Goal: Task Accomplishment & Management: Manage account settings

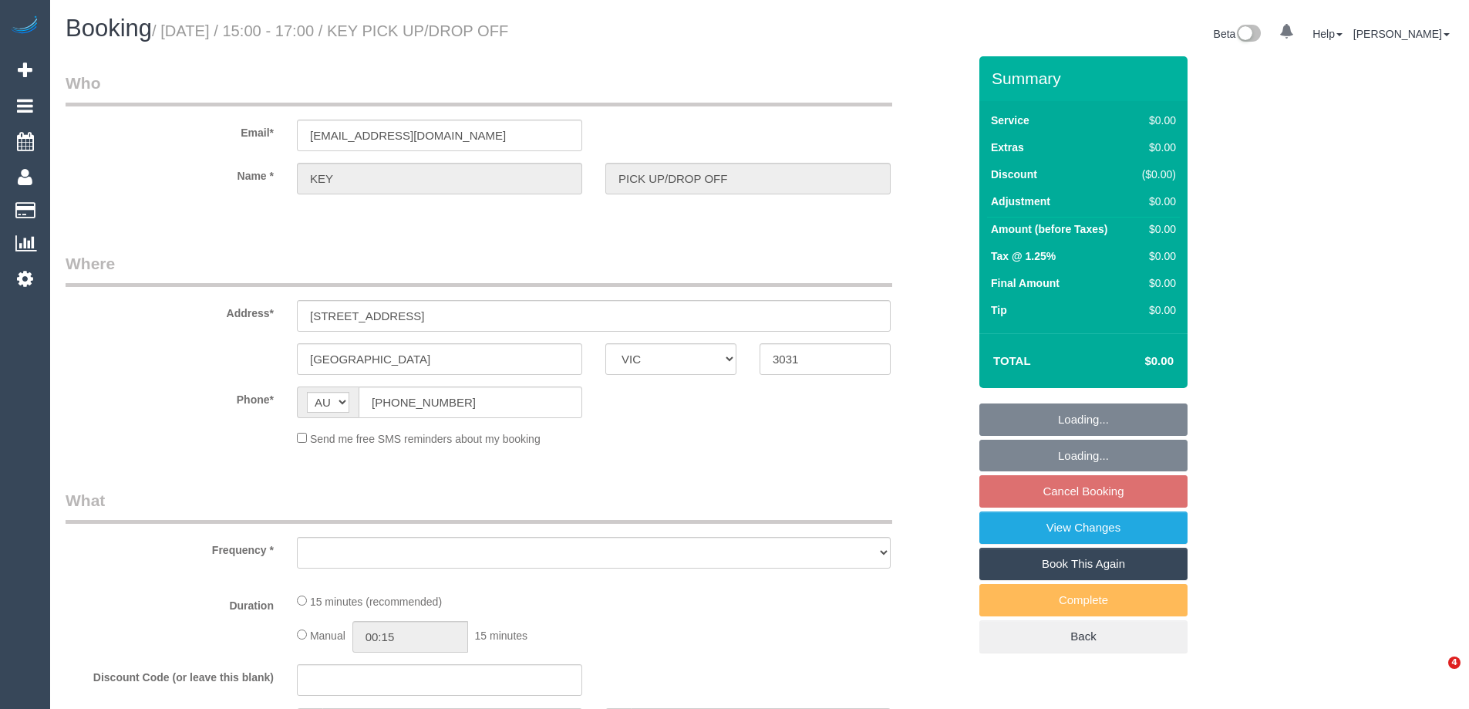
select select "VIC"
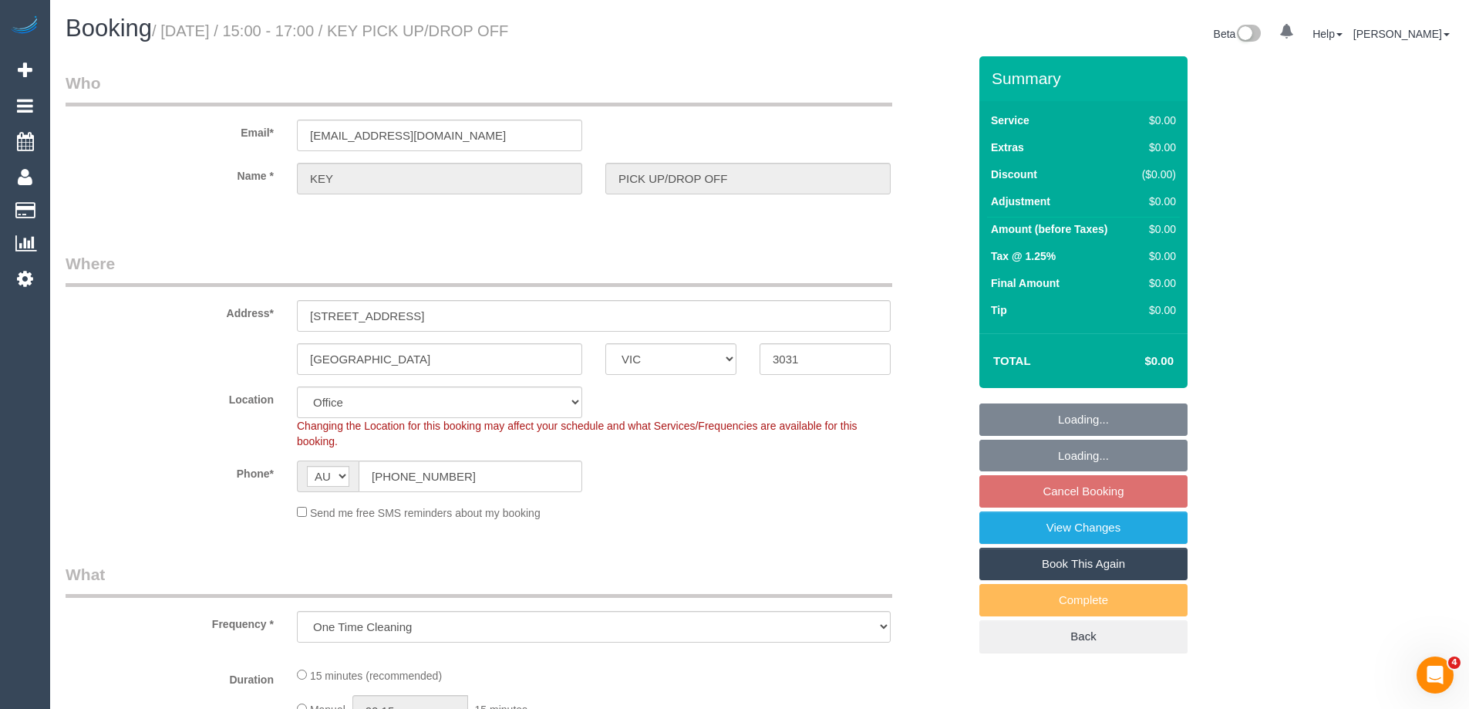
select select "object:699"
select select "number:28"
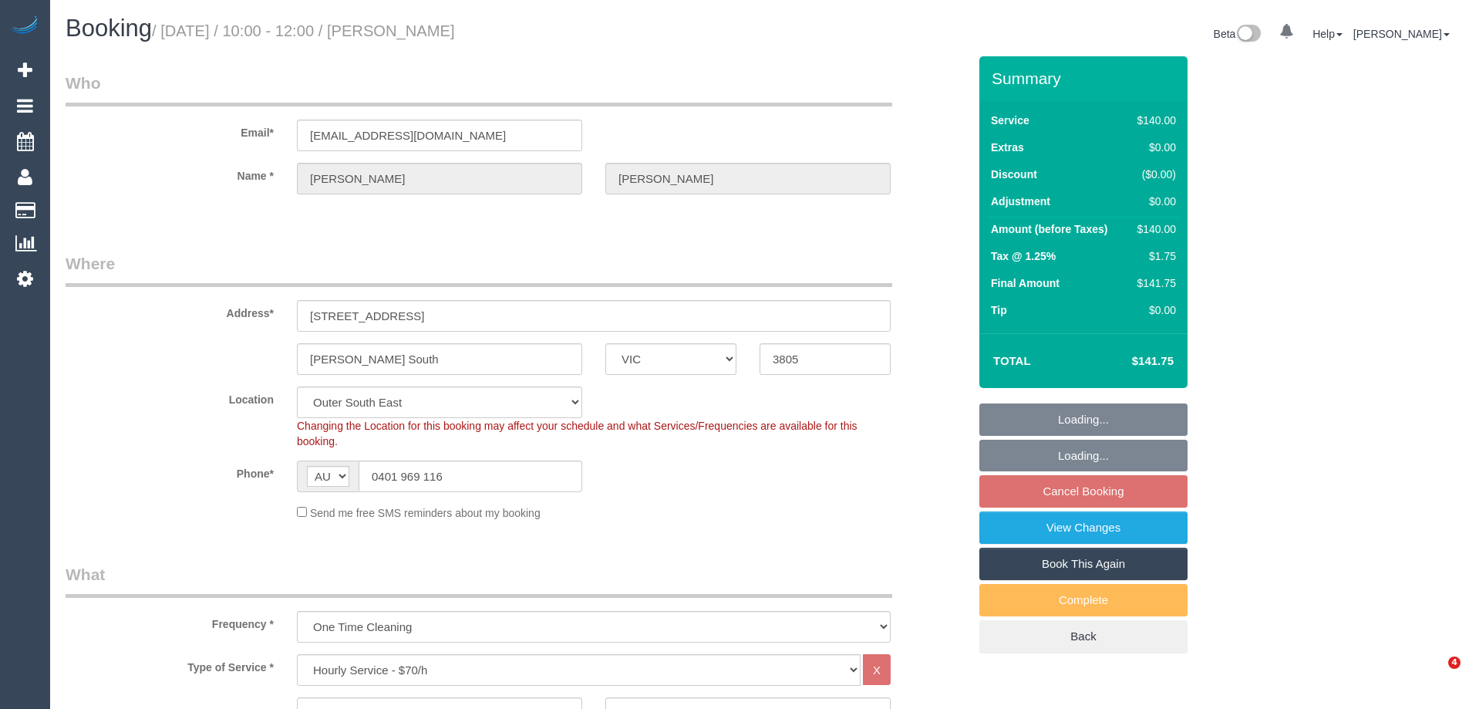
select select "VIC"
select select "string:stripe-pm_1RyPzL2GScqysDRVjxkCVTU3"
select select "spot3"
select select "number:27"
select select "number:14"
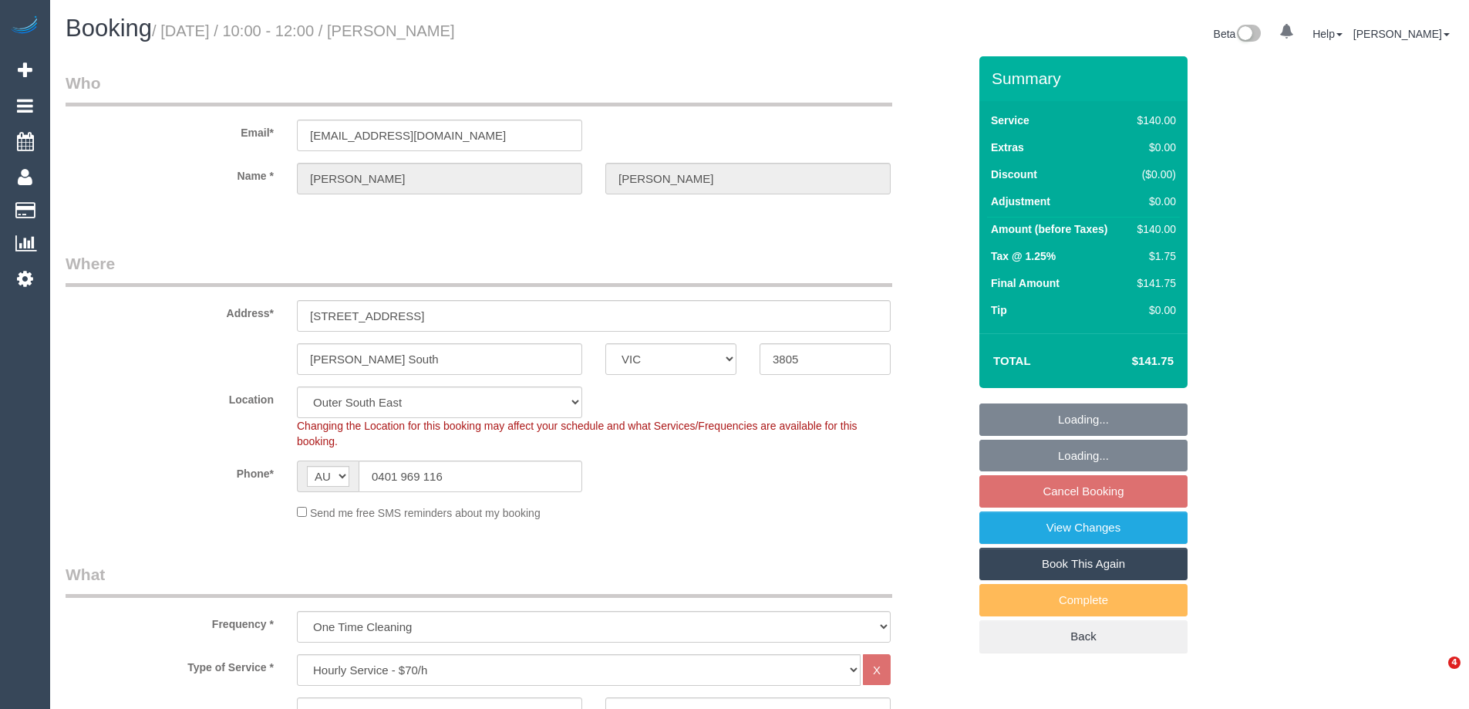
select select "number:19"
select select "number:22"
select select "number:35"
select select "number:12"
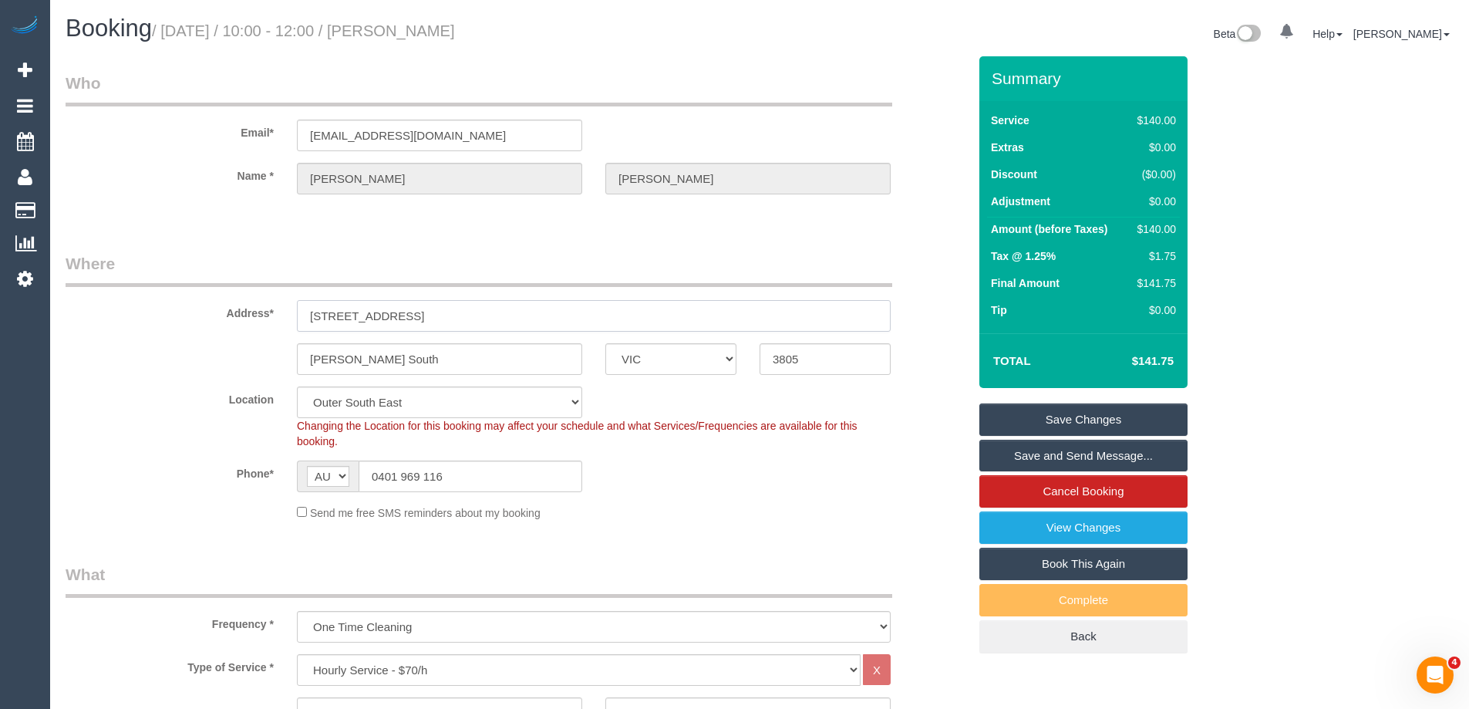
drag, startPoint x: 443, startPoint y: 314, endPoint x: 225, endPoint y: 320, distance: 217.5
click at [225, 320] on div "Address* 2 Hedgerow Court" at bounding box center [516, 291] width 925 height 79
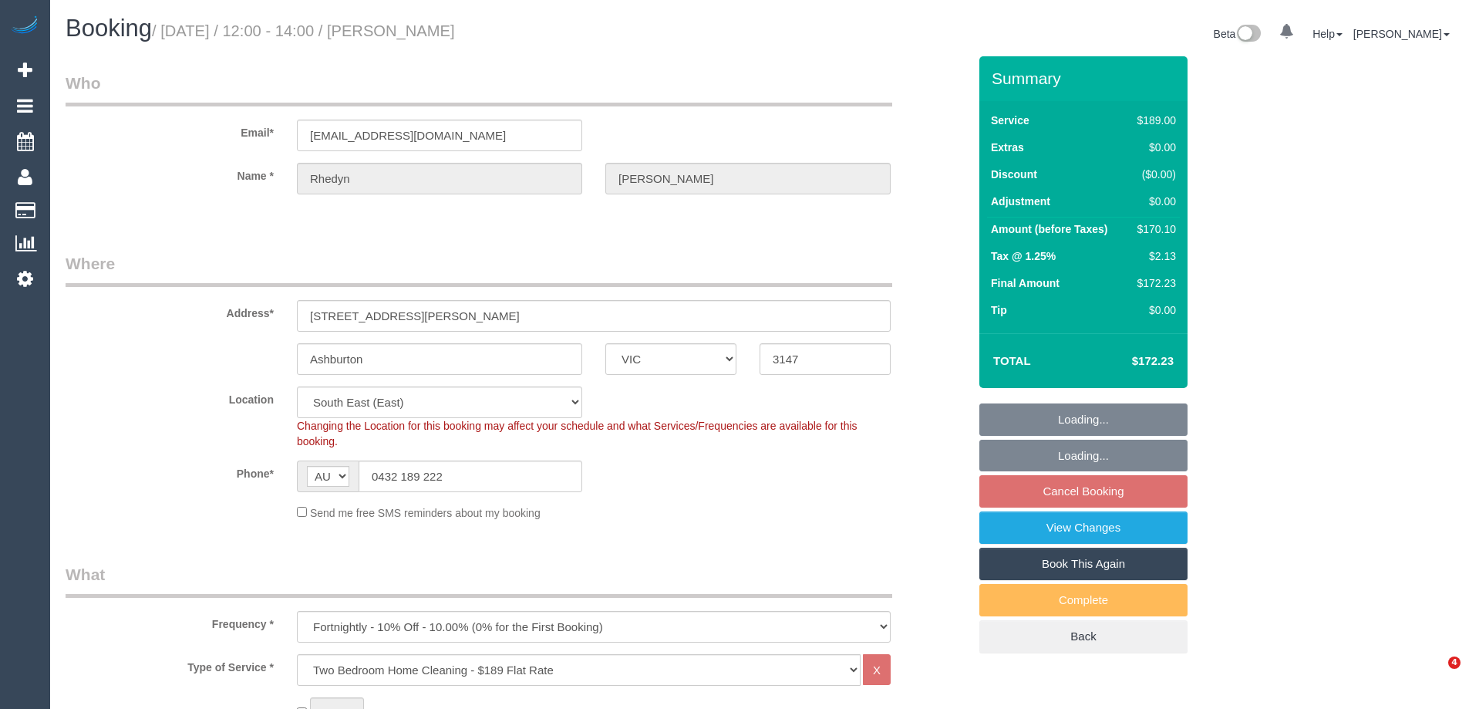
select select "VIC"
select select "string:stripe-pm_1RjxdS2GScqysDRV65z3lHBi"
select select "spot4"
select select "number:29"
select select "number:15"
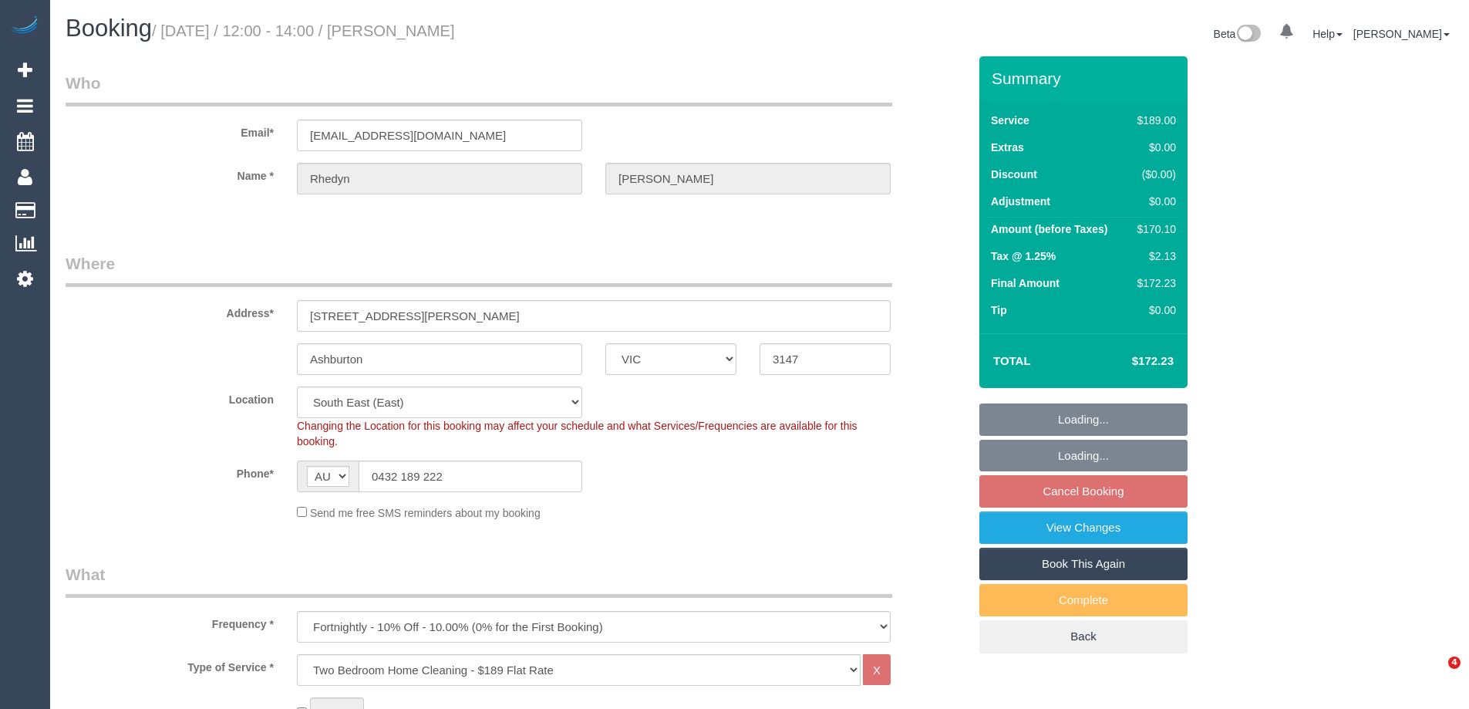
select select "number:18"
select select "number:22"
select select "number:34"
select select "number:26"
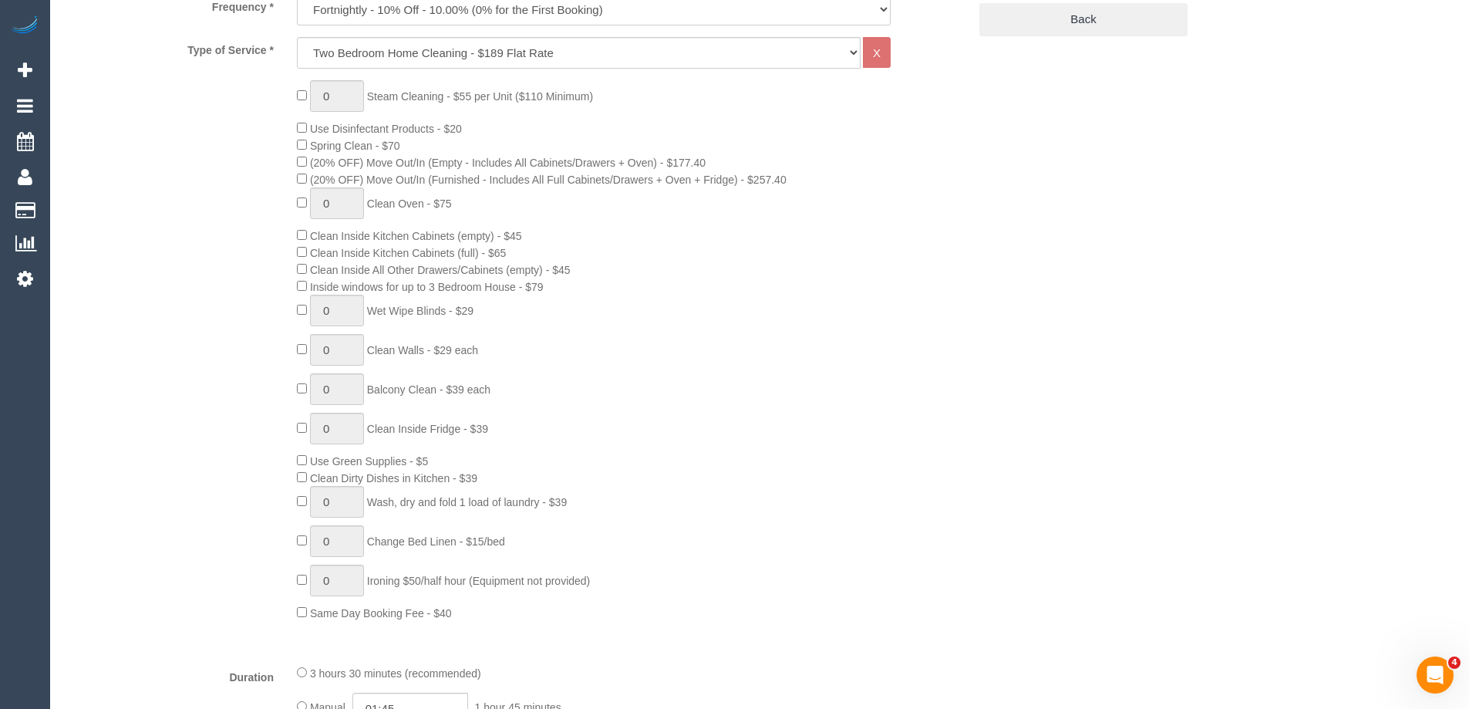
scroll to position [1079, 0]
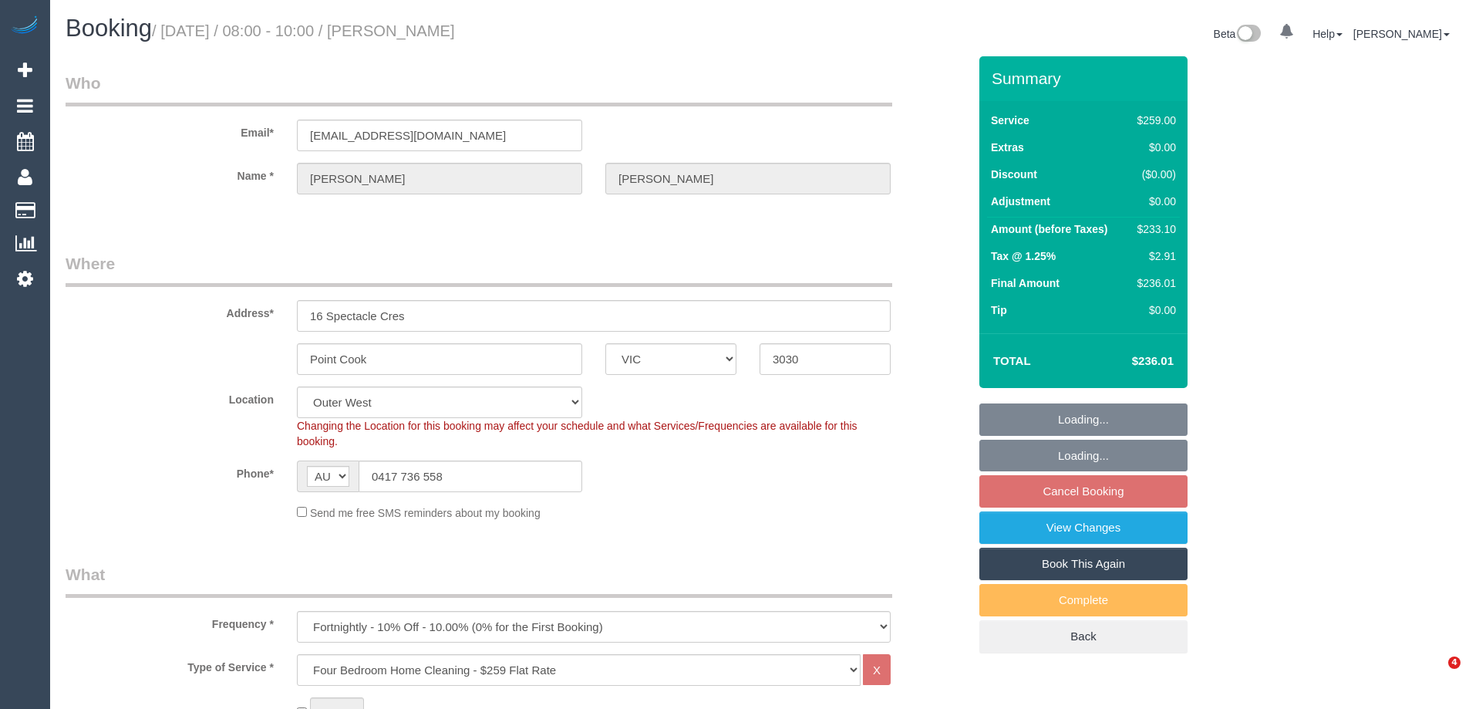
select select "VIC"
select select "number:28"
select select "number:14"
select select "number:18"
select select "number:36"
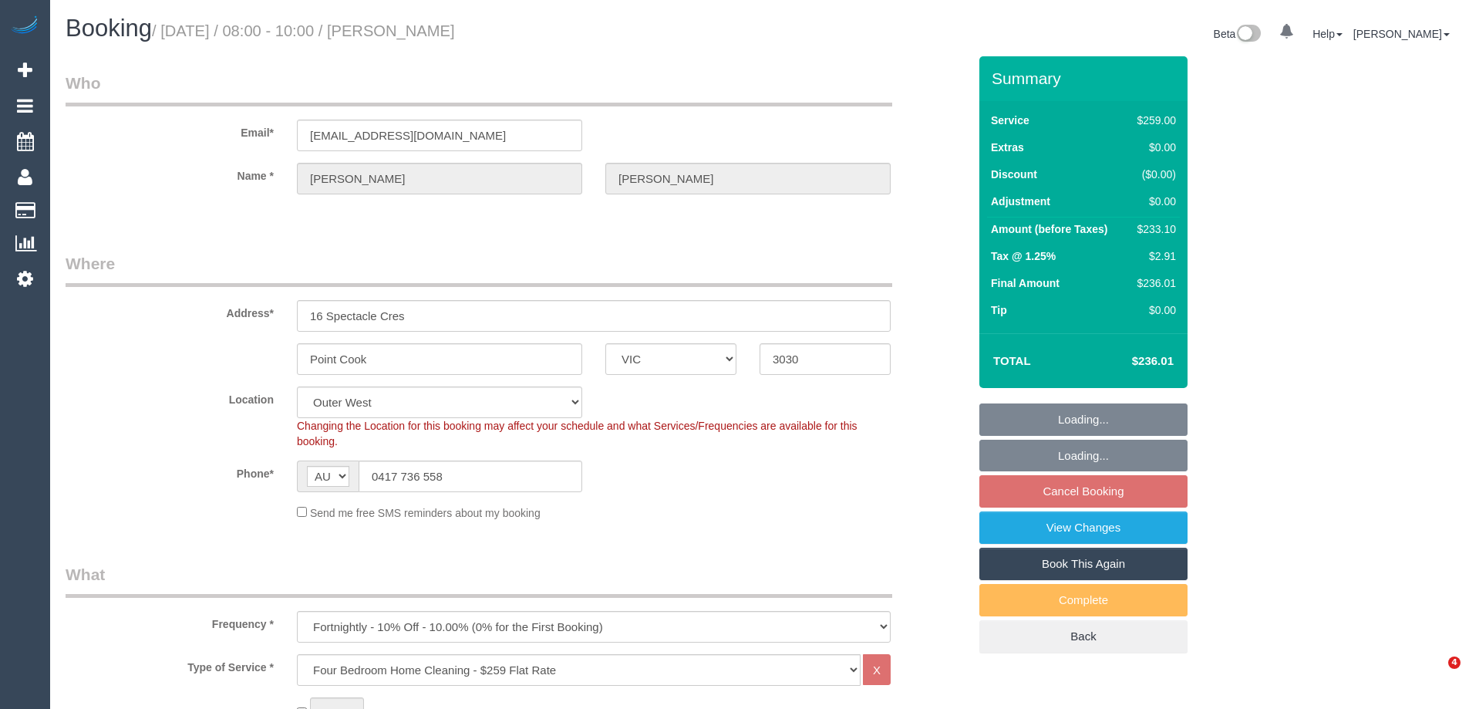
select select "number:34"
select select "number:11"
select select "spot2"
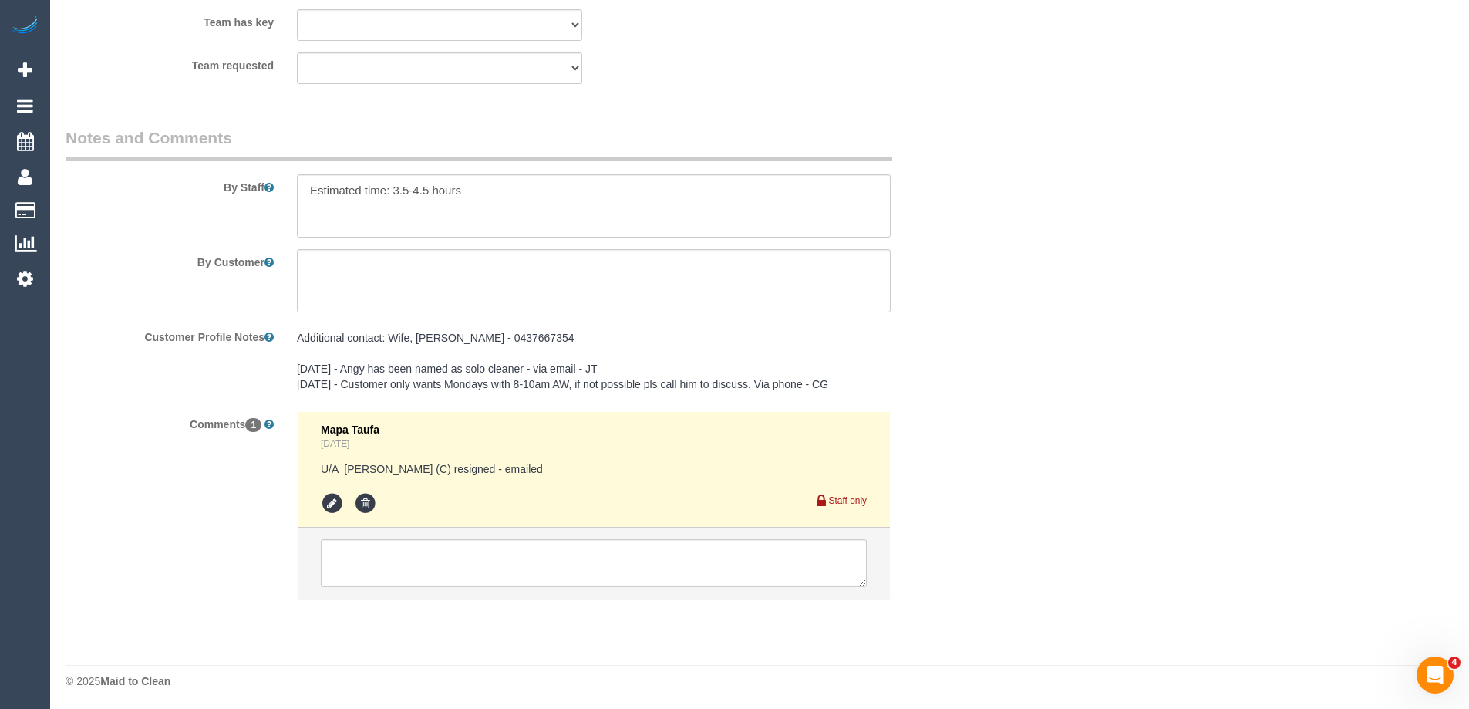
scroll to position [2423, 0]
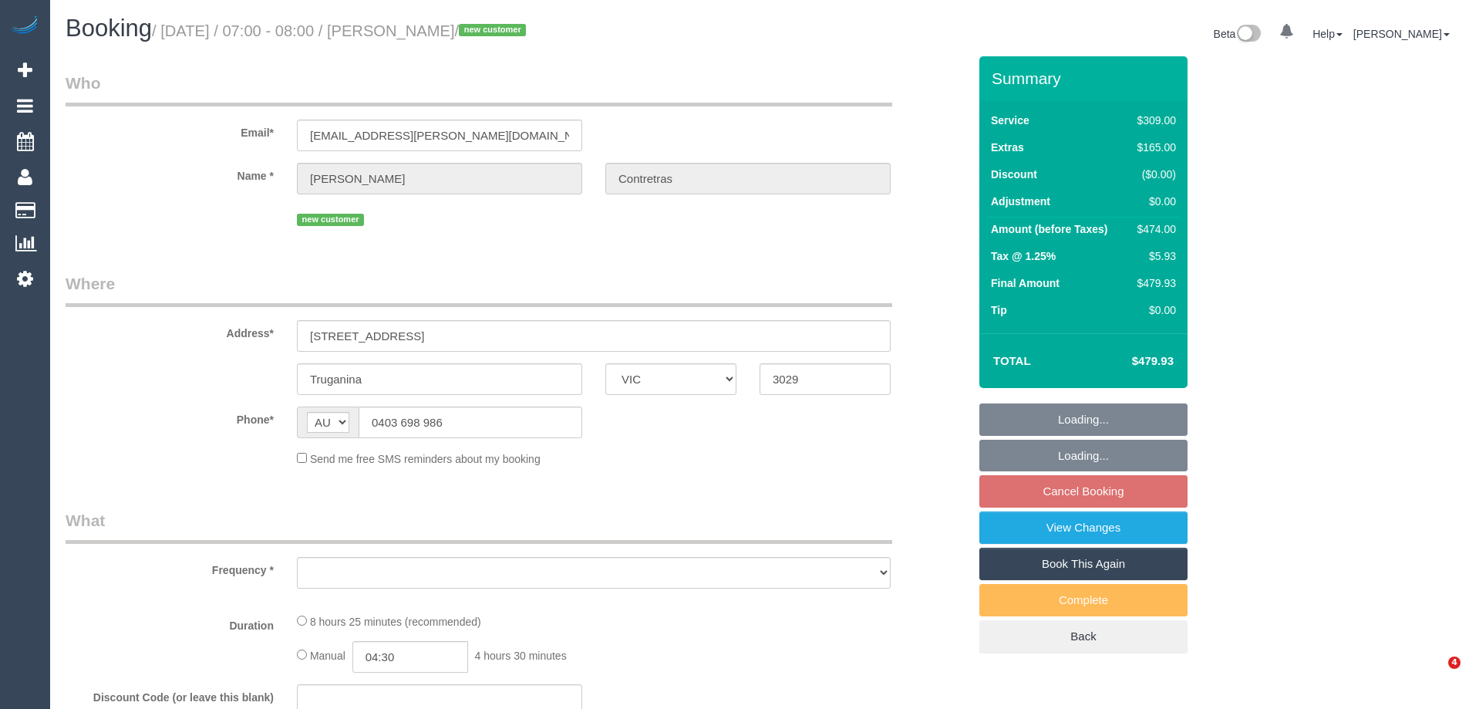
select select "VIC"
select select "object:593"
select select "string:stripe-pm_1Ruk3j2GScqysDRVIYuccxRB"
select select "number:27"
select select "number:14"
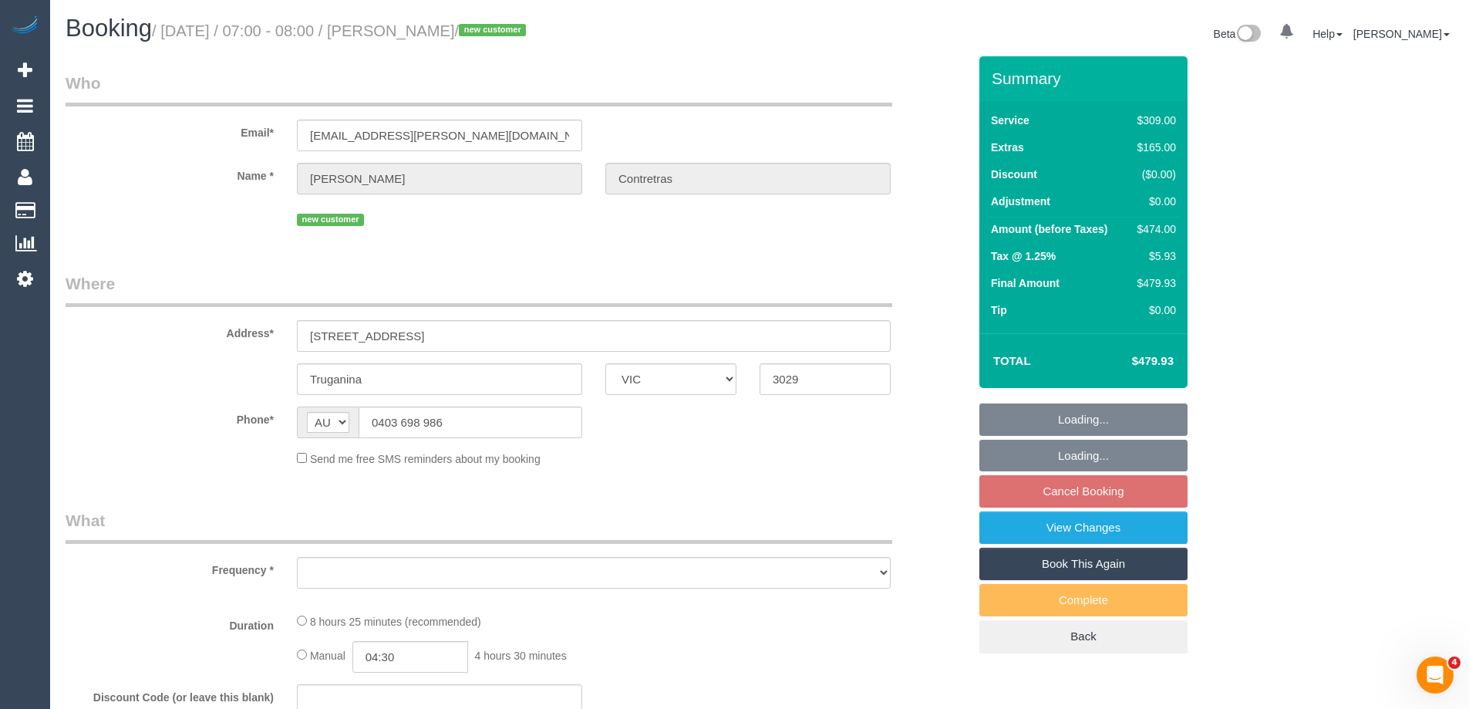
select select "number:18"
select select "number:24"
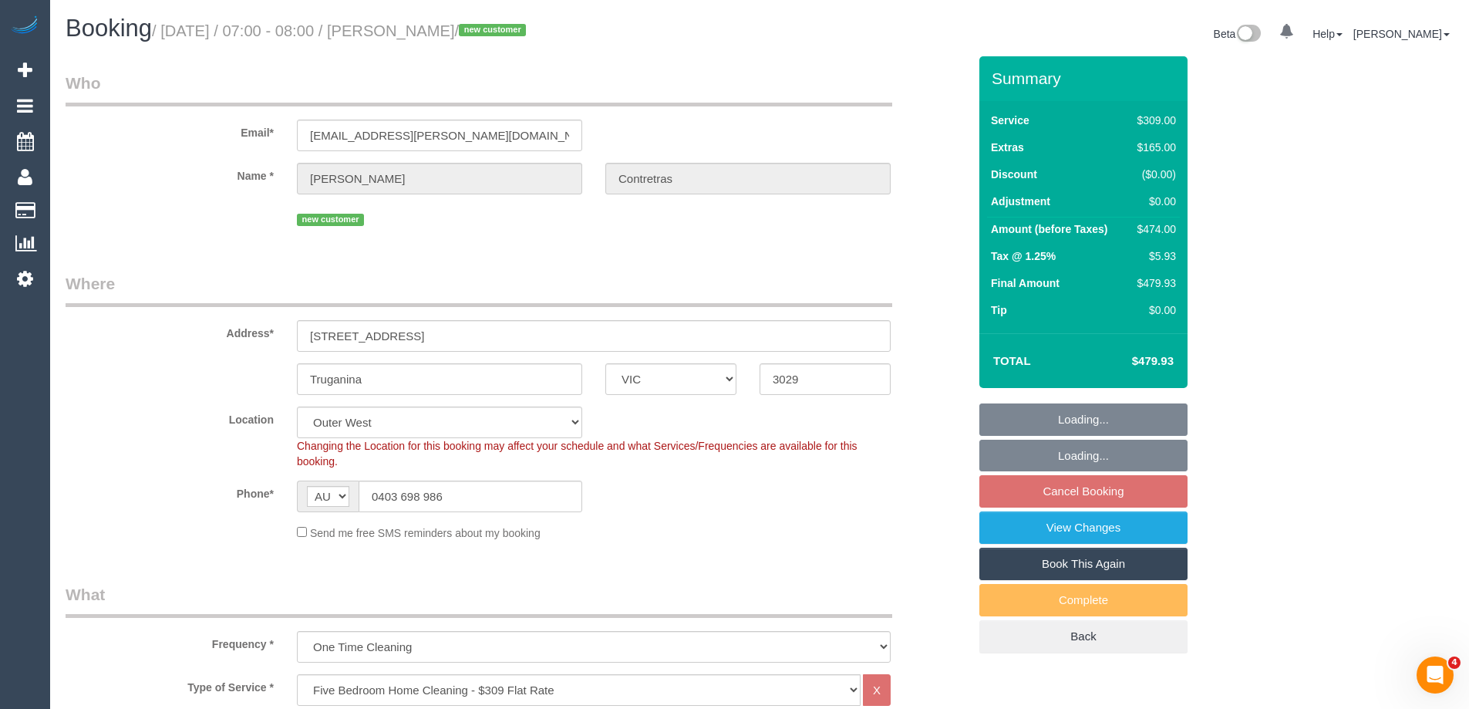
select select "object:1221"
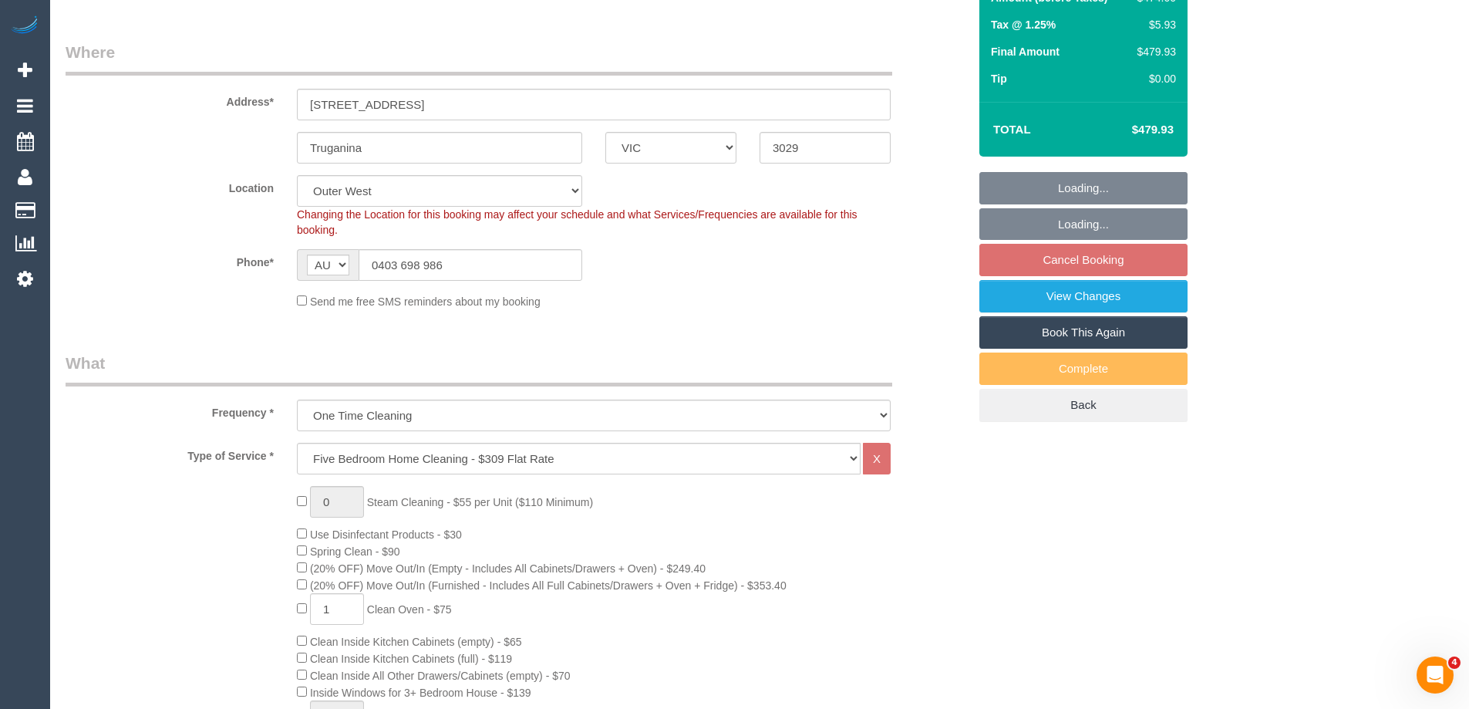
select select "spot1"
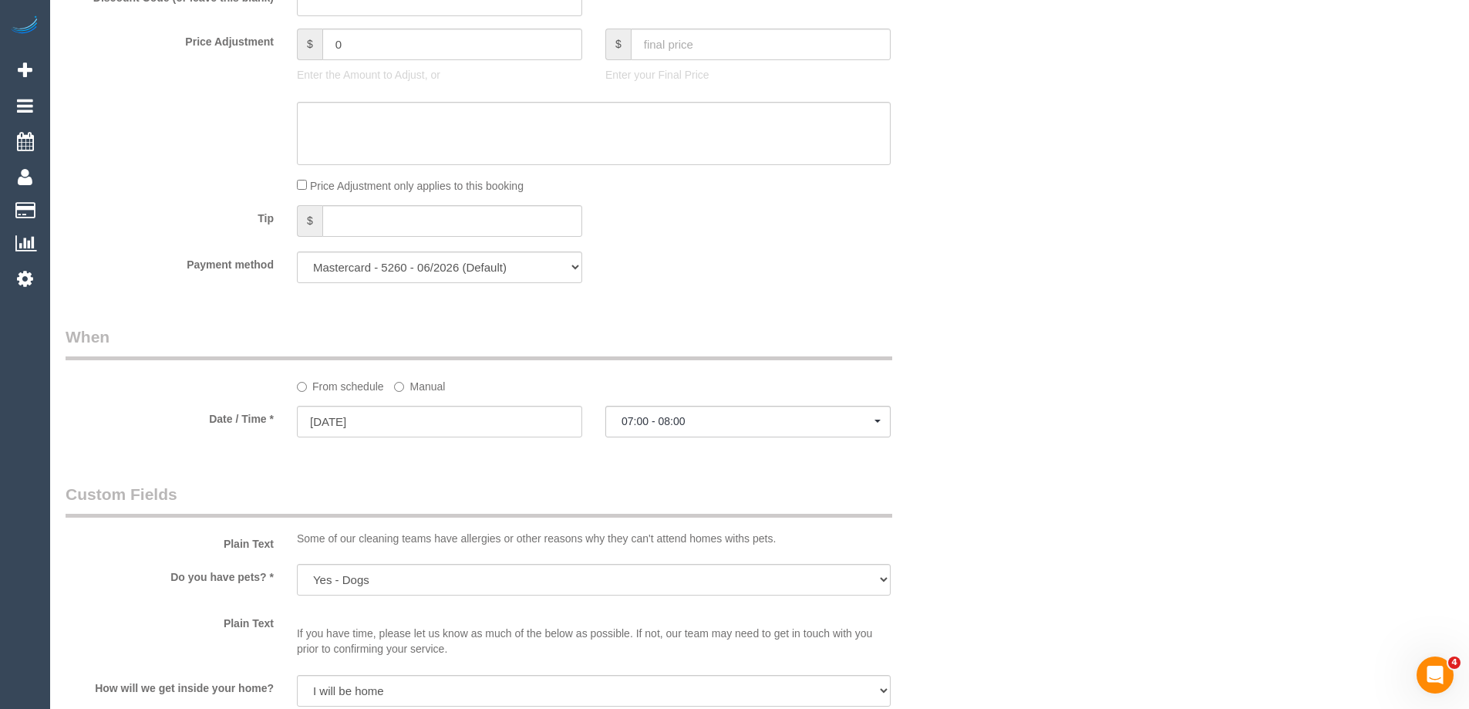
scroll to position [1002, 0]
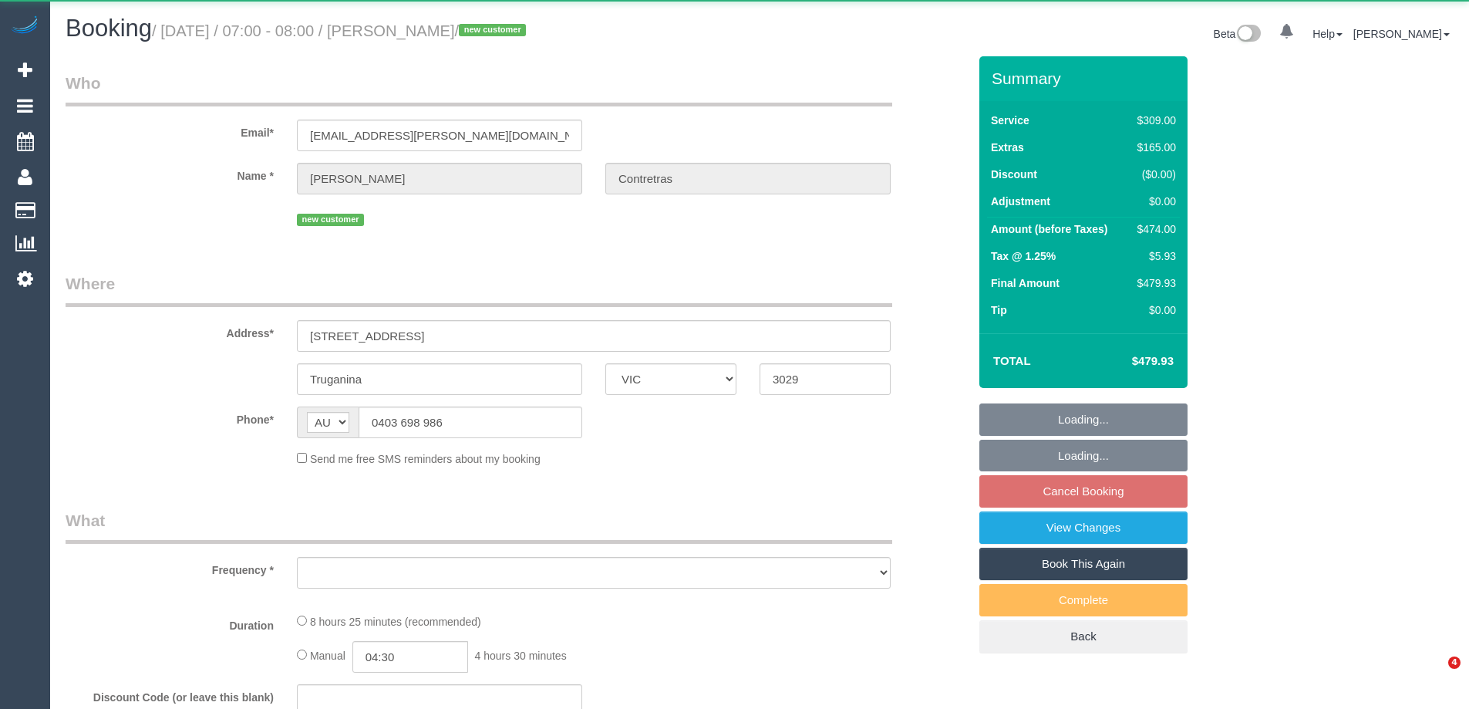
select select "VIC"
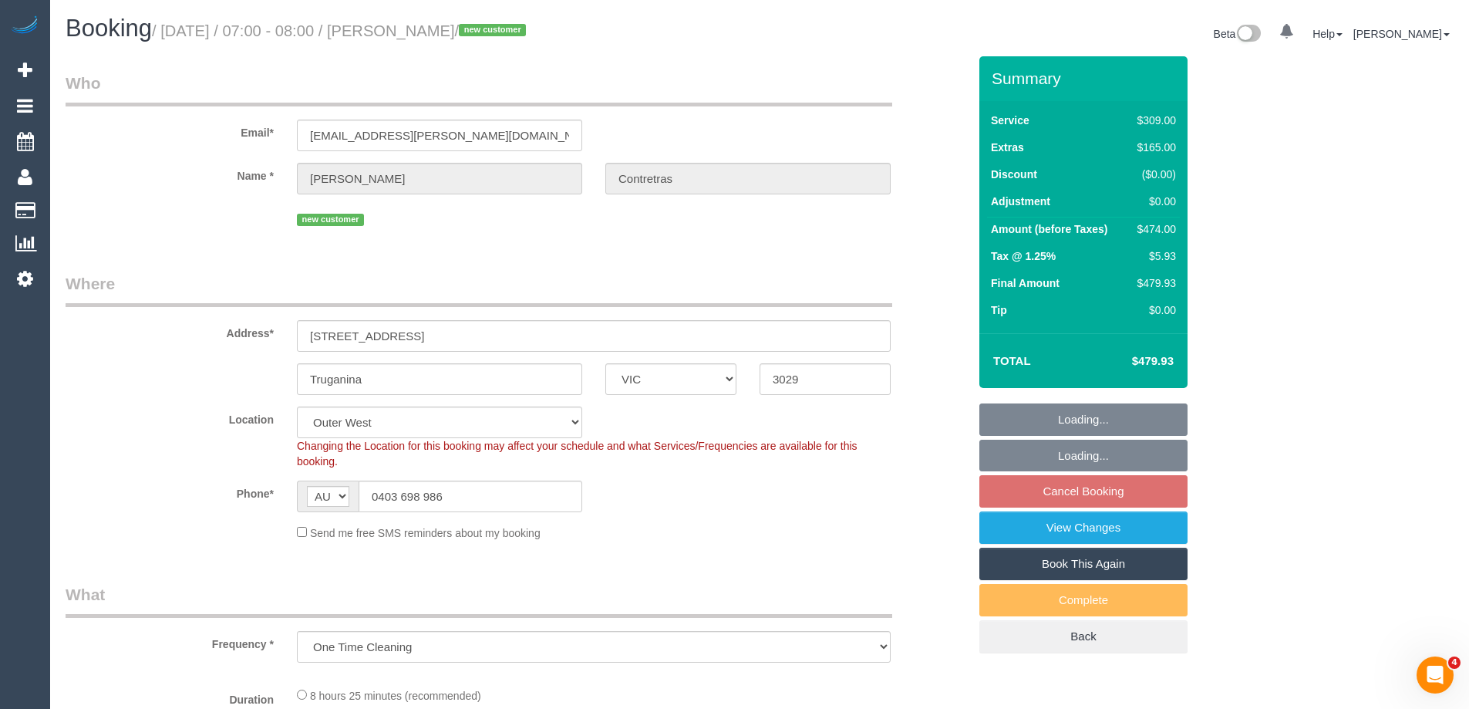
select select "object:744"
select select "string:stripe-pm_1Ruk3j2GScqysDRVIYuccxRB"
select select "number:27"
select select "number:14"
select select "number:18"
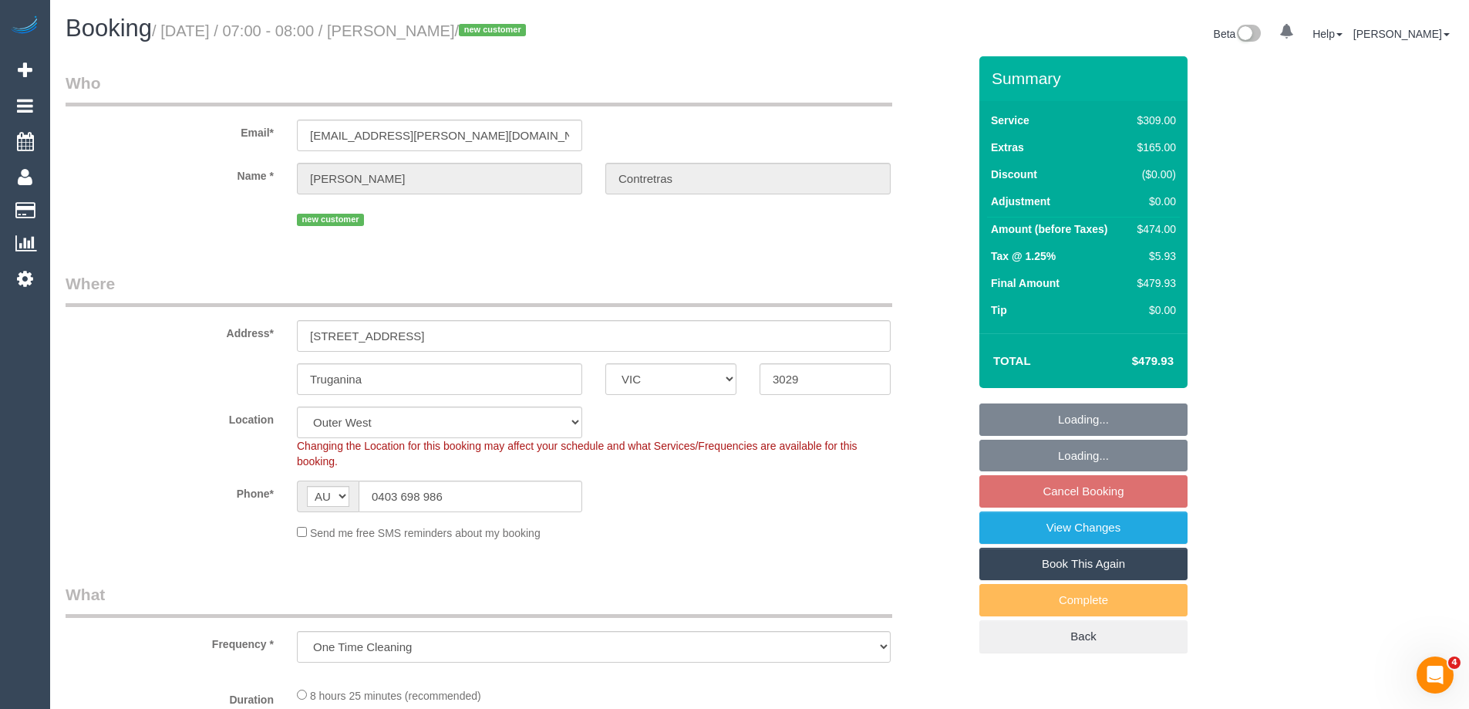
select select "number:24"
select select "spot1"
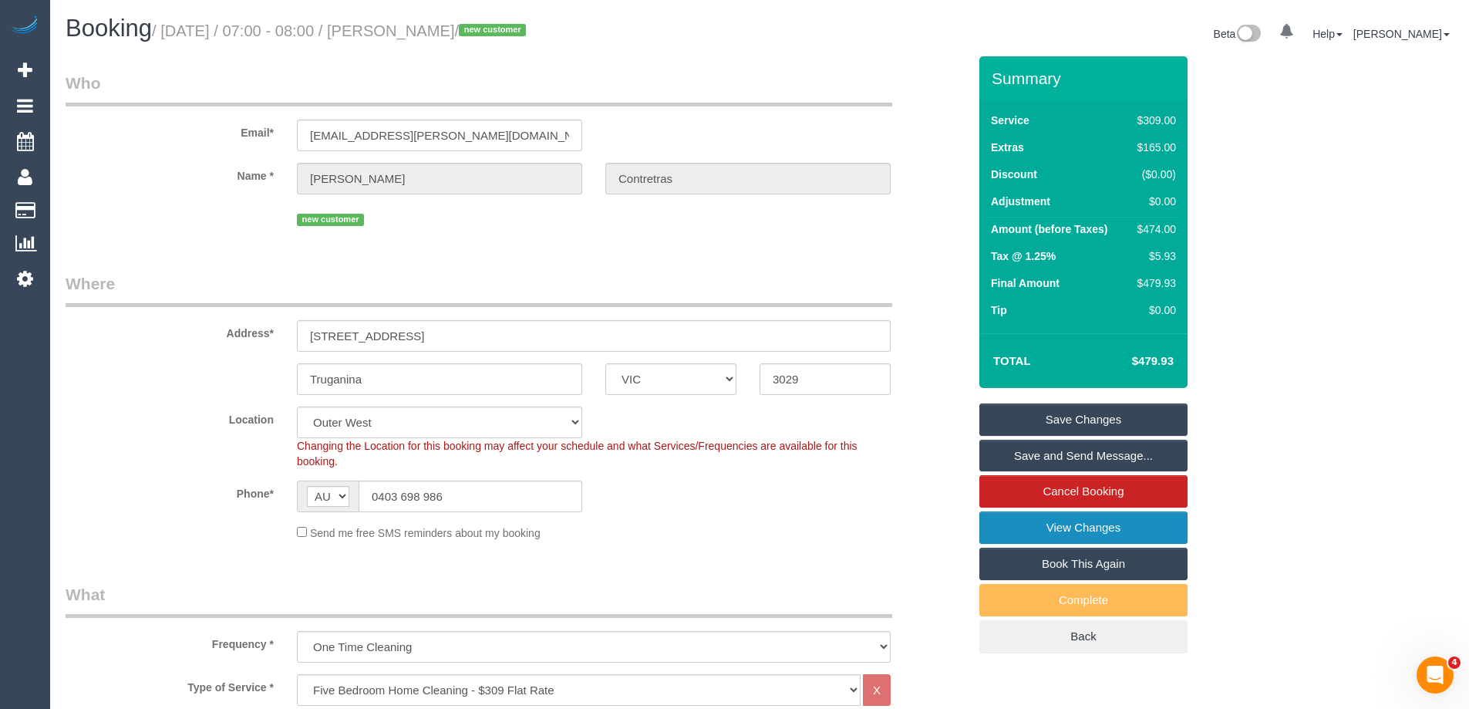
click at [1049, 524] on link "View Changes" at bounding box center [1083, 527] width 208 height 32
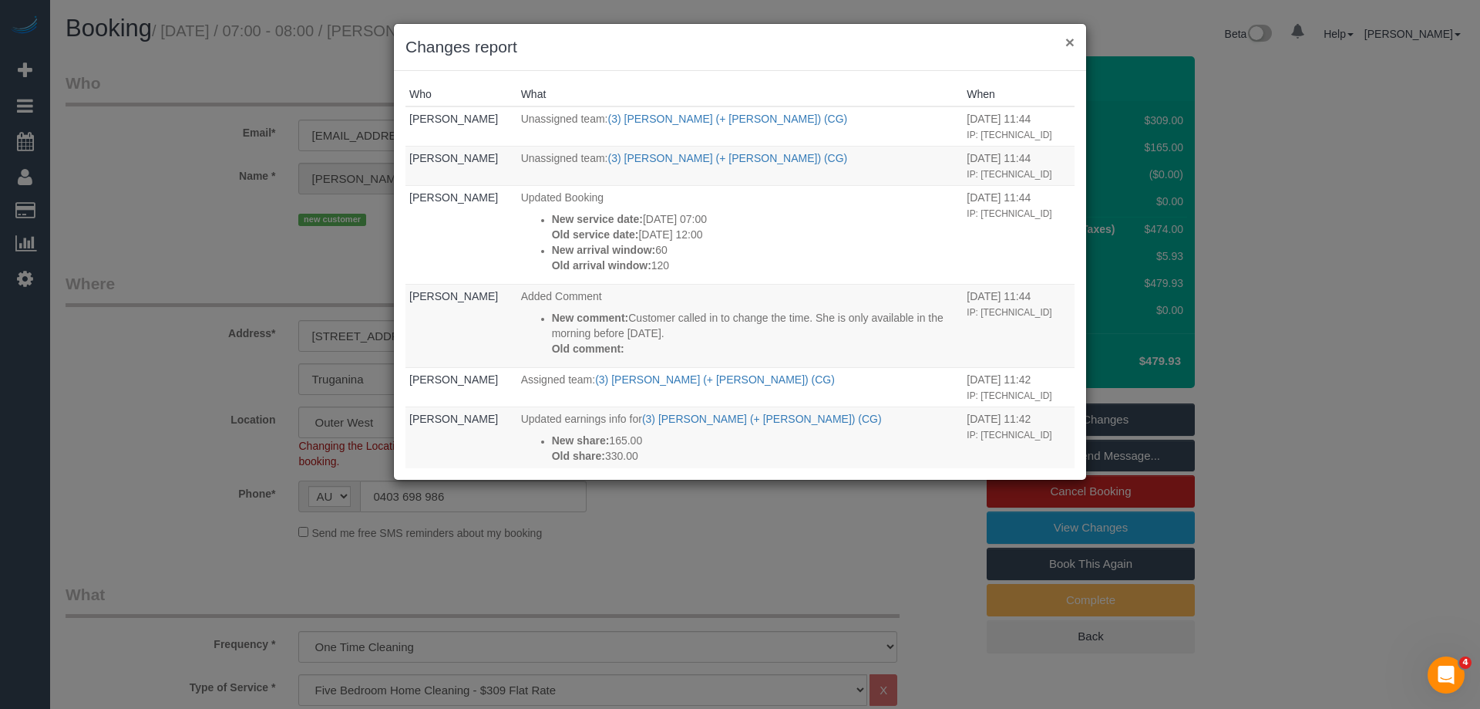
click at [1072, 36] on button "×" at bounding box center [1070, 42] width 9 height 16
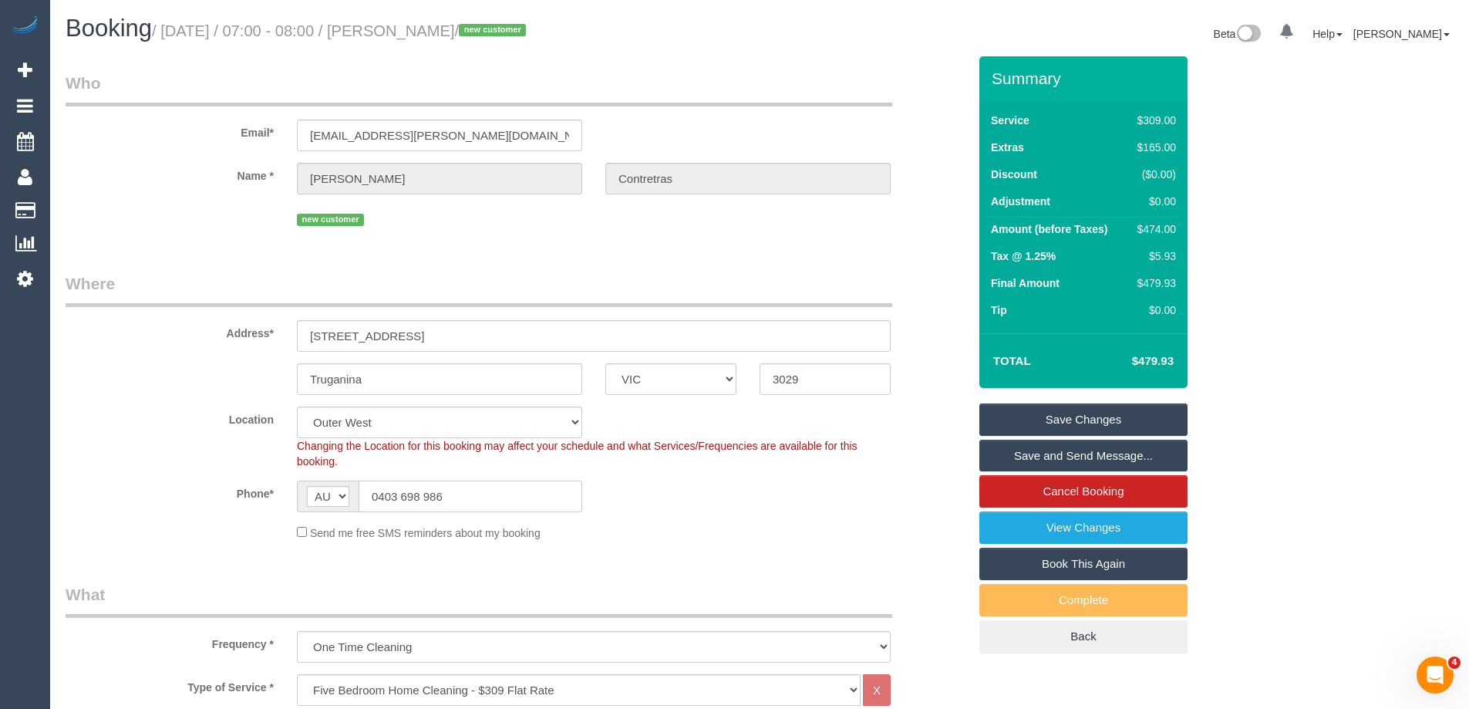
drag, startPoint x: 447, startPoint y: 497, endPoint x: 88, endPoint y: 495, distance: 359.3
click at [88, 495] on div "Phone* AF AL DZ AD AO AI AQ AG AR AM AW AU AT AZ BS BH BD BB BY BE BZ BJ BM BT …" at bounding box center [516, 496] width 925 height 32
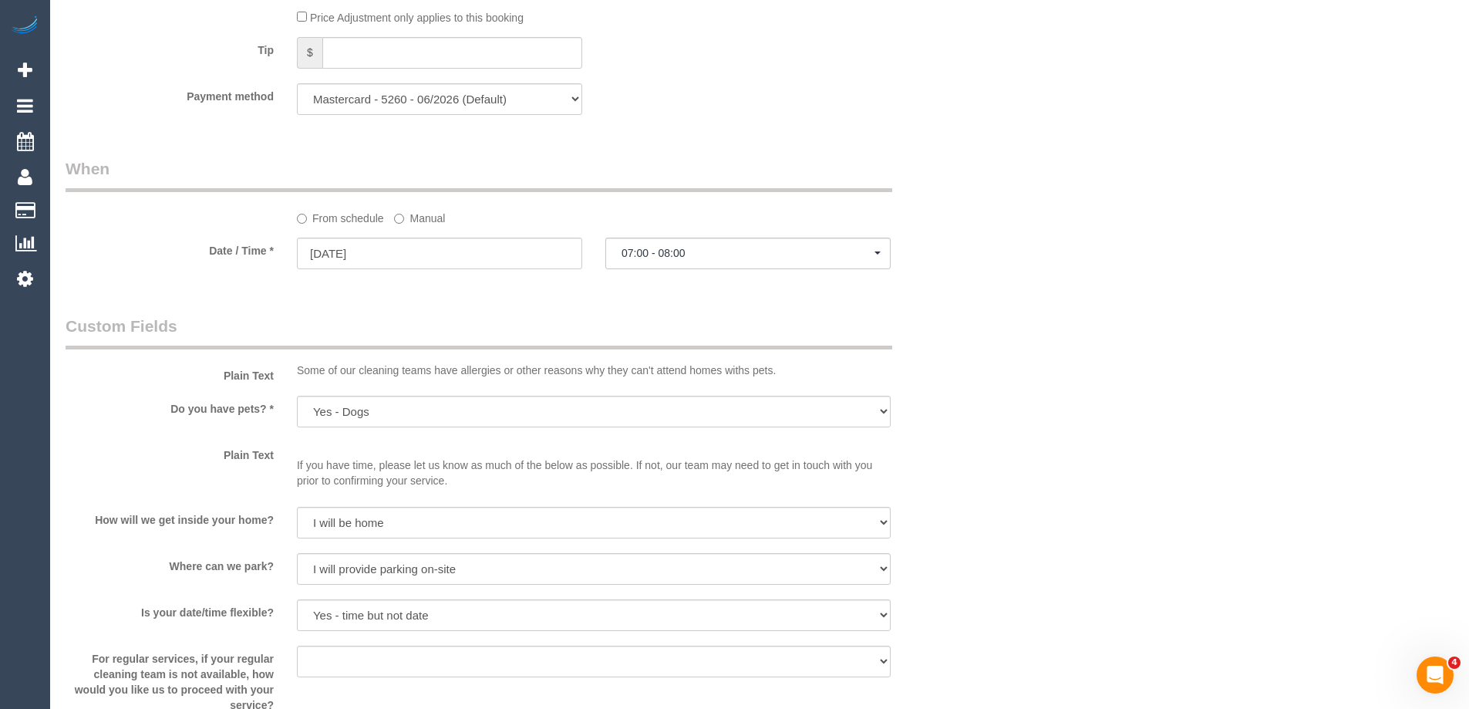
scroll to position [1619, 0]
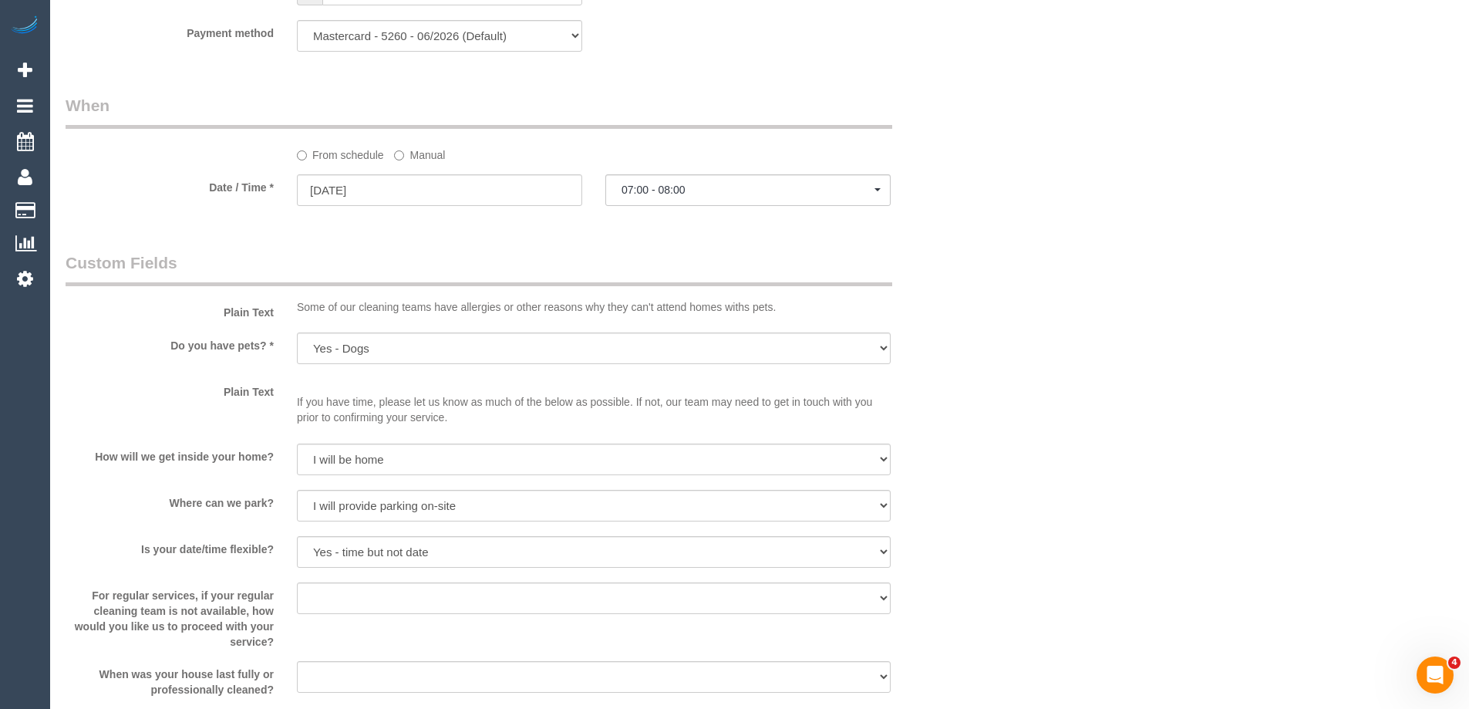
click at [416, 153] on label "Manual" at bounding box center [419, 152] width 51 height 21
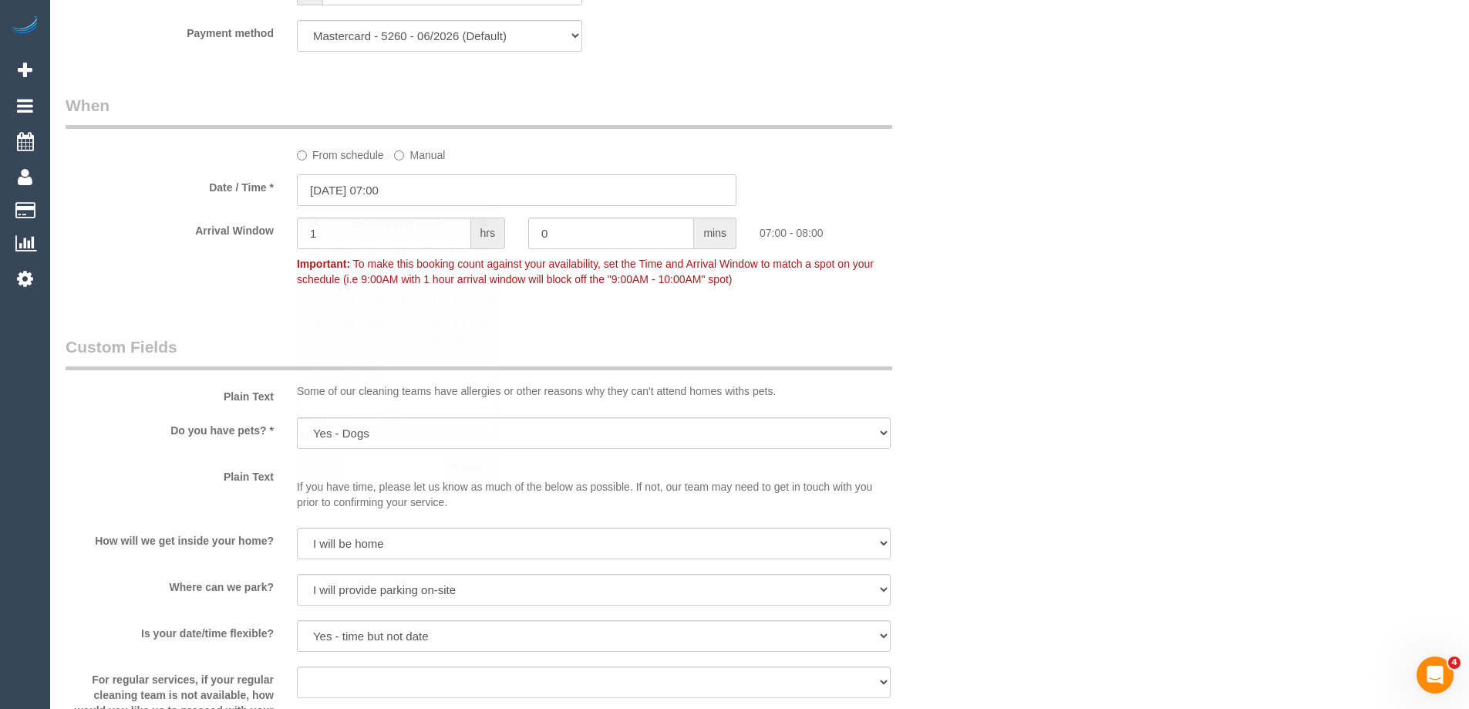
click at [361, 193] on input "01/09/2025 07:00" at bounding box center [517, 190] width 440 height 32
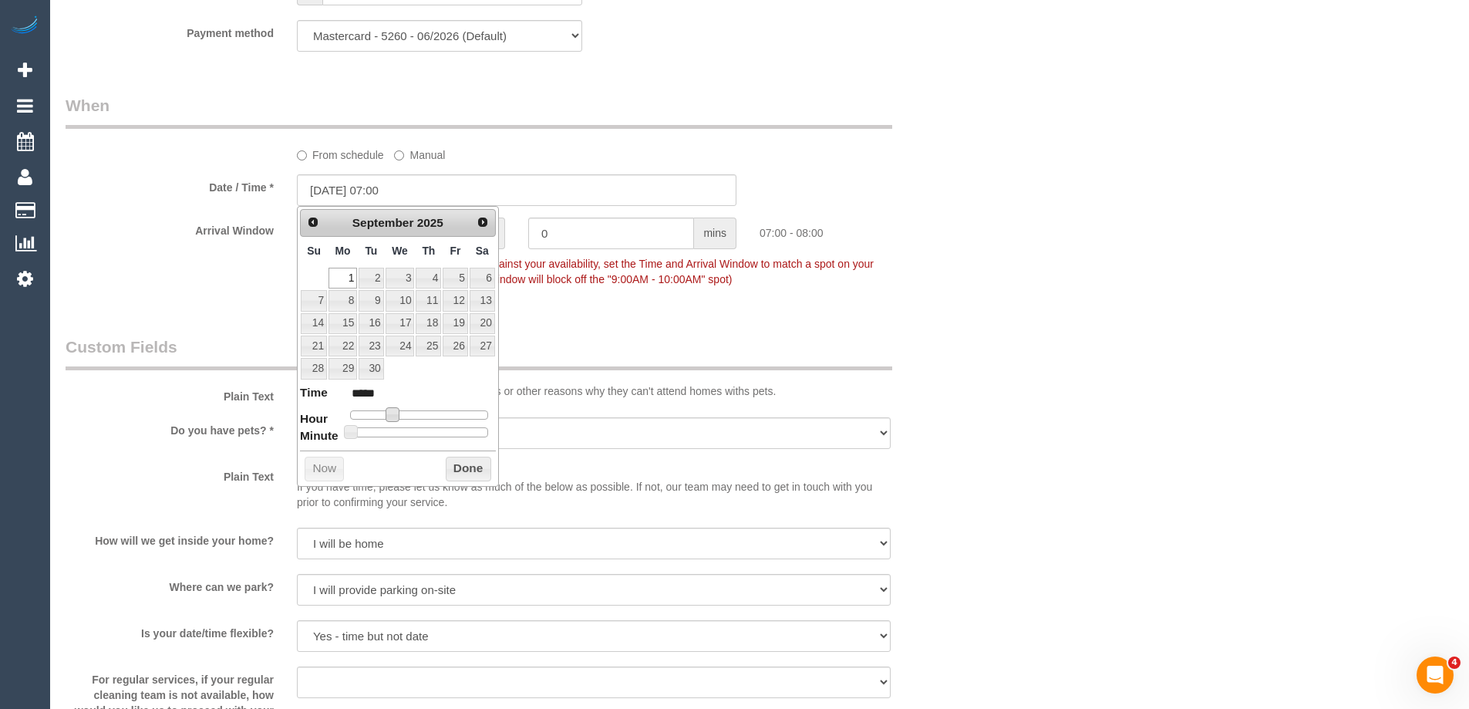
type input "01/09/2025 08:00"
type input "*****"
type input "01/09/2025 09:00"
type input "*****"
type input "01/09/2025 10:00"
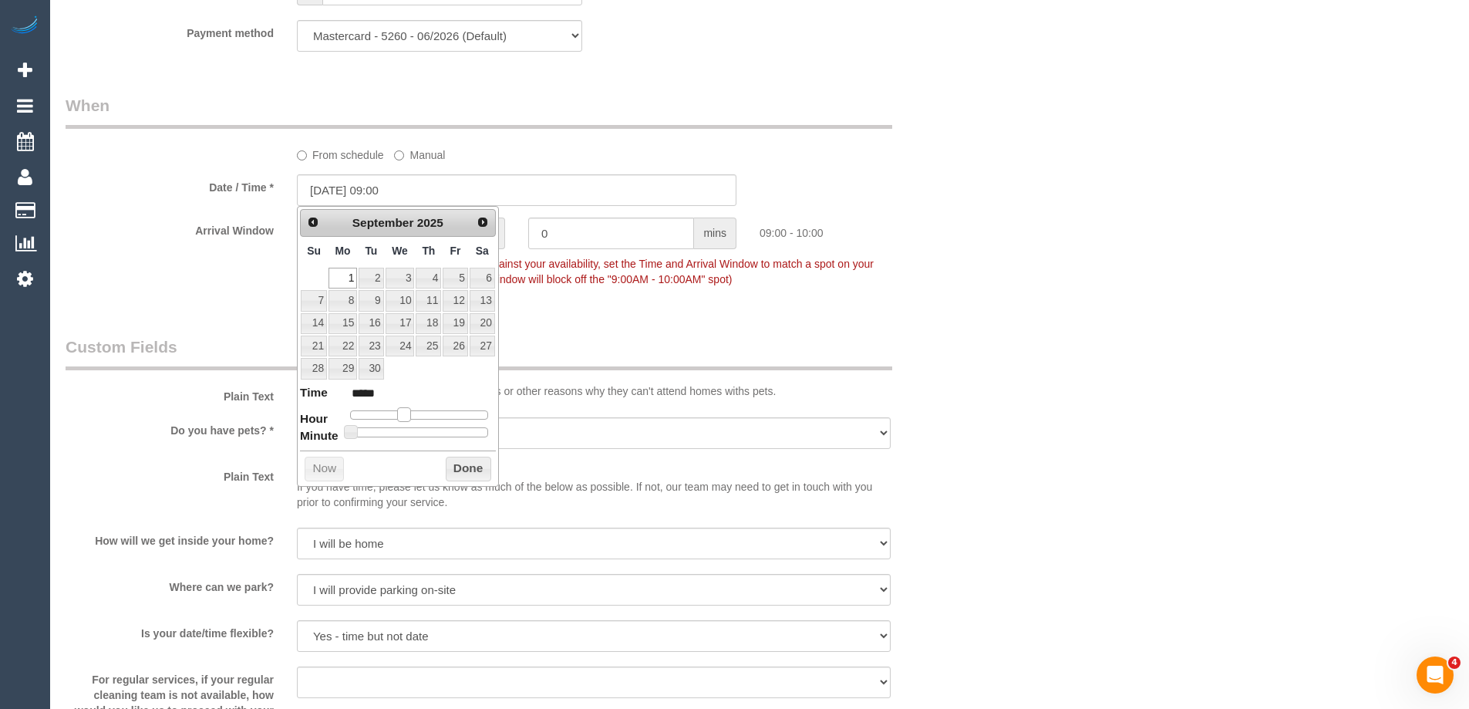
type input "*****"
type input "01/09/2025 09:00"
type input "*****"
drag, startPoint x: 394, startPoint y: 417, endPoint x: 409, endPoint y: 418, distance: 14.7
click at [409, 418] on span at bounding box center [404, 414] width 14 height 14
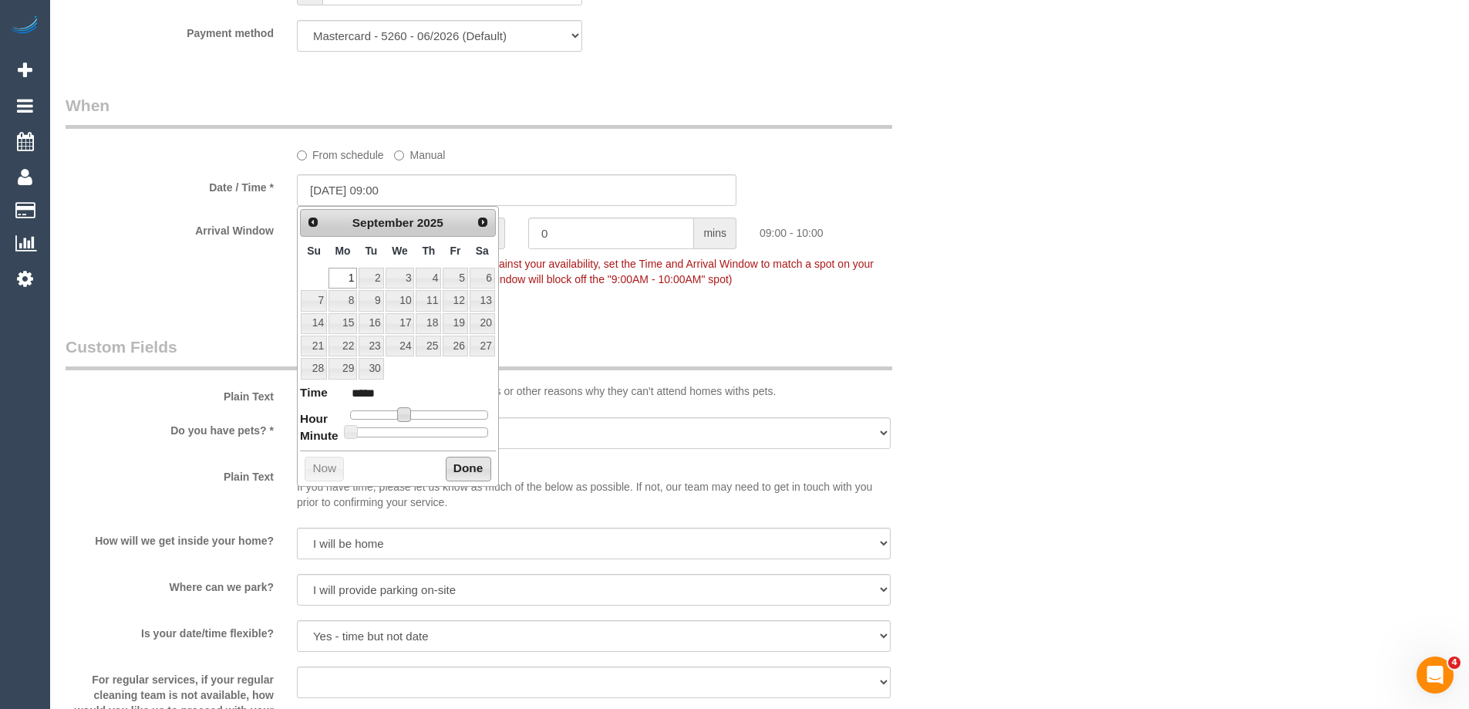
click at [463, 463] on button "Done" at bounding box center [468, 468] width 45 height 25
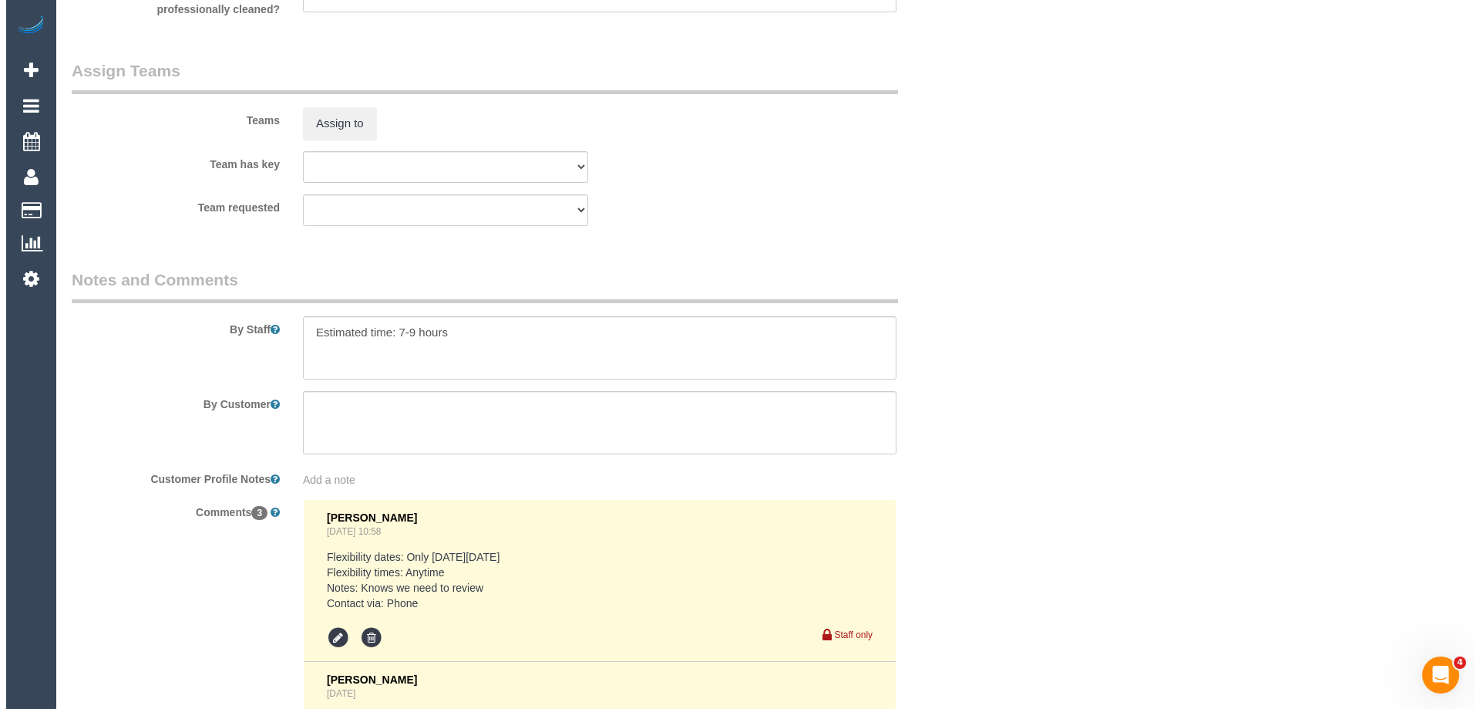
scroll to position [2390, 0]
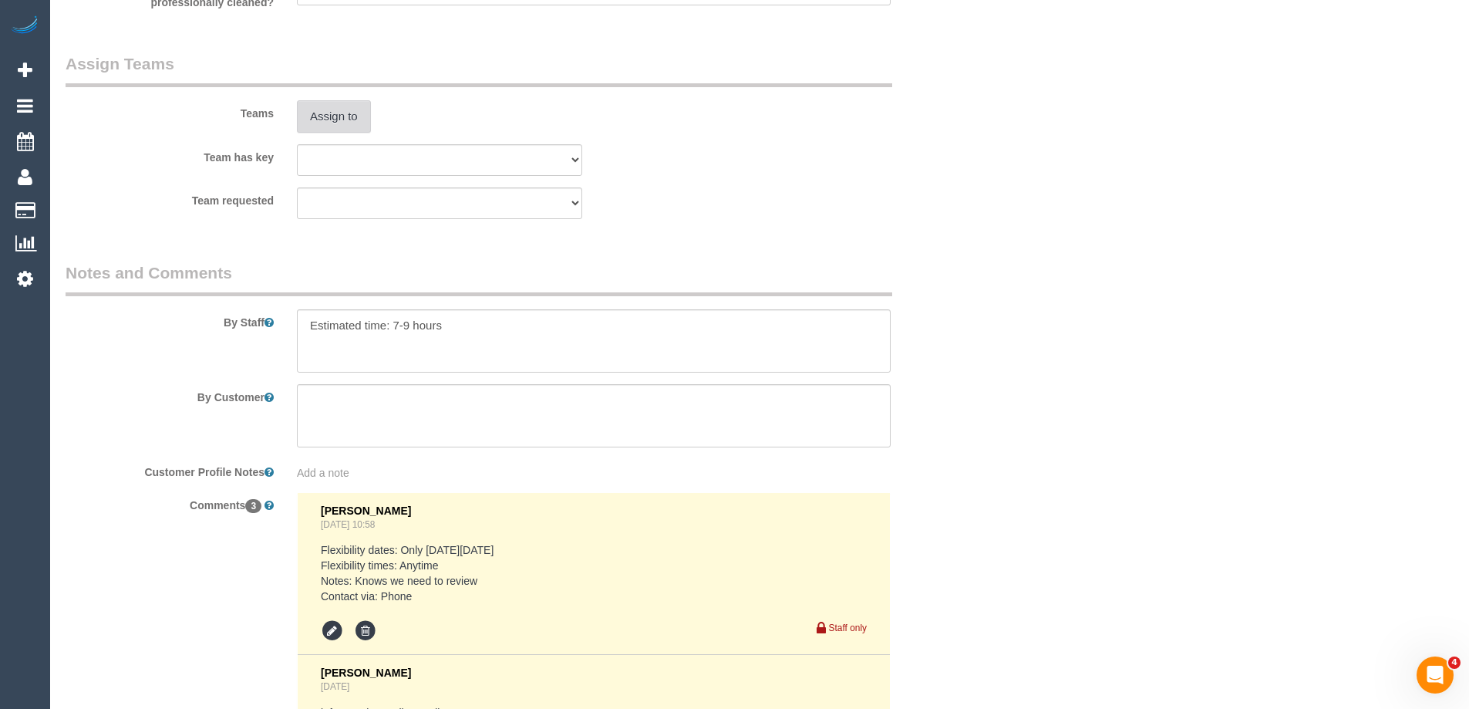
click at [325, 117] on button "Assign to" at bounding box center [334, 116] width 74 height 32
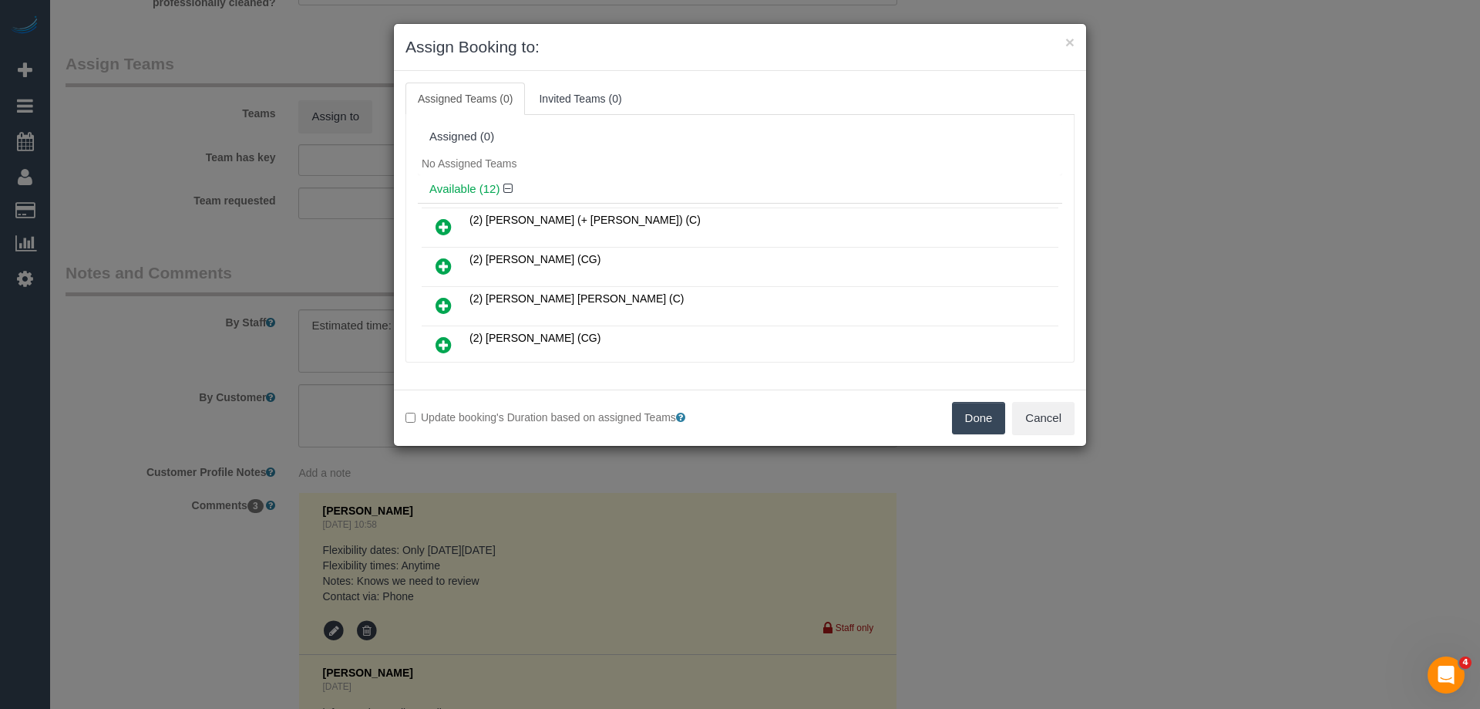
click at [446, 223] on icon at bounding box center [444, 226] width 16 height 19
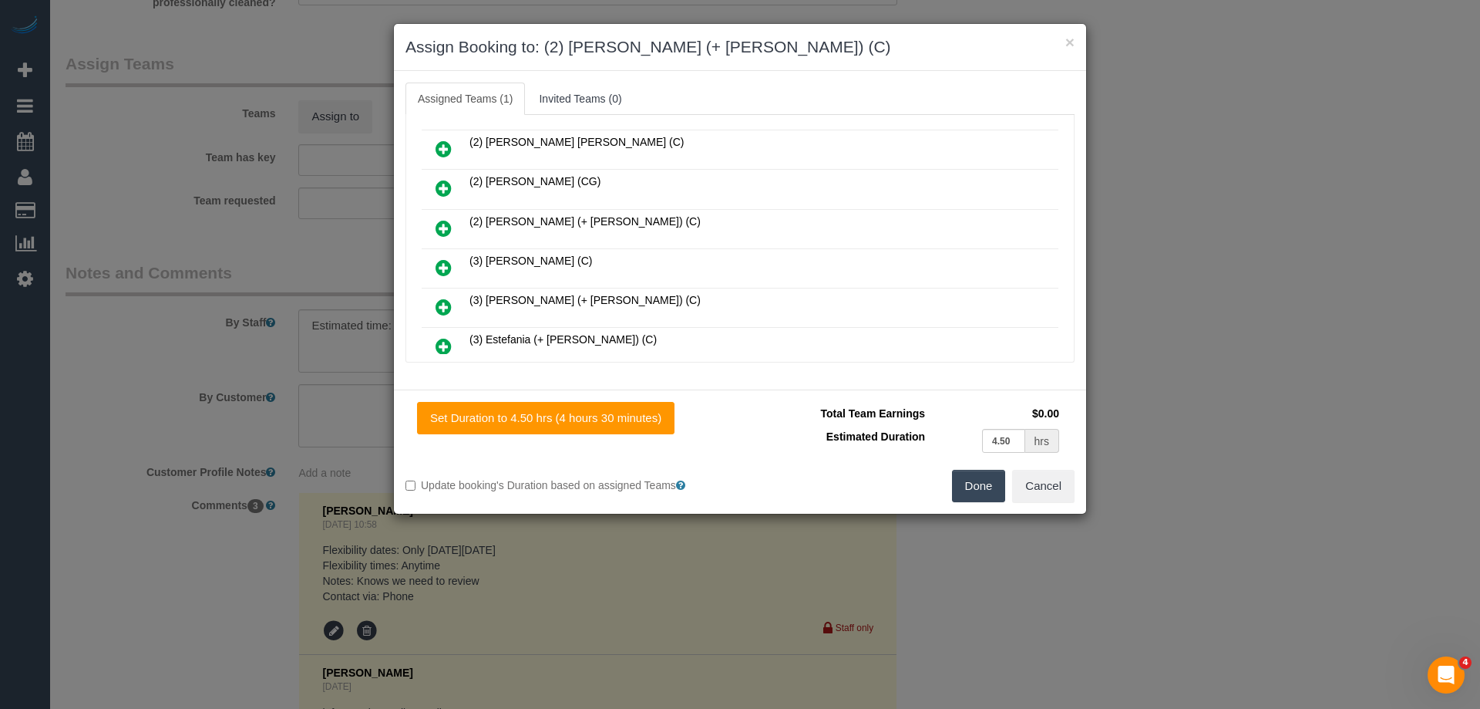
click at [450, 224] on icon at bounding box center [444, 228] width 16 height 19
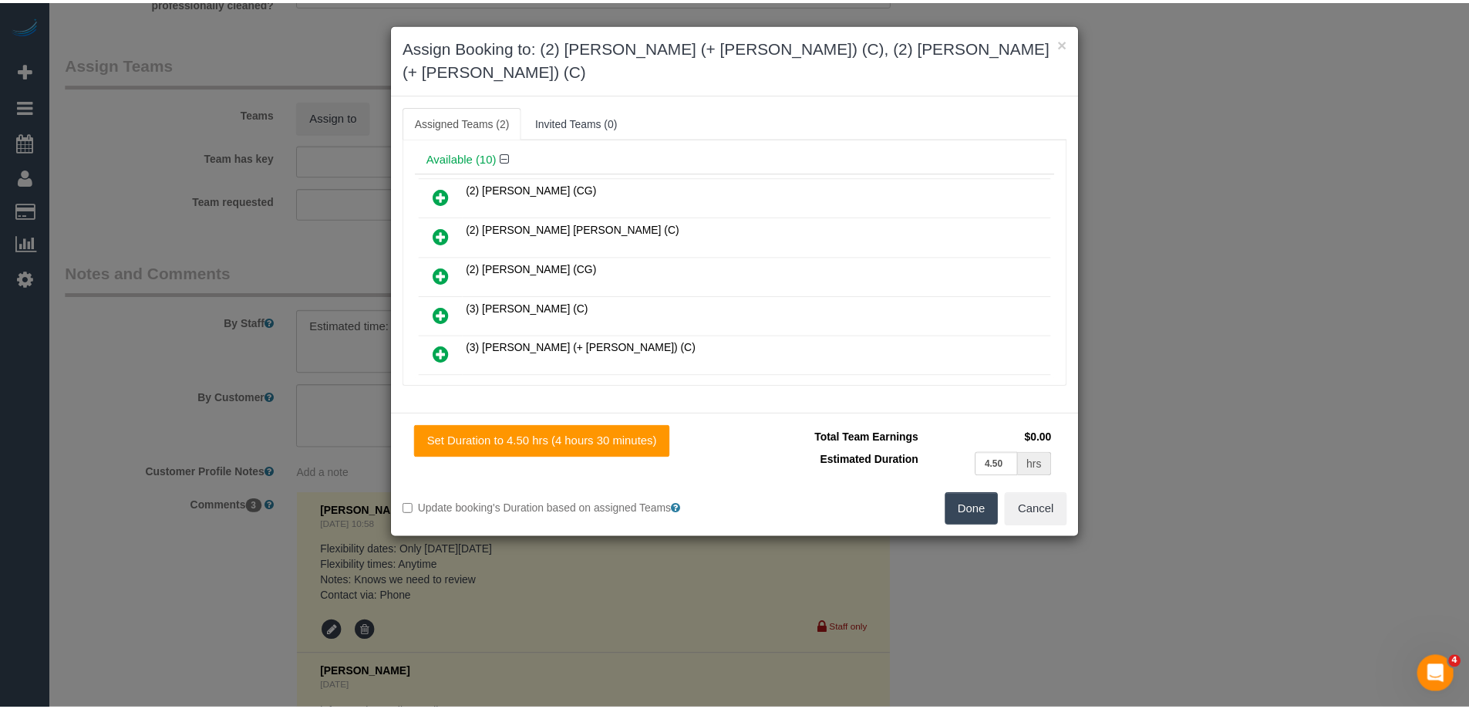
scroll to position [0, 0]
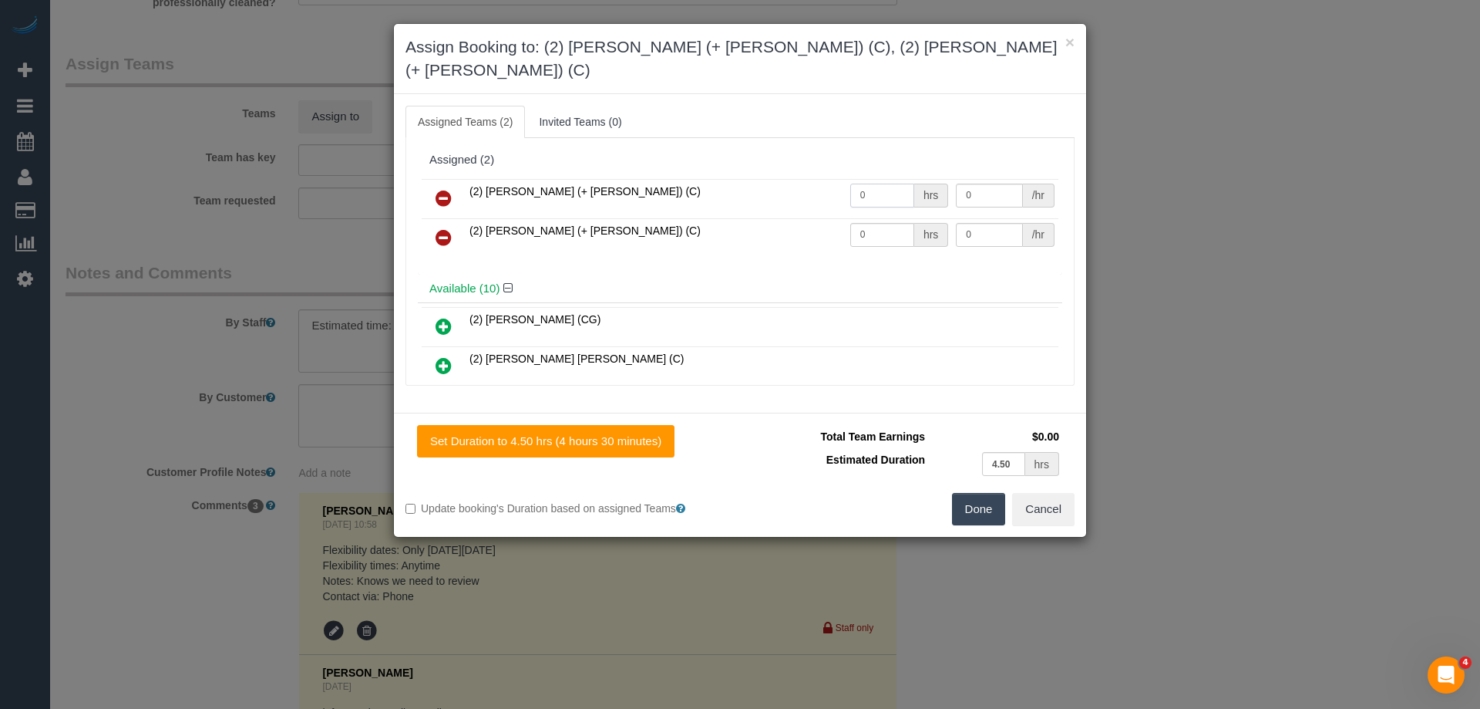
drag, startPoint x: 858, startPoint y: 167, endPoint x: 792, endPoint y: 161, distance: 66.6
click at [792, 179] on tr "(2) Chirag (+ Shachi) (C) 0 hrs 0 /hr" at bounding box center [740, 198] width 637 height 39
type input "1"
drag, startPoint x: 850, startPoint y: 210, endPoint x: 877, endPoint y: 194, distance: 30.8
click at [816, 218] on tr "(2) Shachi (+ Chirag) (C) 0 hrs 0 /hr" at bounding box center [740, 237] width 637 height 39
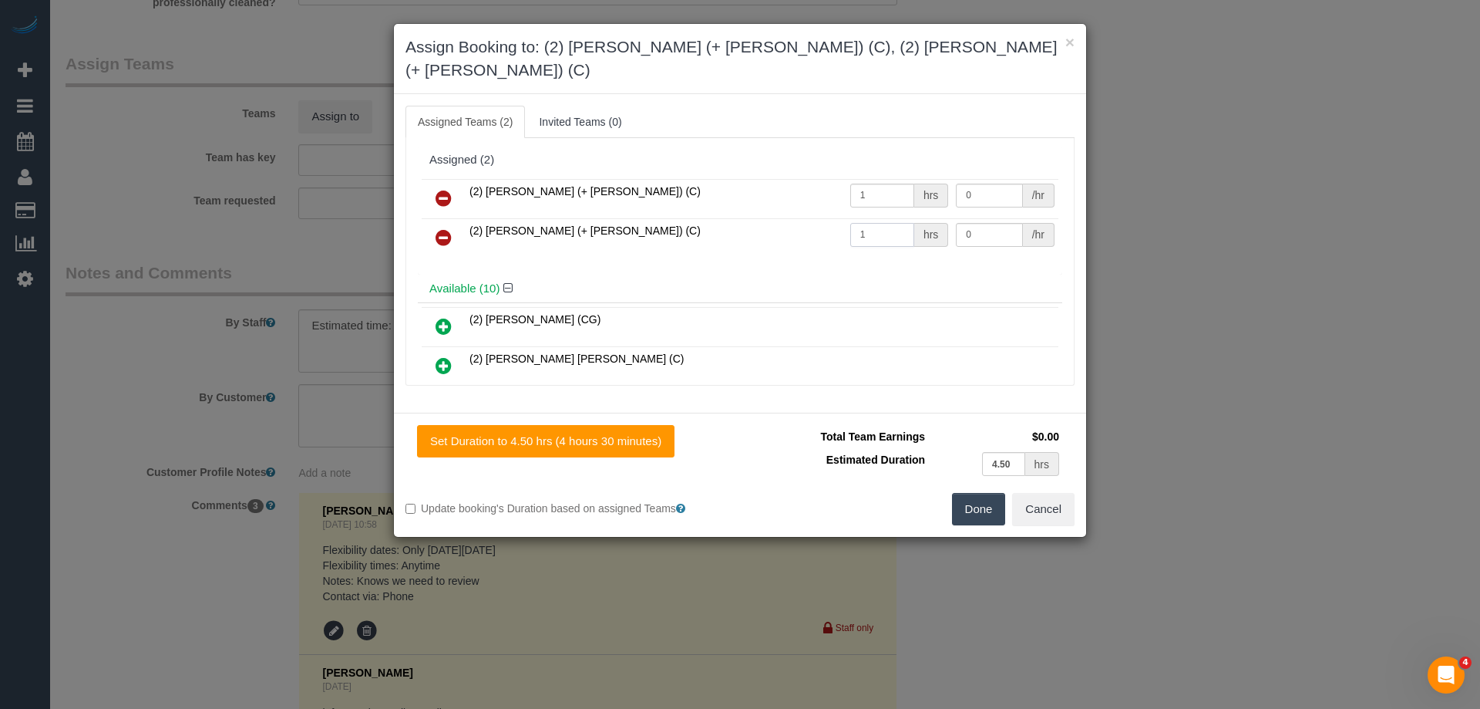
type input "1"
drag, startPoint x: 942, startPoint y: 171, endPoint x: 898, endPoint y: 162, distance: 44.9
click at [891, 179] on tr "(2) Chirag (+ Shachi) (C) 1 hrs 0 /hr" at bounding box center [740, 198] width 637 height 39
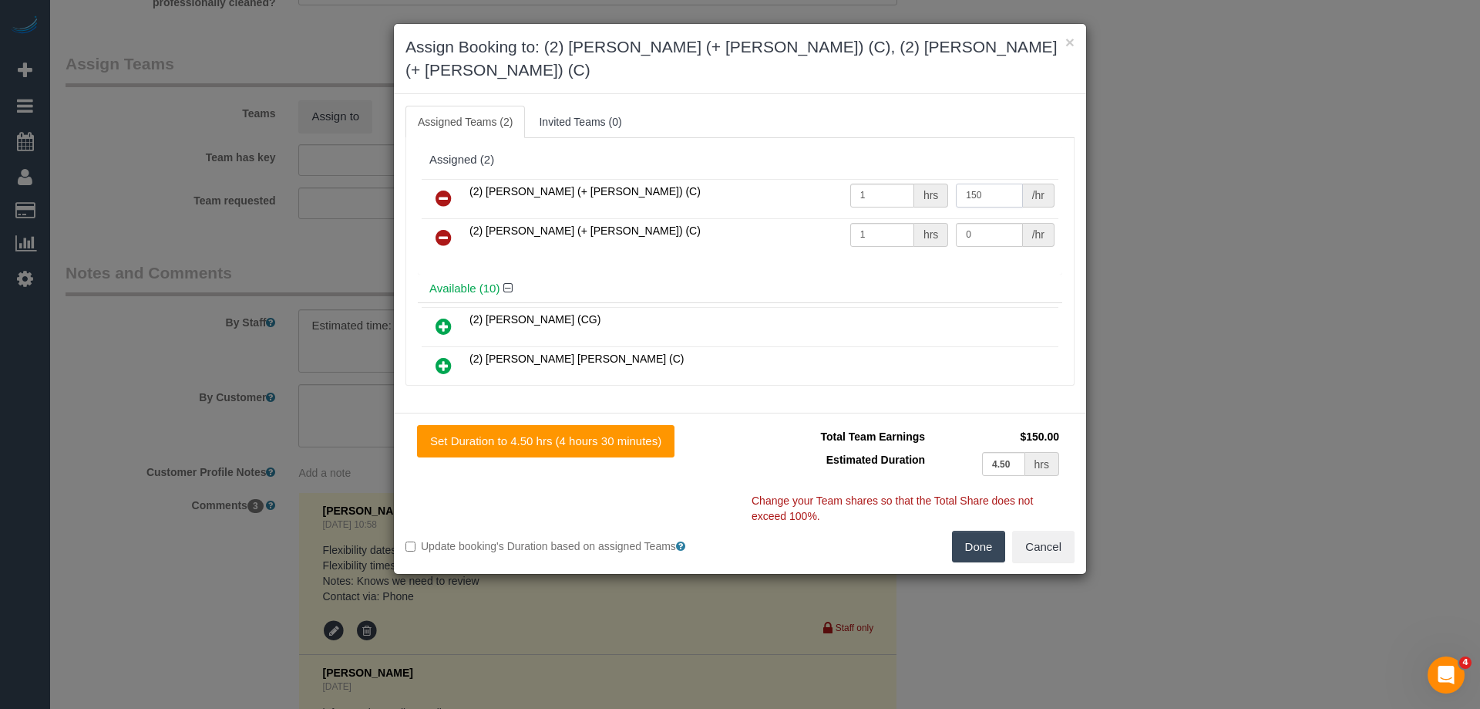
type input "150"
drag, startPoint x: 932, startPoint y: 214, endPoint x: 893, endPoint y: 211, distance: 39.4
click at [893, 218] on tr "(2) Shachi (+ Chirag) (C) 1 hrs 0 /hr" at bounding box center [740, 237] width 637 height 39
type input "150"
click at [985, 530] on button "Done" at bounding box center [979, 546] width 54 height 32
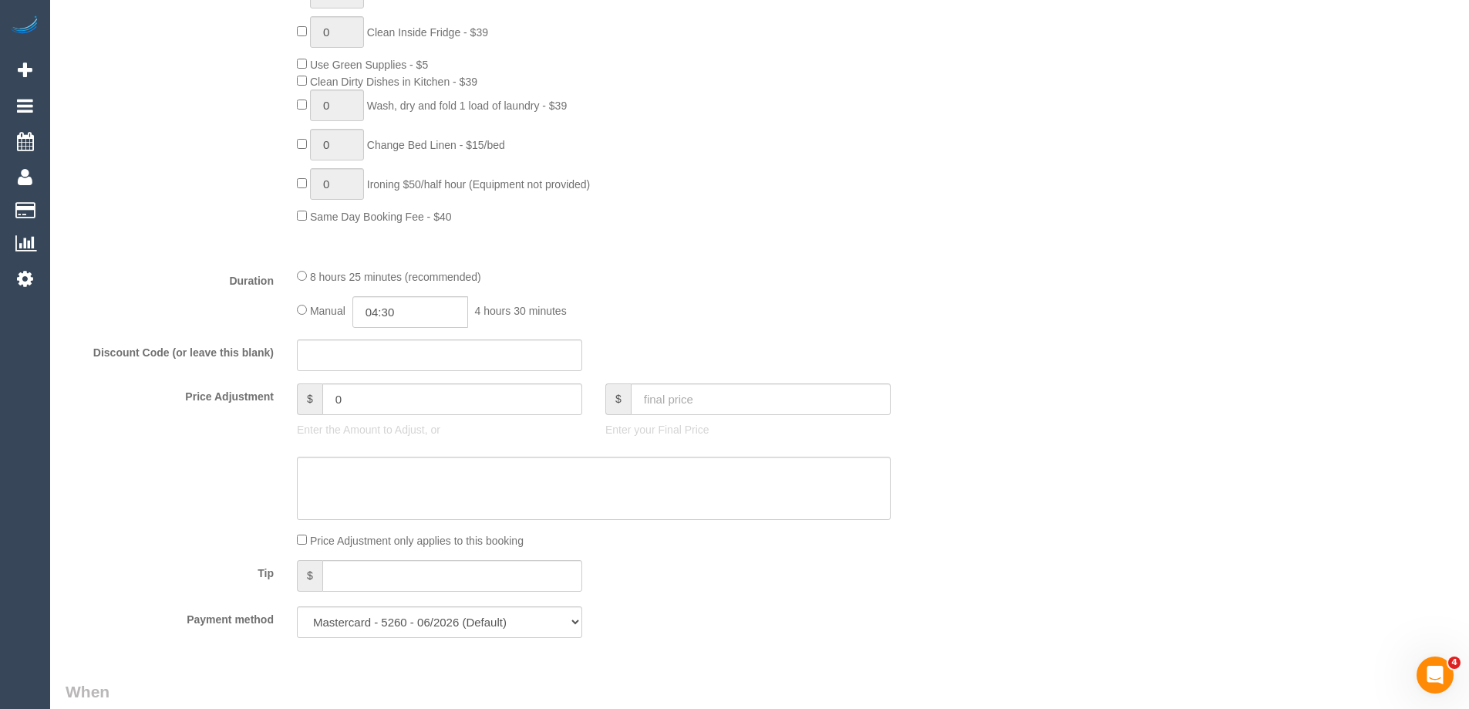
scroll to position [1419, 0]
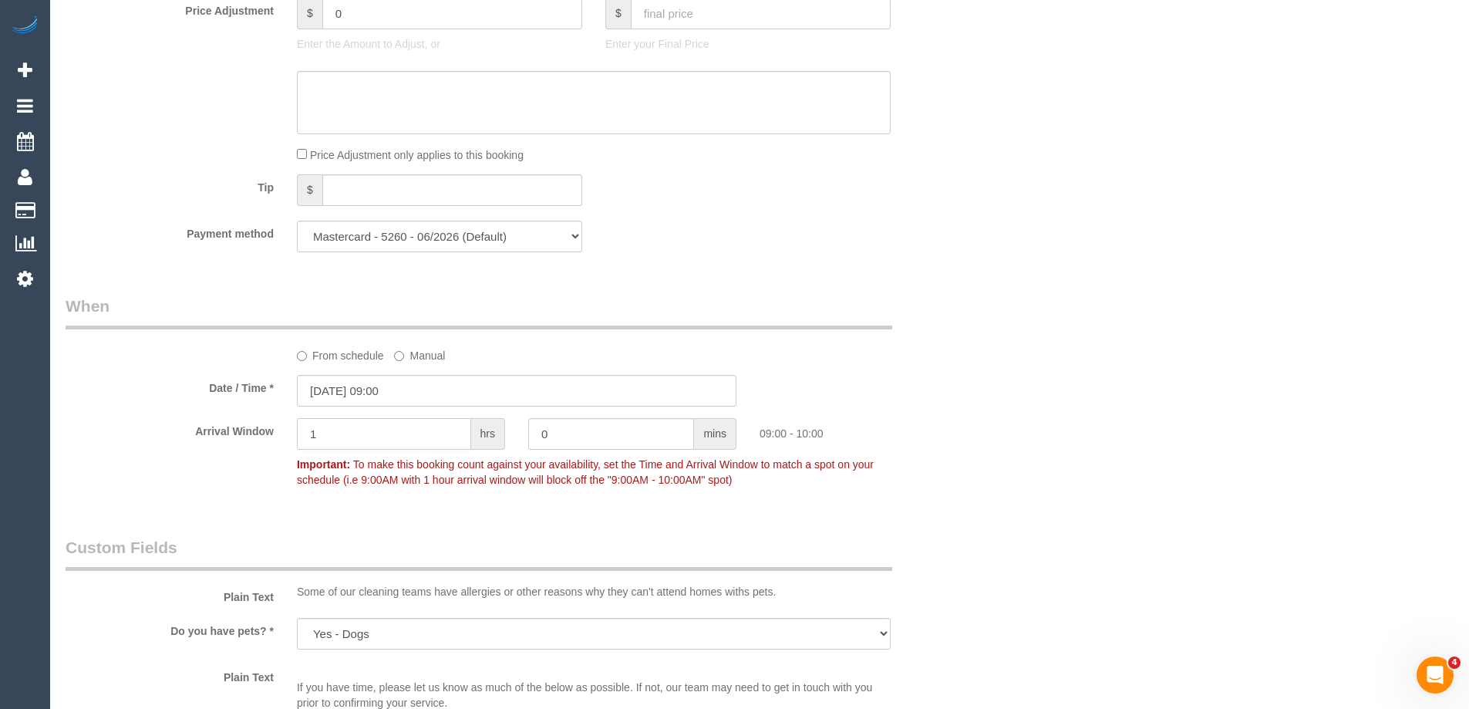
drag, startPoint x: 300, startPoint y: 433, endPoint x: 274, endPoint y: 432, distance: 26.2
click at [275, 432] on div "Arrival Window 1 hrs 0 mins 09:00 - 10:00 Important: To make this booking count…" at bounding box center [516, 456] width 925 height 76
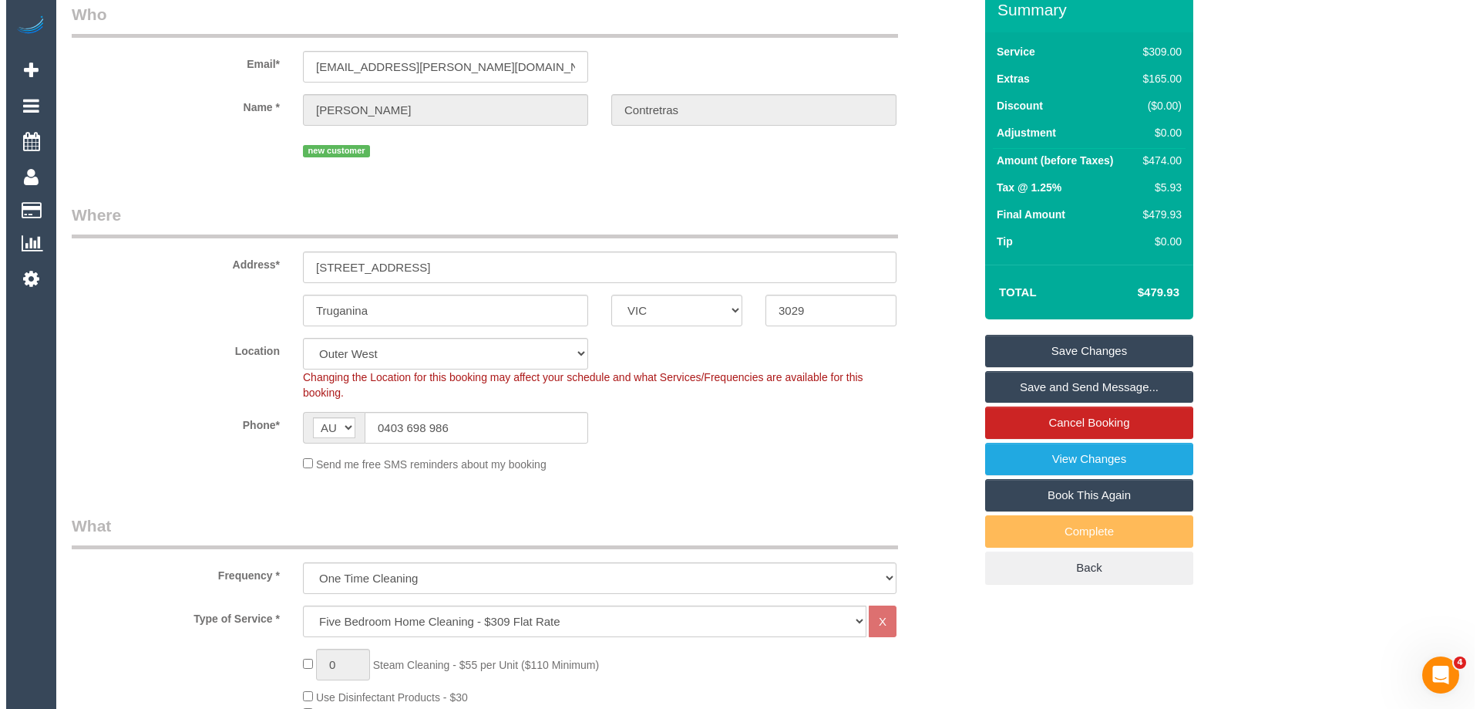
scroll to position [0, 0]
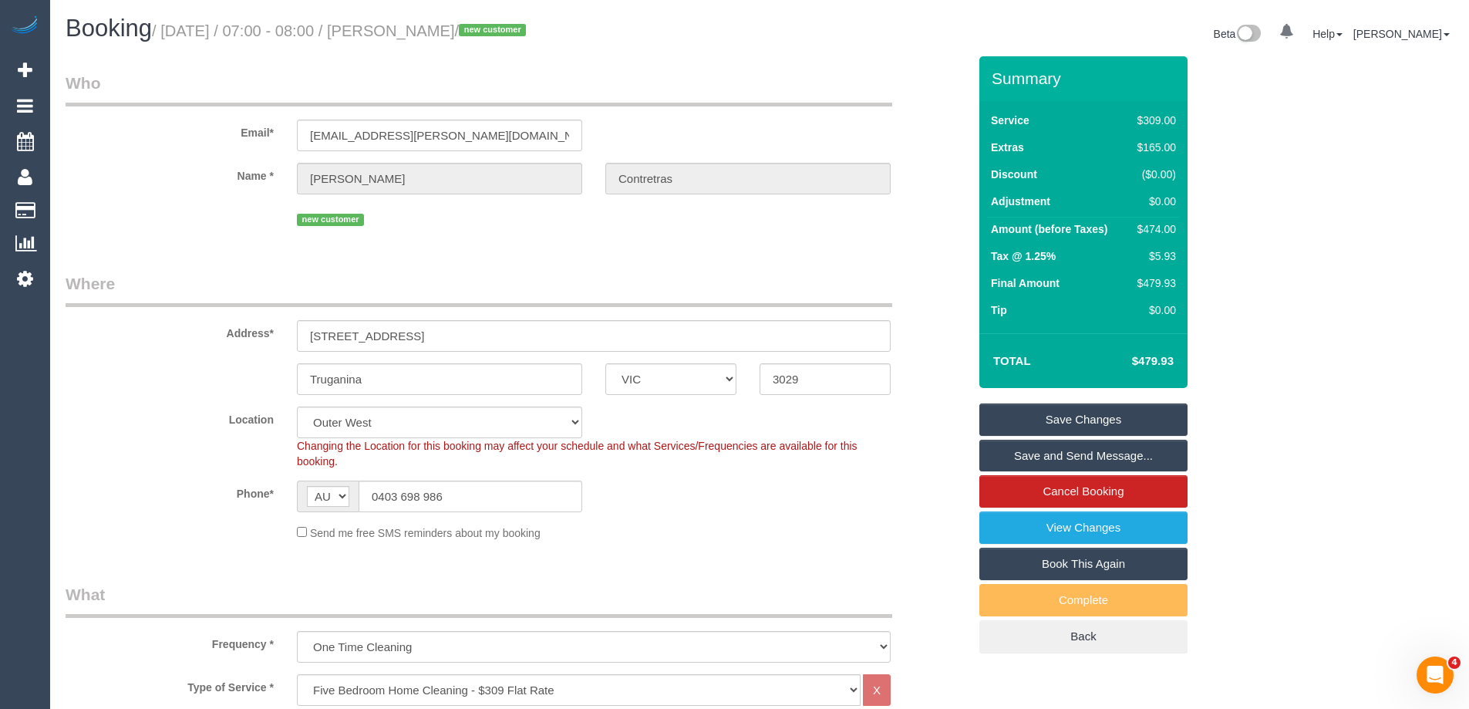
type input "2"
drag, startPoint x: 556, startPoint y: 31, endPoint x: 423, endPoint y: 26, distance: 132.7
click at [423, 26] on small "/ September 01, 2025 / 07:00 - 08:00 / Priscilla Contretras / new customer" at bounding box center [341, 30] width 379 height 17
copy small "Priscilla Contretras"
click at [1001, 423] on link "Save Changes" at bounding box center [1083, 419] width 208 height 32
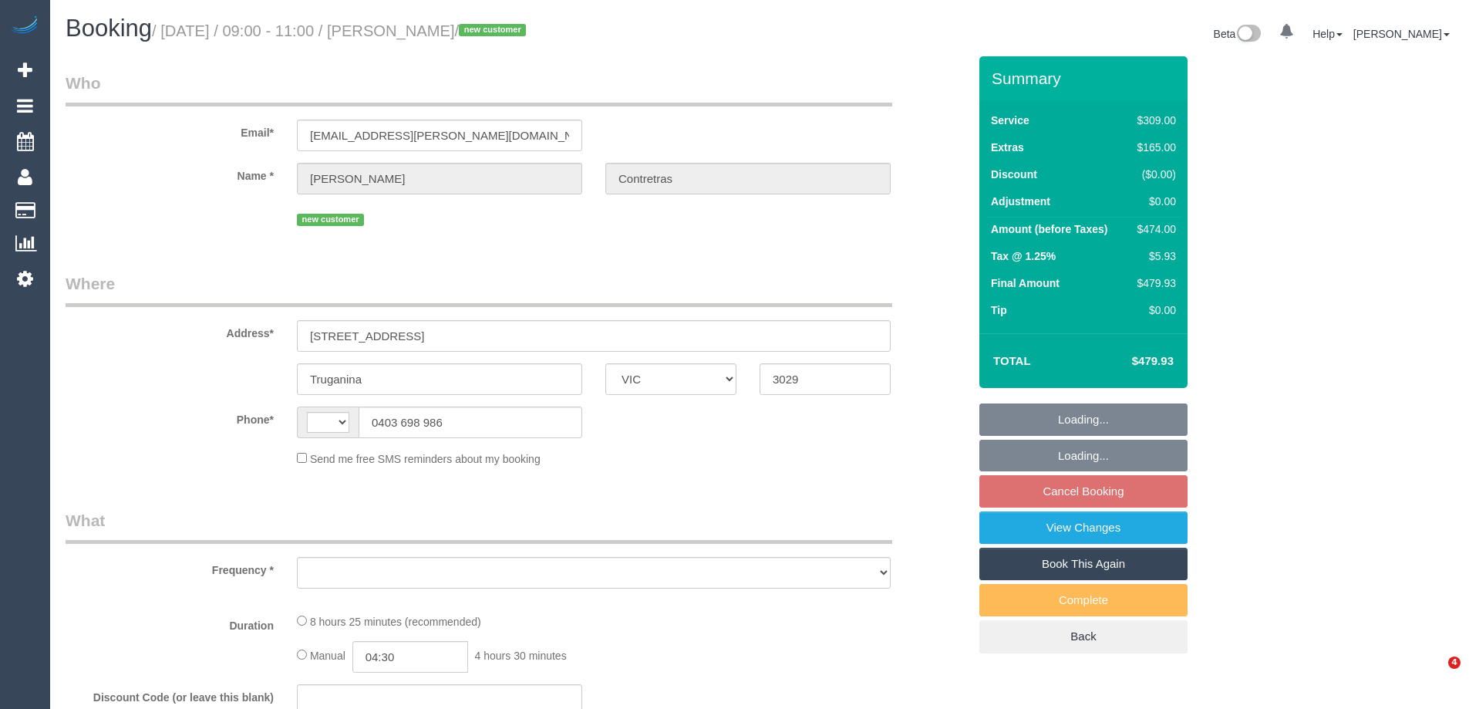
select select "VIC"
select select "object:354"
select select "string:stripe-pm_1Ruk3j2GScqysDRVIYuccxRB"
select select "number:27"
select select "number:14"
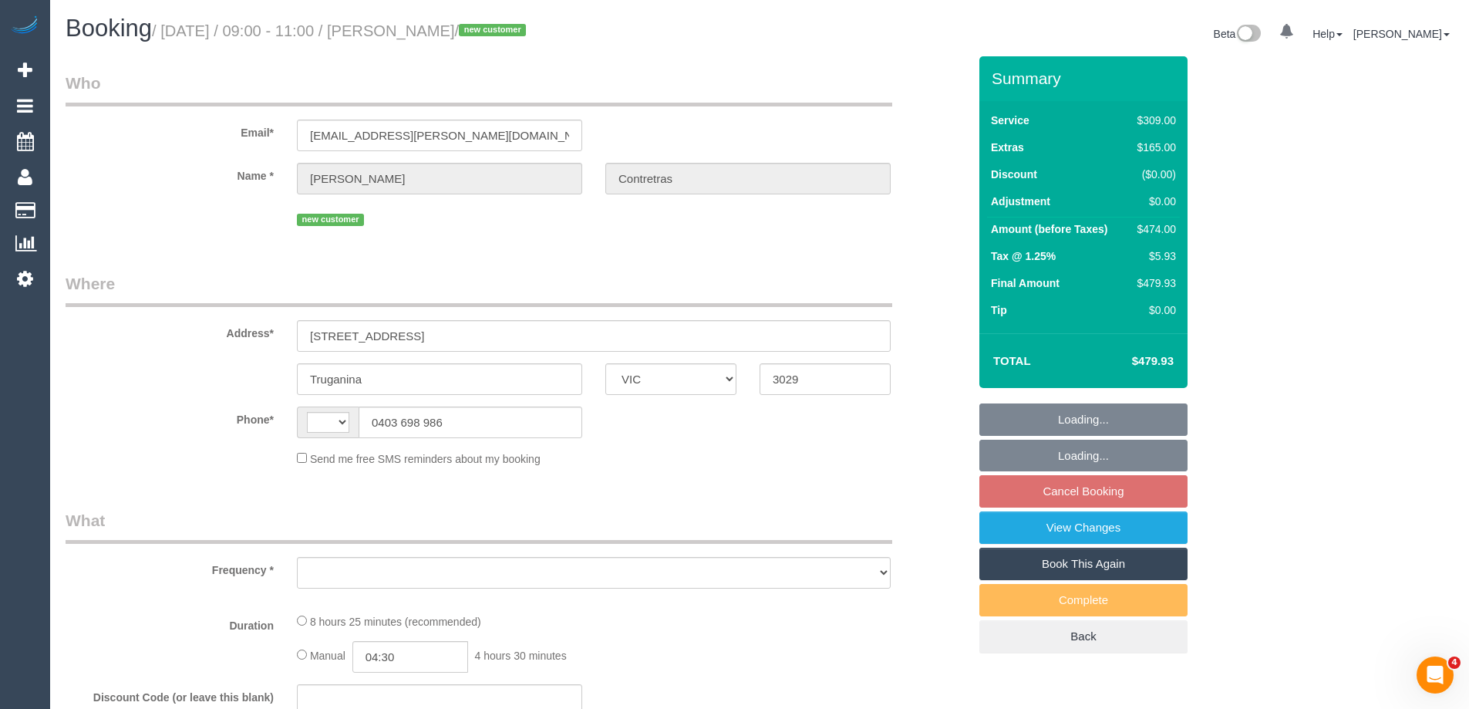
select select "number:18"
select select "number:24"
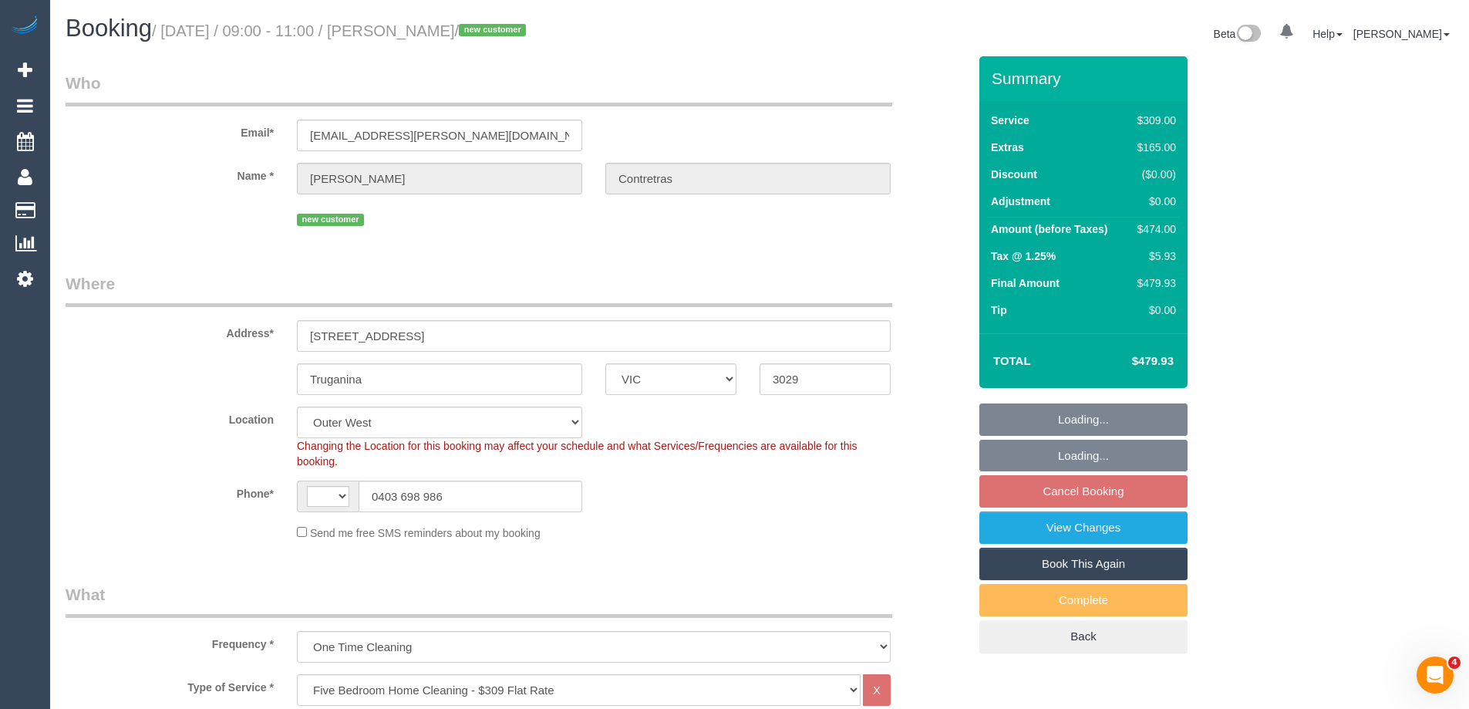
select select "object:850"
select select "string:AU"
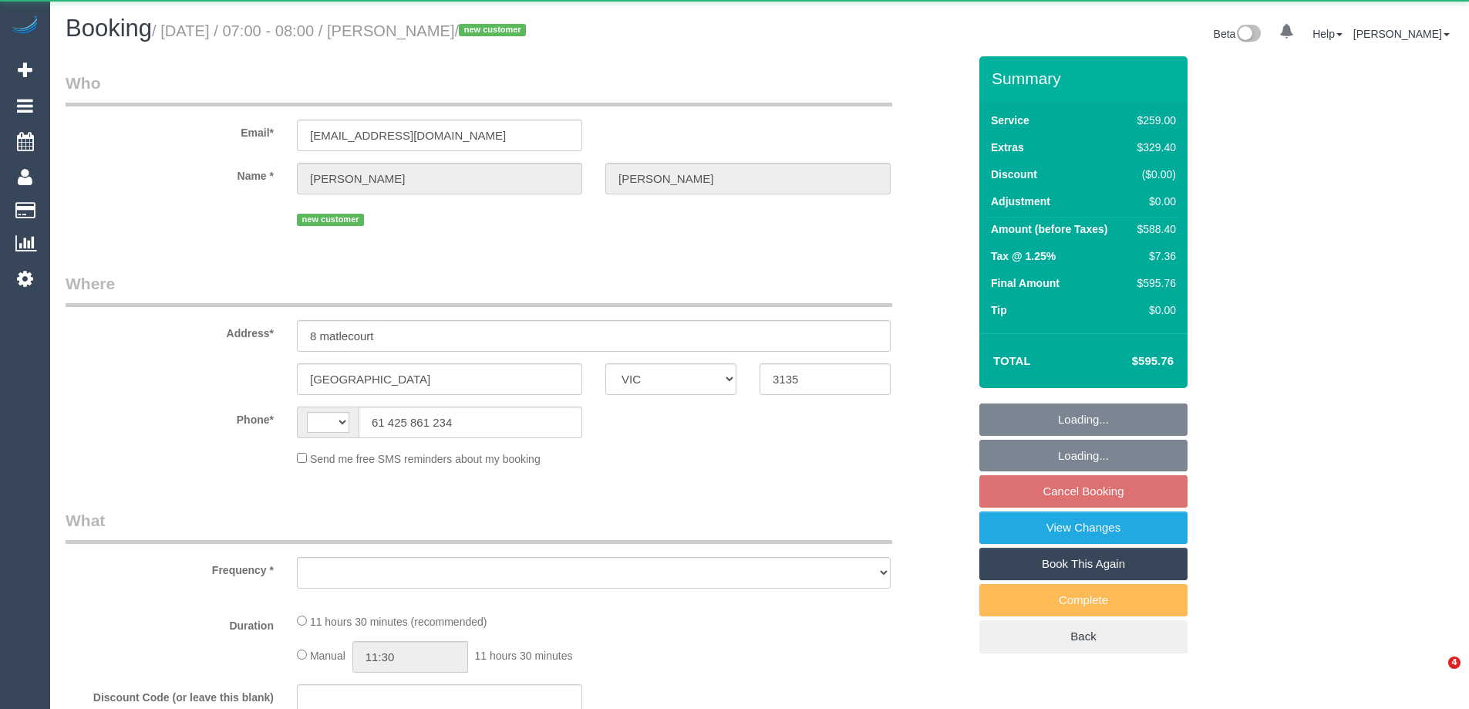
select select "VIC"
select select "string:stripe-pm_1S0BYY2GScqysDRVChe1DSrY"
select select "number:28"
select select "number:14"
select select "number:18"
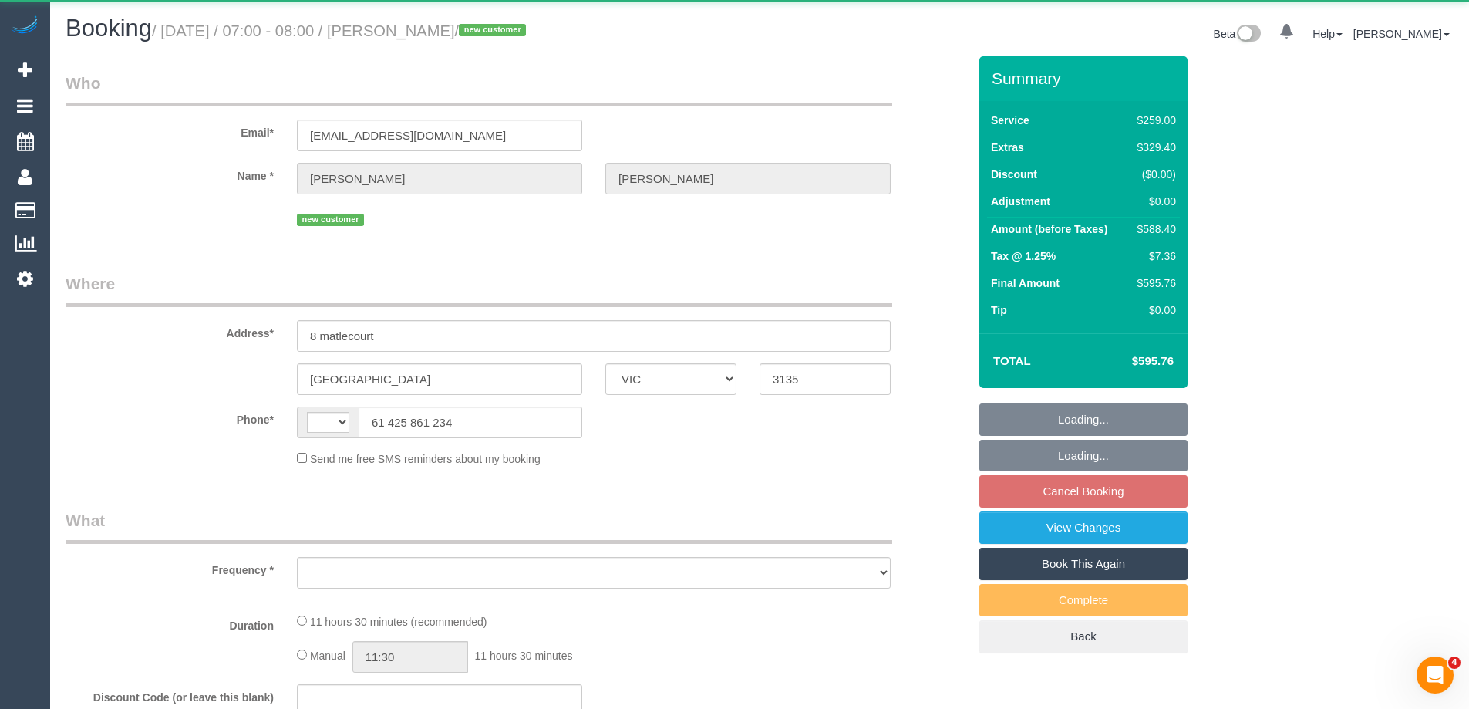
select select "number:25"
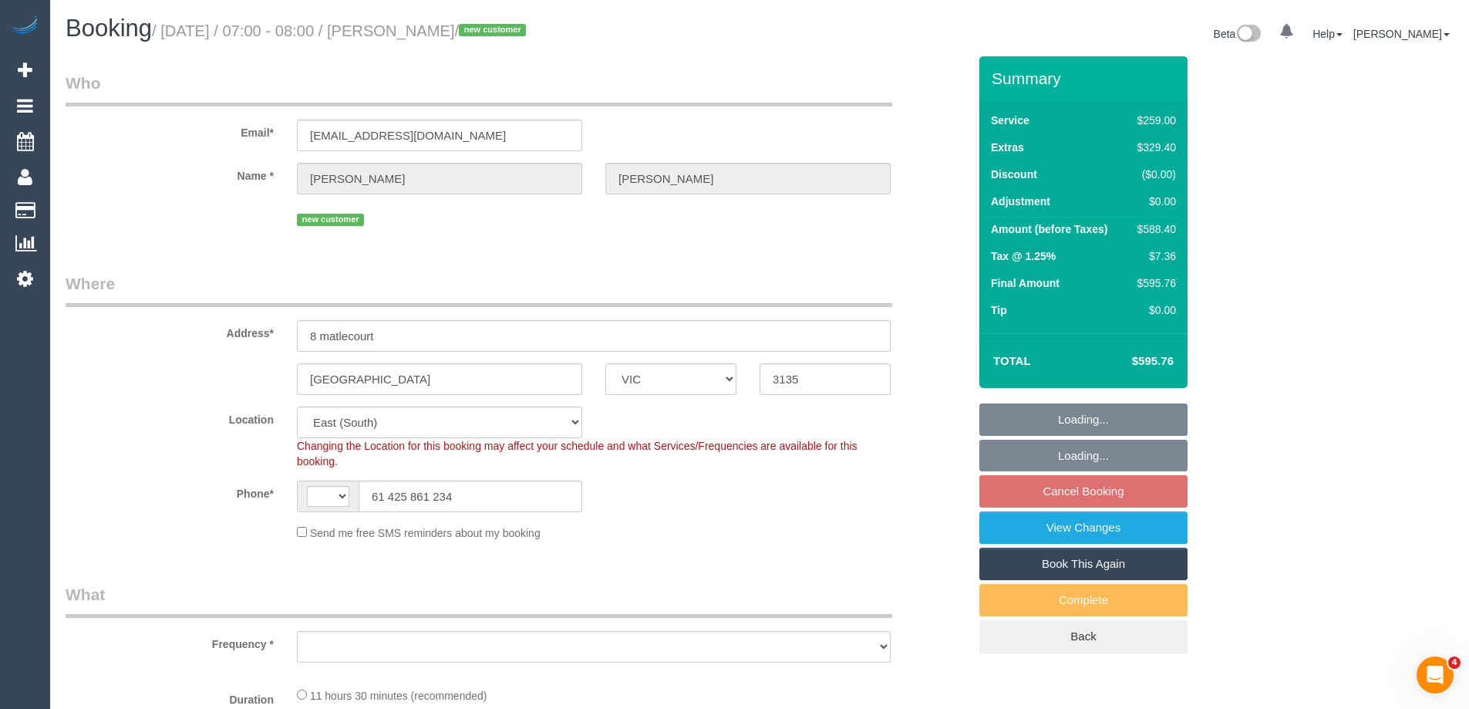
select select "string:AU"
select select "object:700"
select select "spot1"
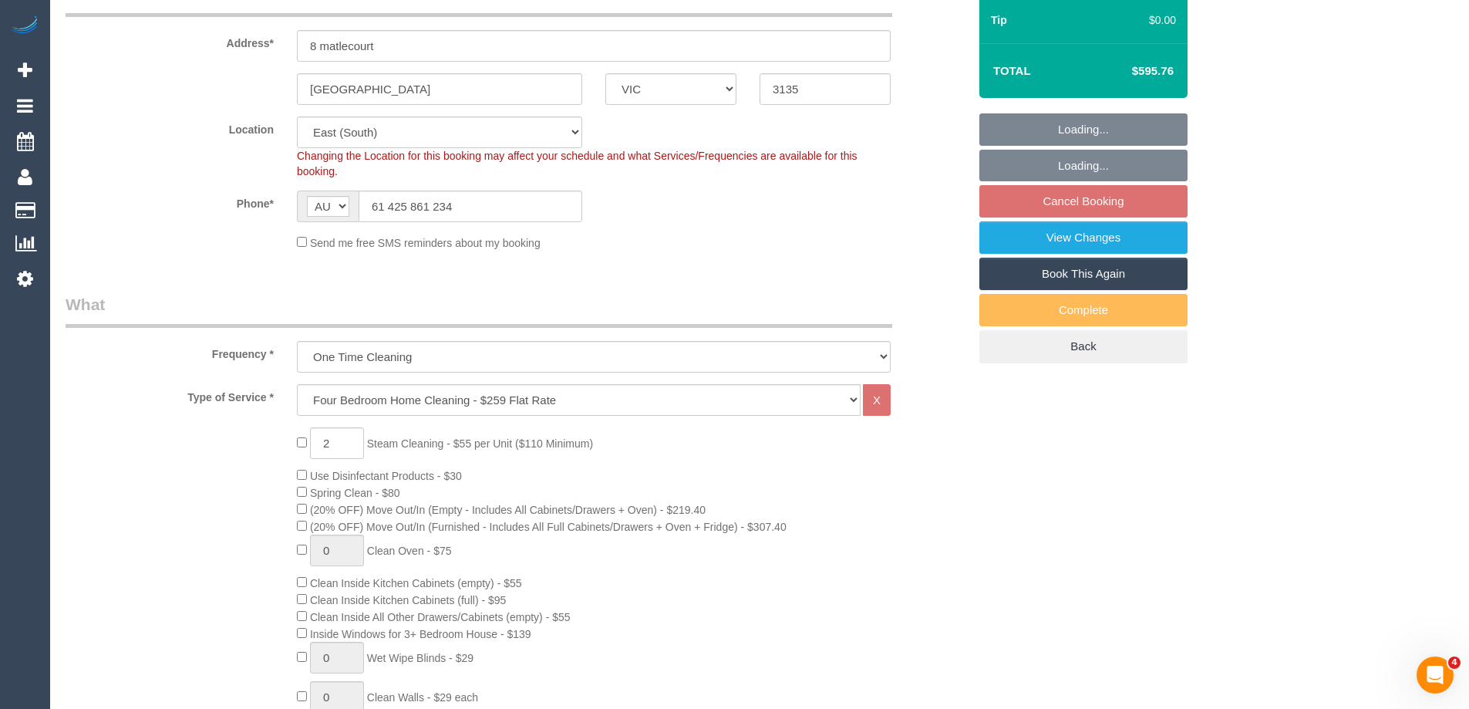
select select "object:1227"
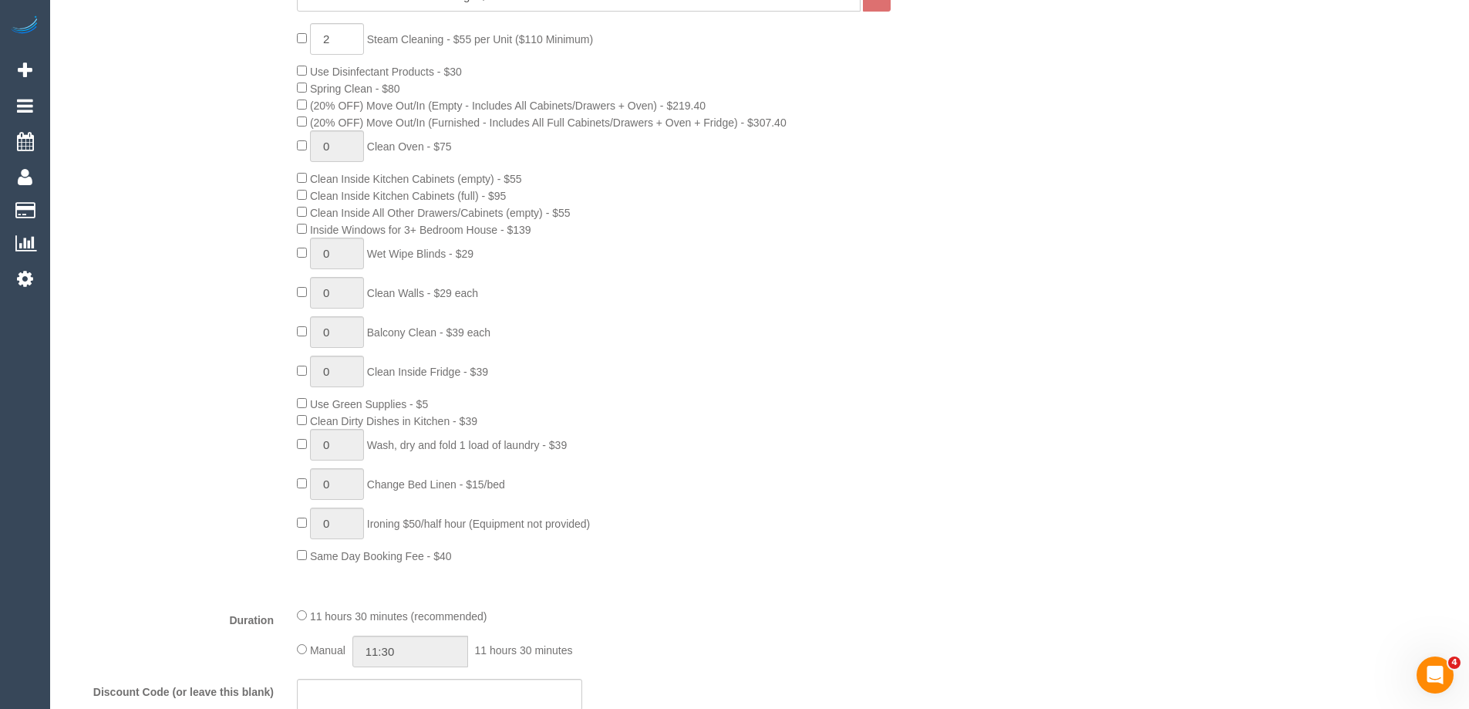
scroll to position [1079, 0]
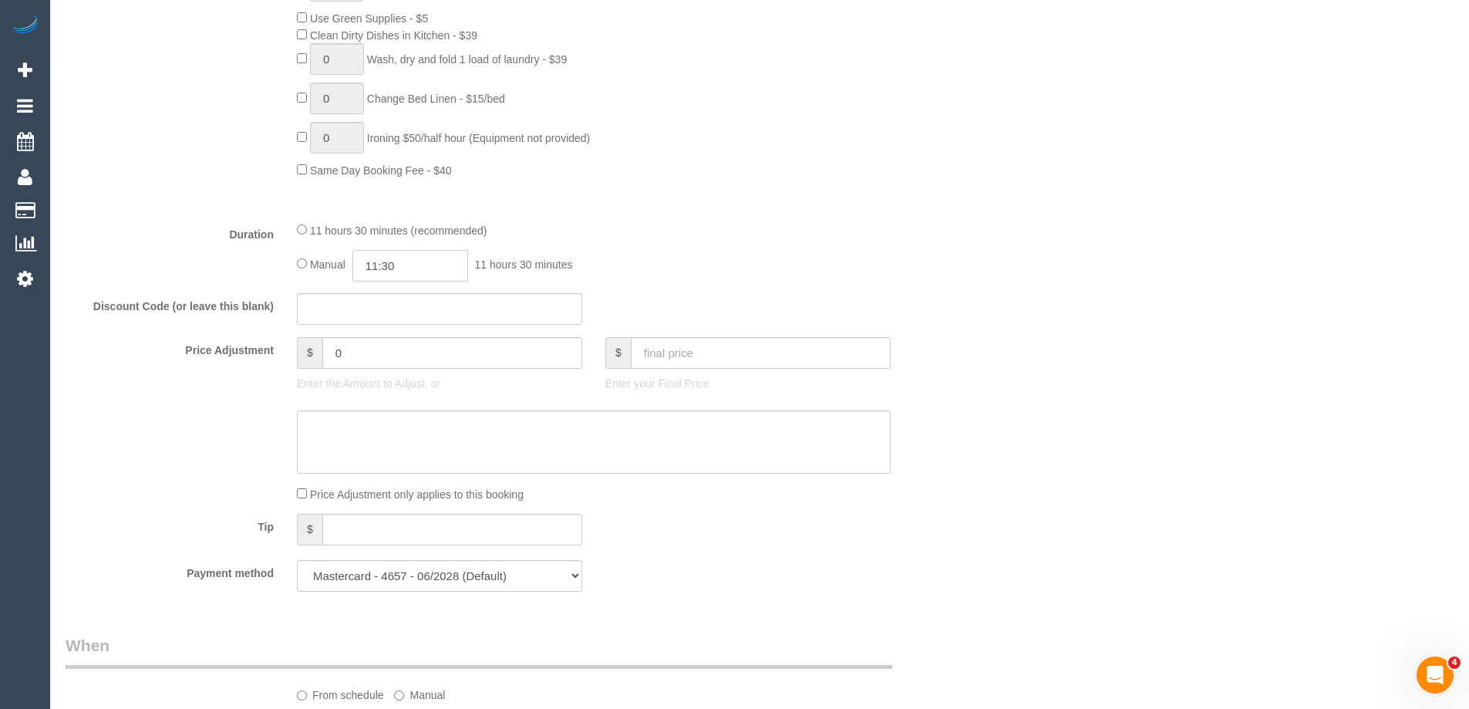
click at [441, 265] on input "11:30" at bounding box center [410, 266] width 116 height 32
type input "09:00"
click at [382, 333] on li "09:00" at bounding box center [393, 335] width 69 height 20
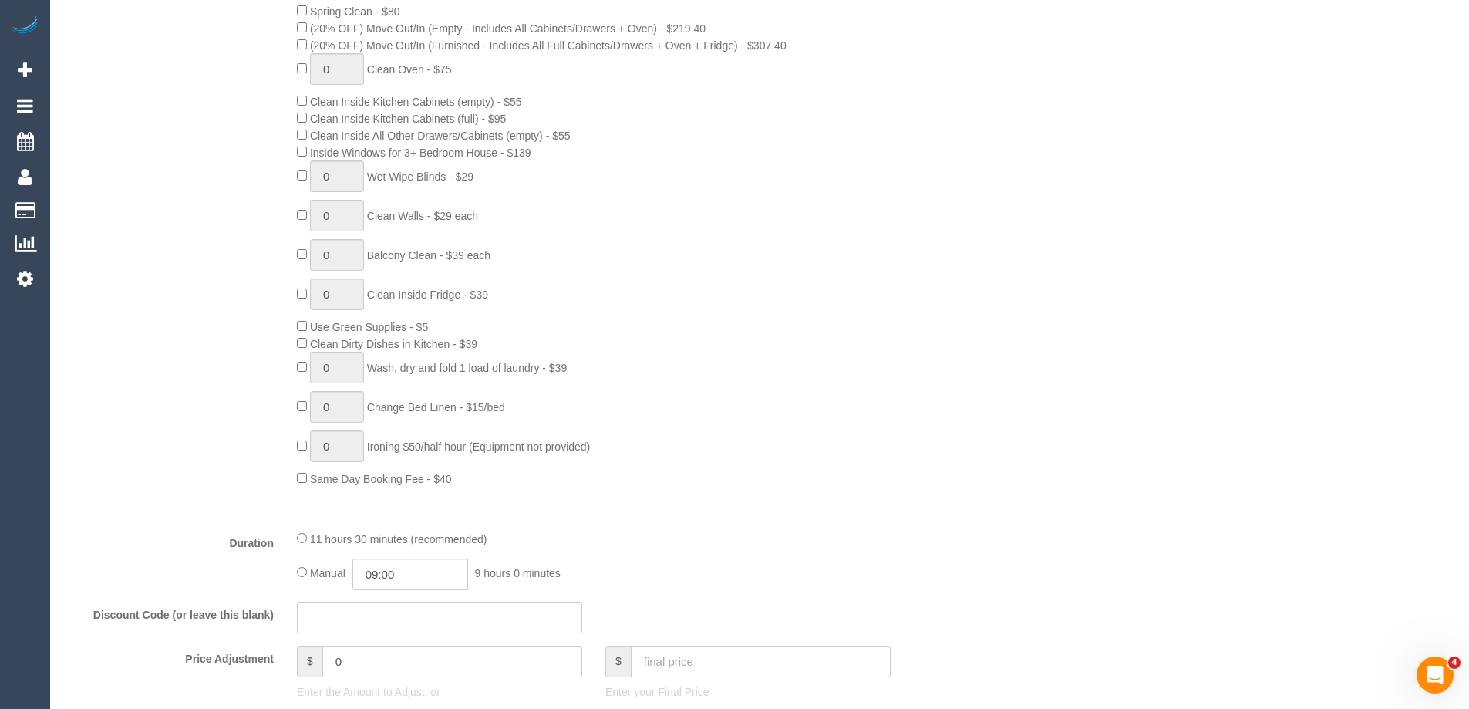
scroll to position [308, 0]
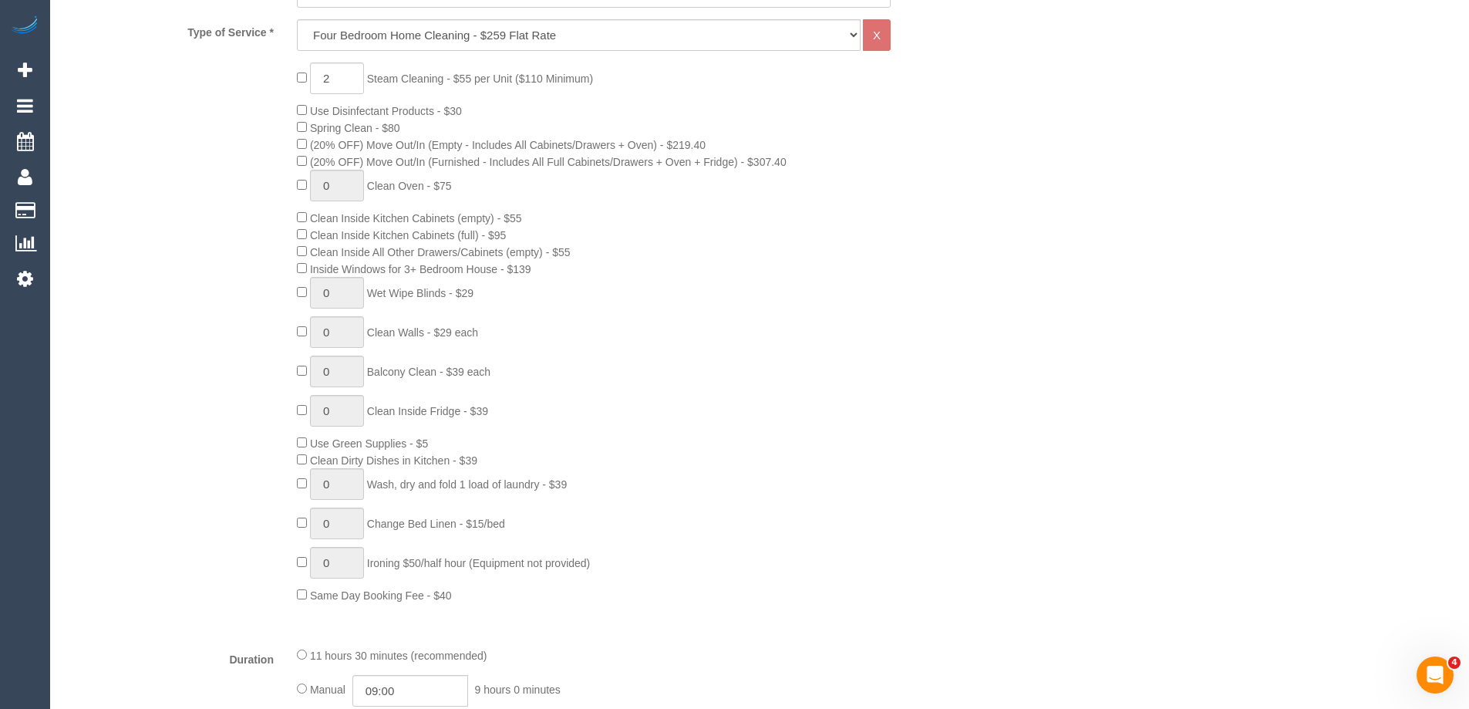
select select "spot10"
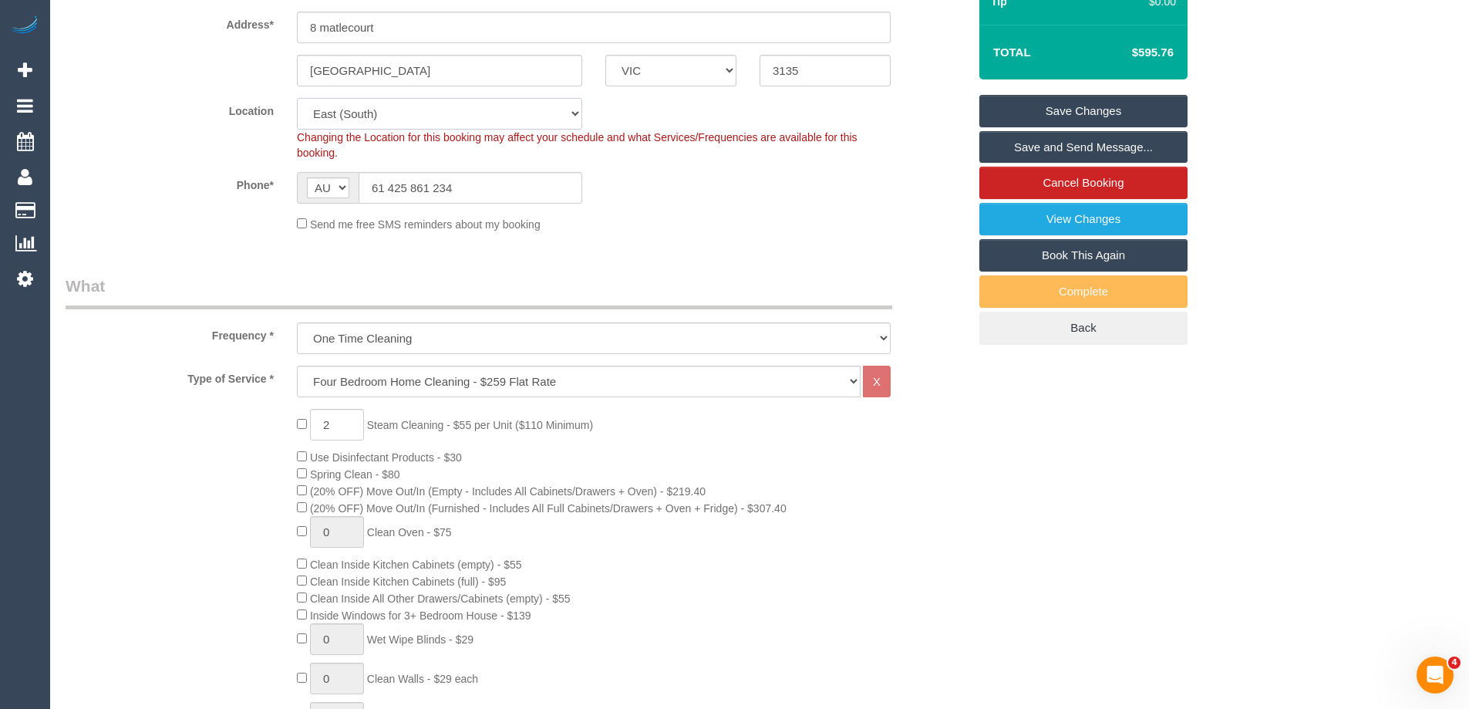
click at [329, 113] on select "Office City East (North) East (South) Inner East Inner North (East) Inner North…" at bounding box center [439, 114] width 285 height 32
select select "50"
click at [297, 98] on select "Office City East (North) East (South) Inner East Inner North (East) Inner North…" at bounding box center [439, 114] width 285 height 32
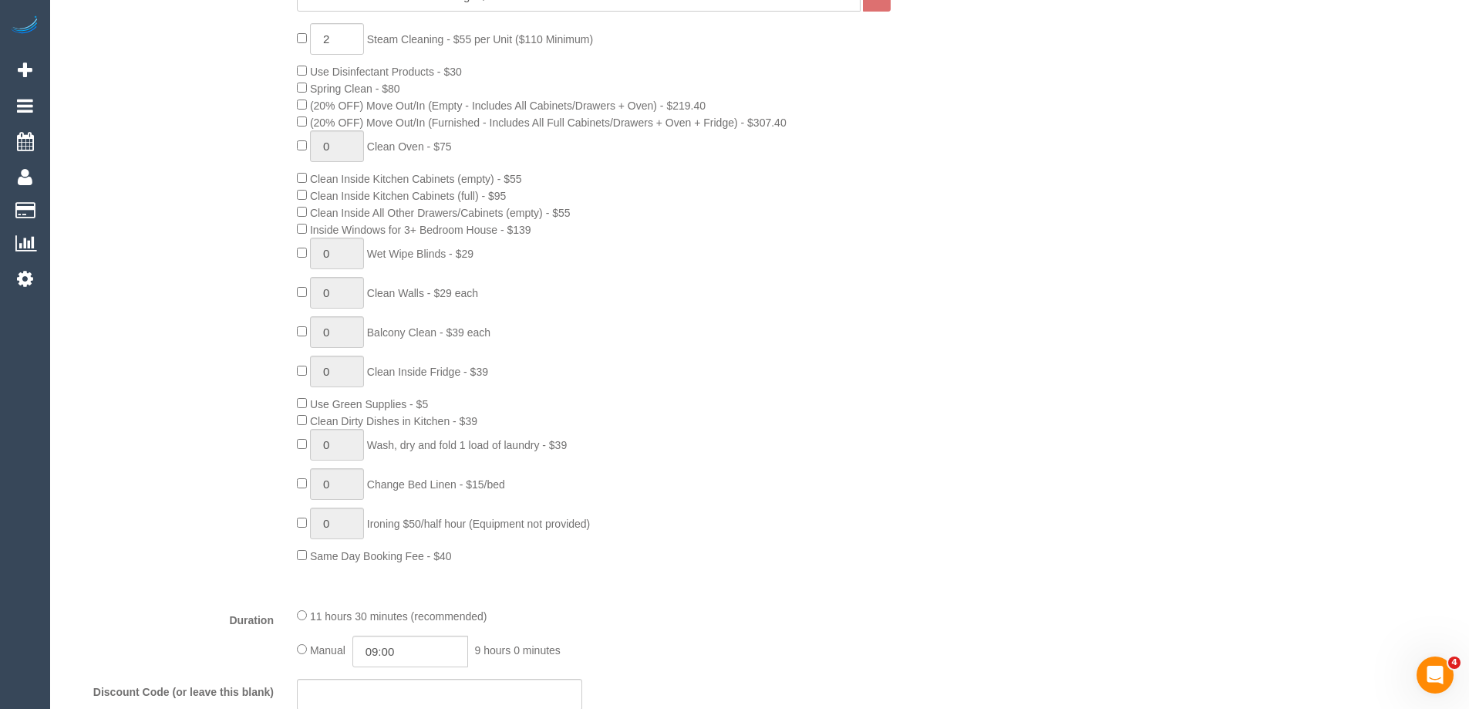
select select "object:2070"
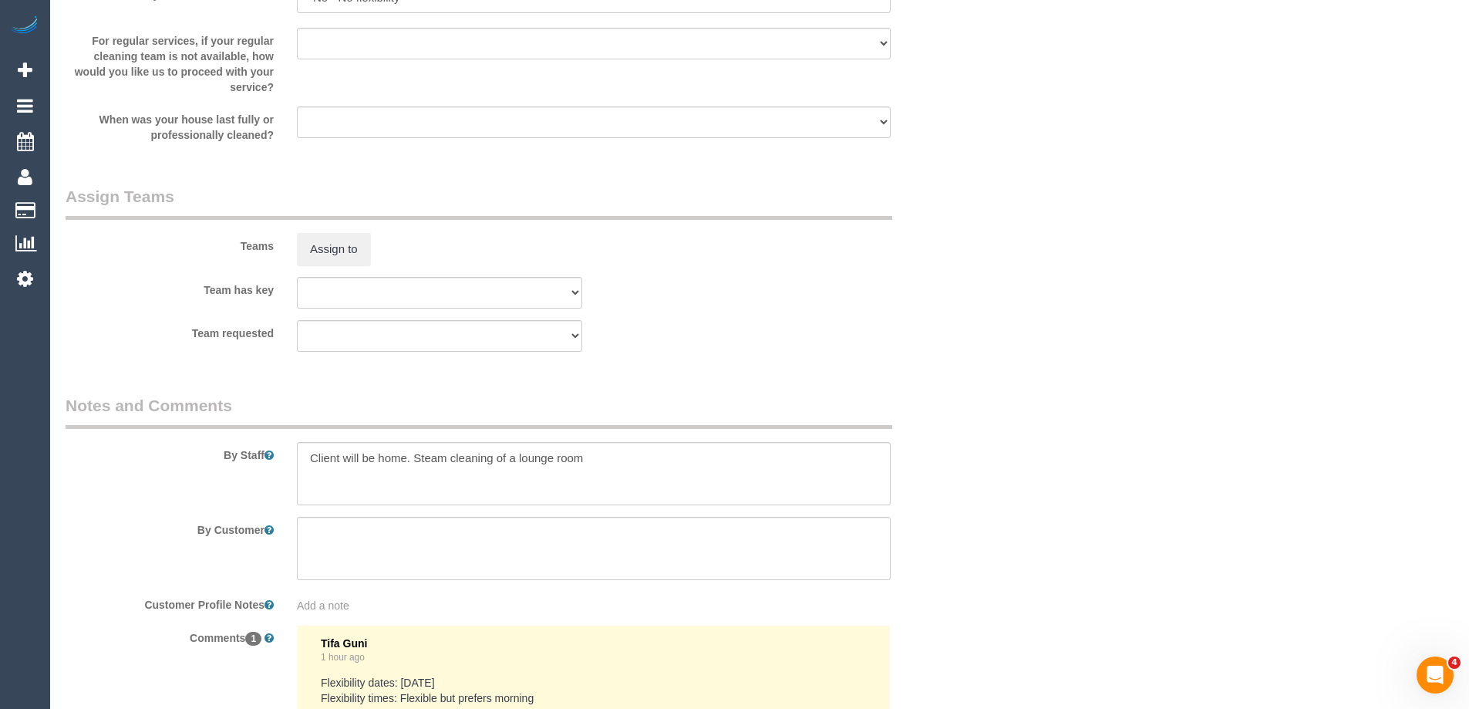
scroll to position [2535, 0]
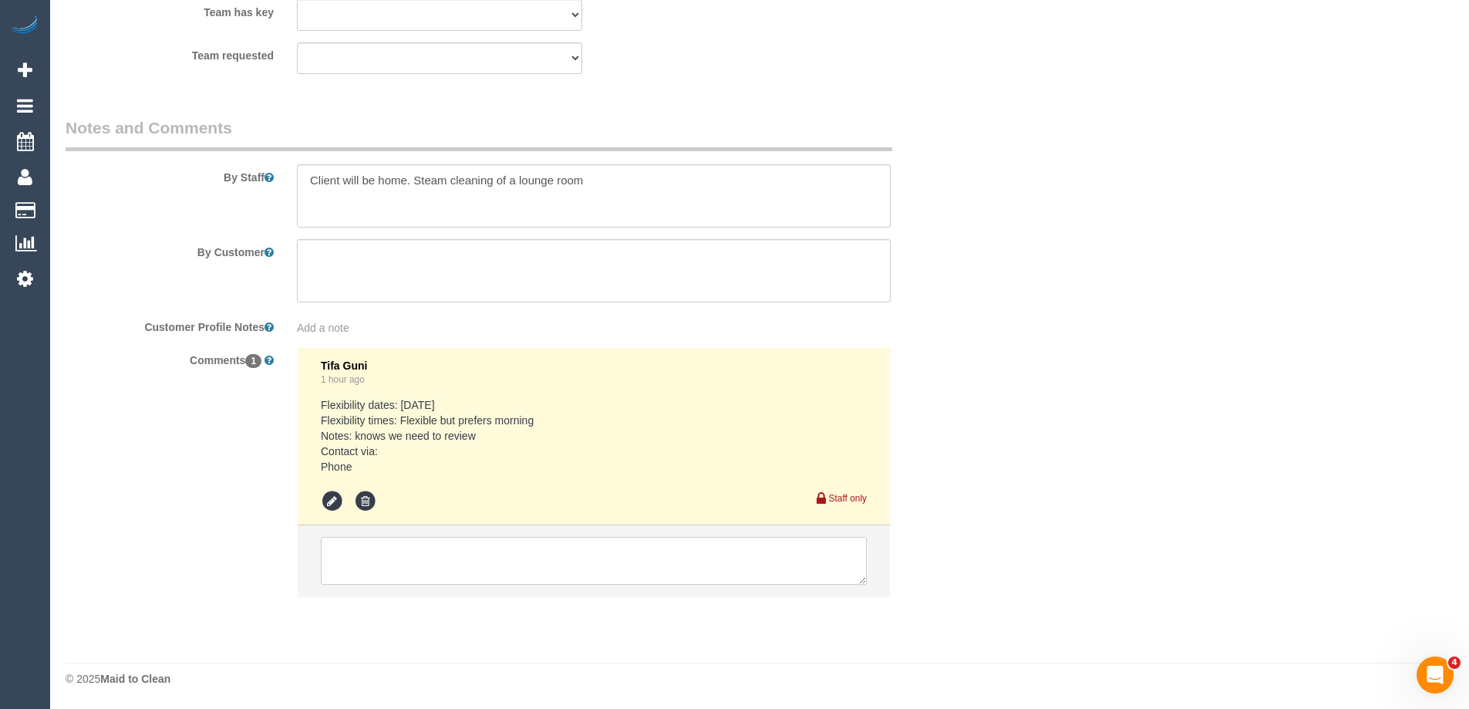
click at [365, 557] on textarea at bounding box center [594, 561] width 546 height 48
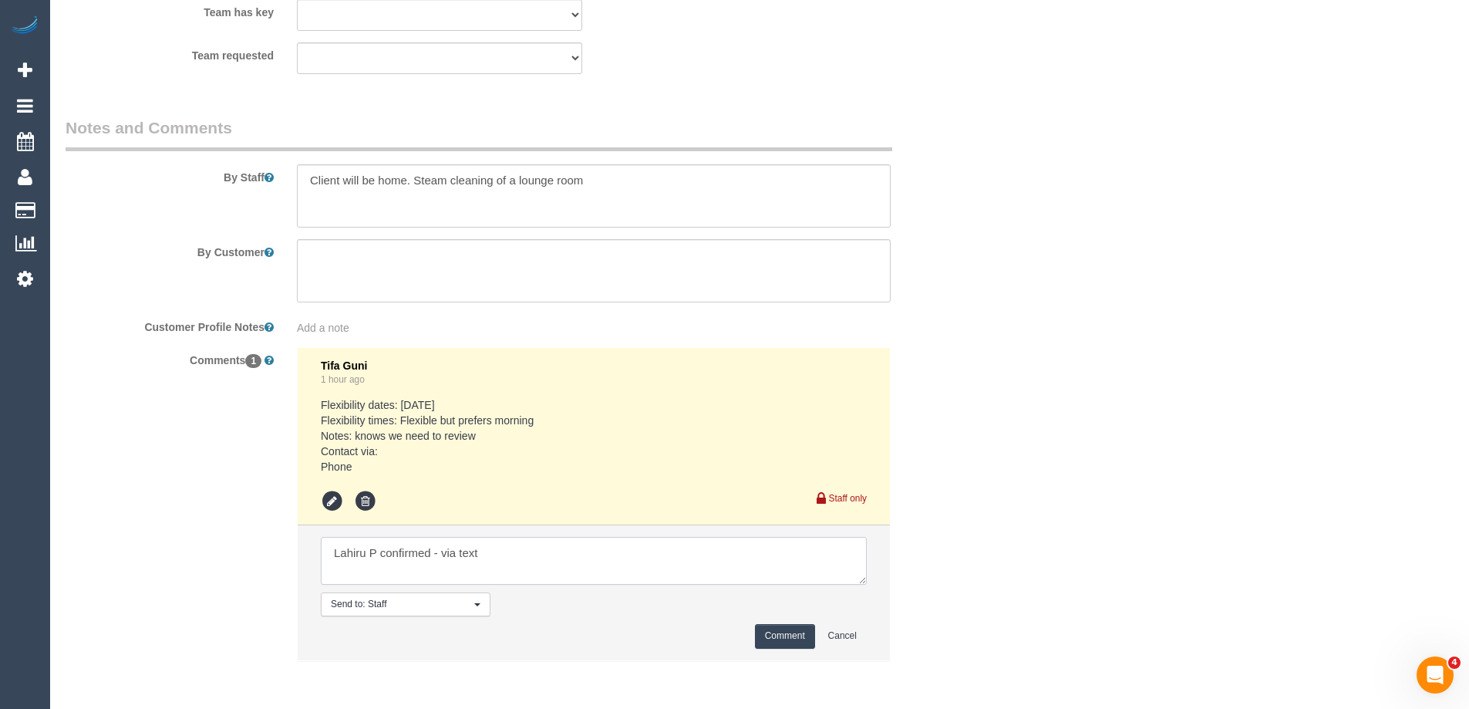
type textarea "Lahiru P confirmed - via text"
click at [768, 628] on button "Comment" at bounding box center [785, 636] width 60 height 24
click at [310, 183] on textarea at bounding box center [594, 195] width 594 height 63
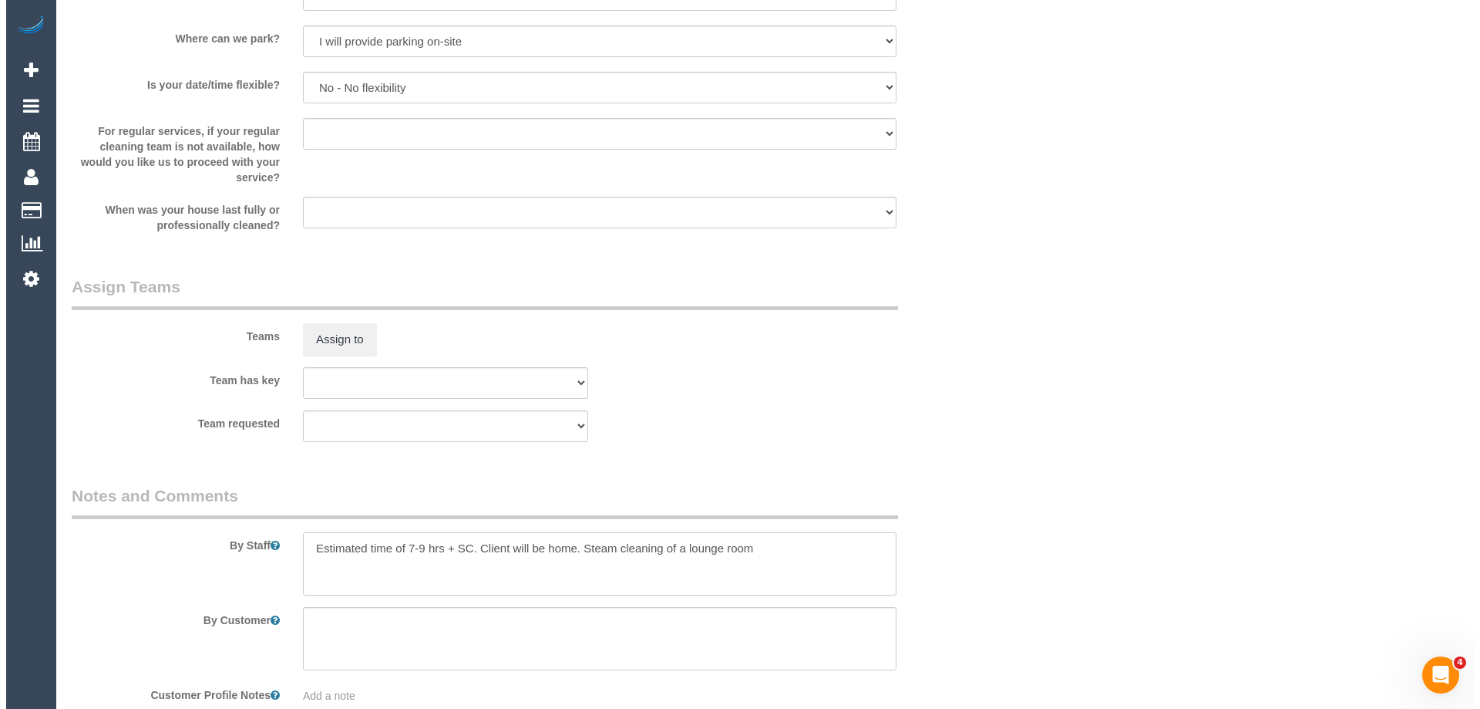
scroll to position [2304, 0]
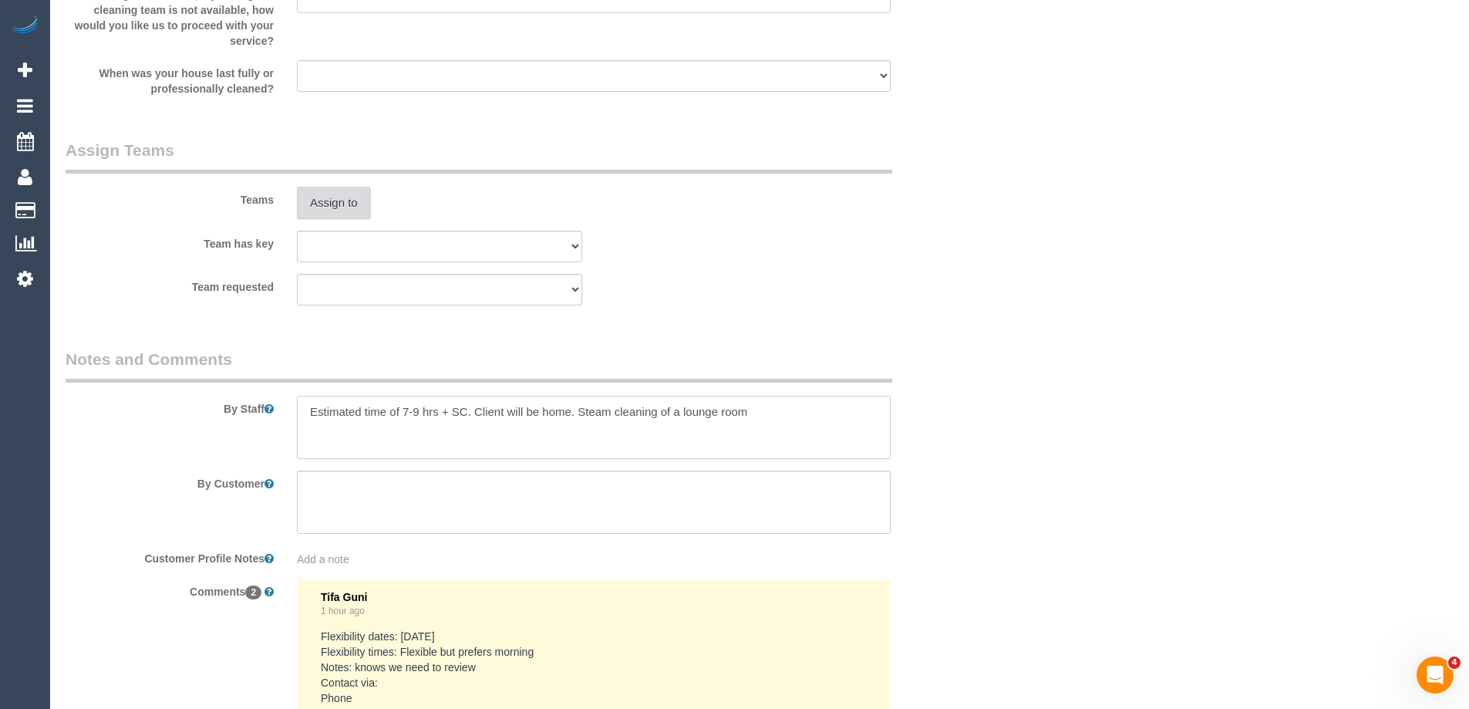
type textarea "Estimated time of 7-9 hrs + SC. Client will be home. Steam cleaning of a lounge…"
click at [315, 198] on button "Assign to" at bounding box center [334, 203] width 74 height 32
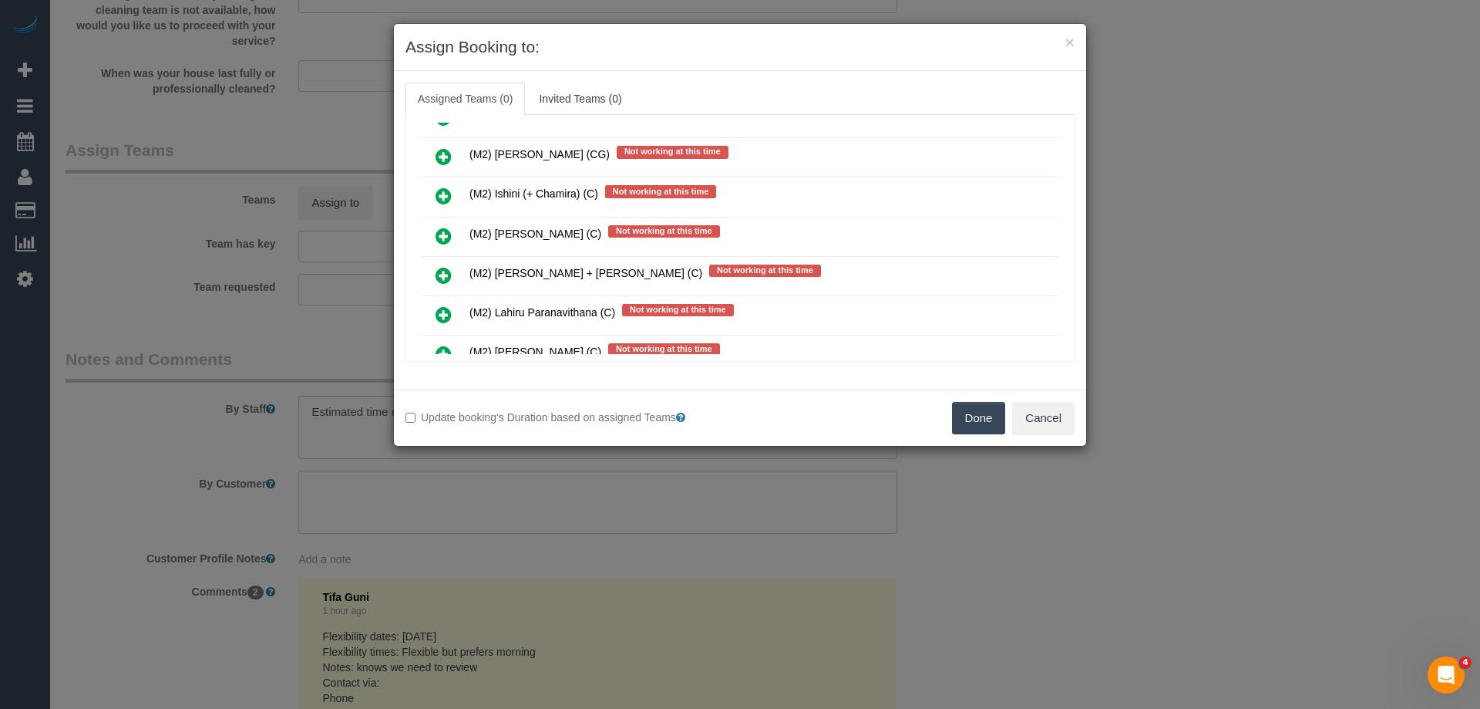
scroll to position [8096, 0]
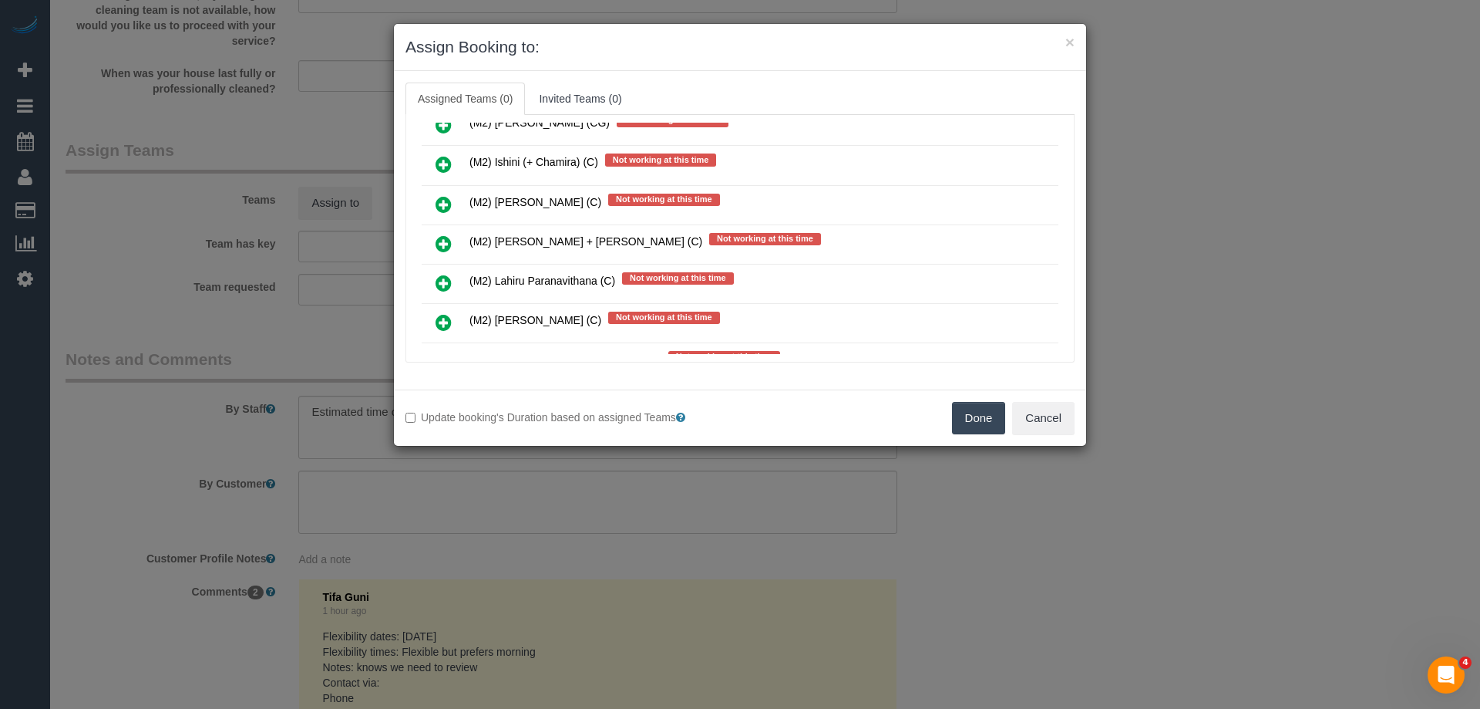
click at [445, 278] on icon at bounding box center [444, 283] width 16 height 19
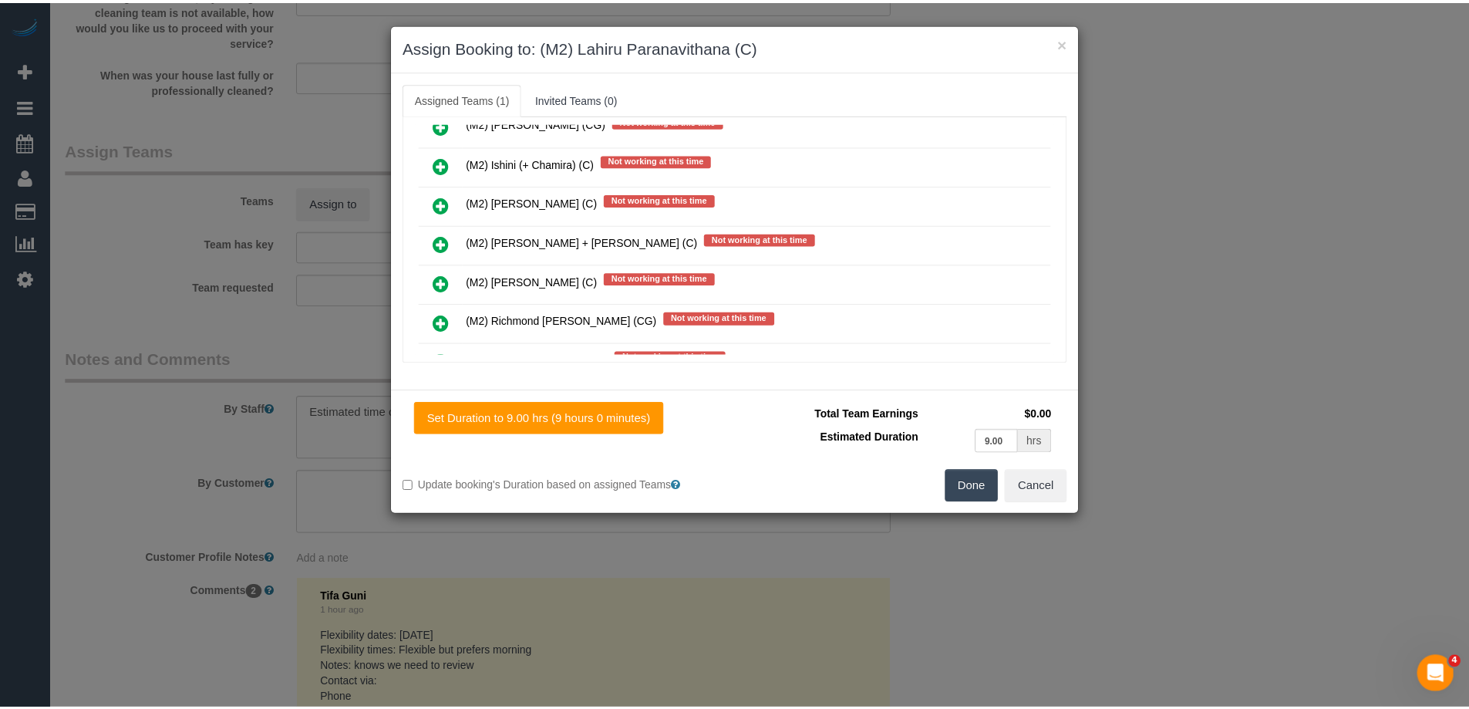
scroll to position [0, 0]
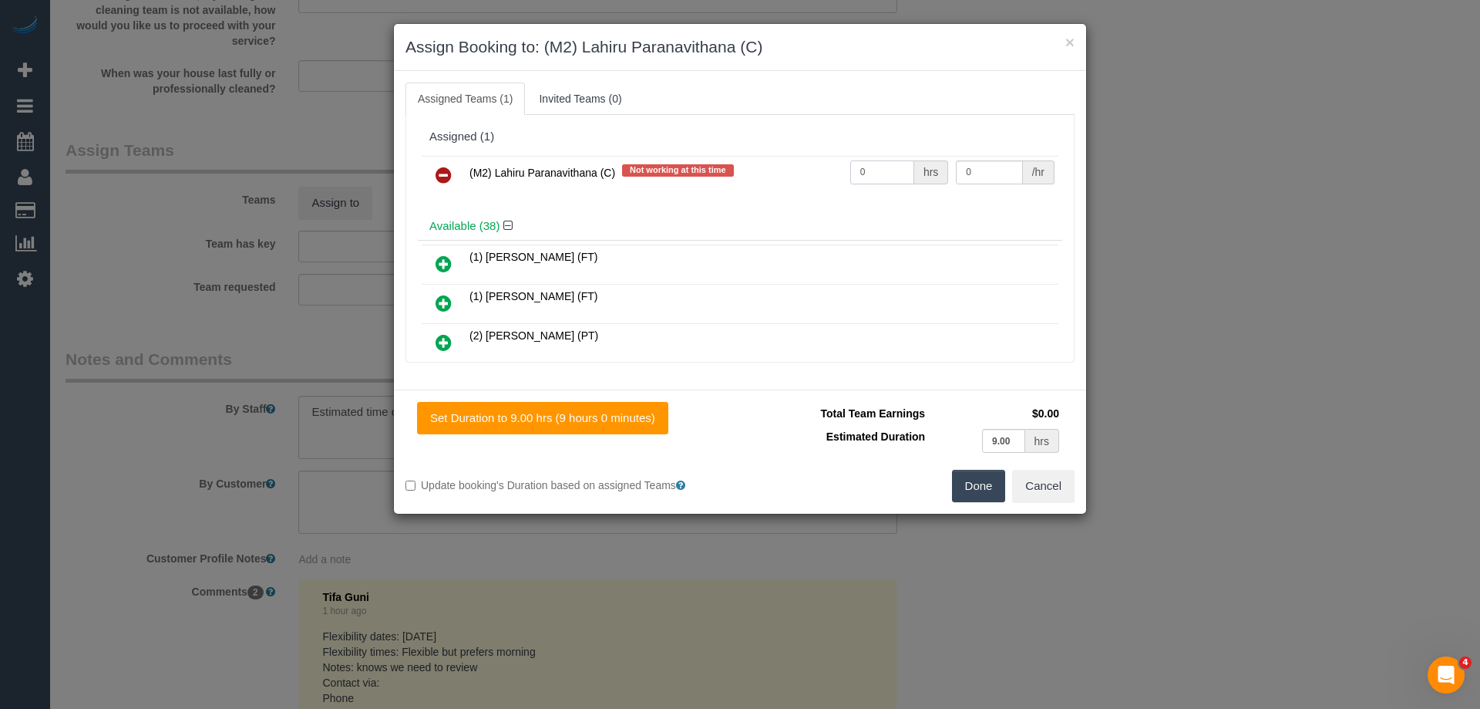
drag, startPoint x: 861, startPoint y: 167, endPoint x: 961, endPoint y: 174, distance: 99.8
click at [762, 167] on tr "(M2) Lahiru Paranavithana (C) Not working at this time 0 hrs 0 /hr" at bounding box center [740, 175] width 637 height 39
type input "1"
drag, startPoint x: 977, startPoint y: 172, endPoint x: 786, endPoint y: 165, distance: 191.4
click at [786, 165] on tr "(M2) Lahiru Paranavithana (C) Not working at this time 1 hrs 0 /hr" at bounding box center [740, 175] width 637 height 39
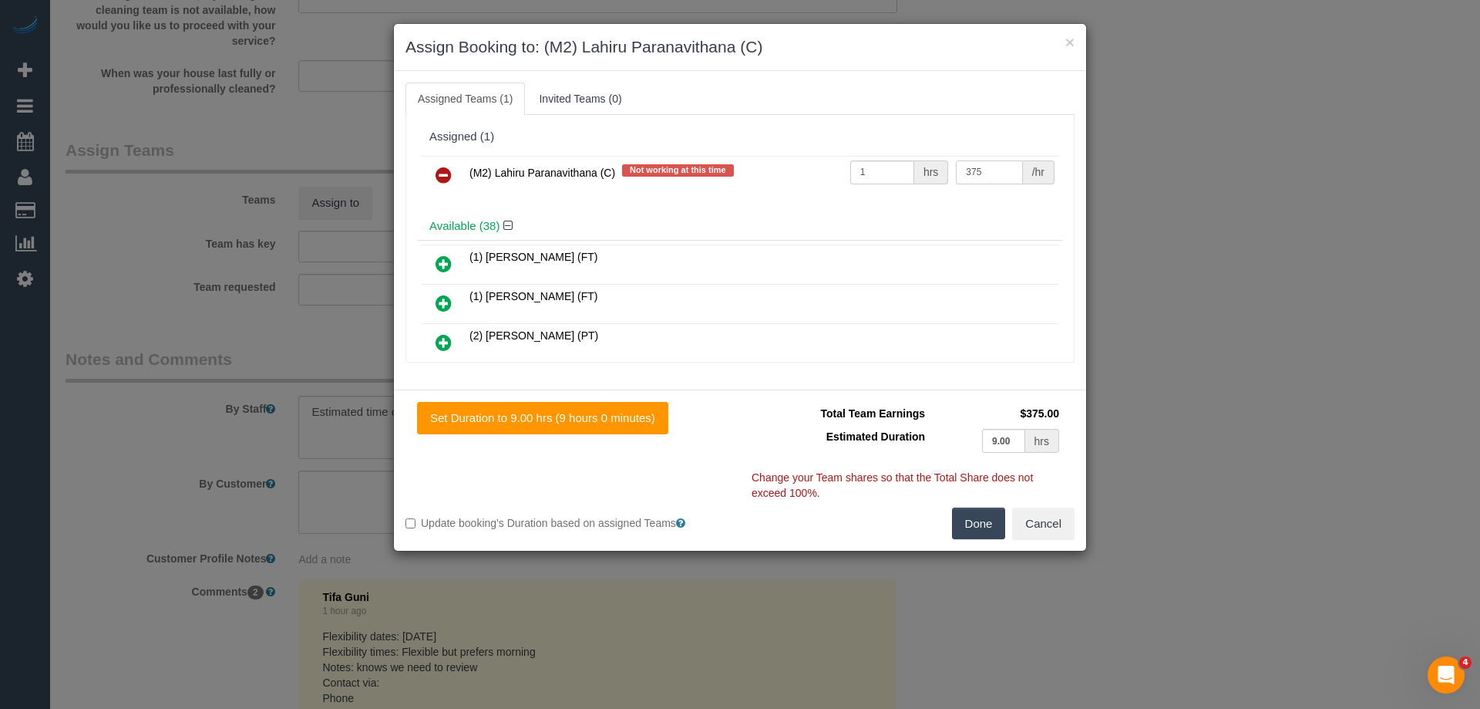
type input "375"
click at [971, 521] on button "Done" at bounding box center [979, 523] width 54 height 32
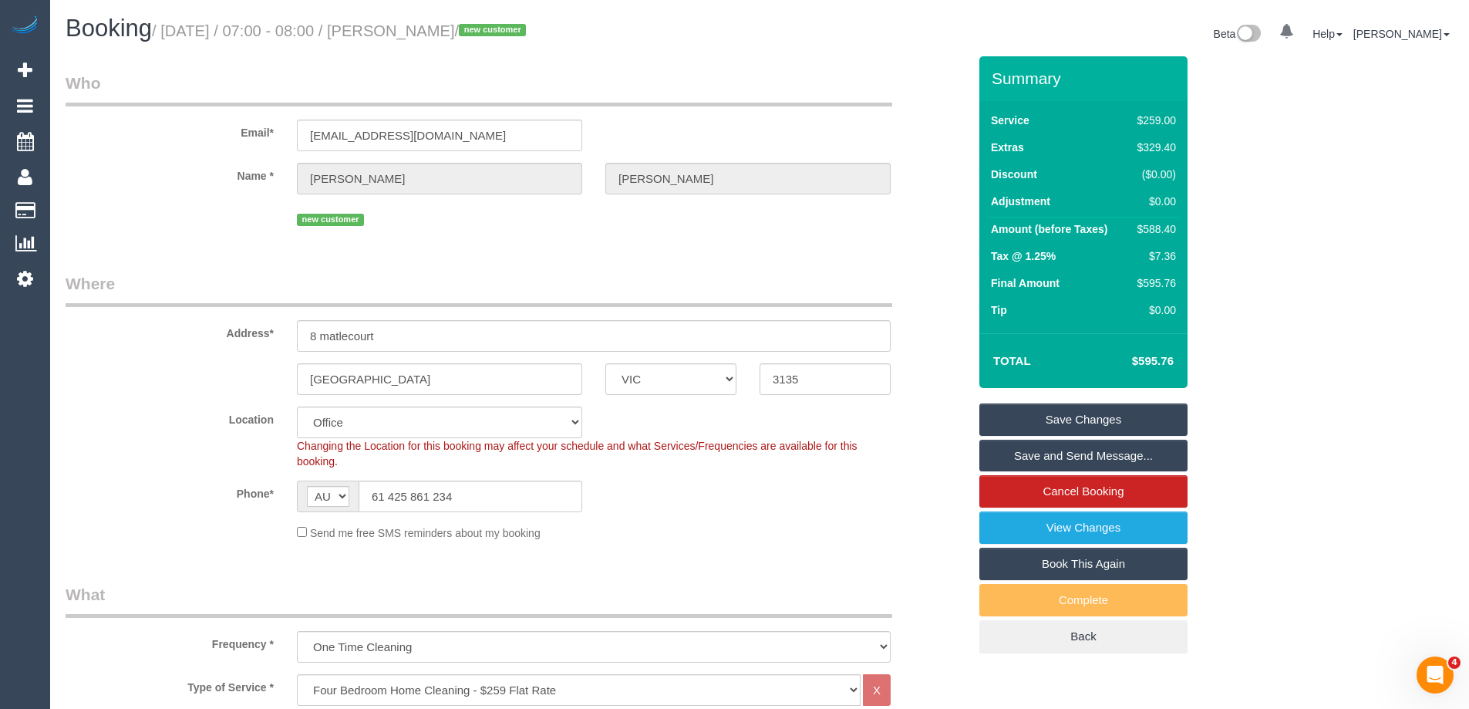
drag, startPoint x: 496, startPoint y: 32, endPoint x: 401, endPoint y: 28, distance: 94.9
click at [401, 28] on small "/ August 28, 2025 / 07:00 - 08:00 / matthew Betts / new customer" at bounding box center [341, 30] width 379 height 17
copy small "matthew Betts"
click at [1004, 456] on link "Save and Send Message..." at bounding box center [1083, 456] width 208 height 32
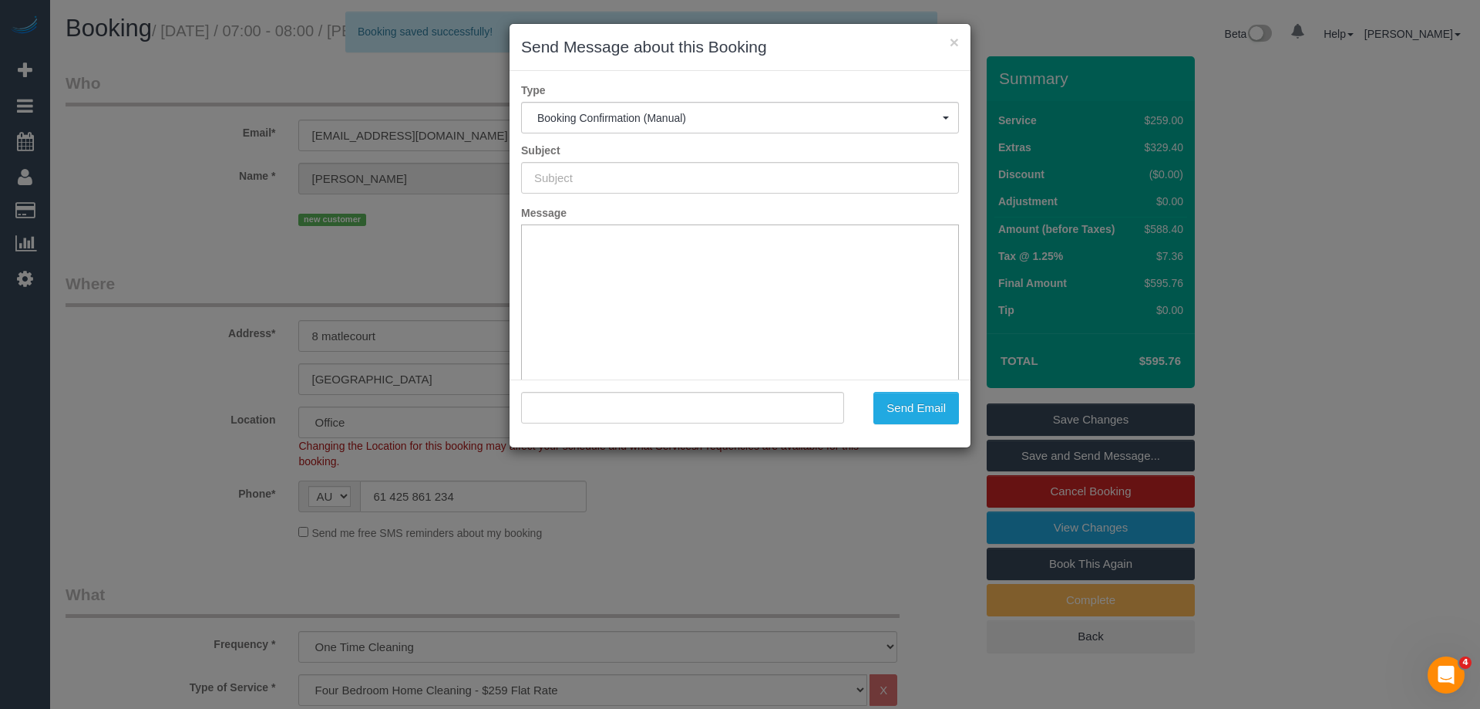
type input "Booking Confirmed"
type input ""matthew Betts" <matthewmbetts@gmail.com>"
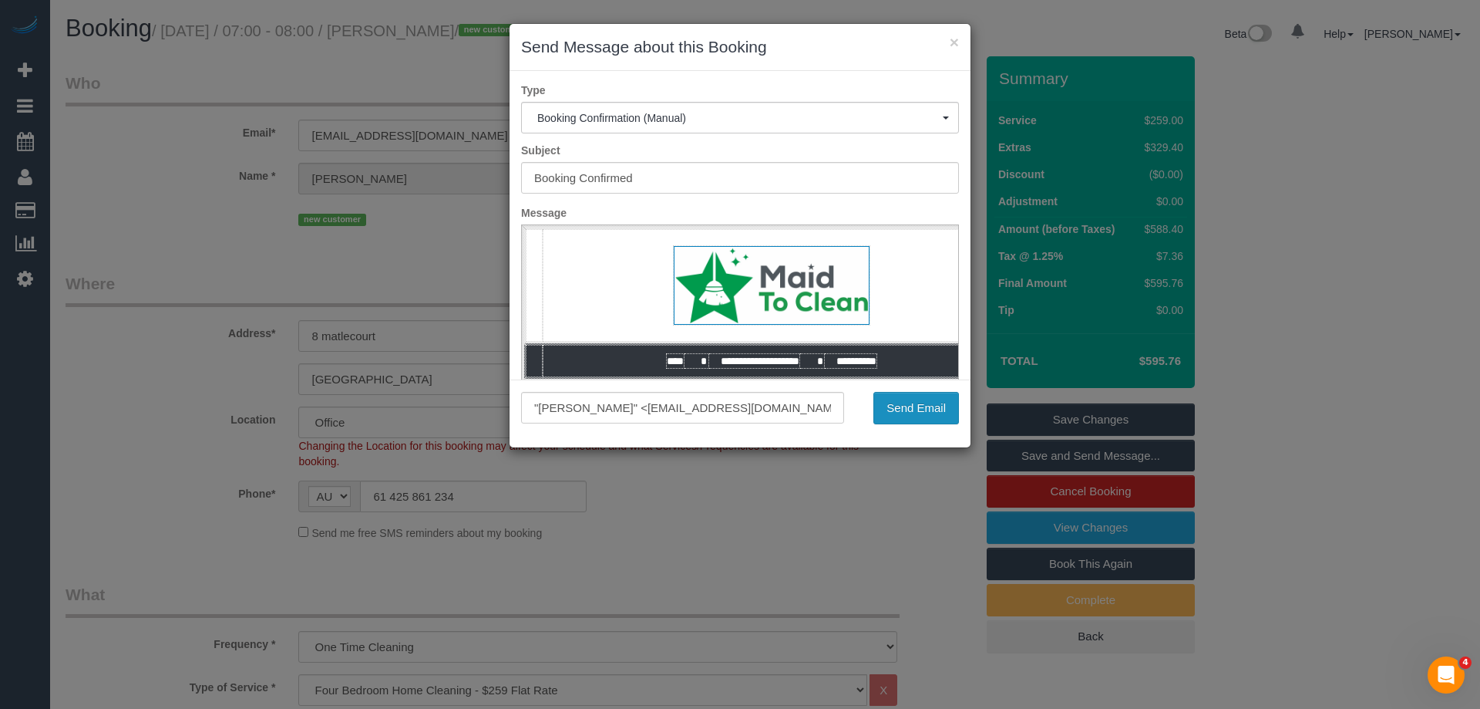
click at [897, 402] on button "Send Email" at bounding box center [917, 408] width 86 height 32
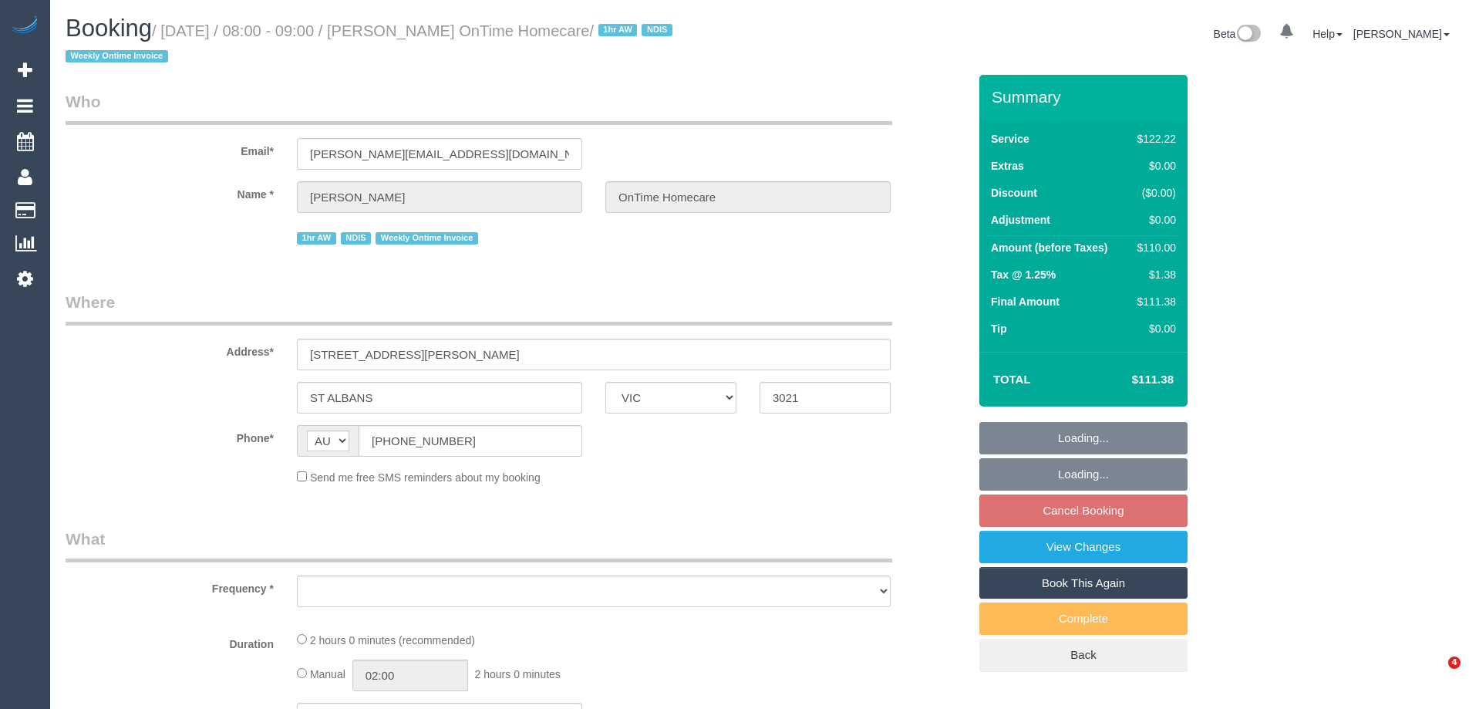
select select "VIC"
select select "object:523"
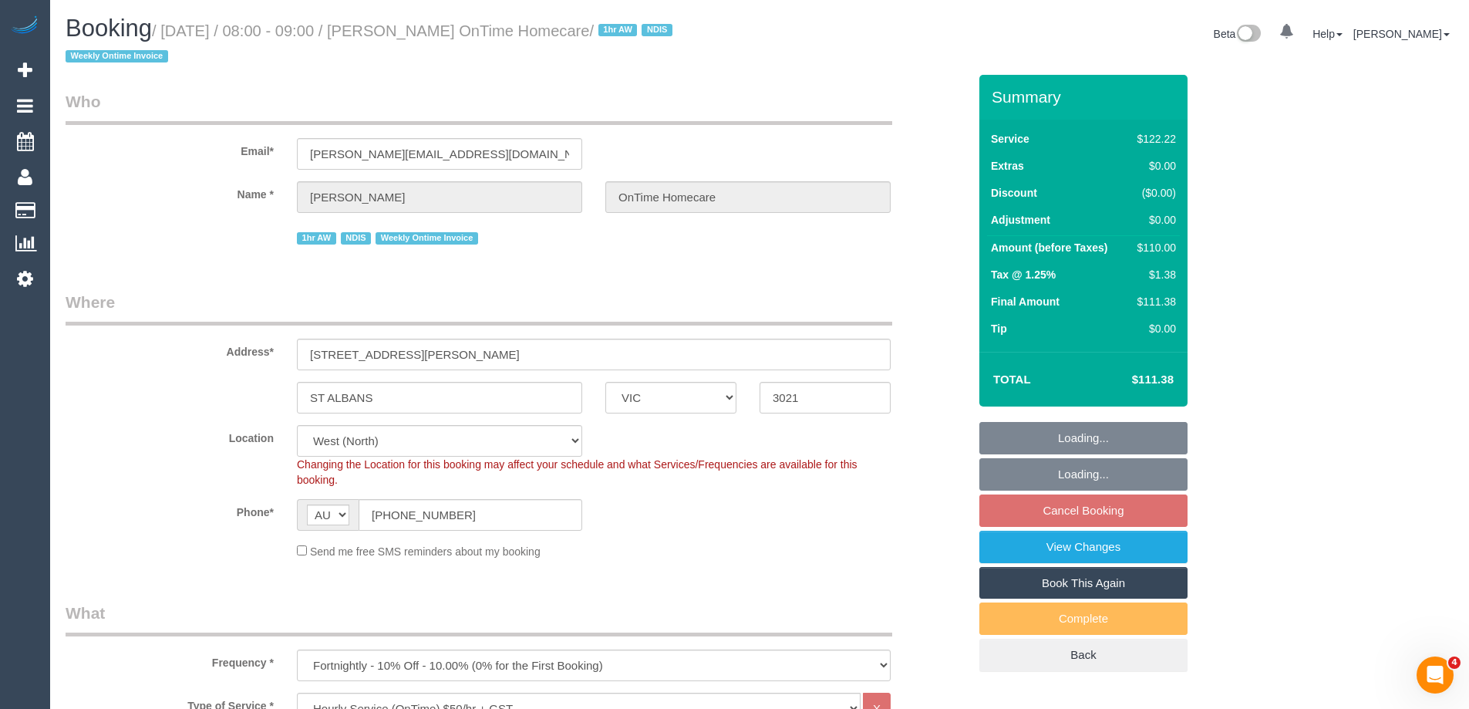
select select "number:28"
select select "number:14"
select select "number:19"
select select "number:22"
select select "number:35"
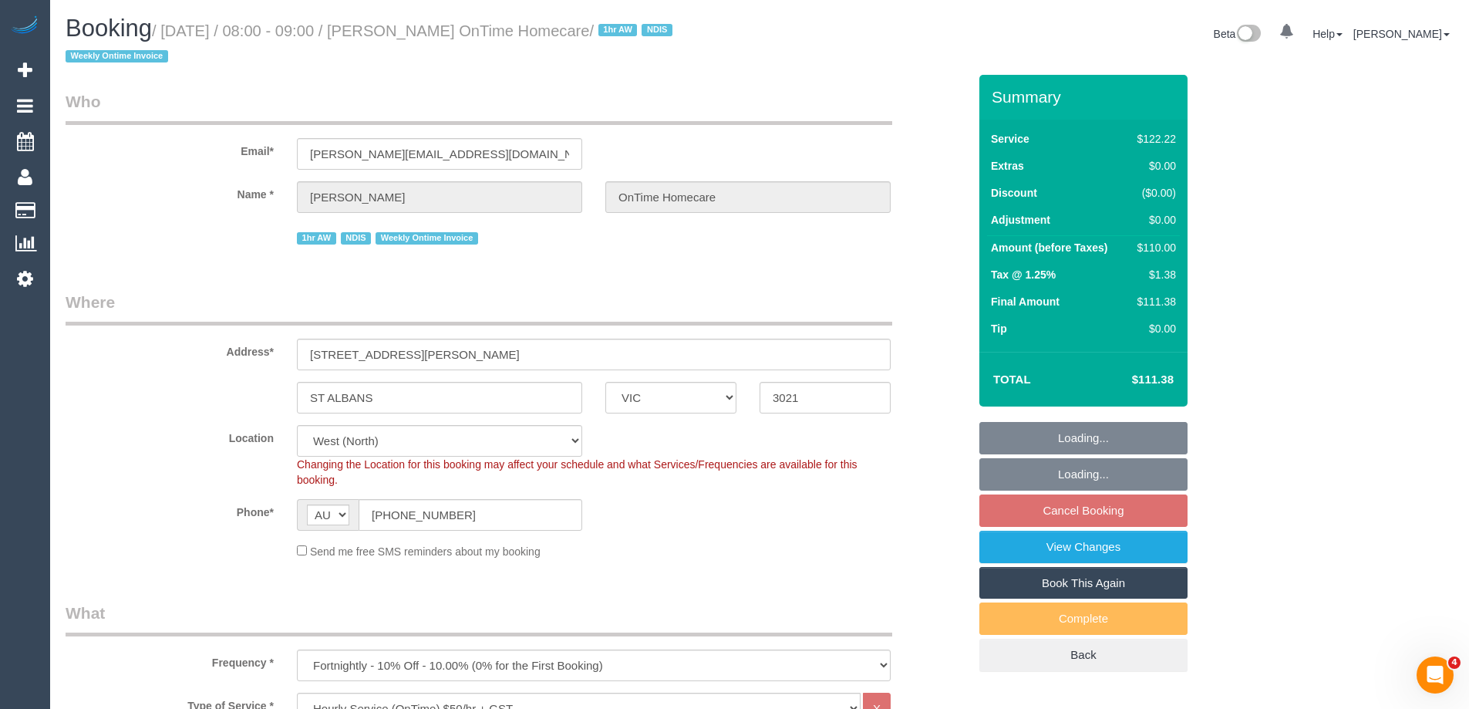
select select "object:1305"
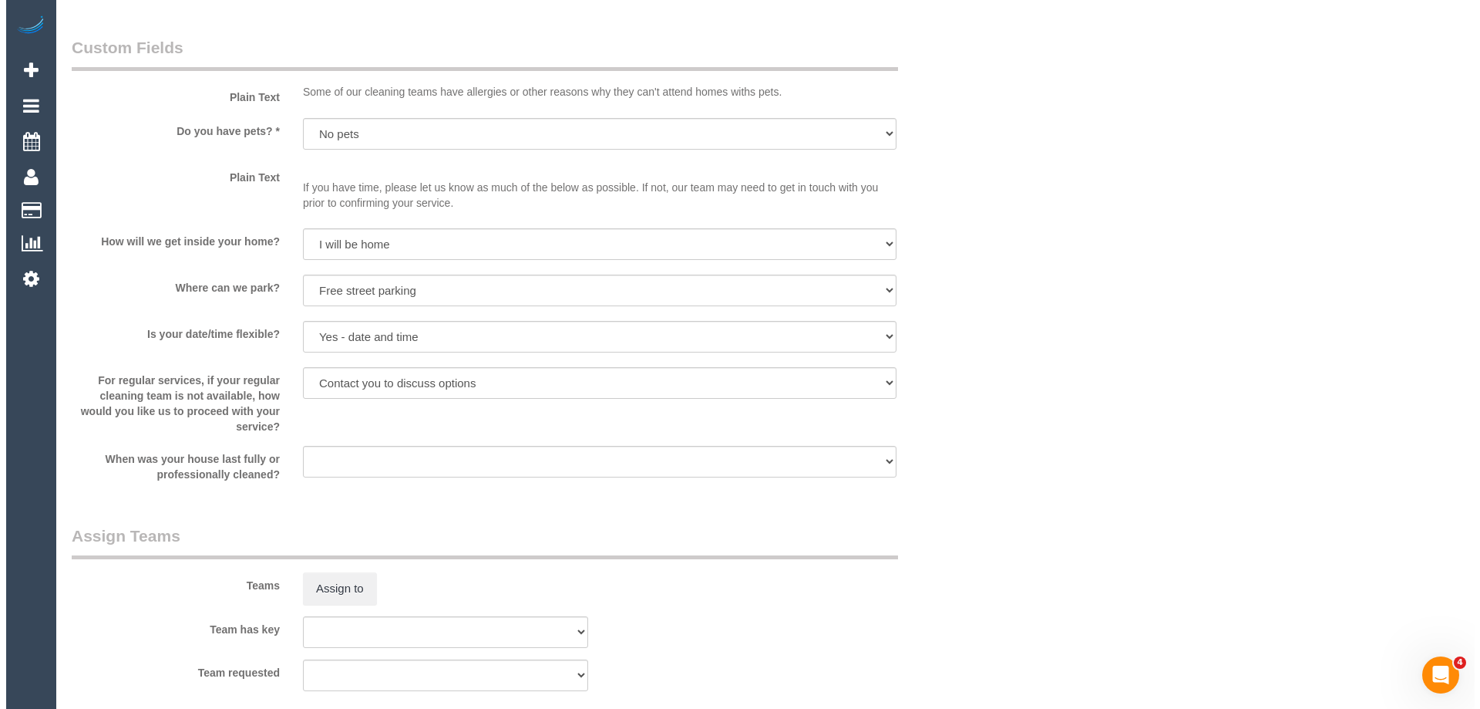
scroll to position [1851, 0]
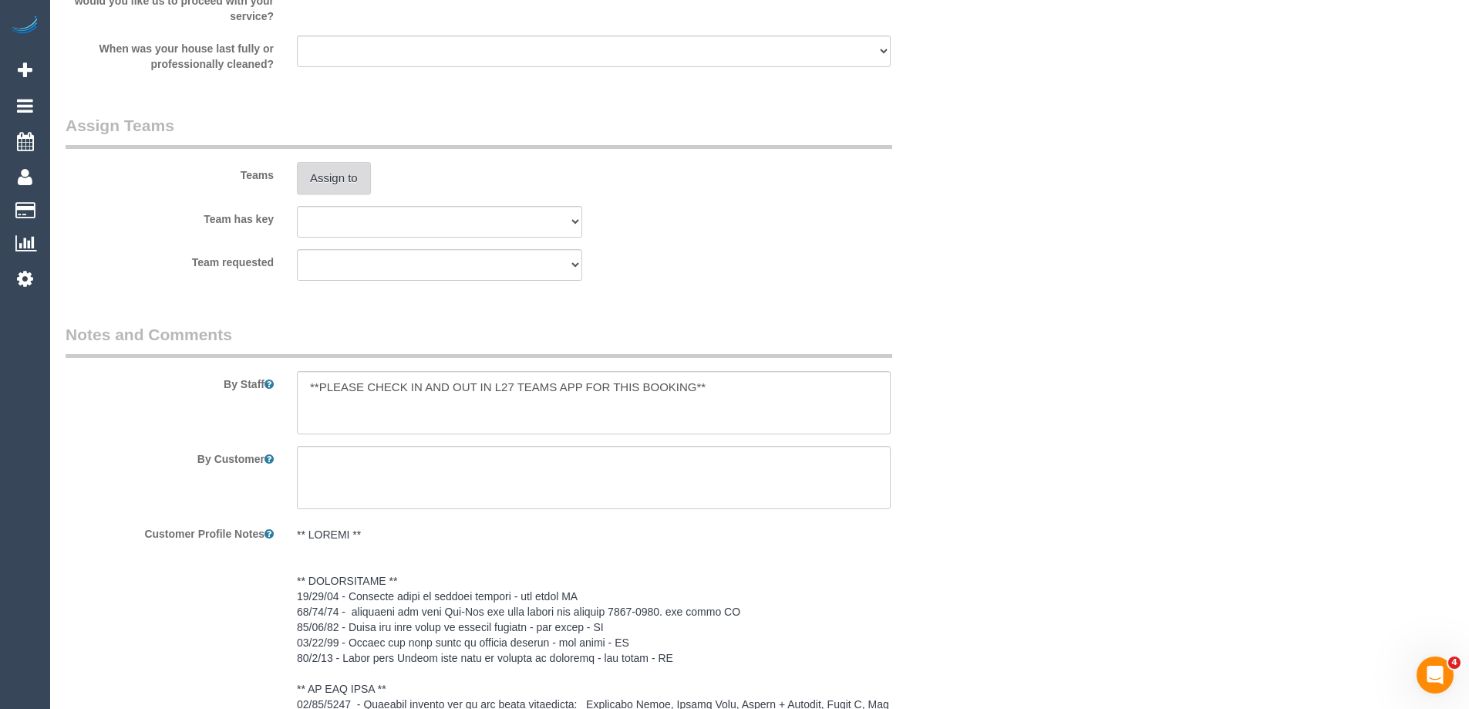
click at [323, 187] on button "Assign to" at bounding box center [334, 178] width 74 height 32
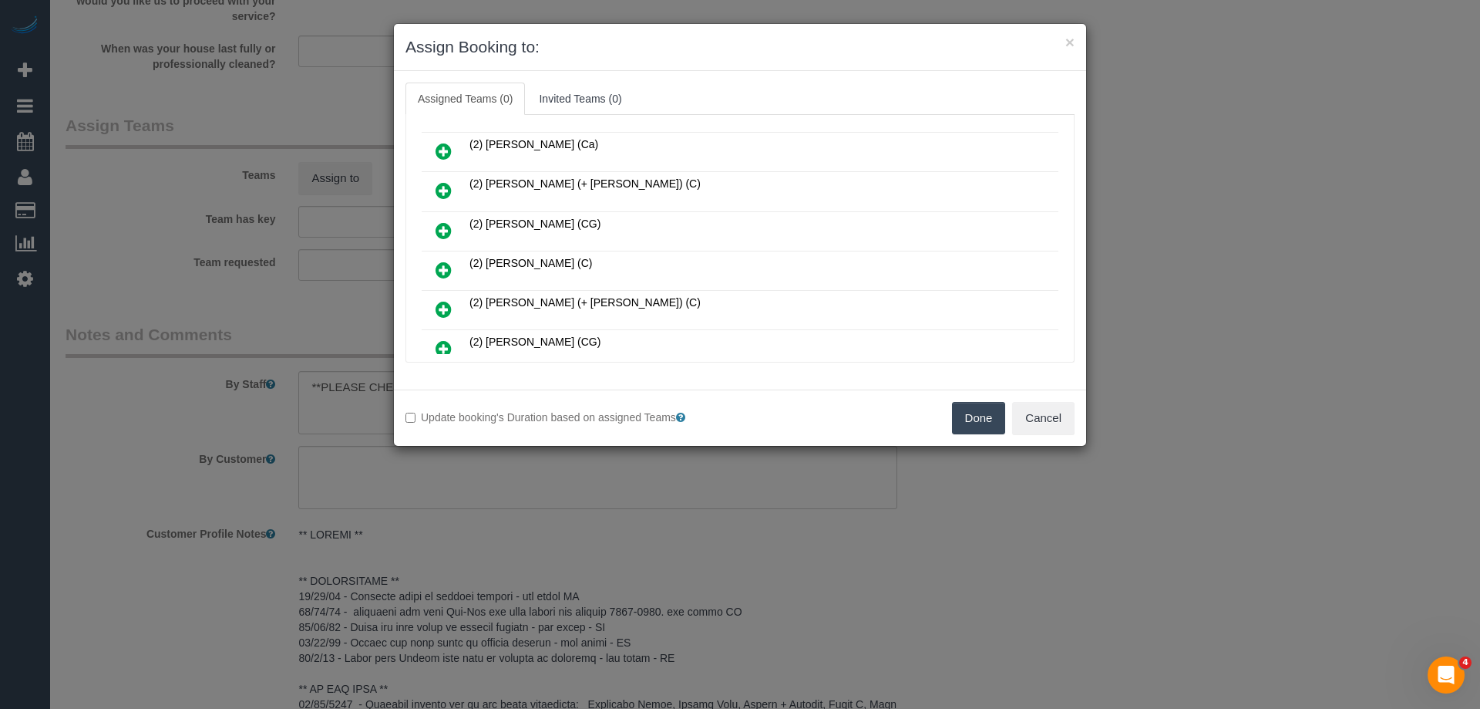
click at [440, 221] on icon at bounding box center [444, 230] width 16 height 19
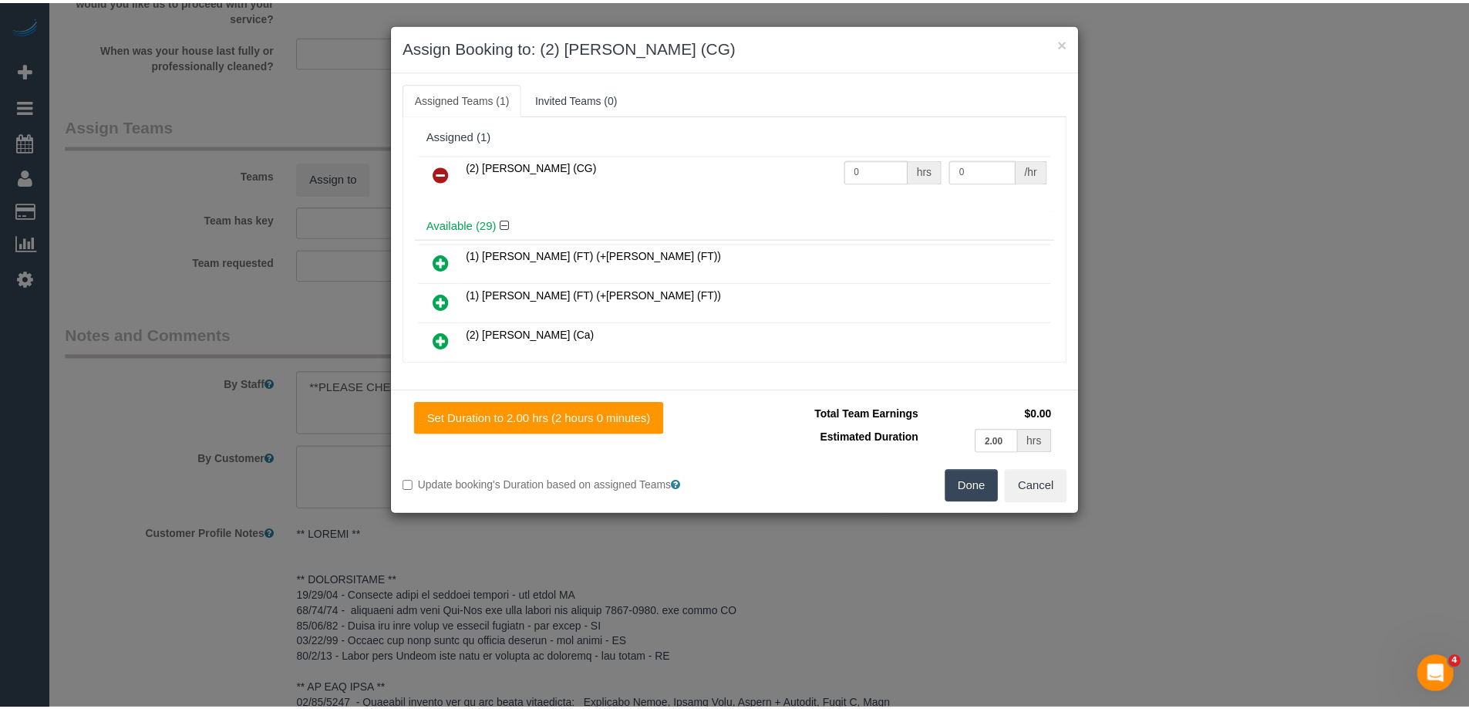
scroll to position [0, 0]
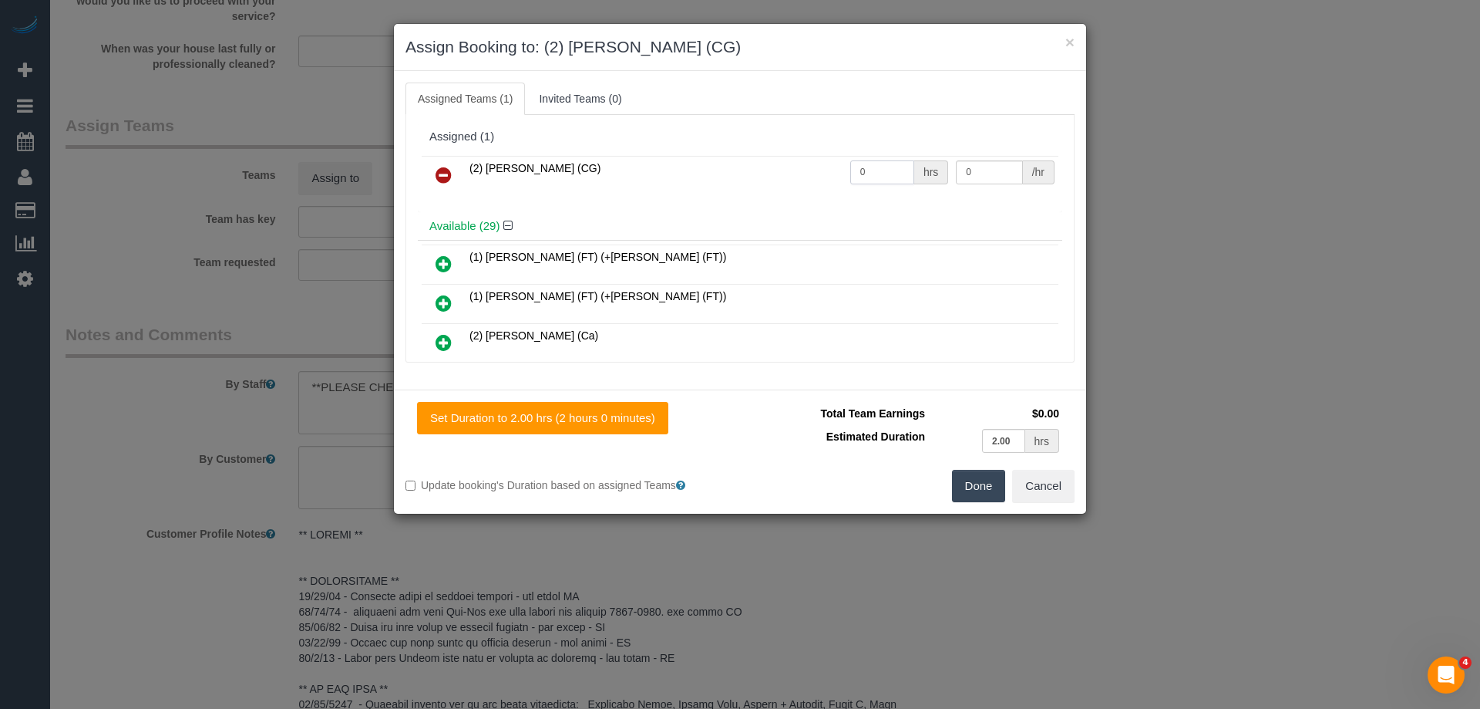
drag, startPoint x: 881, startPoint y: 173, endPoint x: 801, endPoint y: 169, distance: 80.3
click at [801, 169] on tr "(2) Gurpreet Kaur (CG) 0 hrs 0 /hr" at bounding box center [740, 175] width 637 height 39
type input "2"
drag, startPoint x: 985, startPoint y: 173, endPoint x: 891, endPoint y: 166, distance: 94.4
click at [891, 166] on tr "(2) [PERSON_NAME] (CG) 2 hrs 0 /hr" at bounding box center [740, 175] width 637 height 39
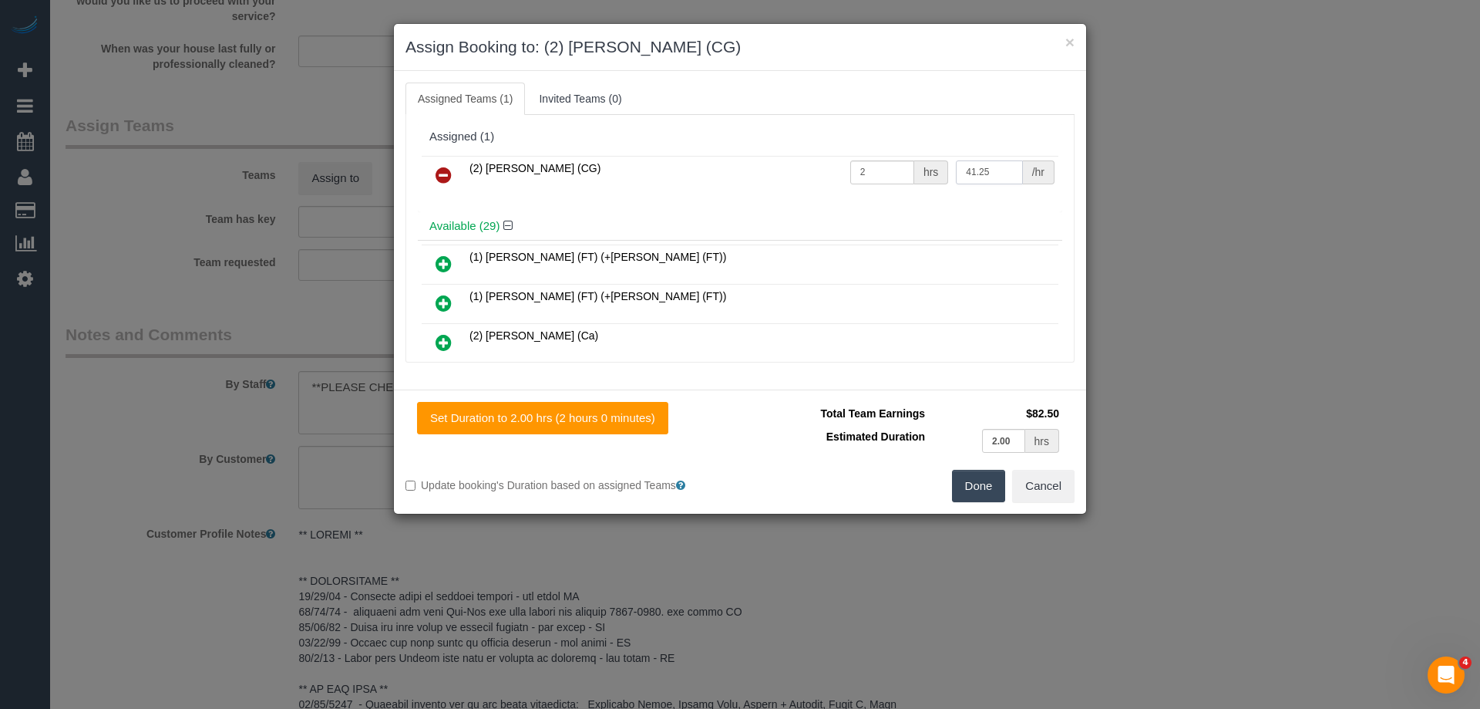
type input "41.25"
drag, startPoint x: 957, startPoint y: 501, endPoint x: 962, endPoint y: 492, distance: 10.3
click at [958, 500] on button "Done" at bounding box center [979, 486] width 54 height 32
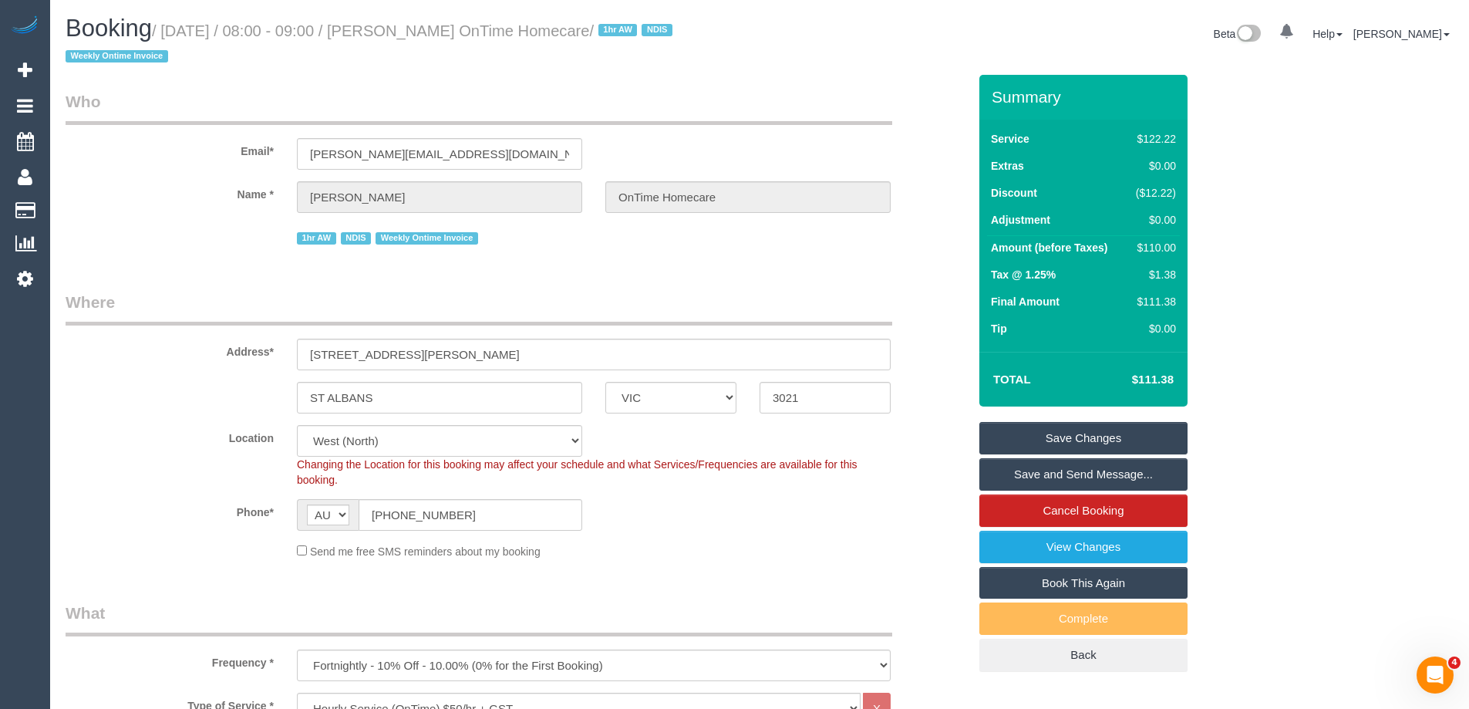
drag, startPoint x: 686, startPoint y: 34, endPoint x: 426, endPoint y: 30, distance: 259.9
click at [426, 30] on small "/ September 01, 2025 / 08:00 - 09:00 / Kenneth Hovenga OnTime Homecare / 1hr AW…" at bounding box center [371, 43] width 611 height 43
copy small "[PERSON_NAME] OnTime Homecare"
click at [1031, 470] on link "Save and Send Message..." at bounding box center [1083, 474] width 208 height 32
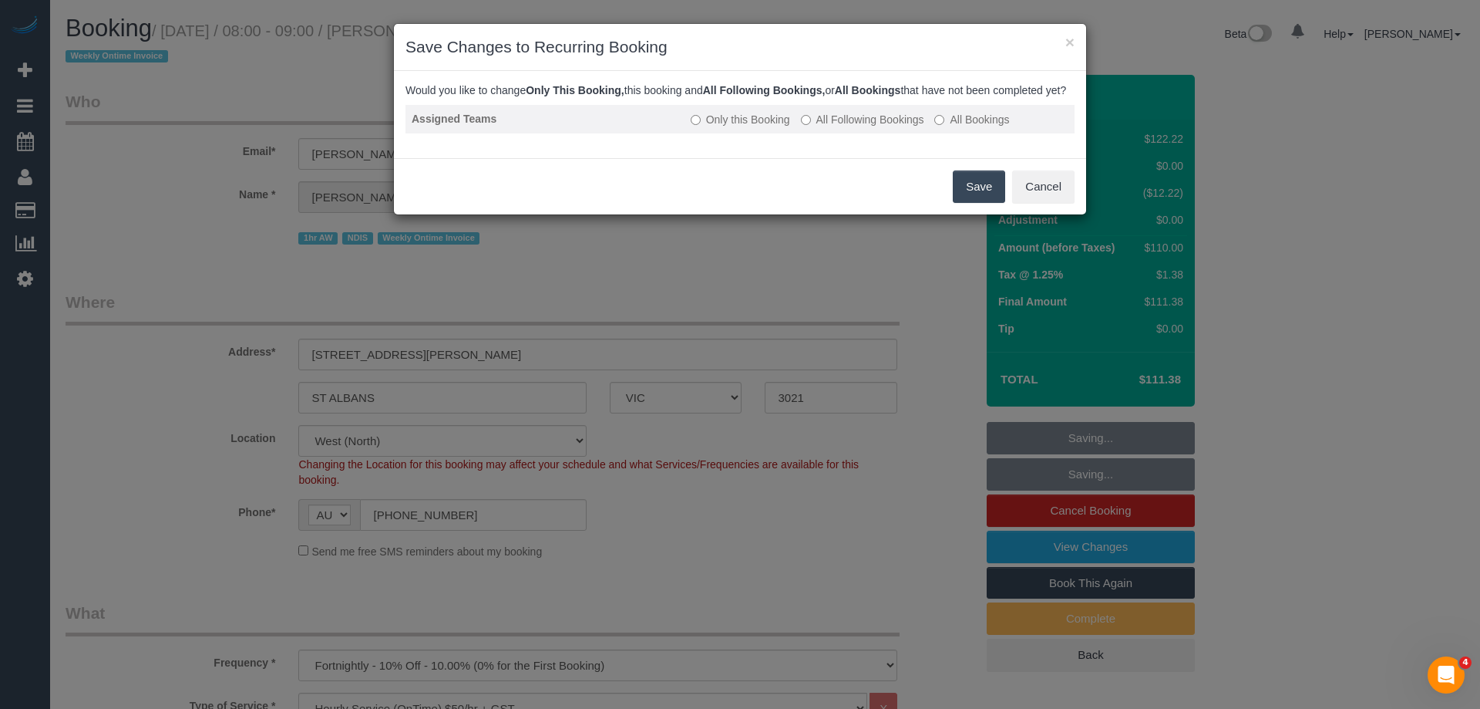
click at [849, 127] on label "All Following Bookings" at bounding box center [862, 119] width 123 height 15
click at [978, 203] on button "Save" at bounding box center [979, 186] width 52 height 32
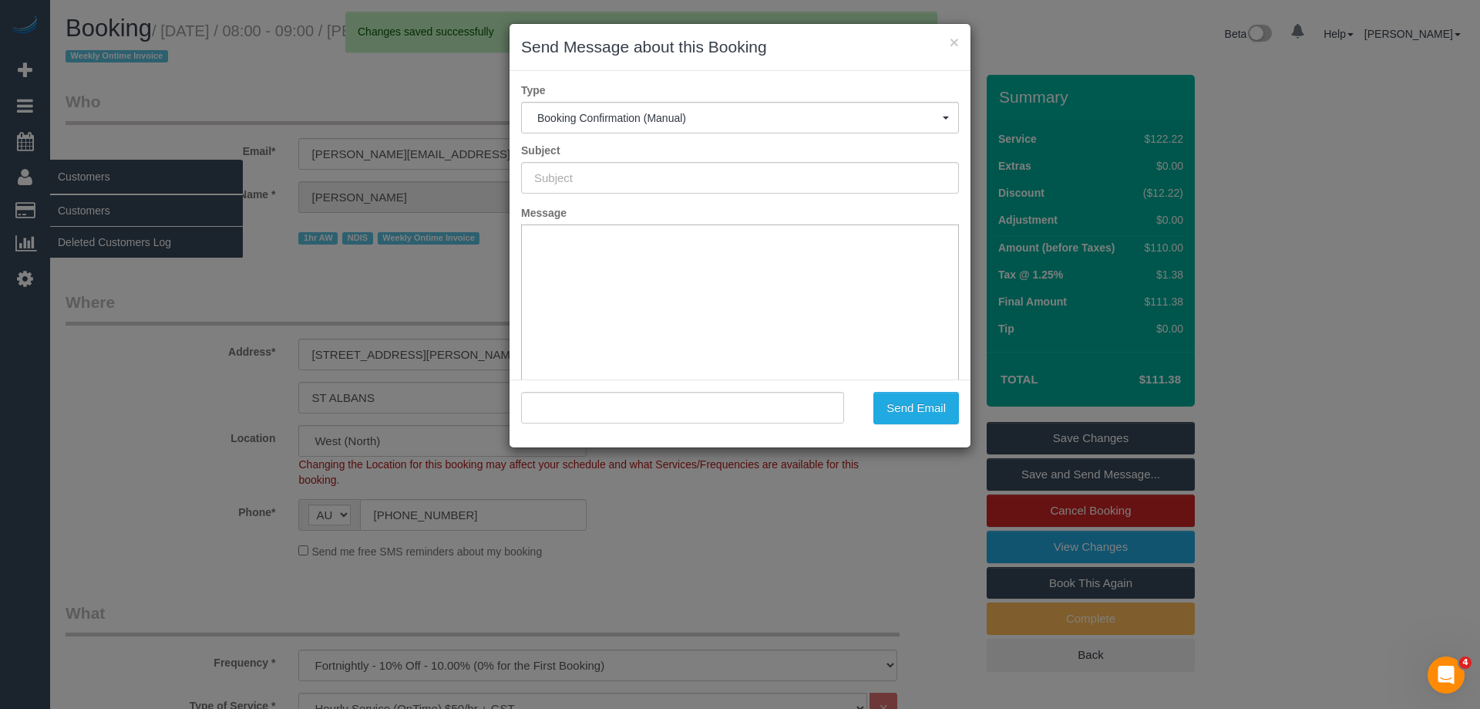
type input "Booking Confirmed"
type input ""Kenneth Hovenga OnTime Homecare" <kenneth.ontimehomecare@fake.com>"
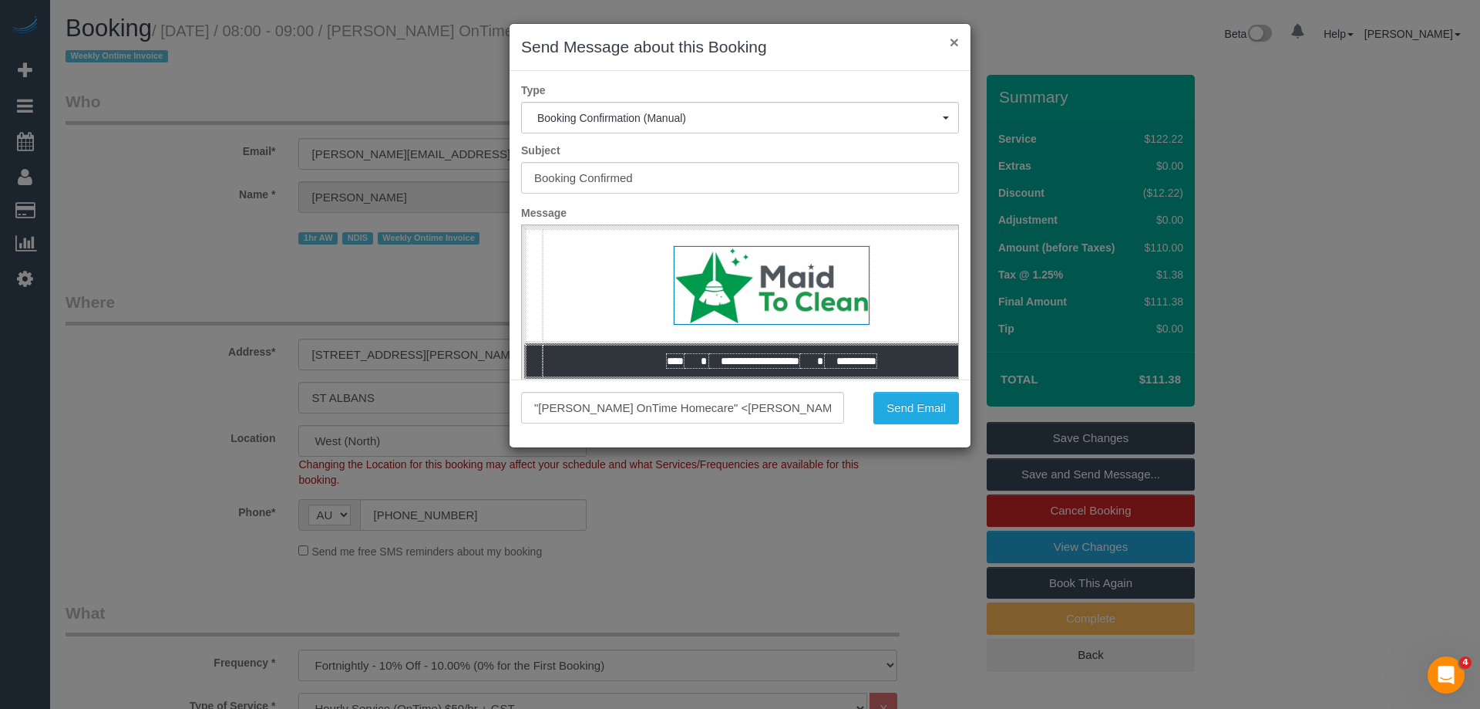
click at [955, 41] on button "×" at bounding box center [954, 42] width 9 height 16
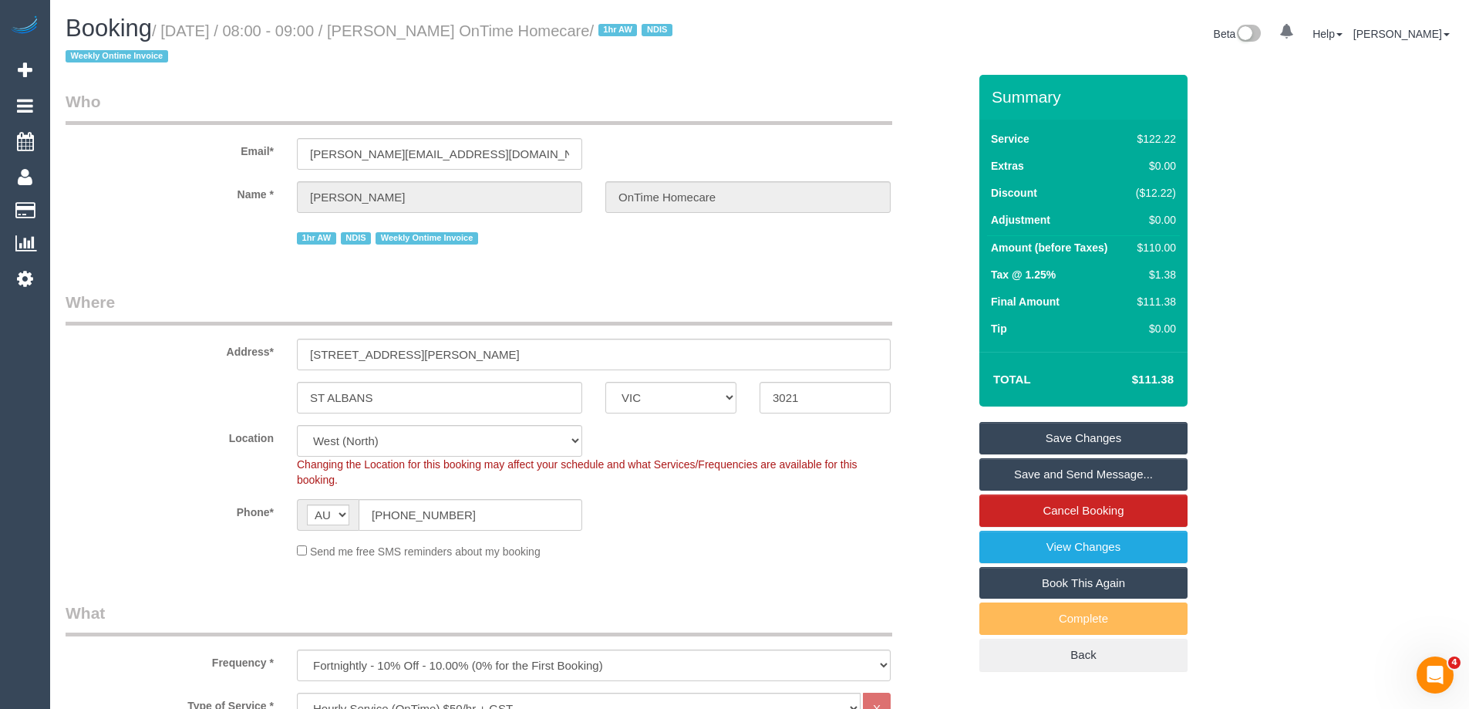
click at [1036, 430] on link "Save Changes" at bounding box center [1083, 438] width 208 height 32
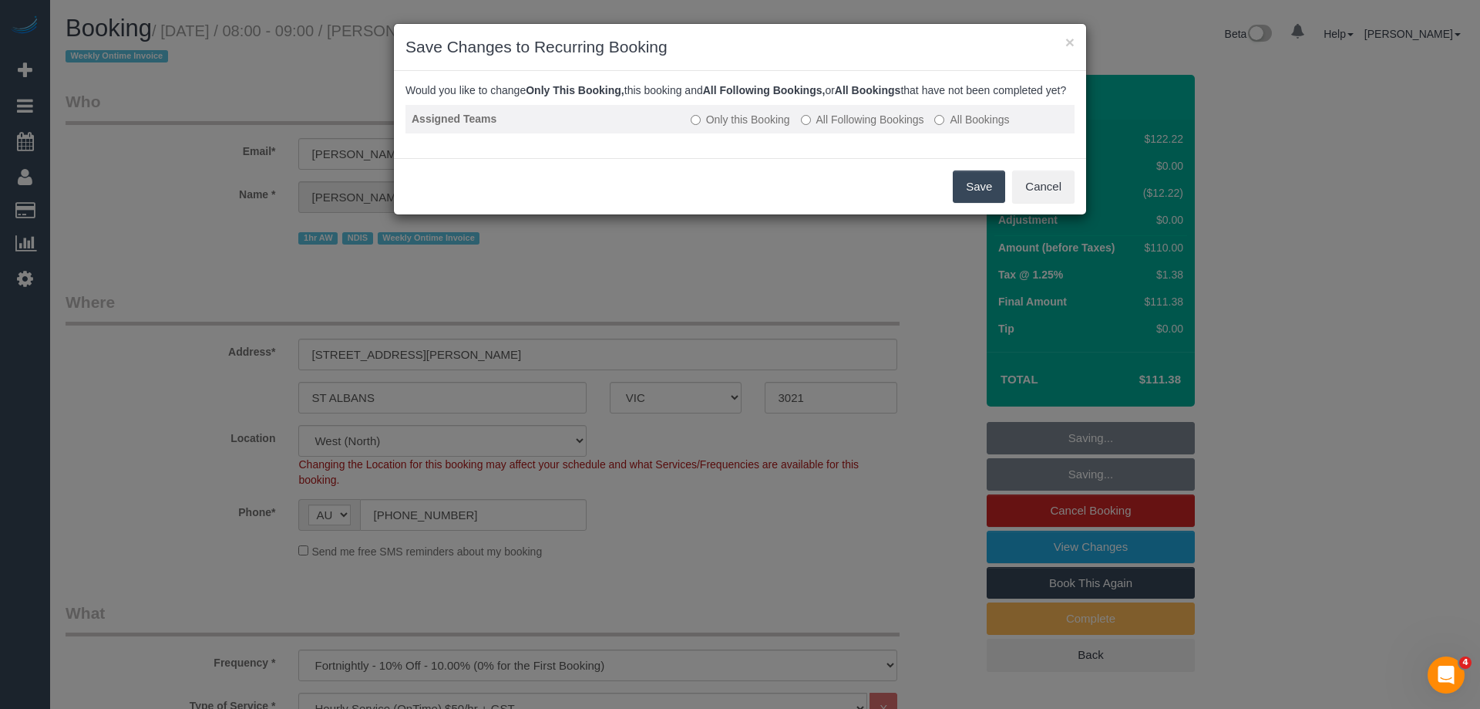
click at [842, 127] on label "All Following Bookings" at bounding box center [862, 119] width 123 height 15
click at [982, 203] on button "Save" at bounding box center [979, 186] width 52 height 32
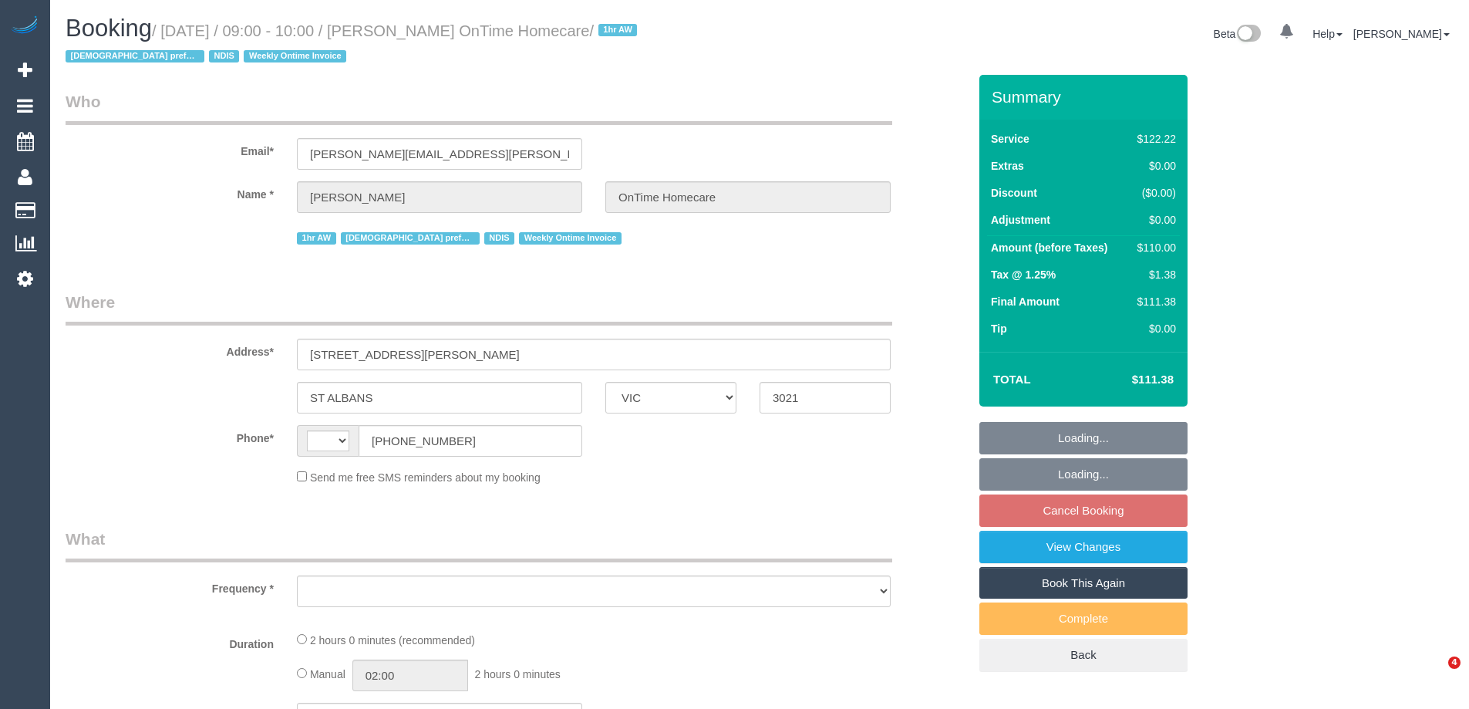
select select "VIC"
select select "string:AU"
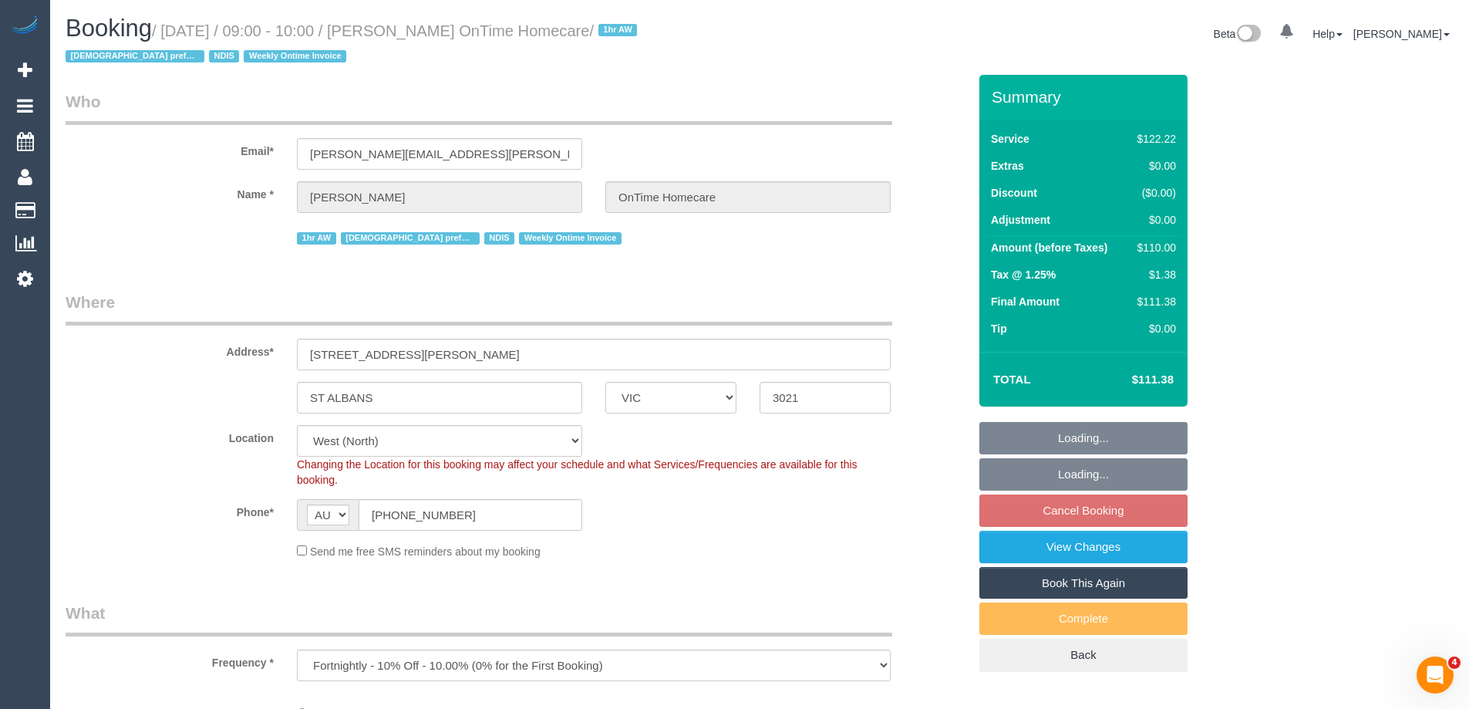
select select "object:760"
select select "number:27"
select select "number:14"
select select "number:19"
select select "number:22"
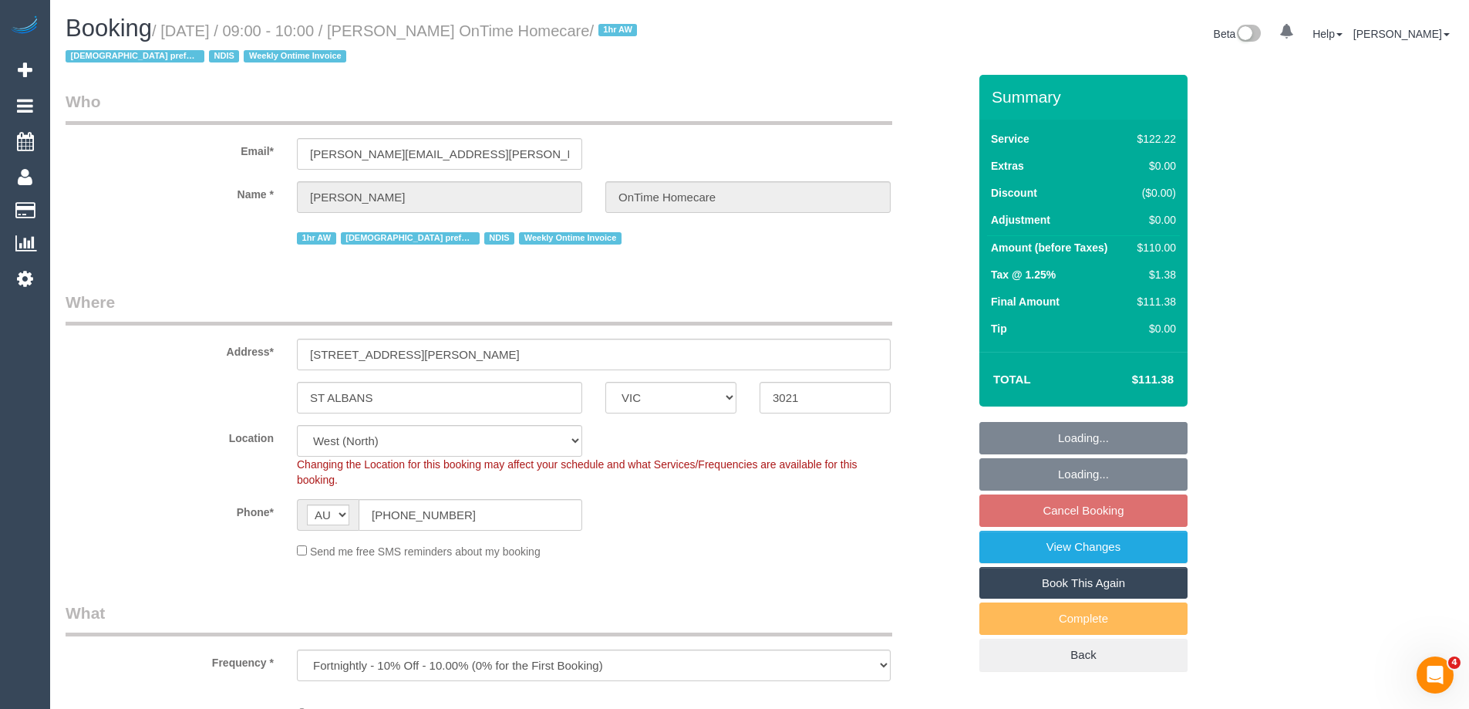
select select "number:35"
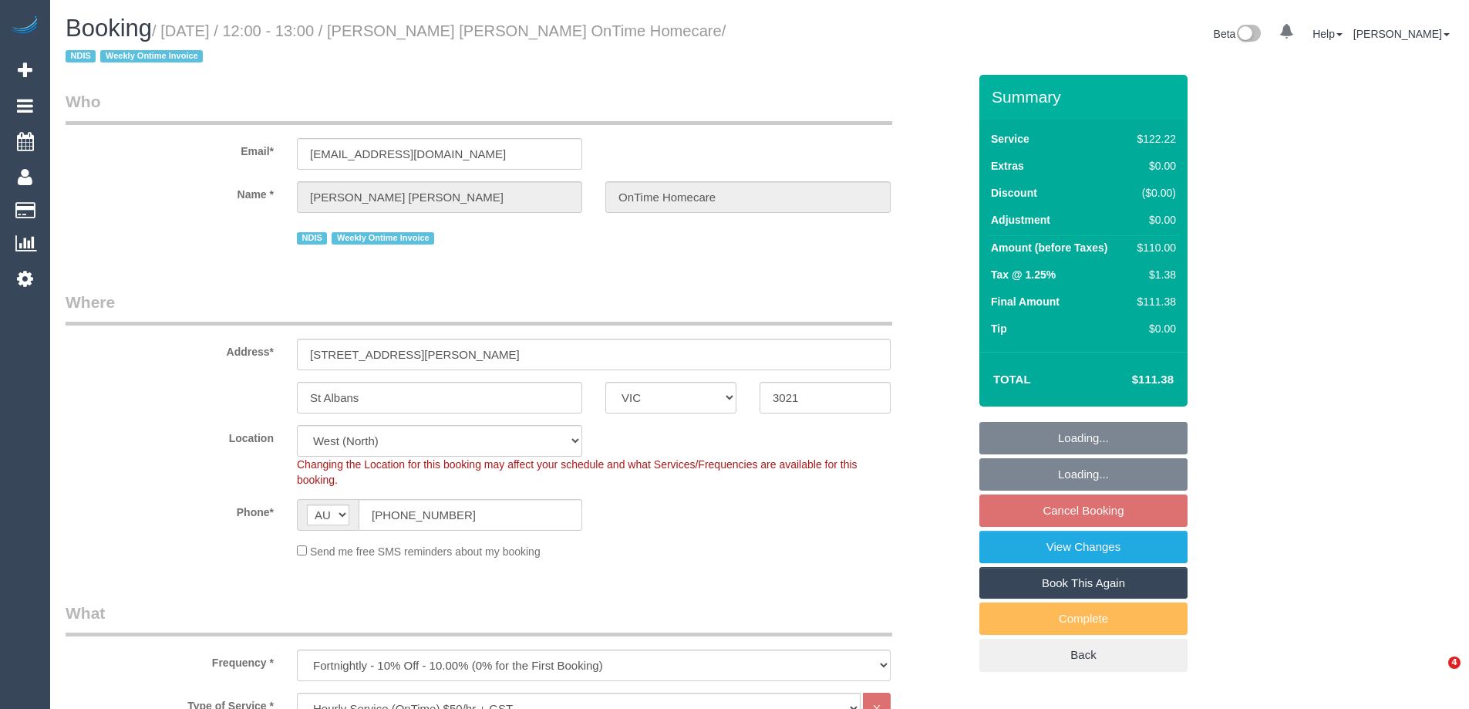
select select "VIC"
select select "number:28"
select select "number:14"
select select "number:19"
select select "number:22"
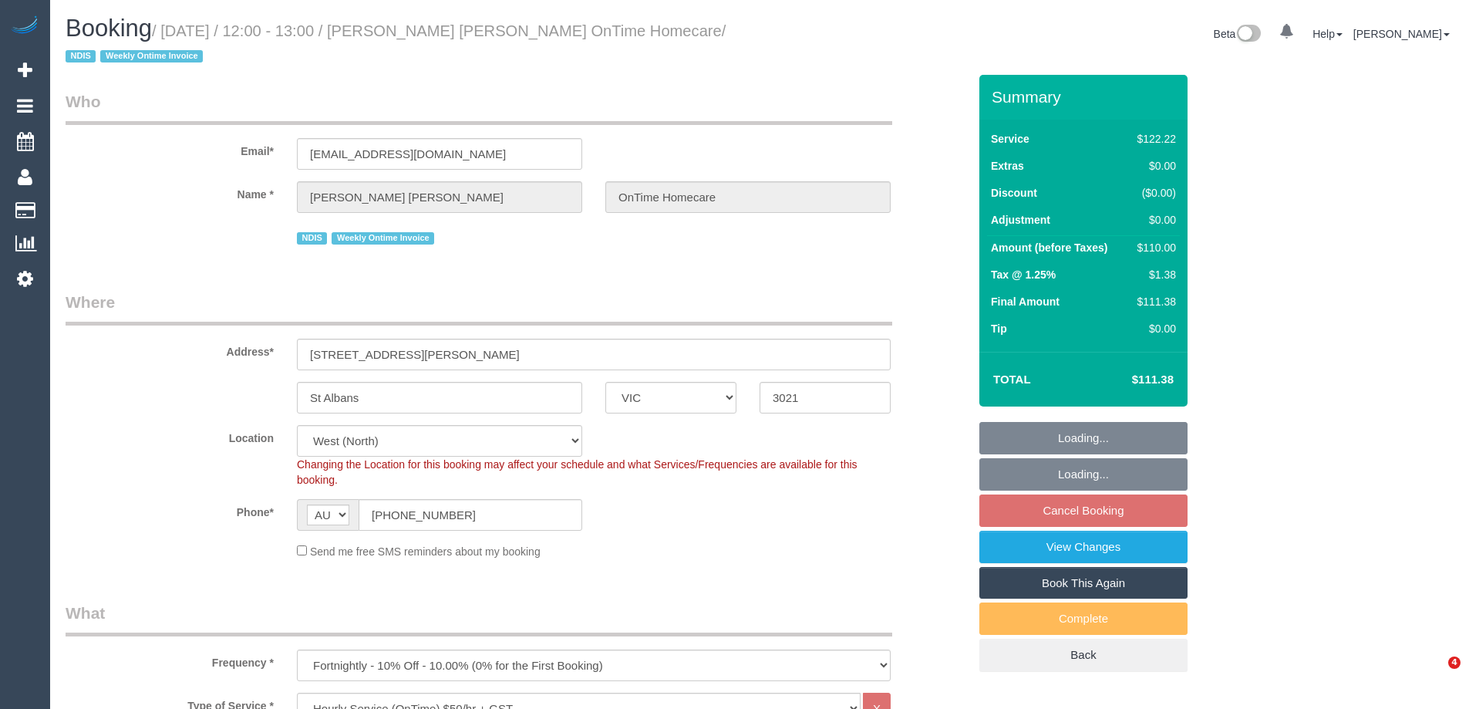
select select "number:35"
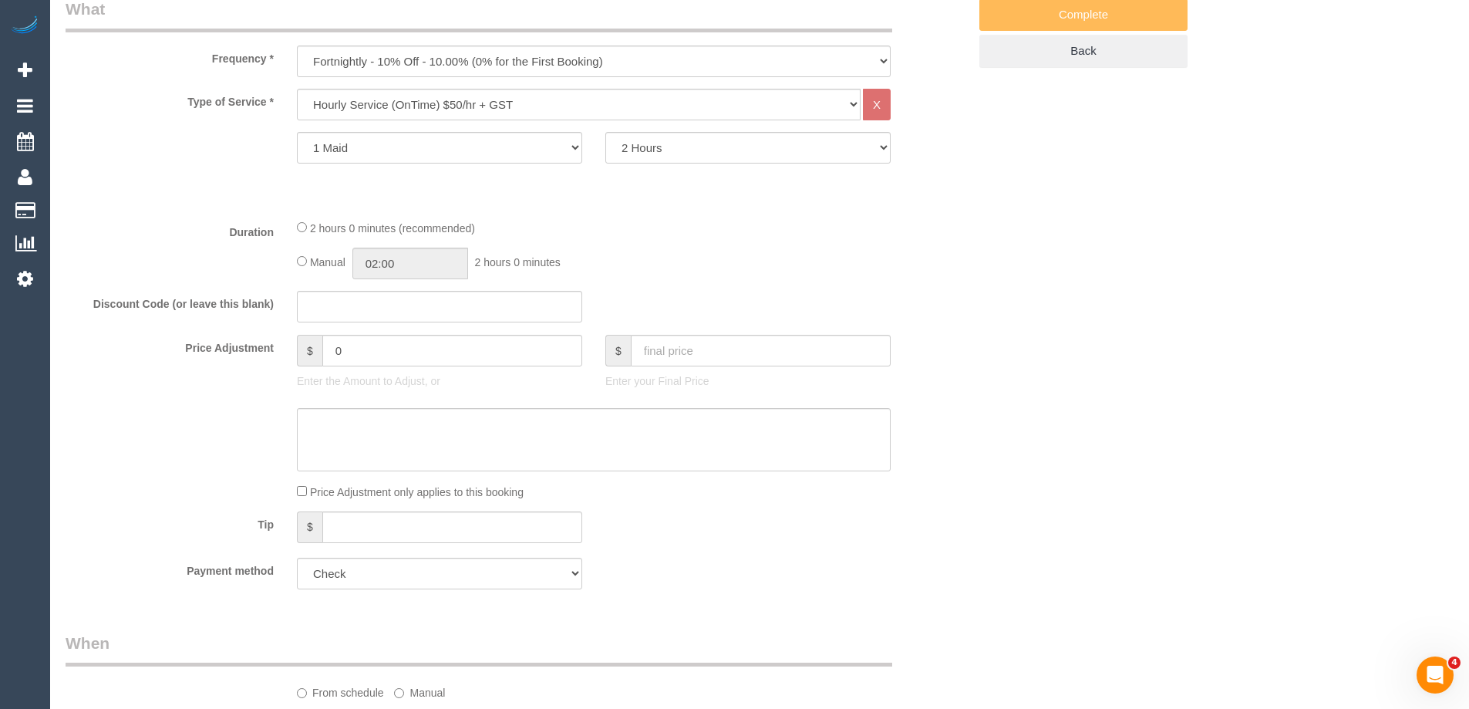
scroll to position [385, 0]
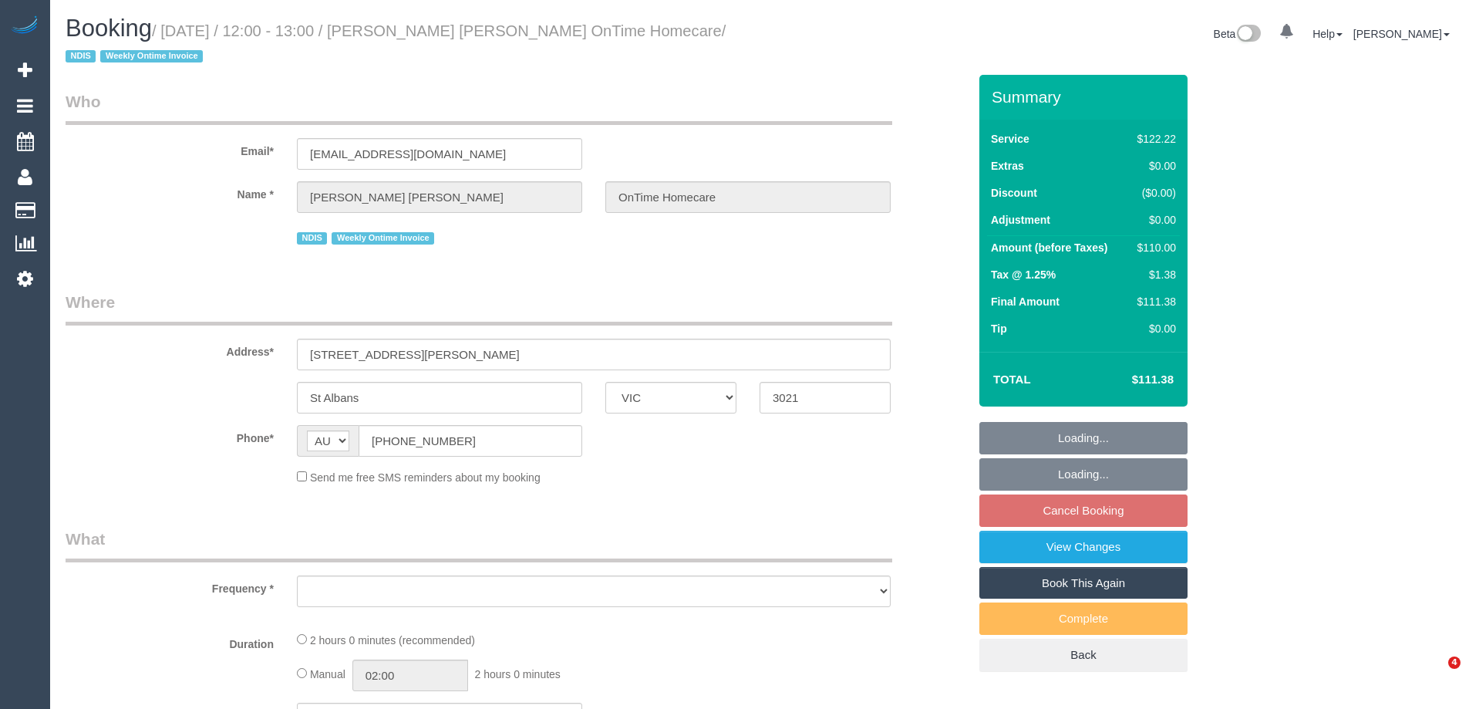
select select "VIC"
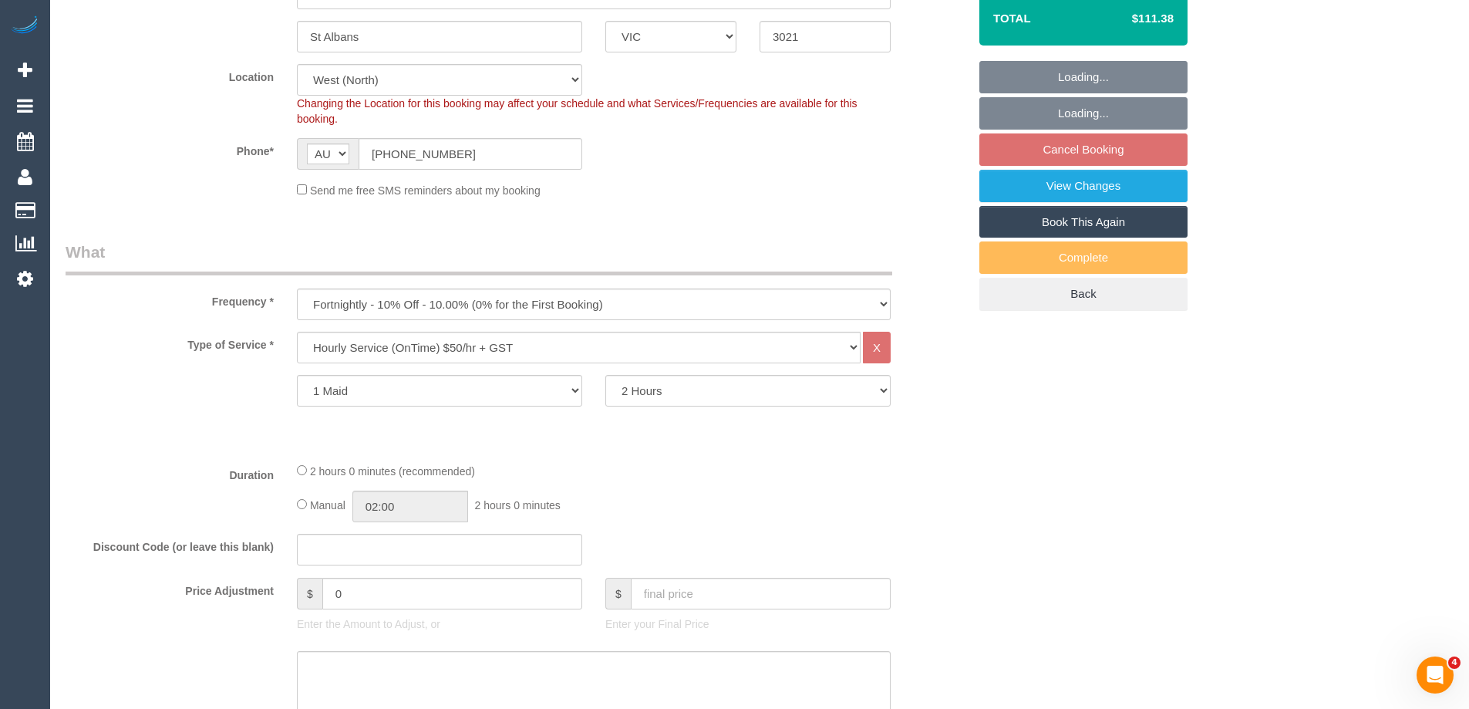
select select "object:752"
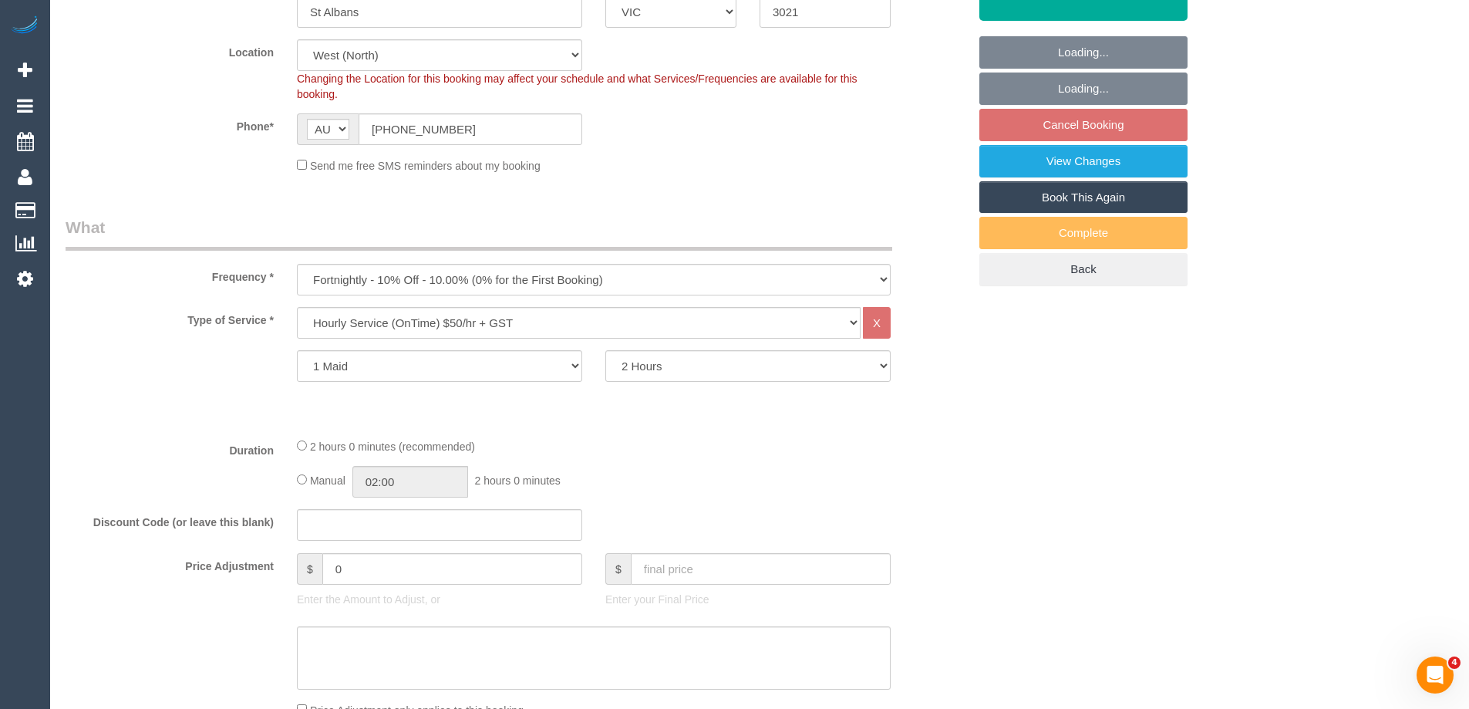
select select "number:28"
select select "number:14"
select select "number:19"
select select "number:22"
select select "number:35"
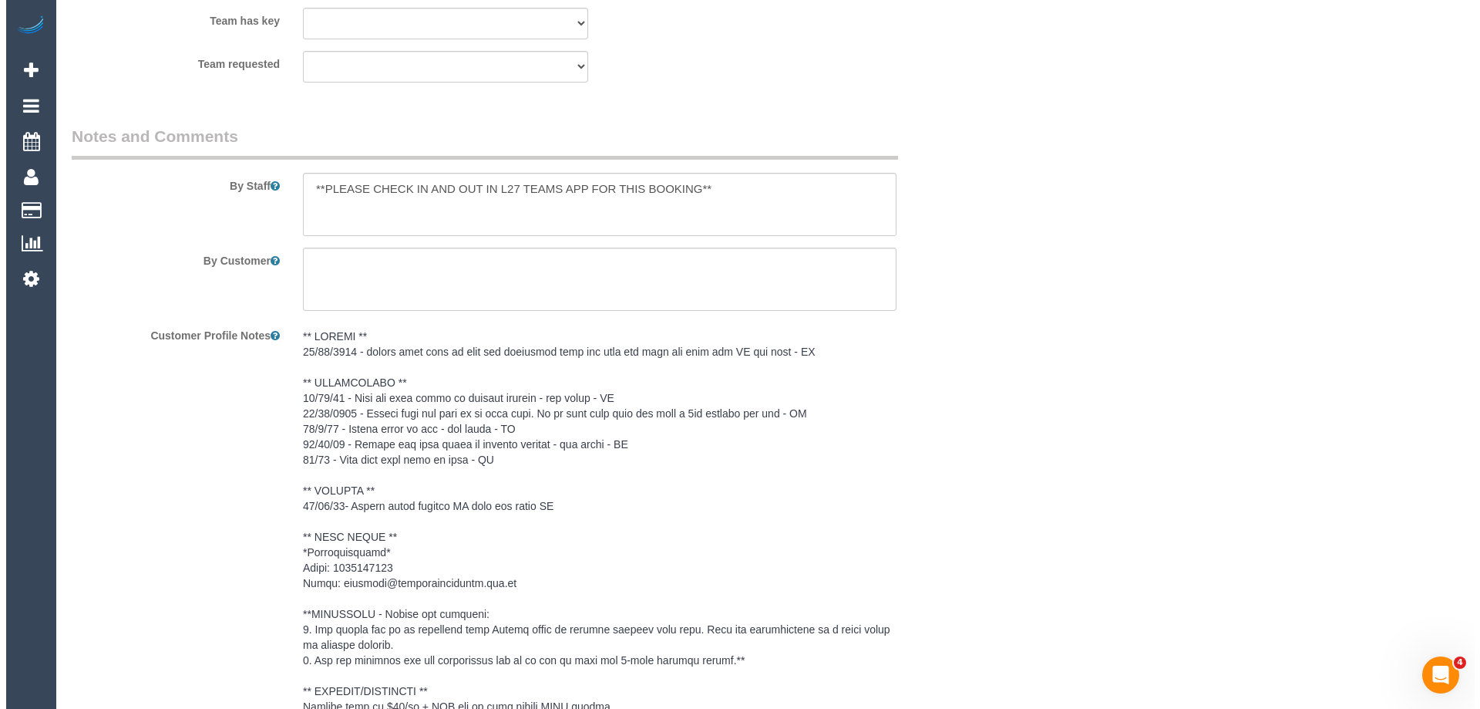
scroll to position [1851, 0]
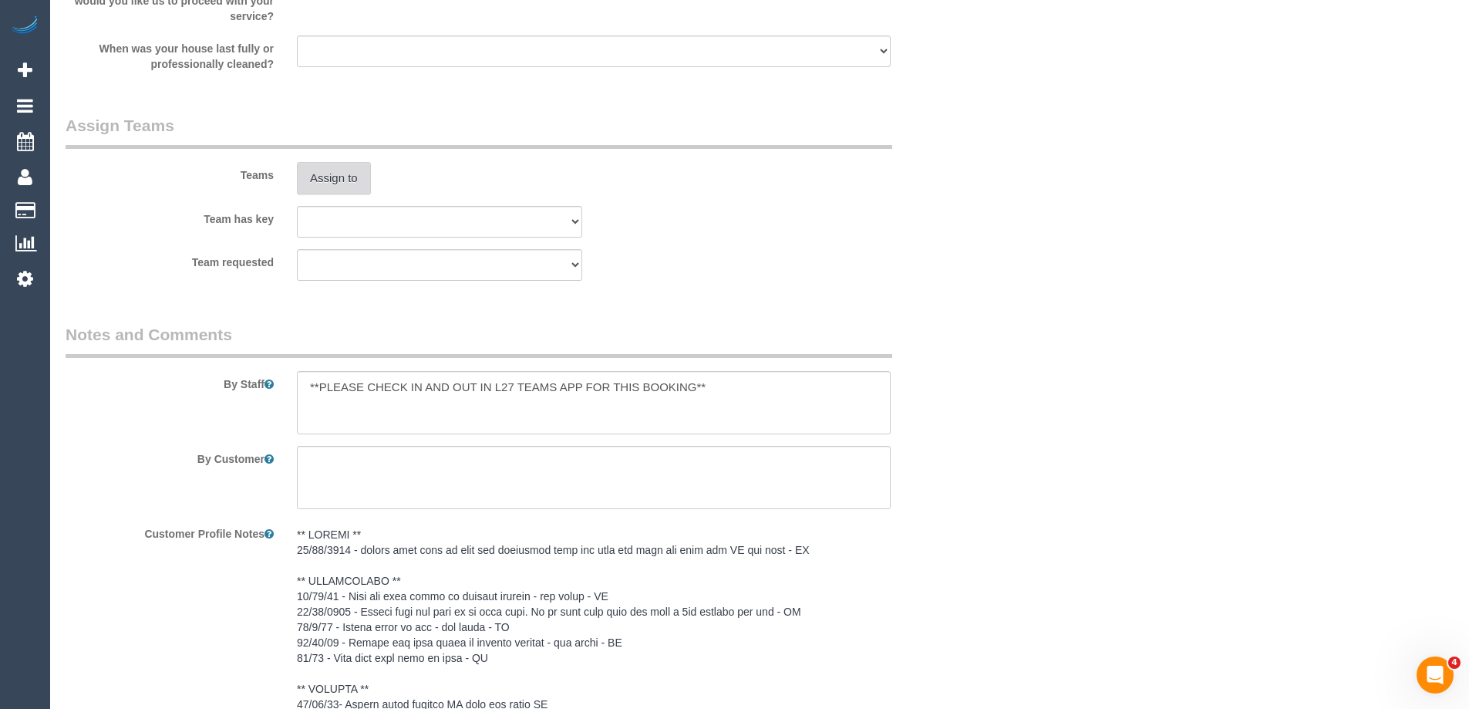
click at [340, 169] on button "Assign to" at bounding box center [334, 178] width 74 height 32
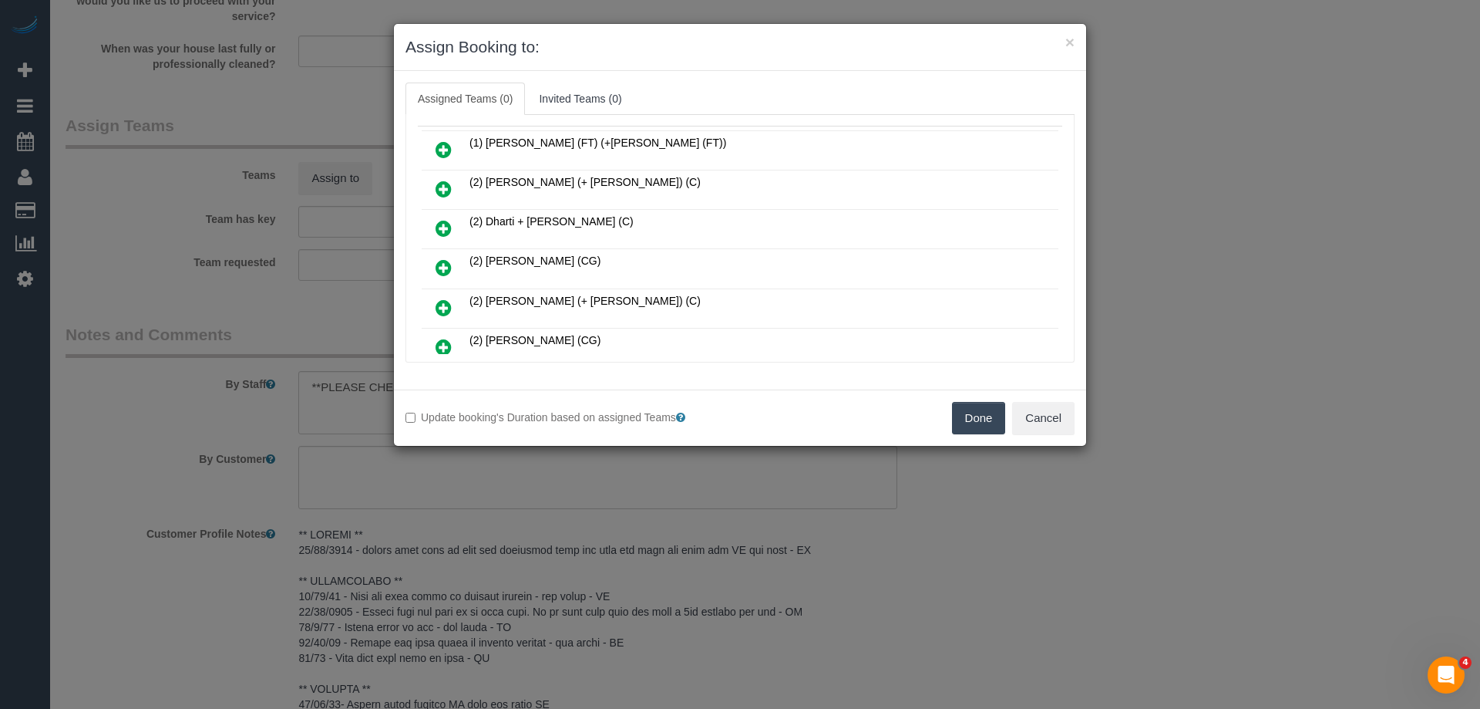
click at [448, 263] on icon at bounding box center [444, 267] width 16 height 19
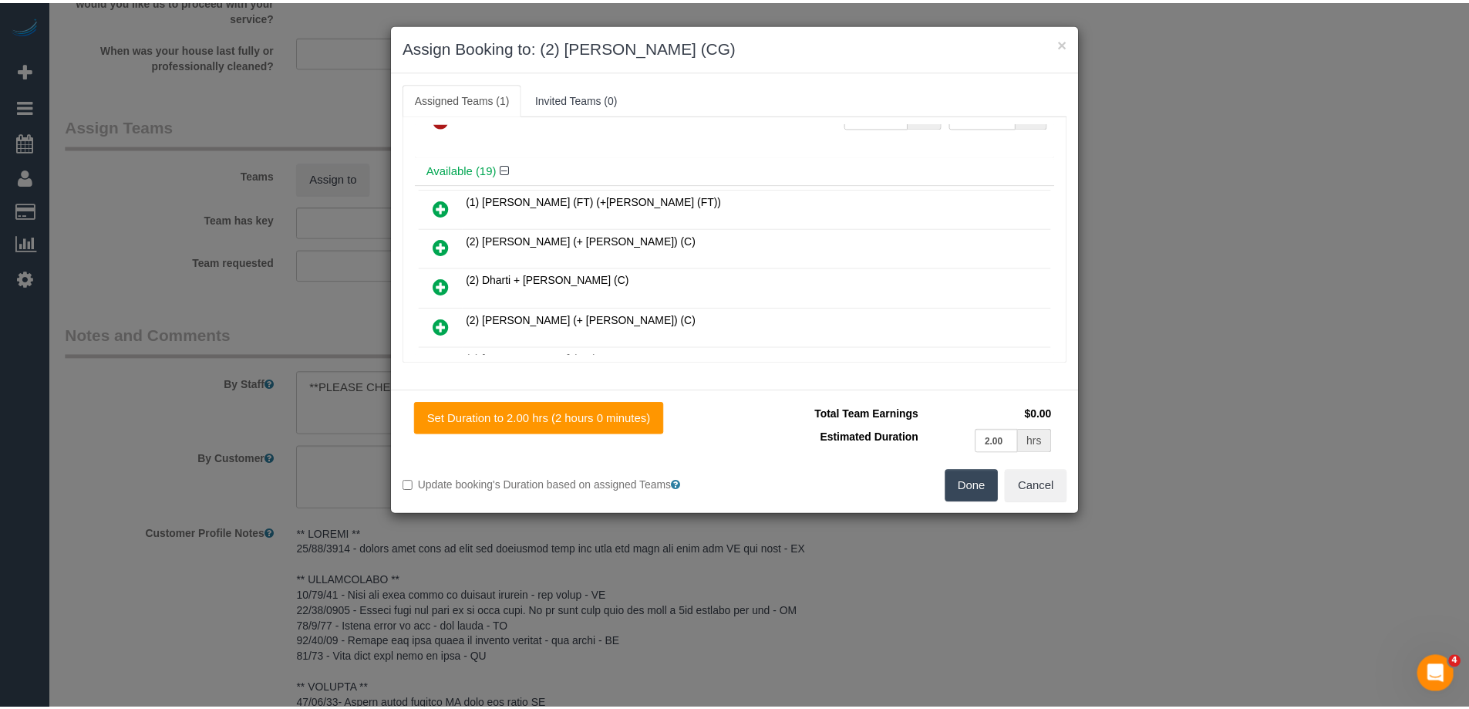
scroll to position [0, 0]
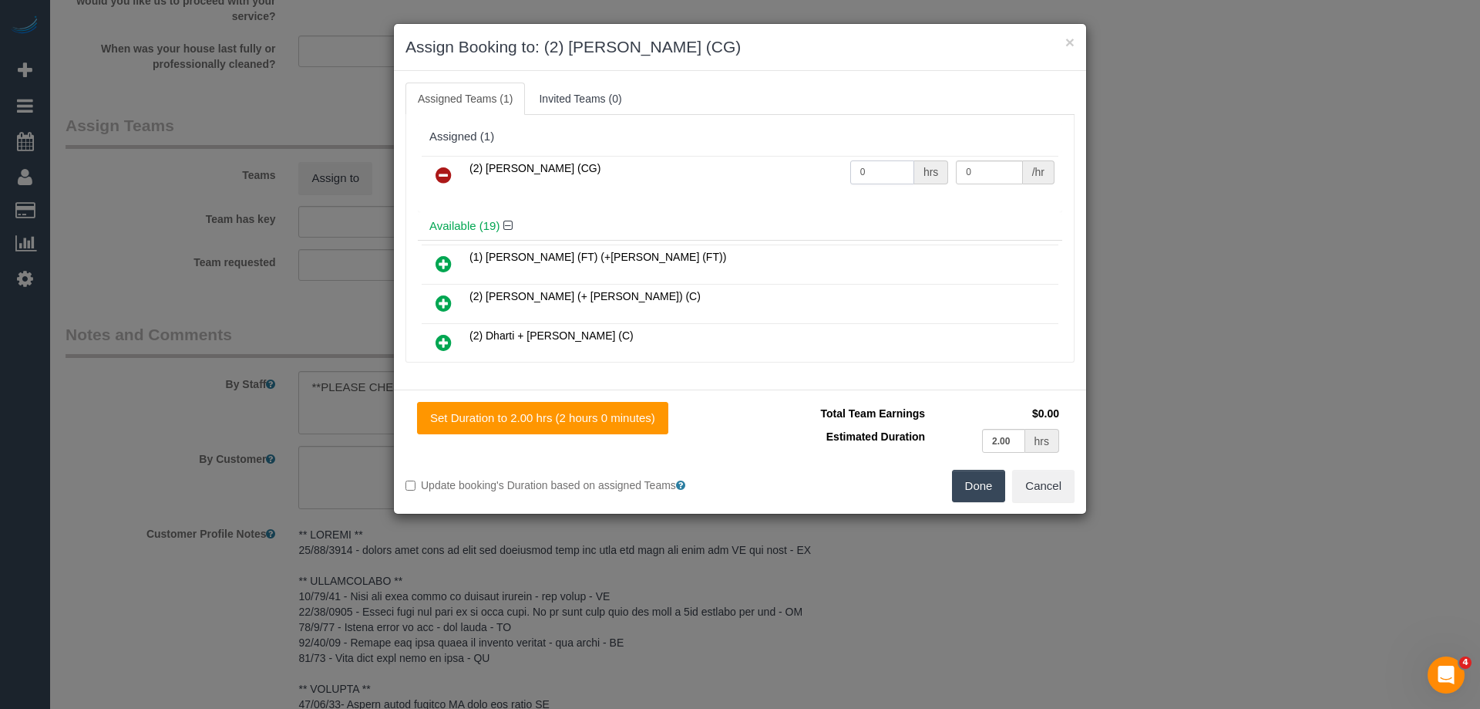
drag, startPoint x: 783, startPoint y: 171, endPoint x: 759, endPoint y: 171, distance: 23.9
click at [760, 171] on tr "(2) [PERSON_NAME] (CG) 0 hrs 0 /hr" at bounding box center [740, 175] width 637 height 39
type input "2"
drag, startPoint x: 974, startPoint y: 171, endPoint x: 884, endPoint y: 167, distance: 90.3
click at [884, 167] on tr "(2) [PERSON_NAME] (CG) 2 hrs 0 /hr" at bounding box center [740, 175] width 637 height 39
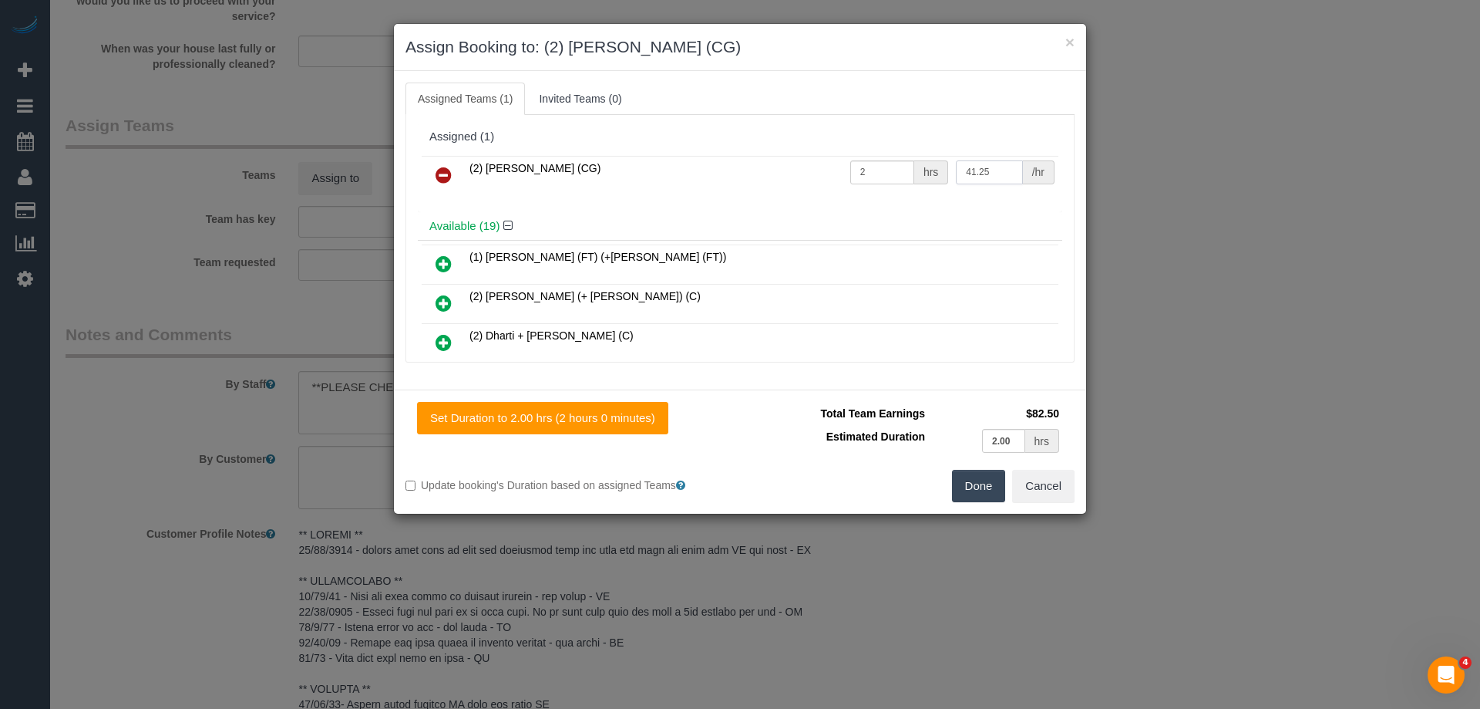
type input "41.25"
click at [982, 483] on button "Done" at bounding box center [979, 486] width 54 height 32
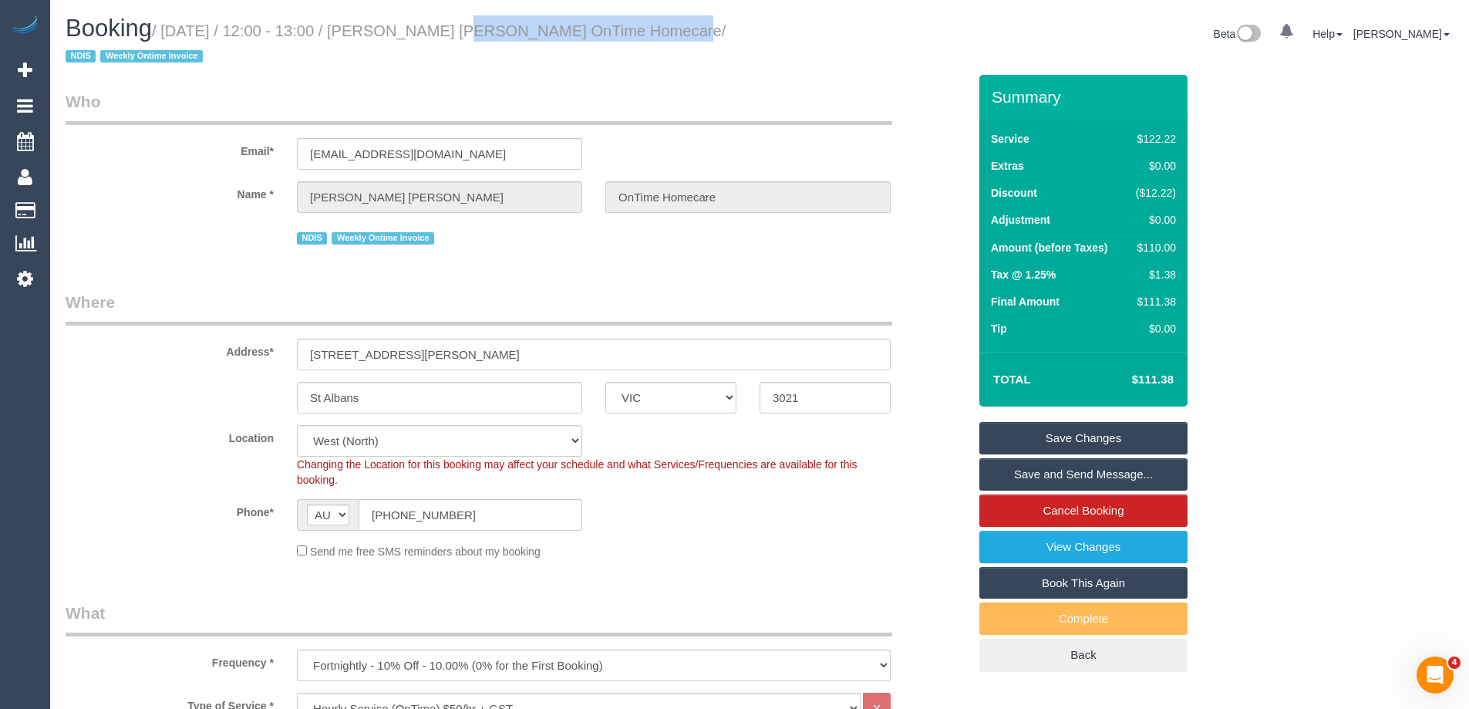
drag, startPoint x: 636, startPoint y: 35, endPoint x: 426, endPoint y: 31, distance: 210.6
click at [426, 31] on small "/ [DATE] / 12:00 - 13:00 / [PERSON_NAME] [PERSON_NAME] OnTime Homecare / NDIS W…" at bounding box center [396, 43] width 660 height 43
copy small "[PERSON_NAME] [PERSON_NAME] OnTime Homecare"
click at [1019, 433] on link "Save Changes" at bounding box center [1083, 438] width 208 height 32
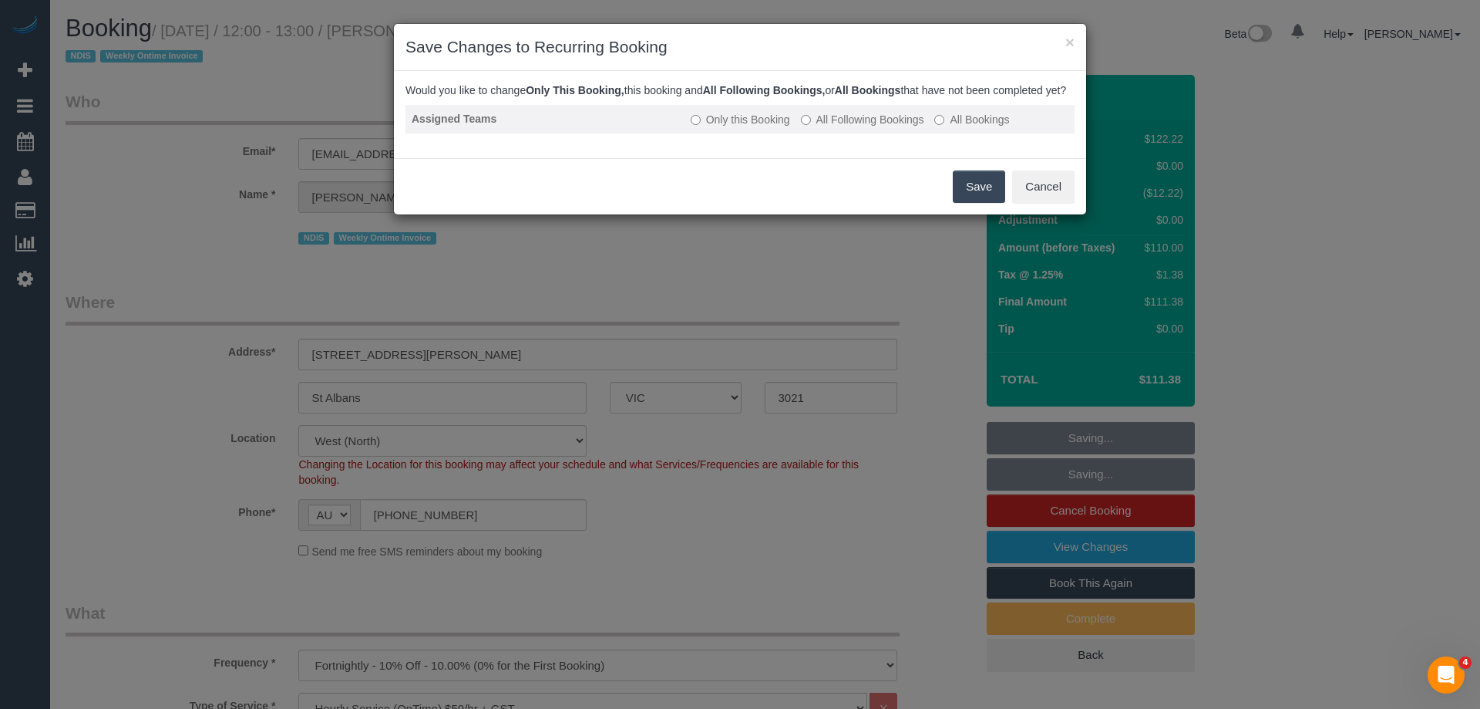
click at [847, 127] on label "All Following Bookings" at bounding box center [862, 119] width 123 height 15
click at [981, 203] on button "Save" at bounding box center [979, 186] width 52 height 32
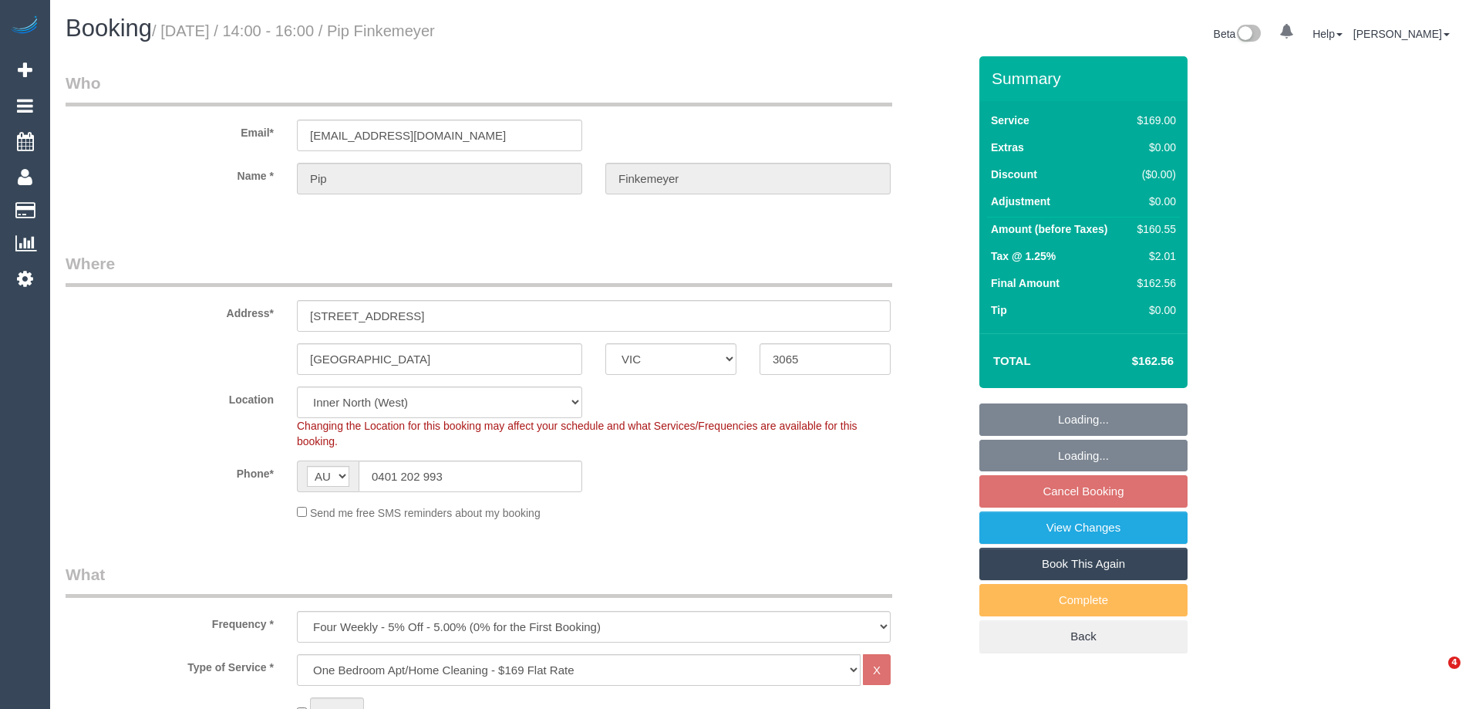
select select "VIC"
select select "spot8"
select select "number:27"
select select "number:14"
select select "number:18"
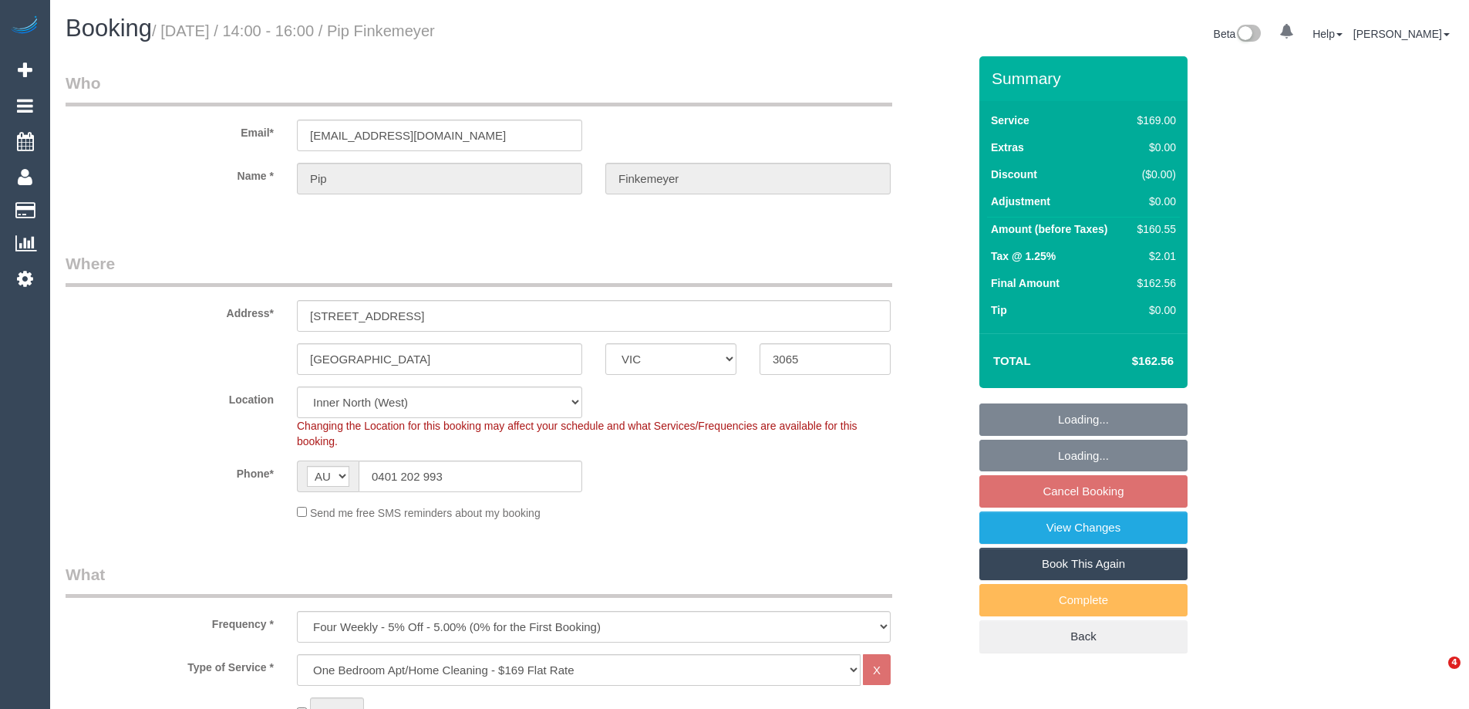
select select "number:22"
select select "number:34"
select select "number:13"
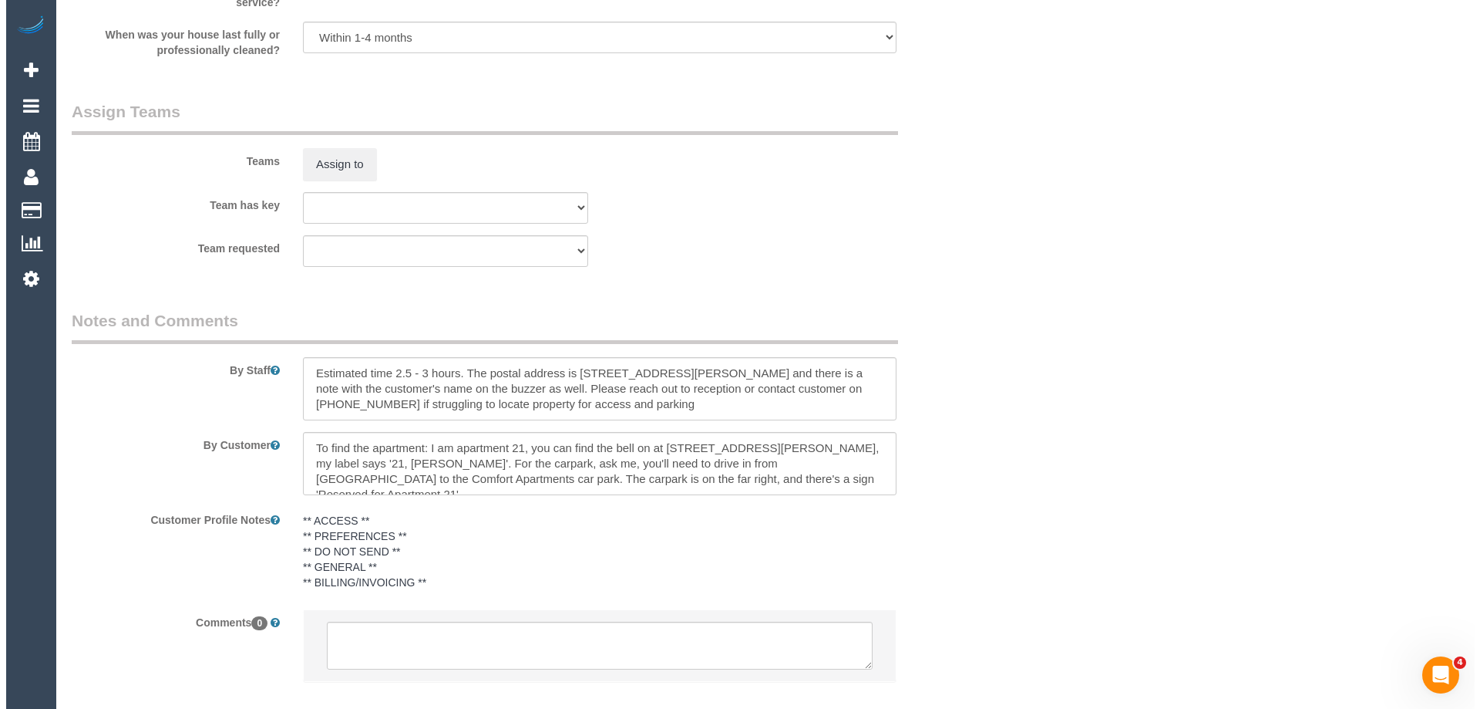
scroll to position [2322, 0]
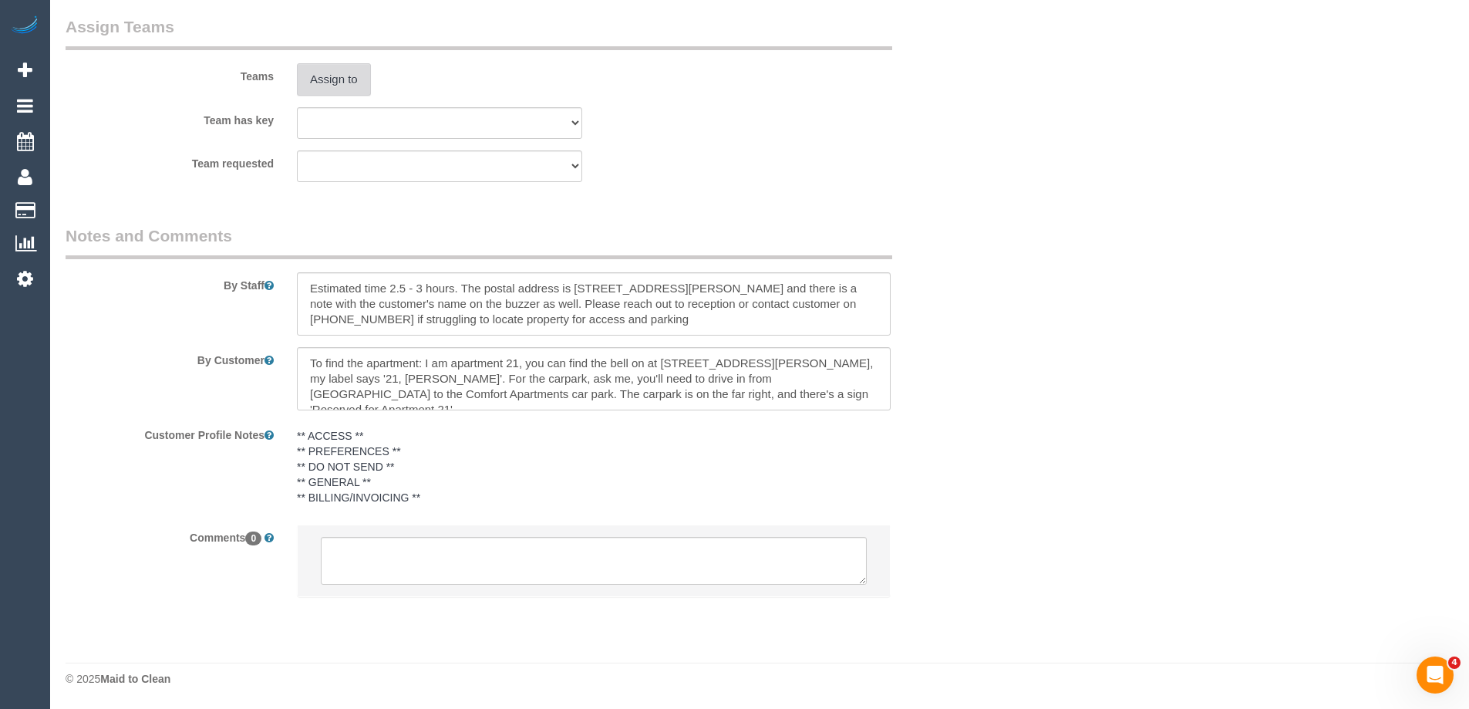
click at [328, 88] on button "Assign to" at bounding box center [334, 79] width 74 height 32
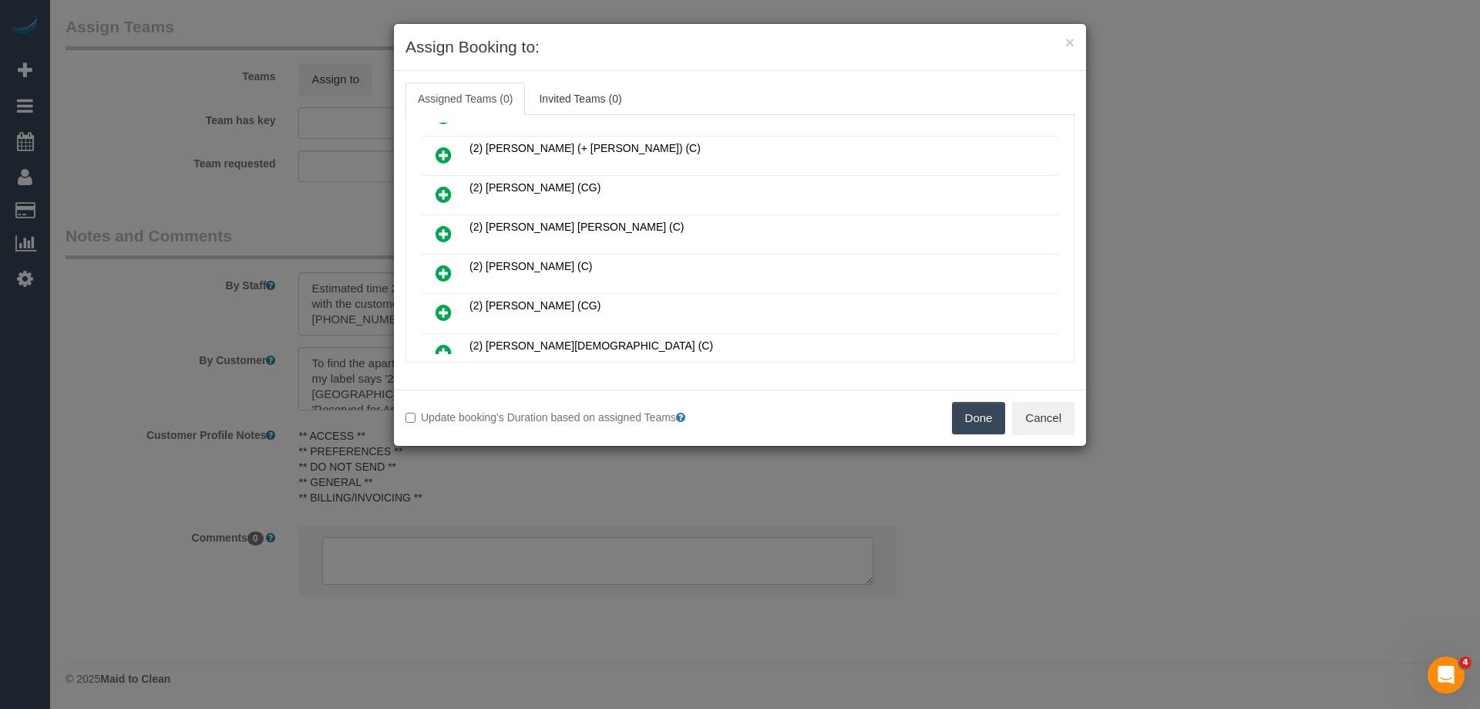
click at [440, 237] on icon at bounding box center [444, 233] width 16 height 19
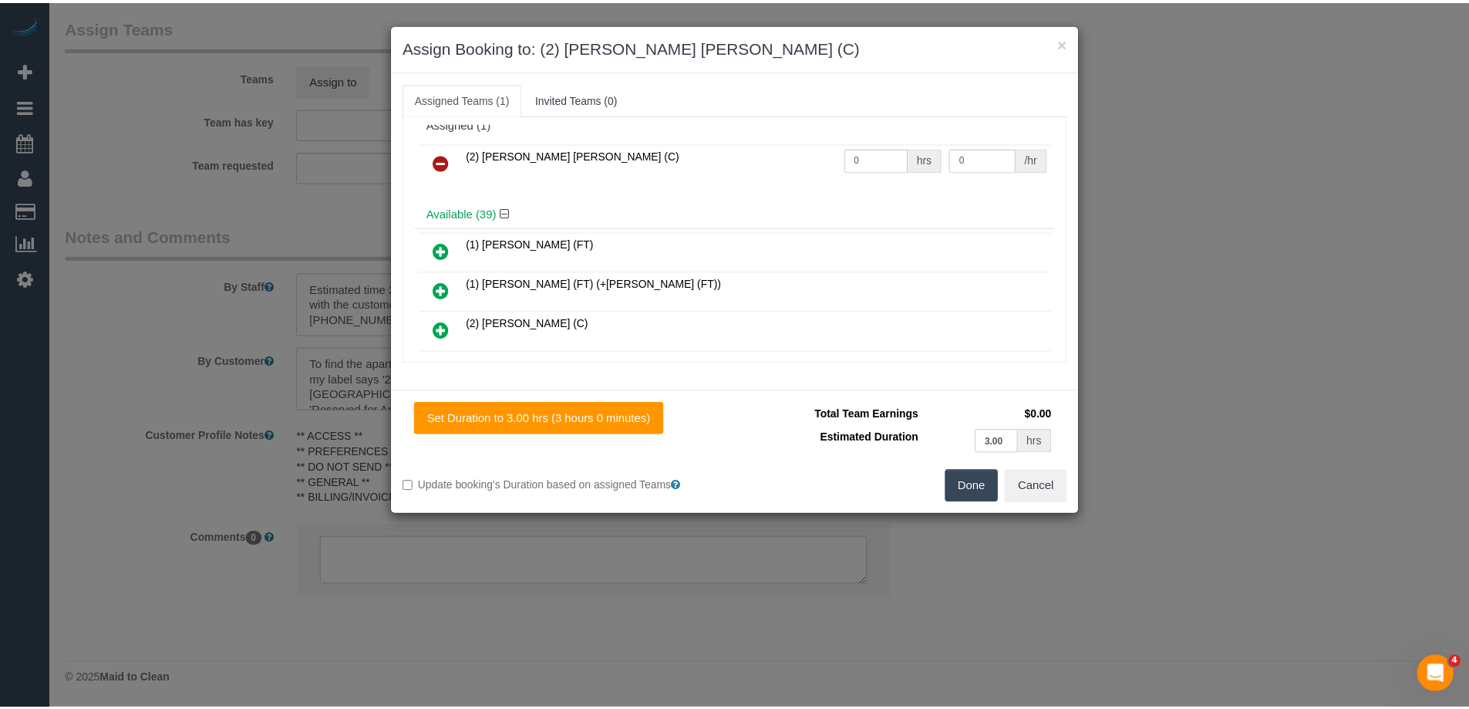
scroll to position [0, 0]
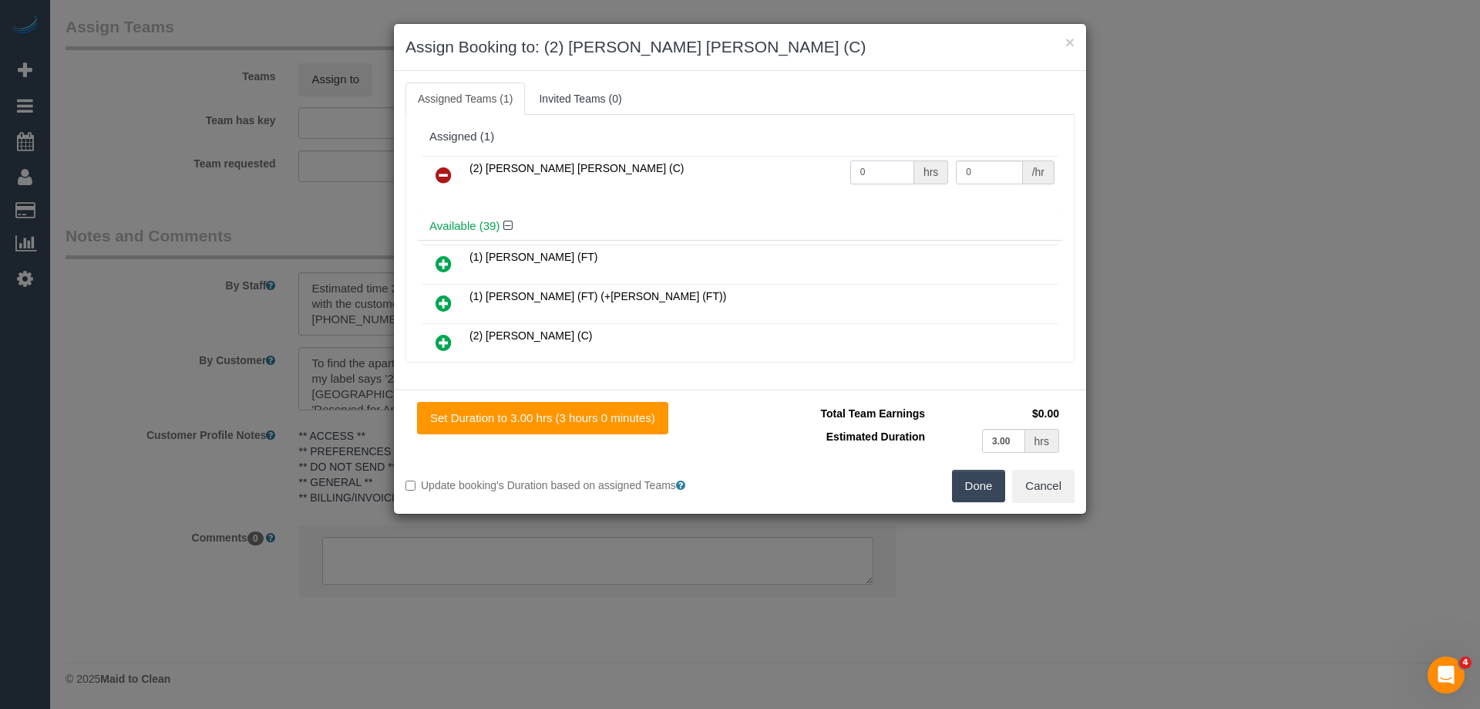
drag, startPoint x: 879, startPoint y: 170, endPoint x: 783, endPoint y: 170, distance: 96.4
click at [783, 170] on tr "(2) Joel Wei Ong (C) 0 hrs 0 /hr" at bounding box center [740, 175] width 637 height 39
type input "1"
drag, startPoint x: 978, startPoint y: 171, endPoint x: 892, endPoint y: 171, distance: 85.6
click at [899, 171] on tr "(2) Joel Wei Ong (C) 1 hrs 0 /hr" at bounding box center [740, 175] width 637 height 39
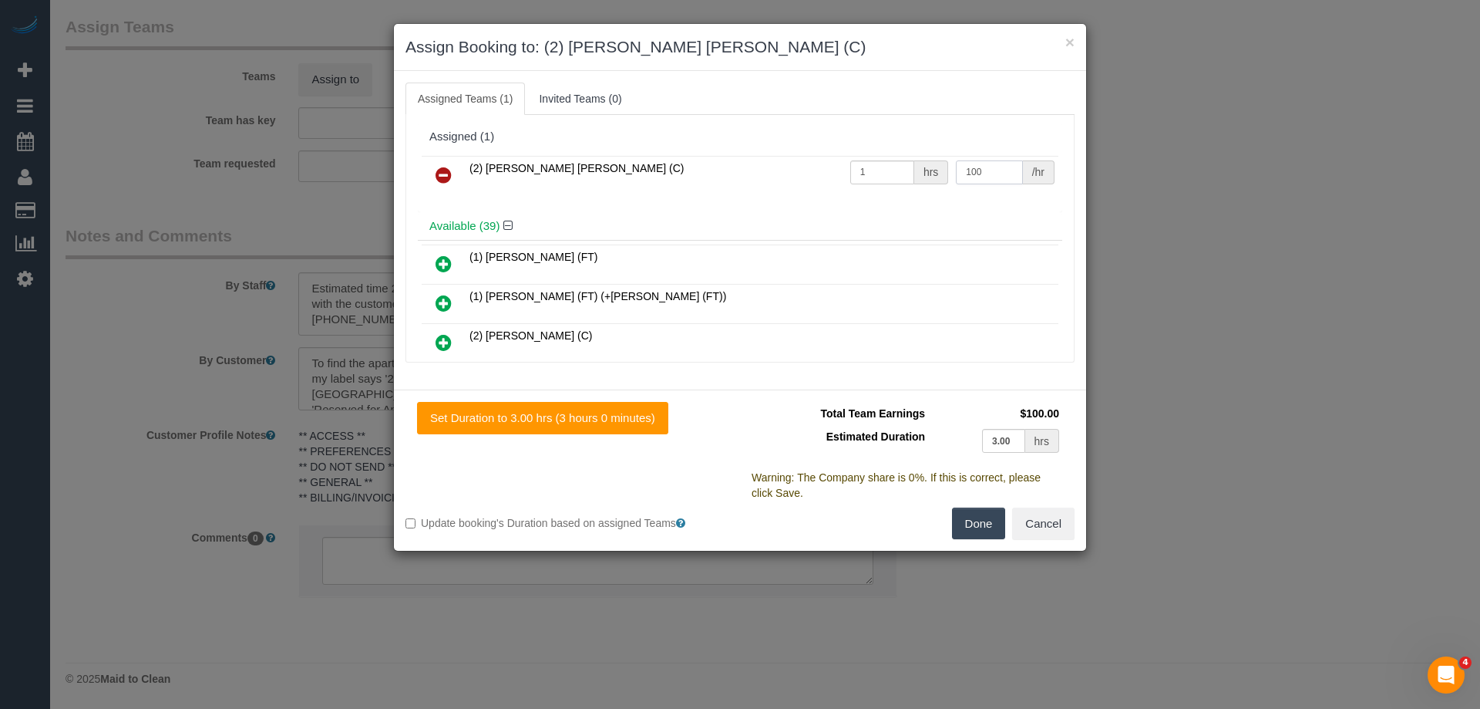
type input "100"
click at [972, 515] on button "Done" at bounding box center [979, 523] width 54 height 32
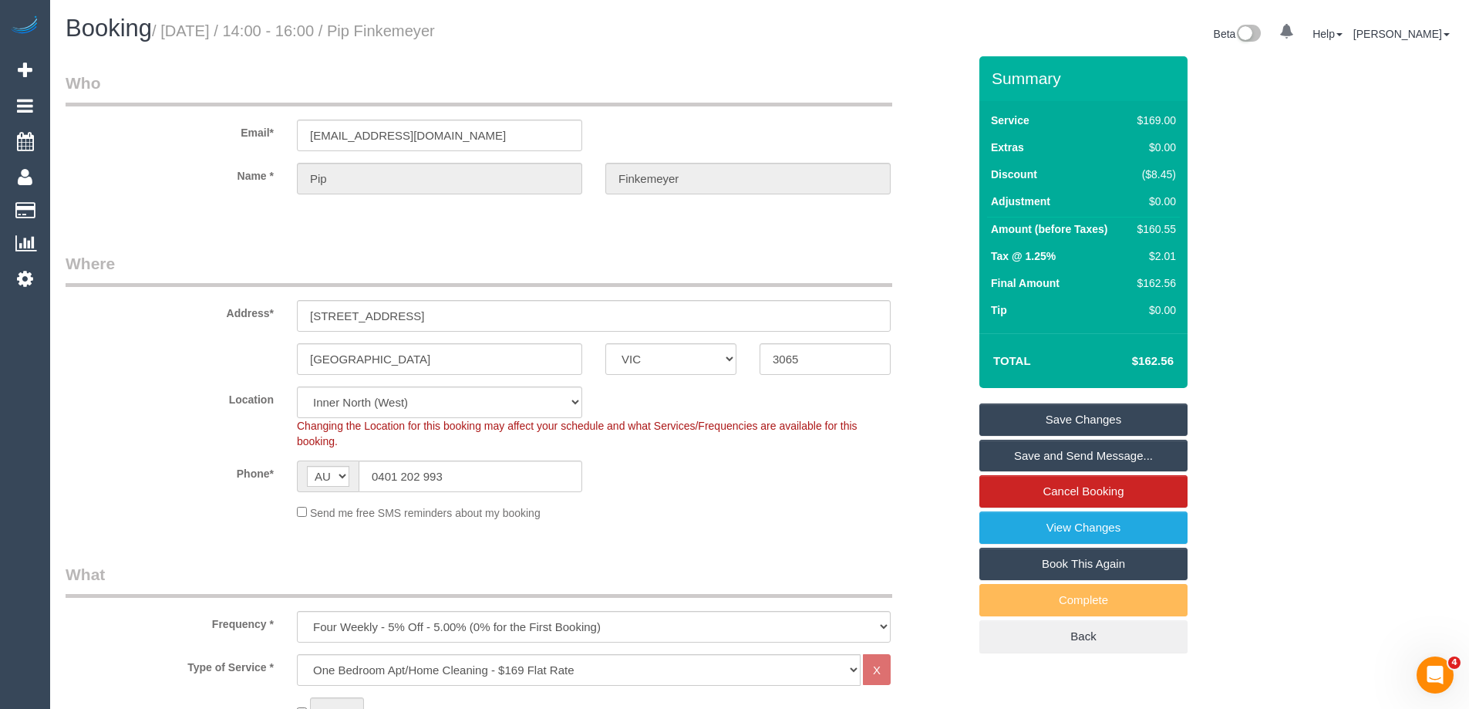
drag, startPoint x: 541, startPoint y: 35, endPoint x: 420, endPoint y: 31, distance: 121.1
click at [420, 31] on h1 "Booking / September 01, 2025 / 14:00 - 16:00 / Pip Finkemeyer" at bounding box center [407, 28] width 682 height 26
copy small "Pip Finkemeyer"
click at [994, 412] on link "Save Changes" at bounding box center [1083, 419] width 208 height 32
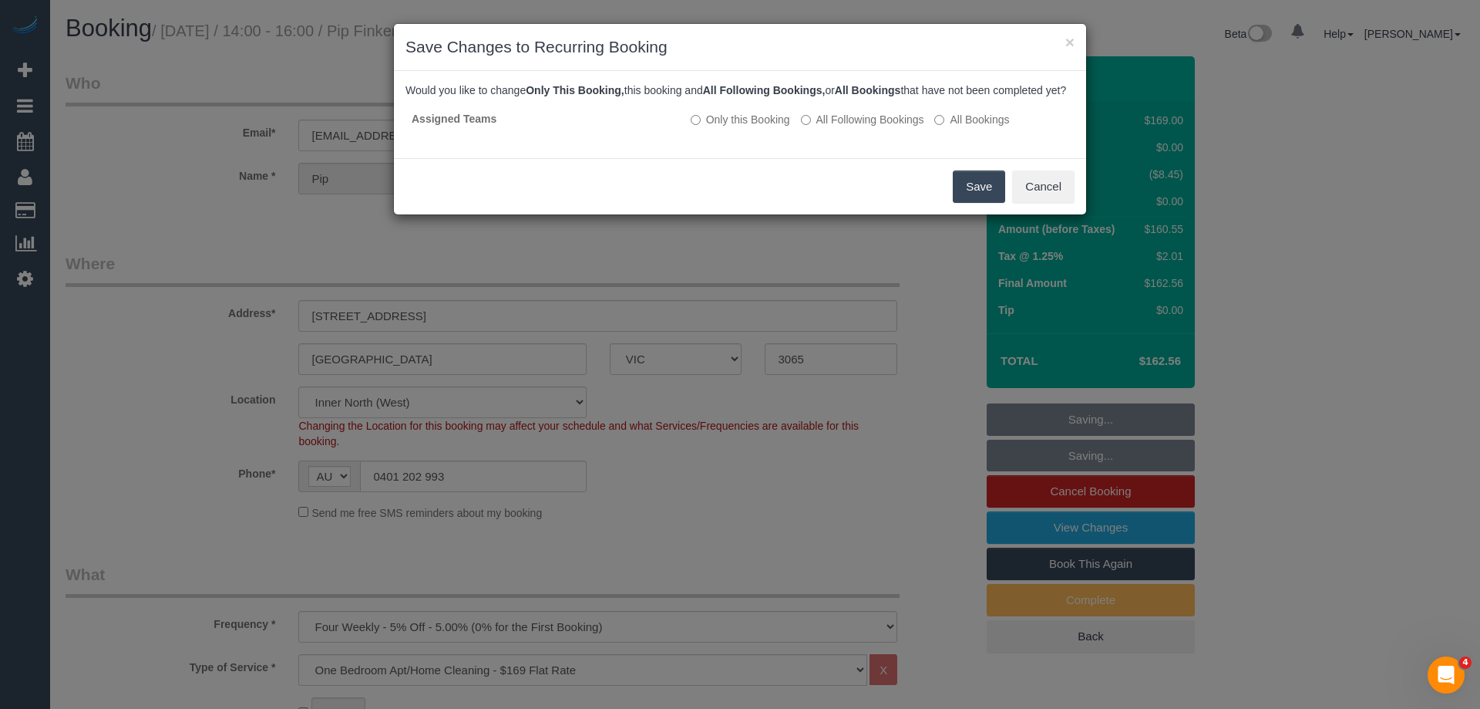
click at [975, 200] on button "Save" at bounding box center [979, 186] width 52 height 32
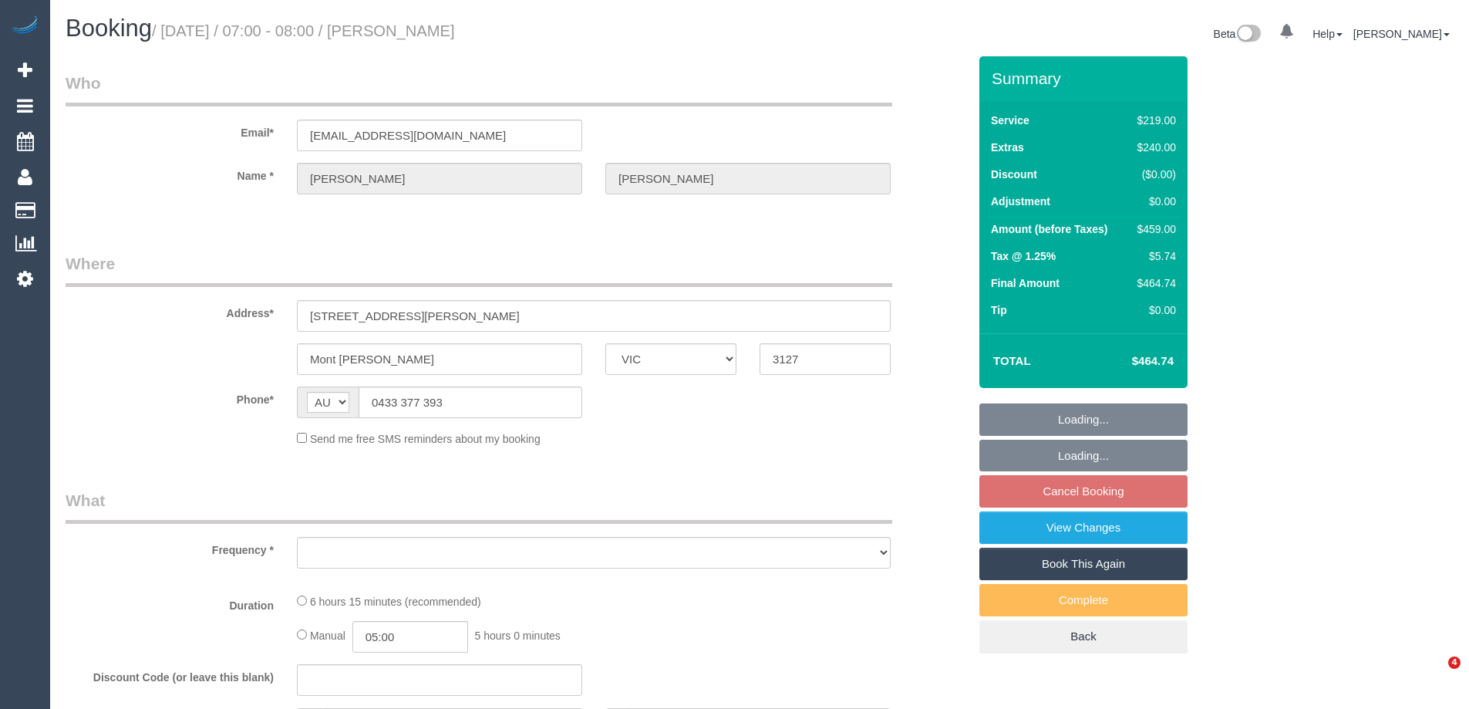
select select "VIC"
select select "object:522"
select select "string:stripe-pm_1RyoWY2GScqysDRVgxJMWzY5"
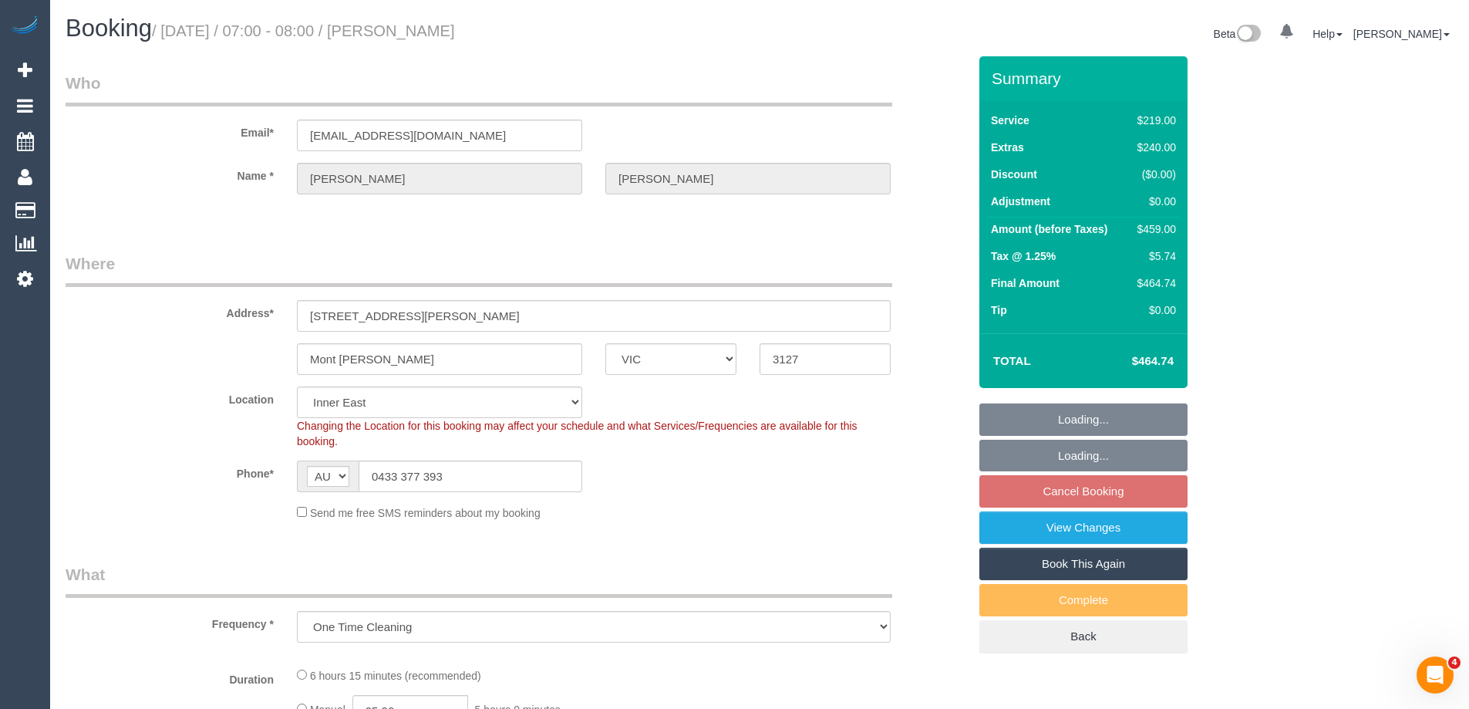
select select "object:1146"
select select "number:30"
select select "number:14"
select select "number:18"
select select "number:24"
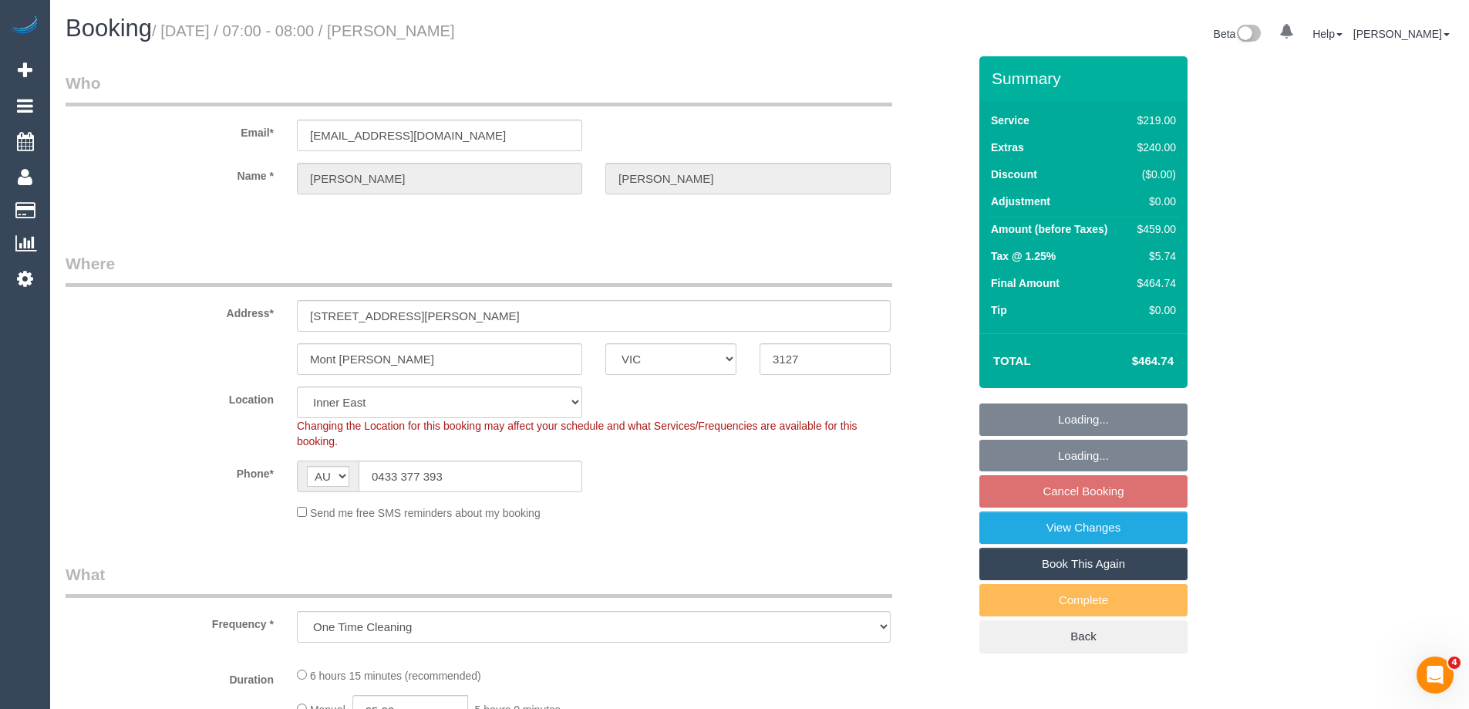
select select "number:26"
select select "spot1"
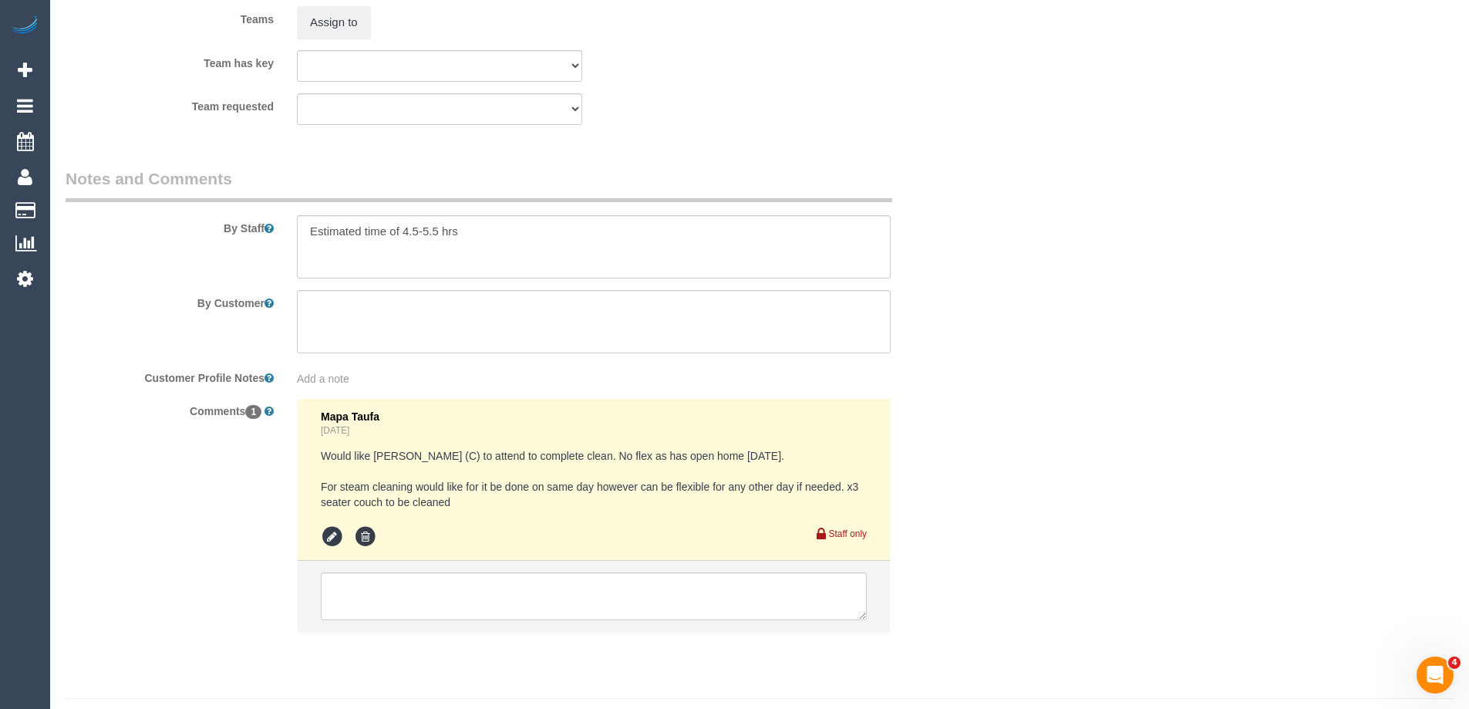
scroll to position [2390, 0]
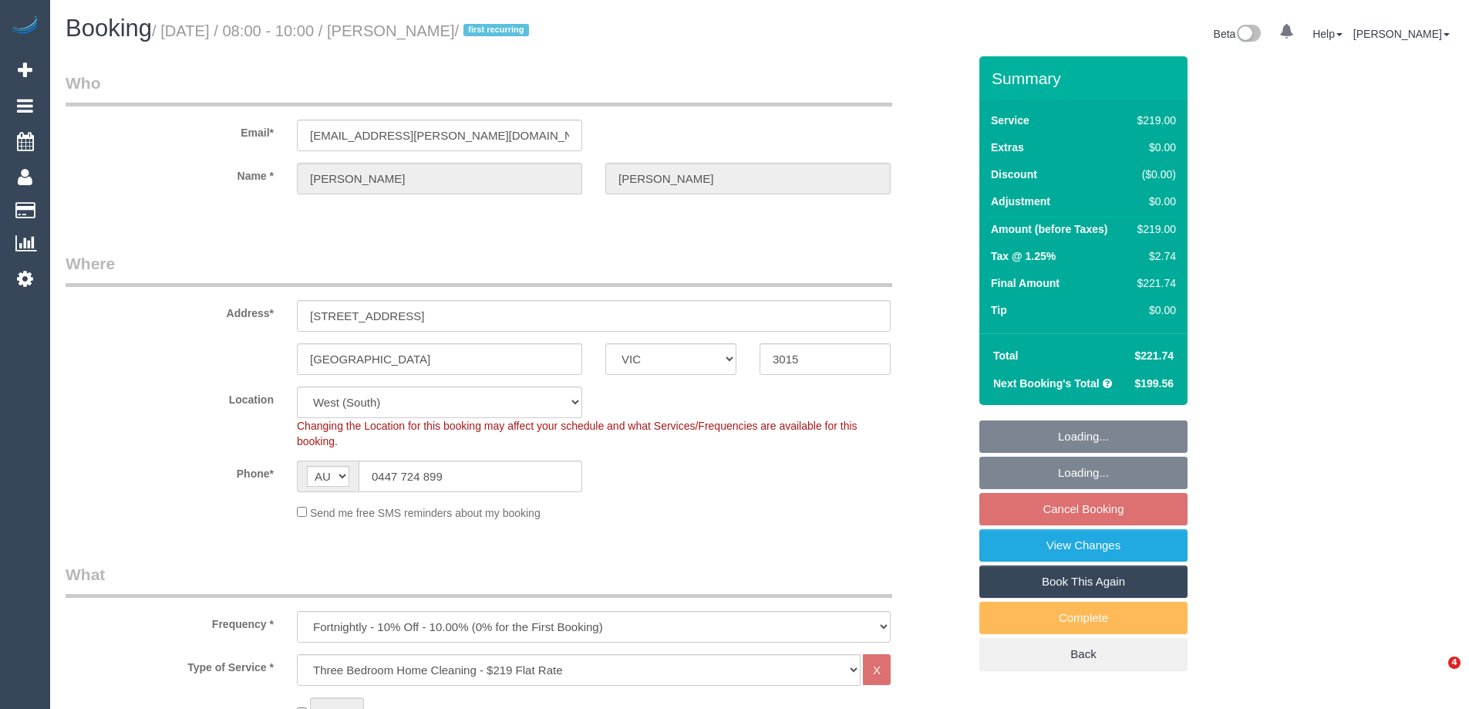
select select "VIC"
select select "number:29"
select select "number:14"
select select "number:19"
select select "number:36"
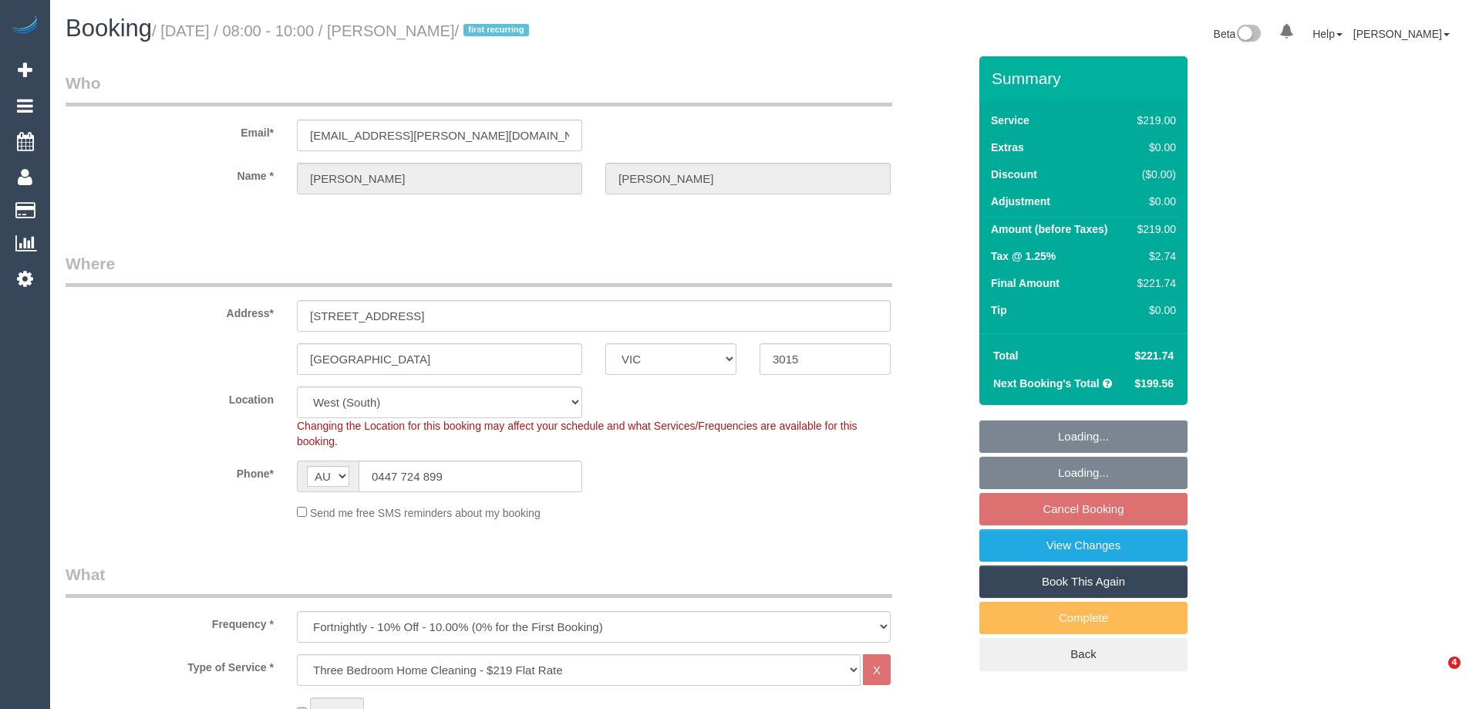
select select "spot1"
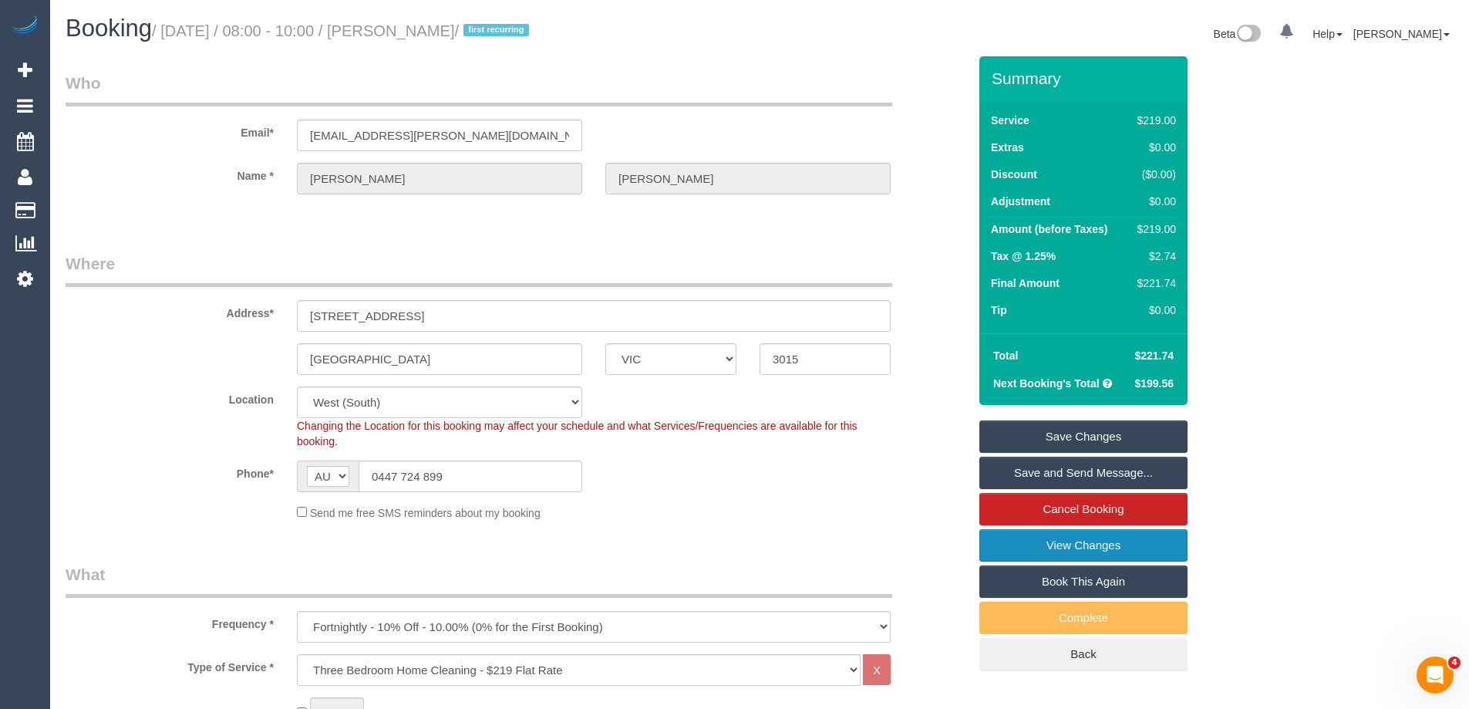
click at [1019, 550] on link "View Changes" at bounding box center [1083, 545] width 208 height 32
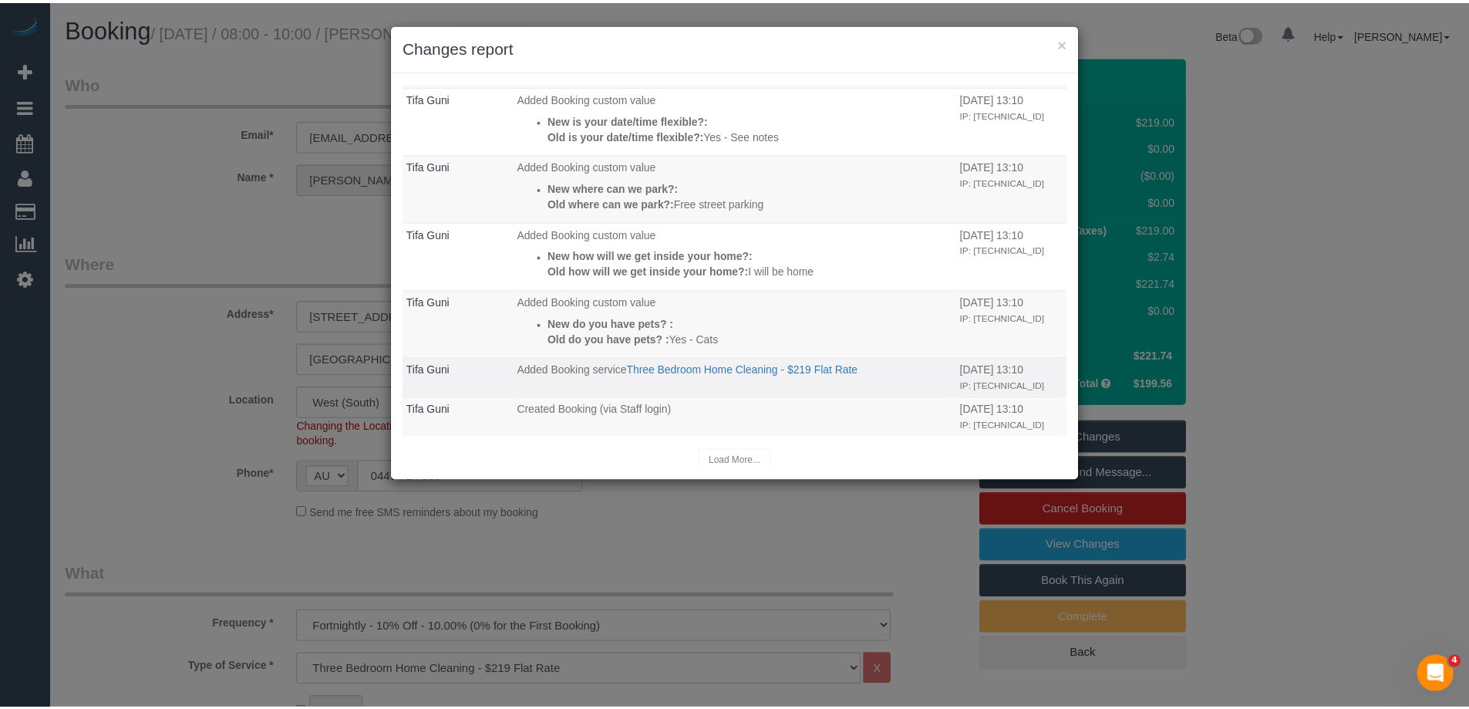
scroll to position [163, 0]
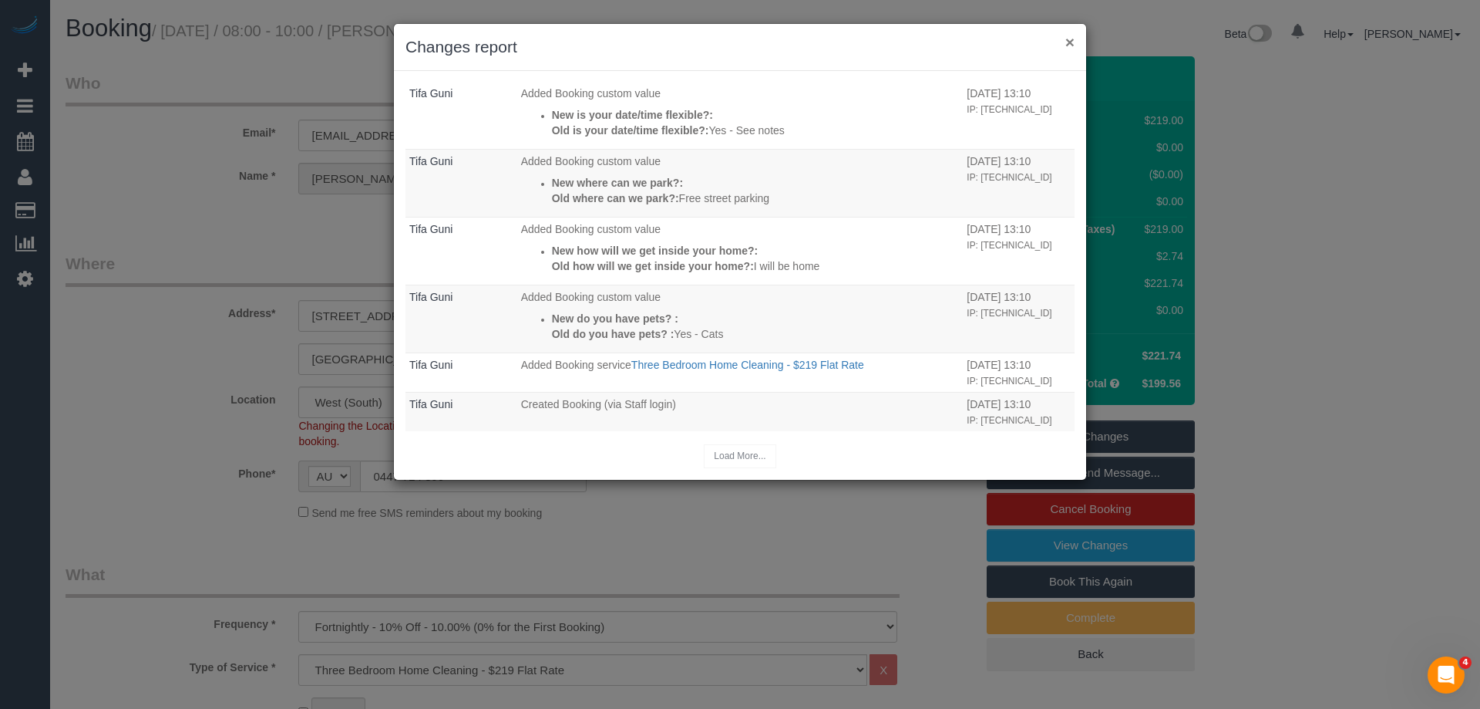
click at [1069, 39] on button "×" at bounding box center [1070, 42] width 9 height 16
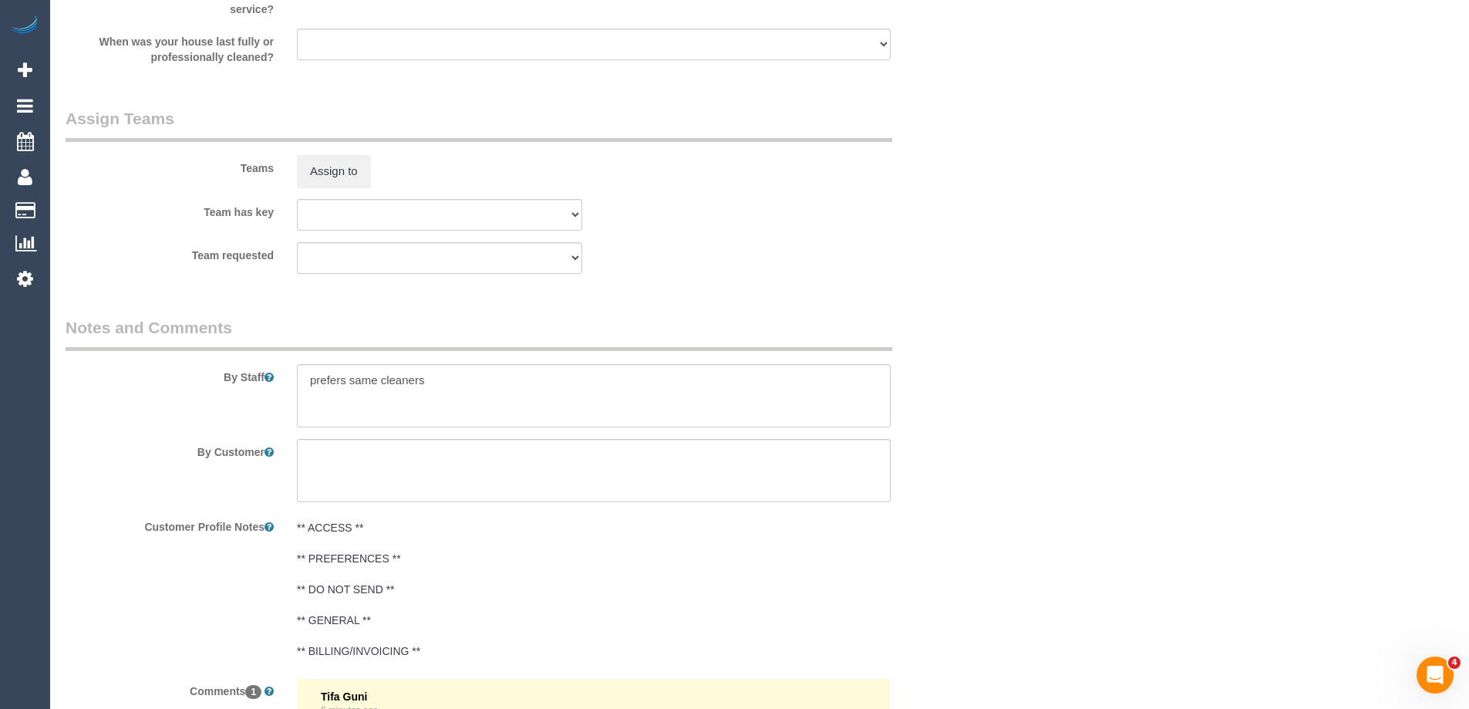
scroll to position [2236, 0]
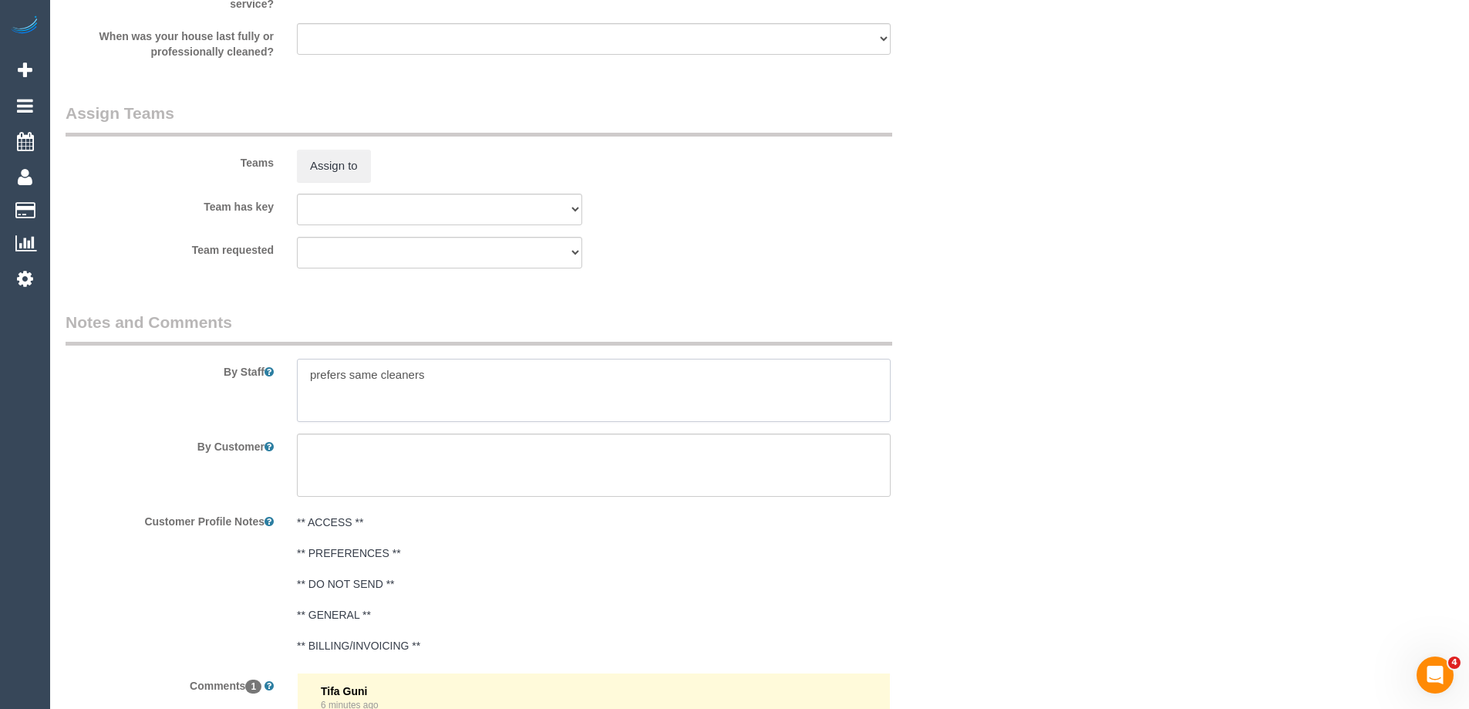
click at [302, 370] on textarea at bounding box center [594, 390] width 594 height 63
type textarea "Estimated time of 3.5-4 hrs. prefers same cleaners"
click at [335, 165] on button "Assign to" at bounding box center [334, 166] width 74 height 32
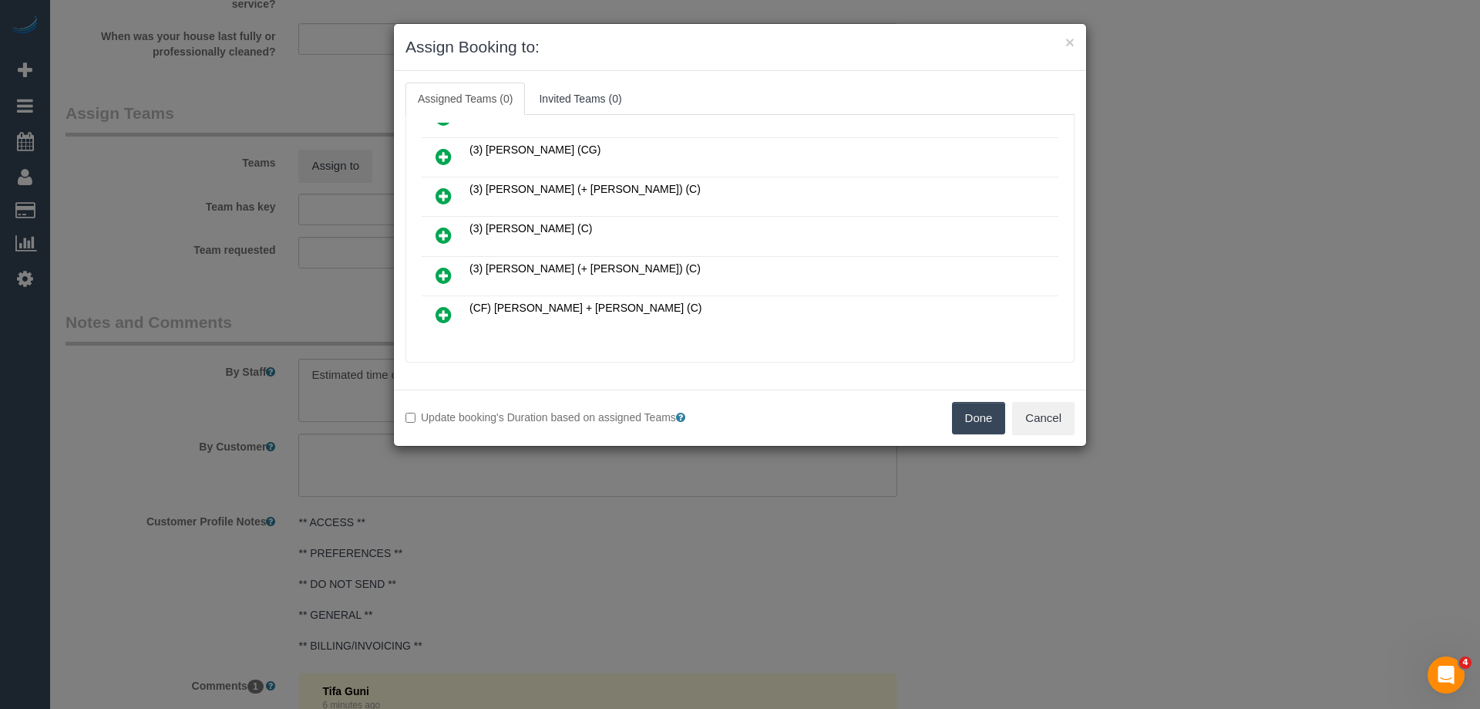
click at [443, 146] on link at bounding box center [444, 157] width 36 height 31
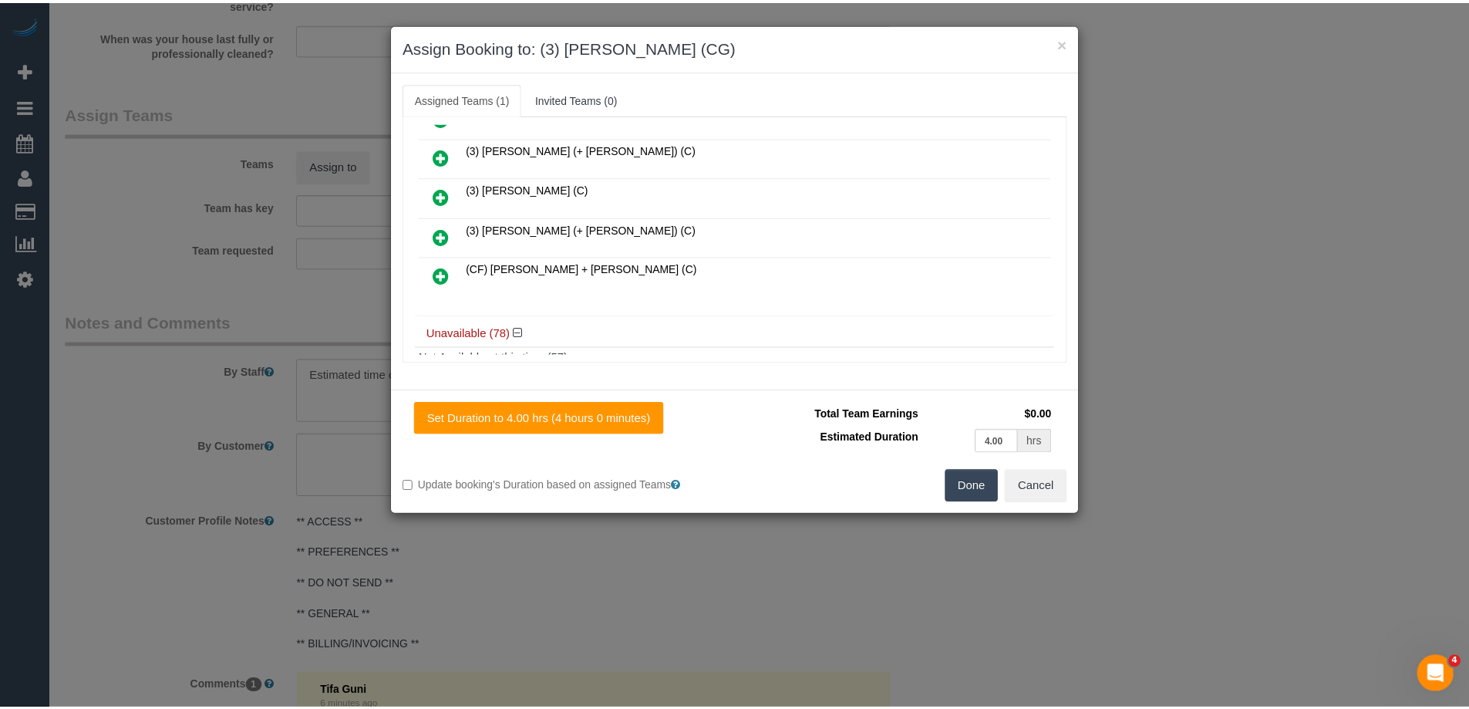
scroll to position [0, 0]
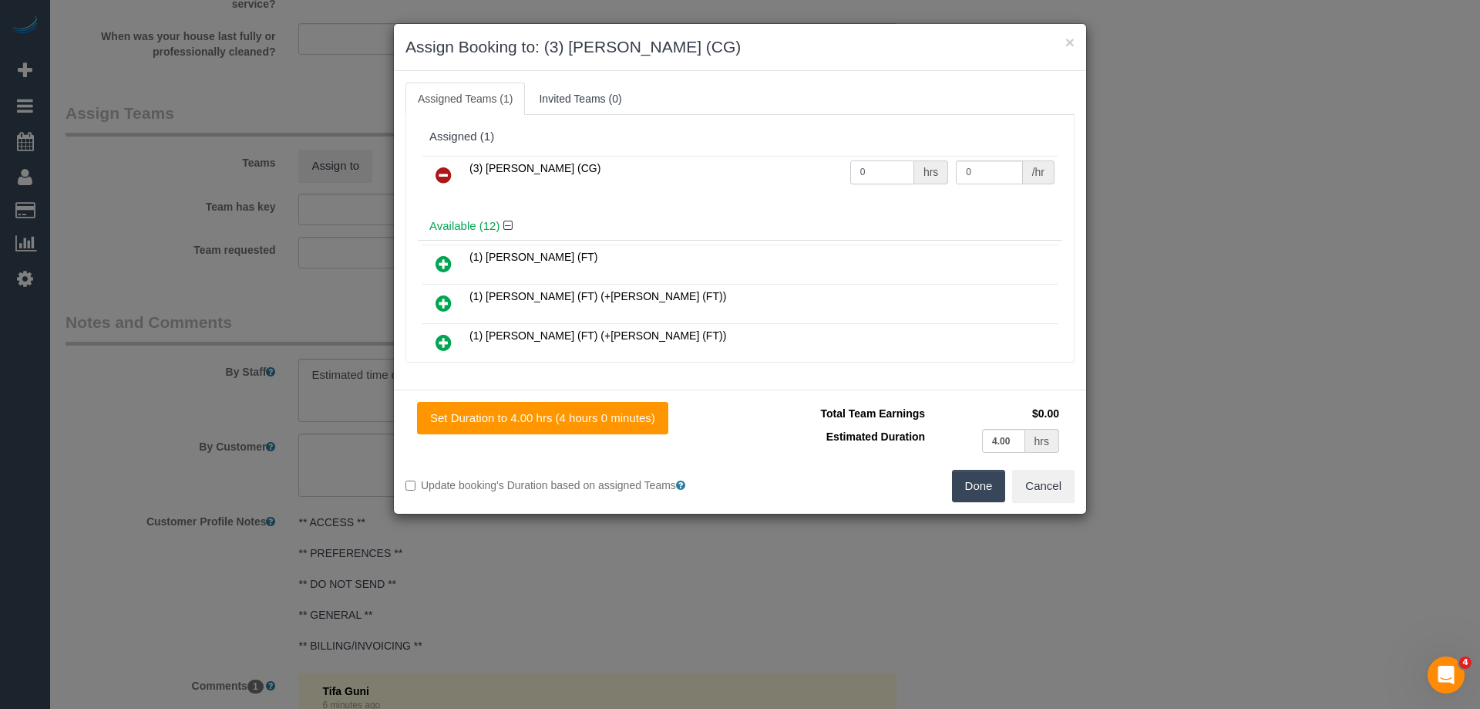
drag, startPoint x: 863, startPoint y: 170, endPoint x: 765, endPoint y: 170, distance: 97.9
click at [766, 170] on tr "(3) John Schuster (CG) 0 hrs 0 /hr" at bounding box center [740, 175] width 637 height 39
type input "1"
drag, startPoint x: 983, startPoint y: 165, endPoint x: 887, endPoint y: 163, distance: 95.6
click at [887, 163] on tr "(3) John Schuster (CG) 1 hrs 0 /hr" at bounding box center [740, 175] width 637 height 39
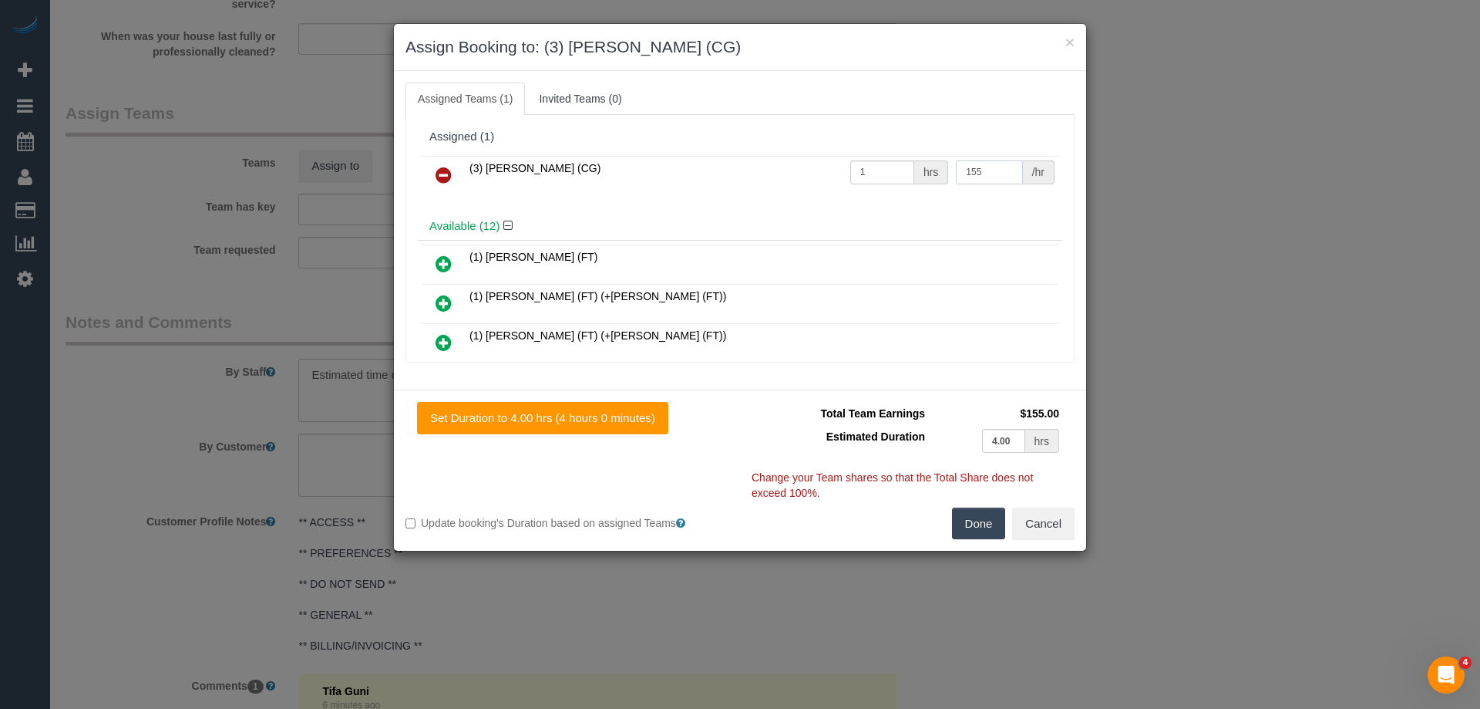
type input "155"
click at [971, 529] on button "Done" at bounding box center [979, 523] width 54 height 32
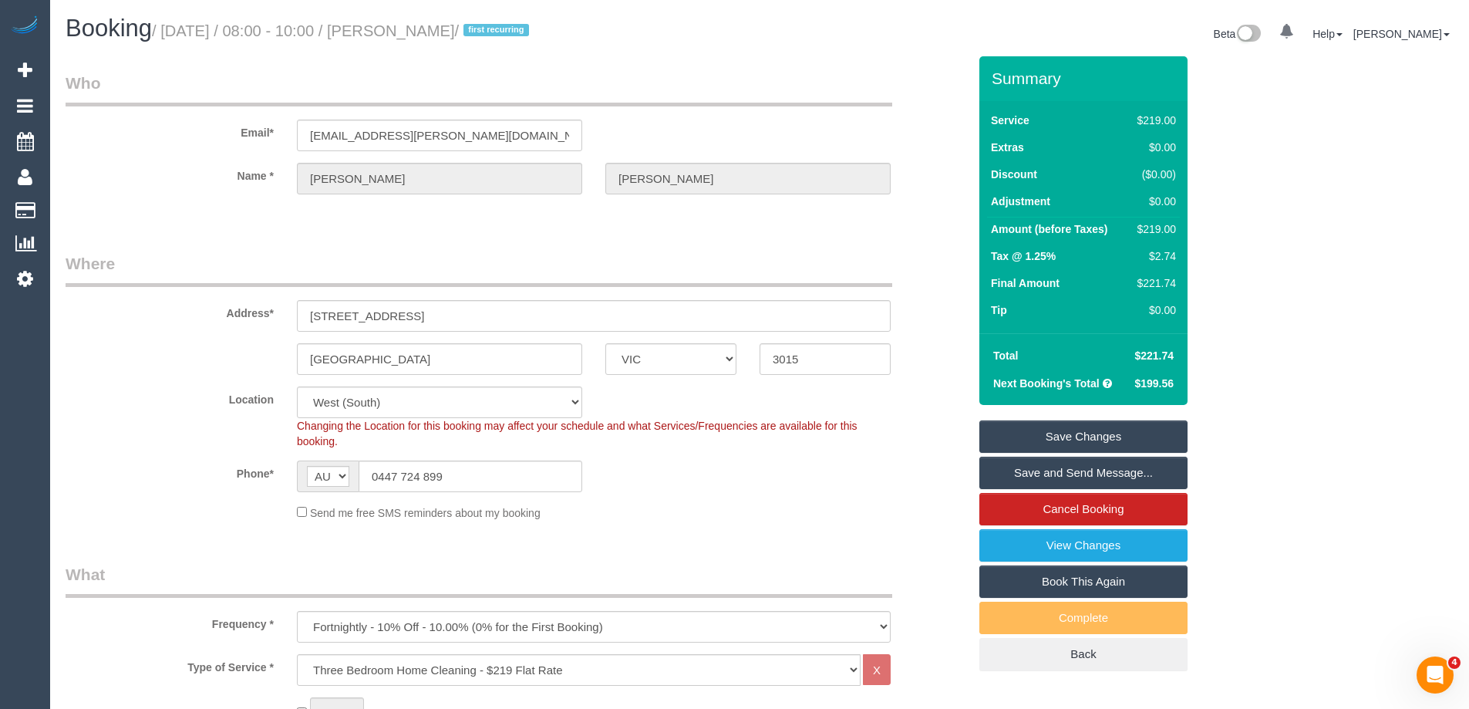
drag, startPoint x: 490, startPoint y: 31, endPoint x: 399, endPoint y: 25, distance: 91.2
click at [399, 25] on small "/ August 28, 2025 / 08:00 - 10:00 / Hugo Katsma / first recurring" at bounding box center [343, 30] width 382 height 17
copy small "[PERSON_NAME]"
click at [1022, 466] on link "Save and Send Message..." at bounding box center [1083, 472] width 208 height 32
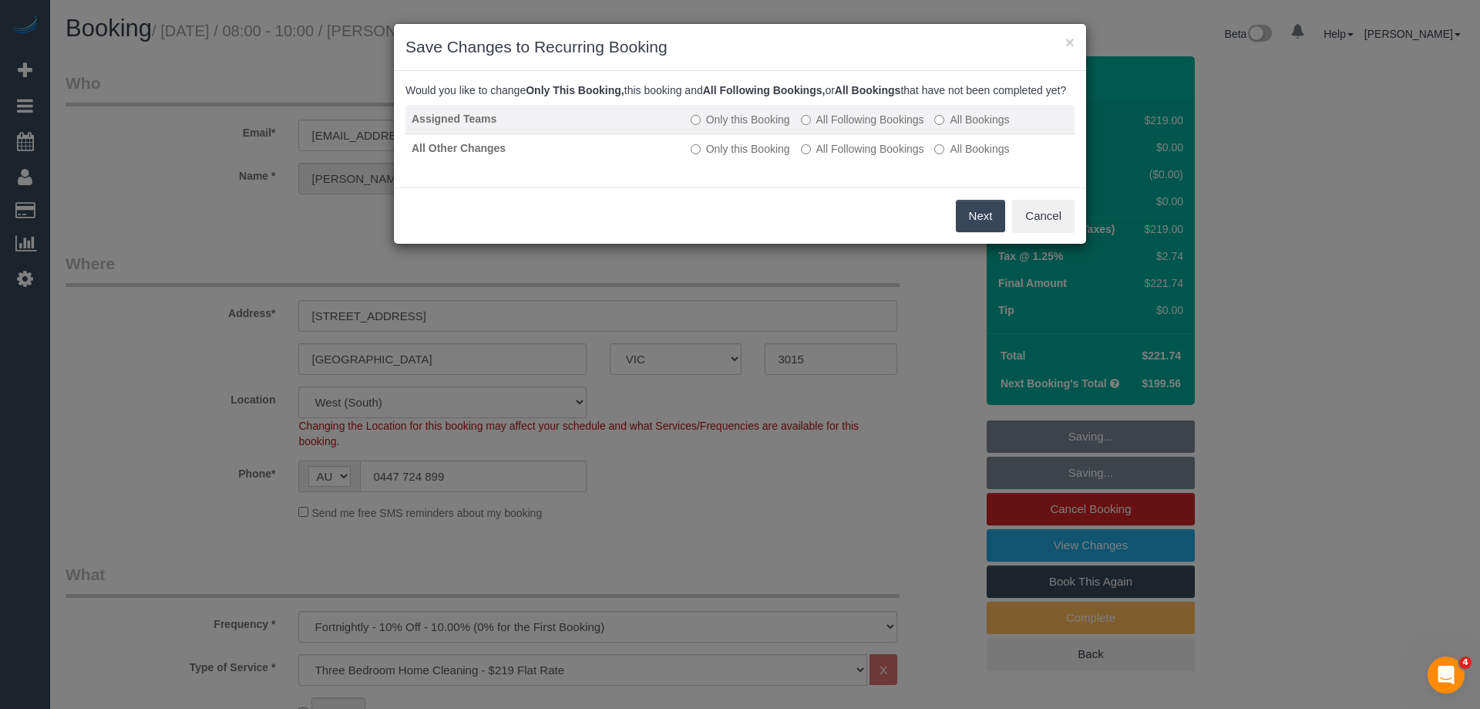
click at [823, 127] on label "All Following Bookings" at bounding box center [862, 119] width 123 height 15
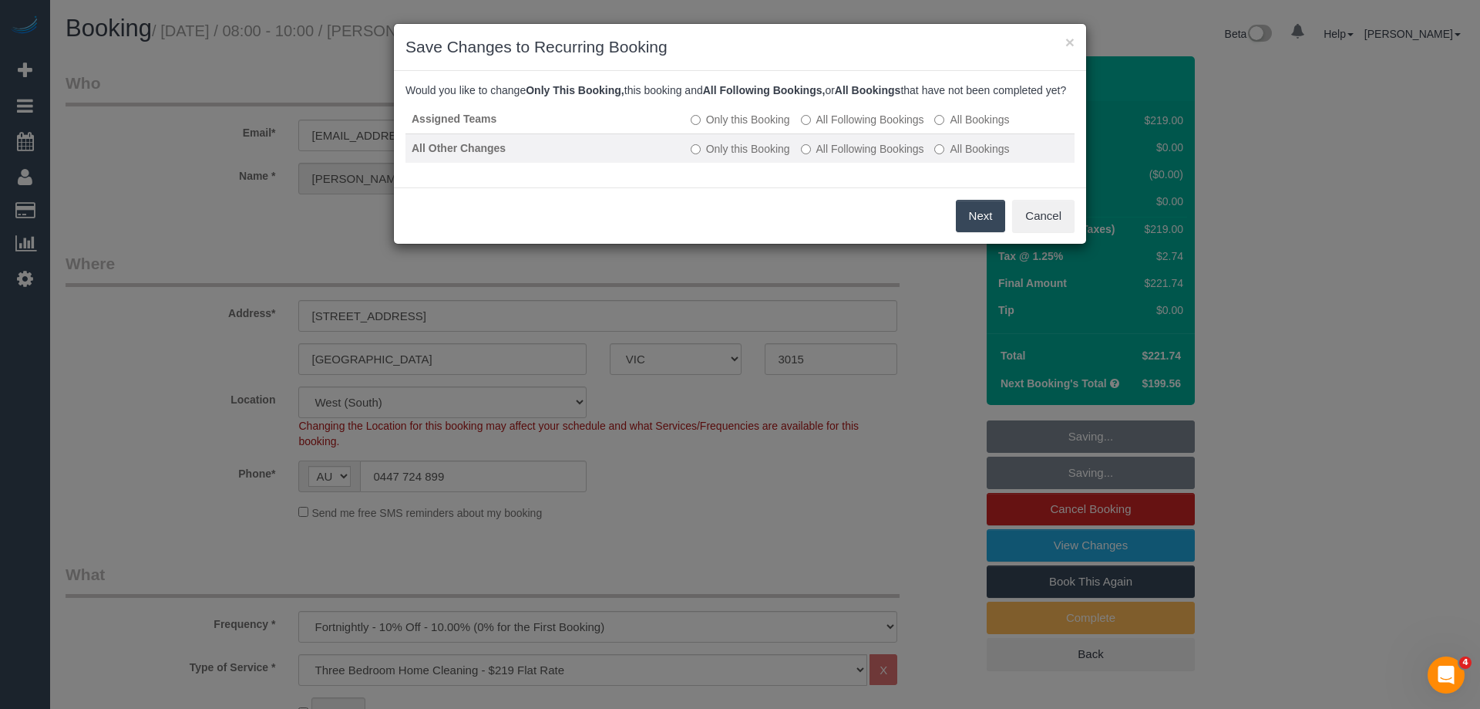
click at [820, 157] on label "All Following Bookings" at bounding box center [862, 148] width 123 height 15
click at [978, 232] on button "Save" at bounding box center [979, 216] width 52 height 32
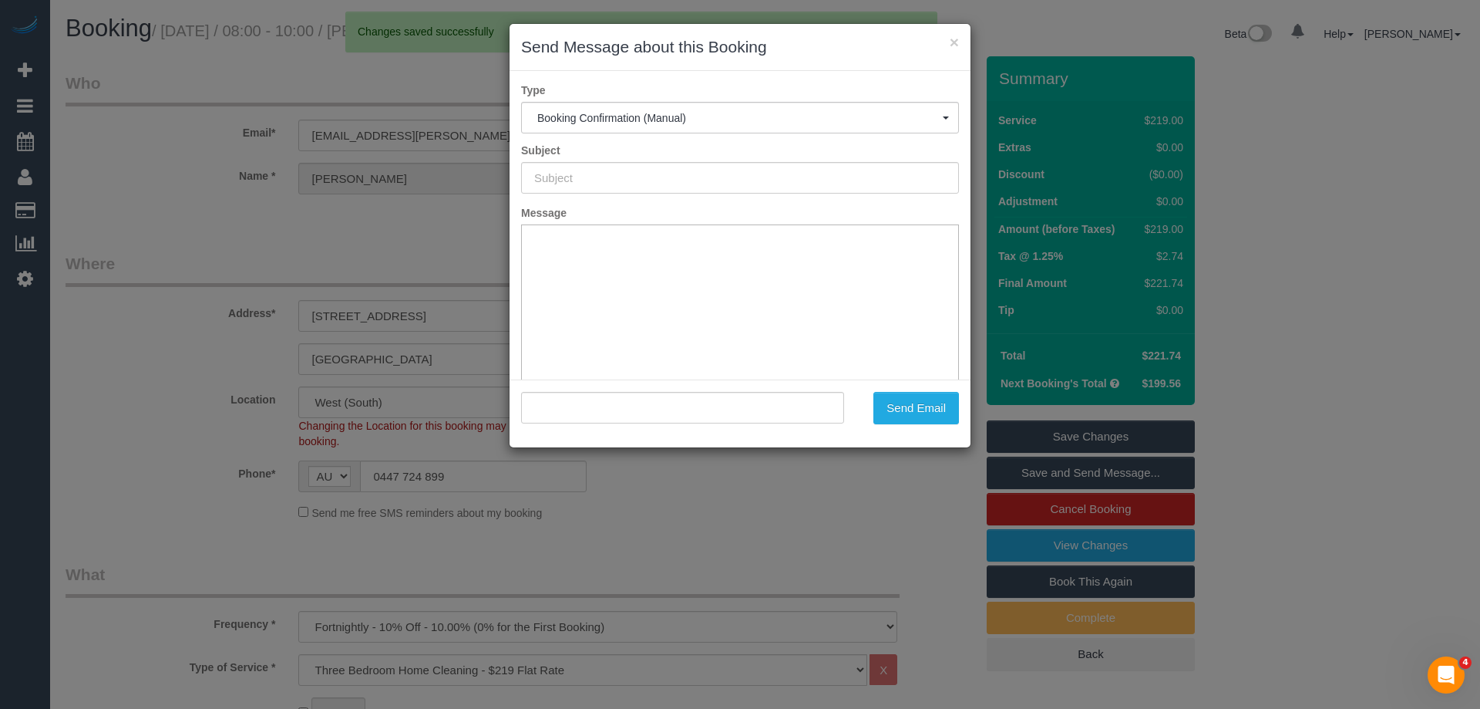
type input "Booking Confirmed"
type input ""Hugo Katsma" <hugo.katsma@gmail.com>"
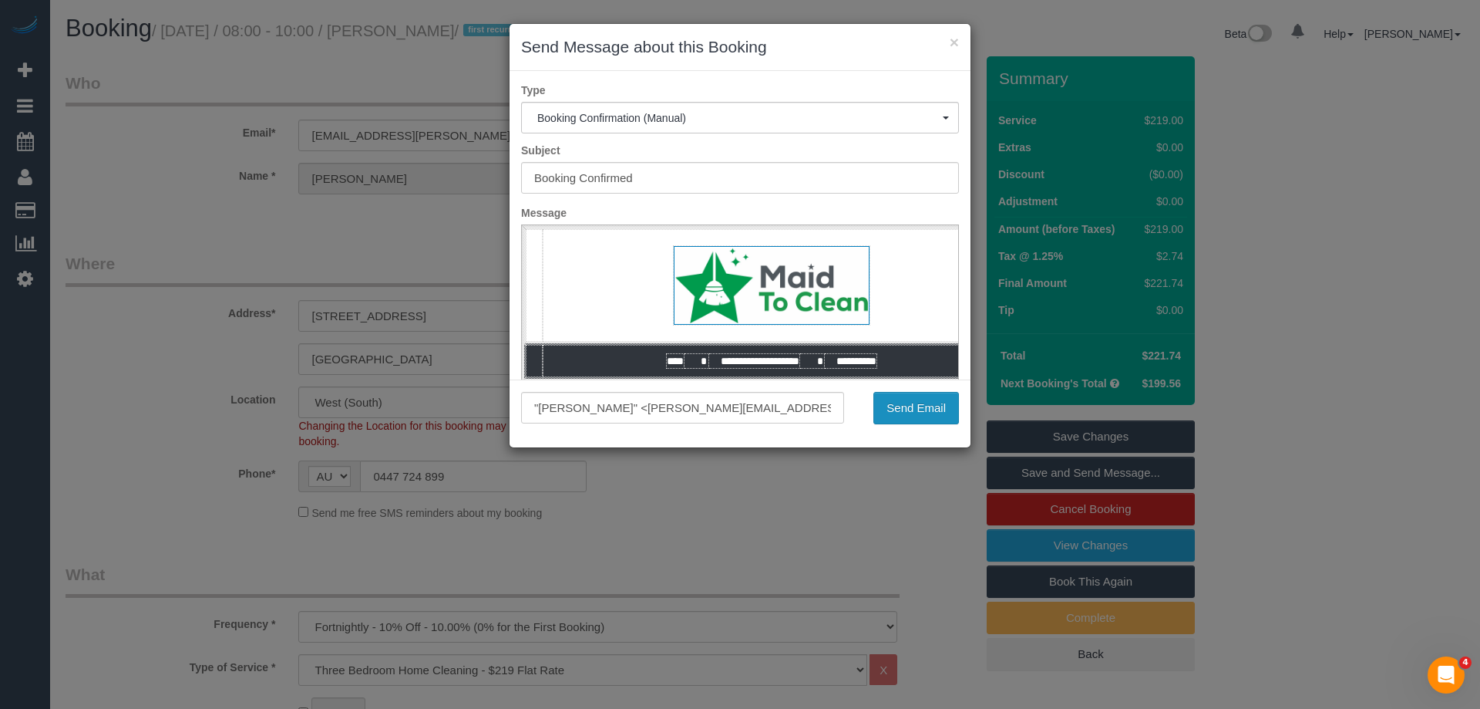
click at [899, 413] on button "Send Email" at bounding box center [917, 408] width 86 height 32
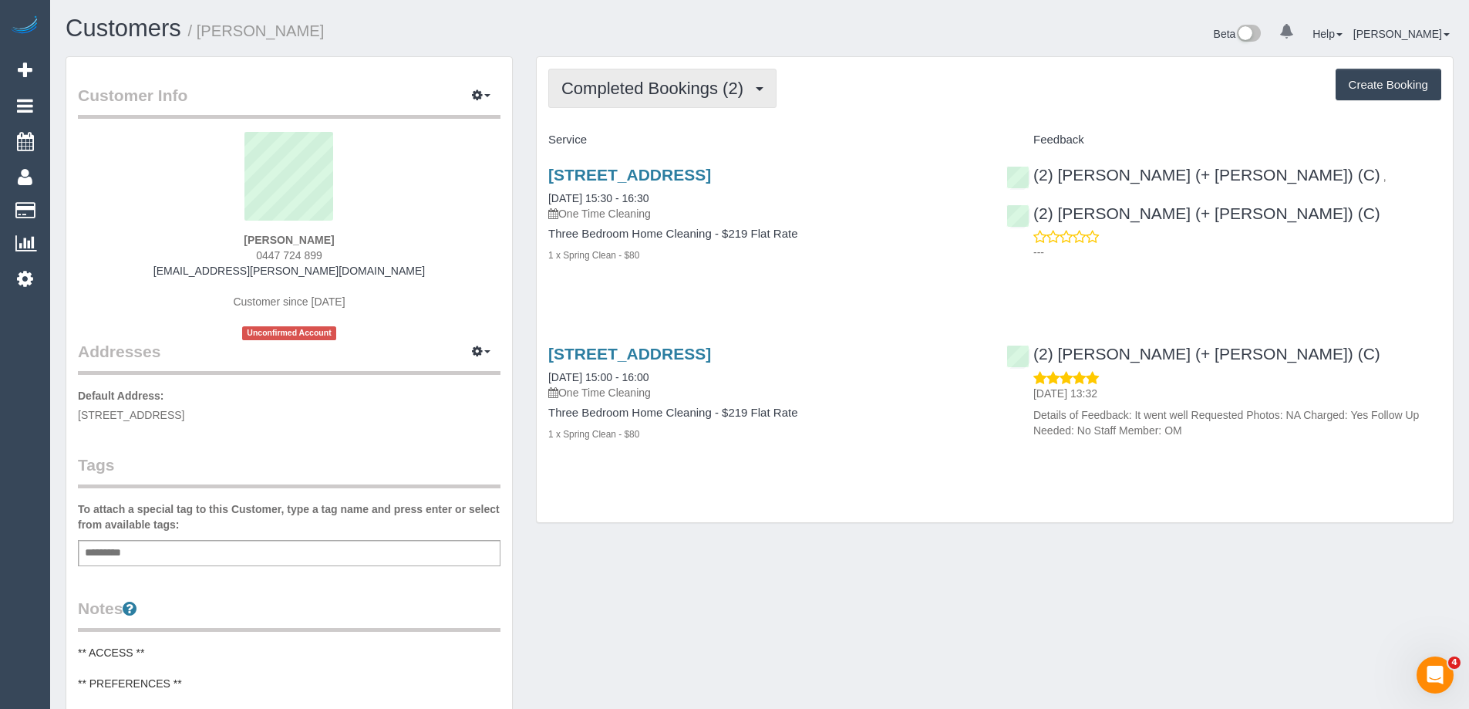
click at [676, 89] on span "Completed Bookings (2)" at bounding box center [656, 88] width 190 height 19
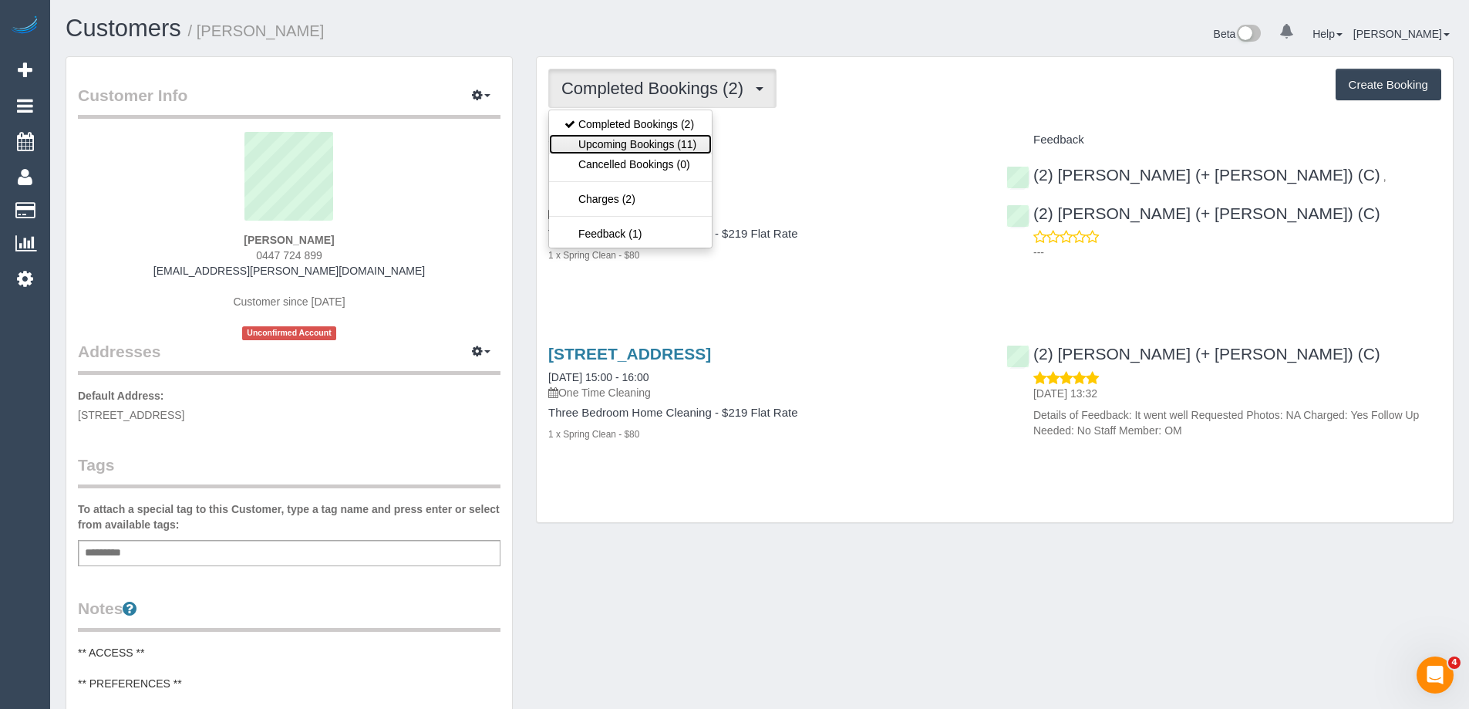
click at [680, 147] on link "Upcoming Bookings (11)" at bounding box center [630, 144] width 163 height 20
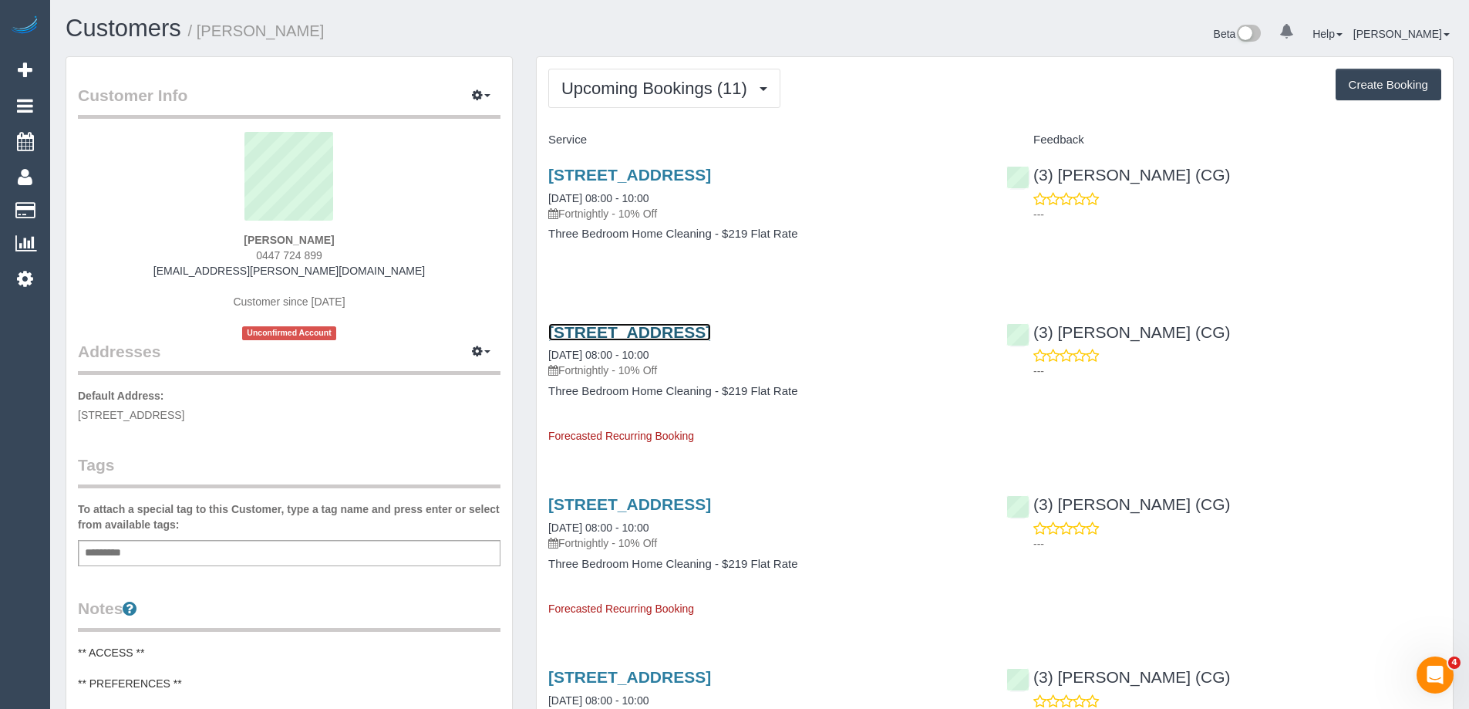
click at [632, 331] on link "26 Severn St, Newport, VIC 3015" at bounding box center [629, 332] width 163 height 18
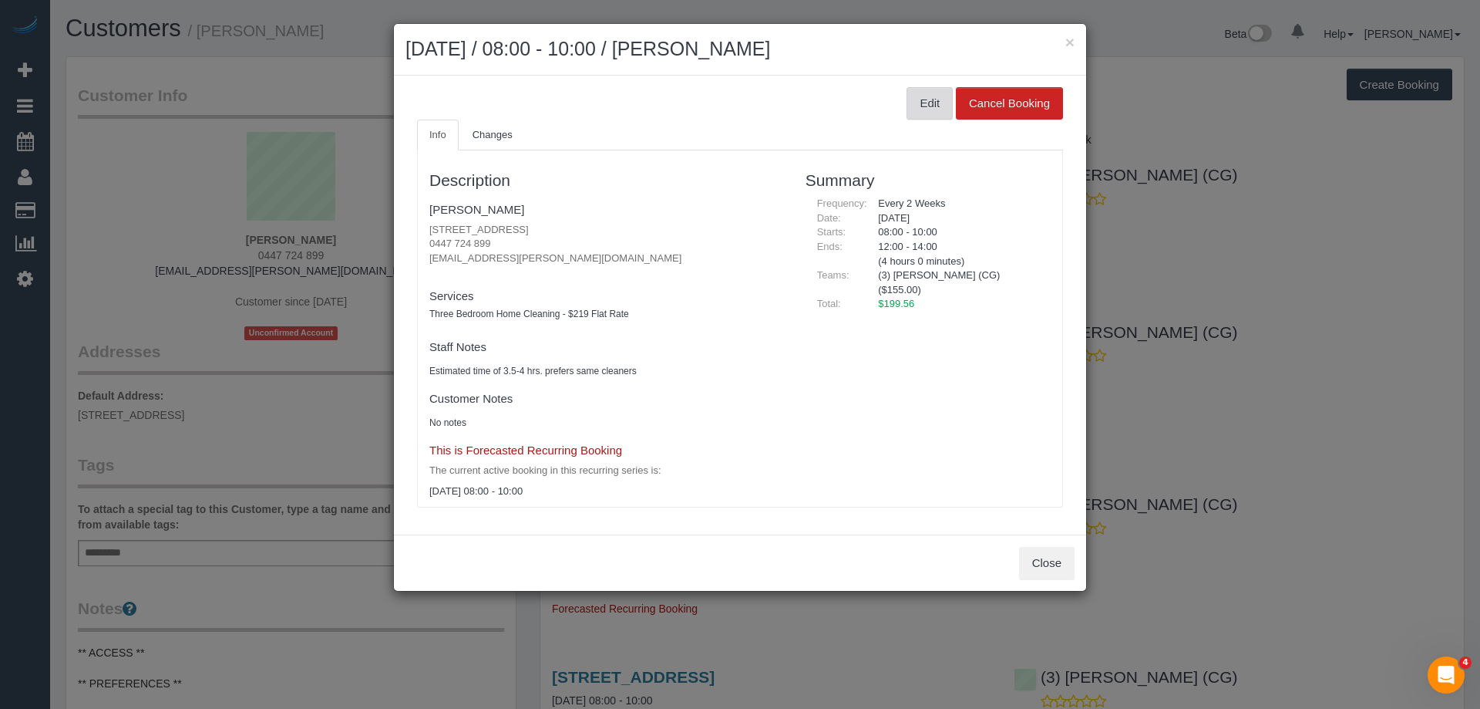
click at [921, 99] on button "Edit" at bounding box center [930, 103] width 46 height 32
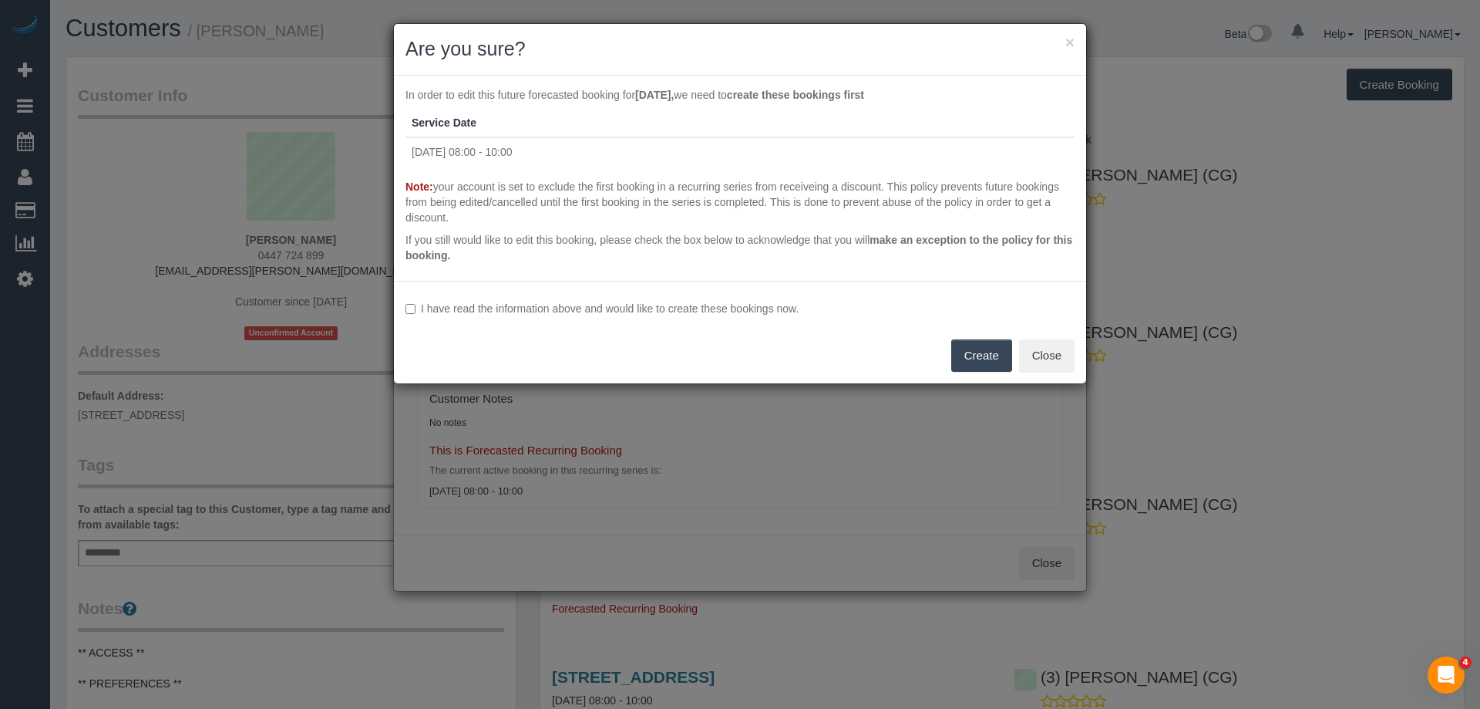
click at [510, 310] on label "I have read the information above and would like to create these bookings now." at bounding box center [740, 308] width 669 height 15
click at [965, 350] on button "Create" at bounding box center [981, 355] width 61 height 32
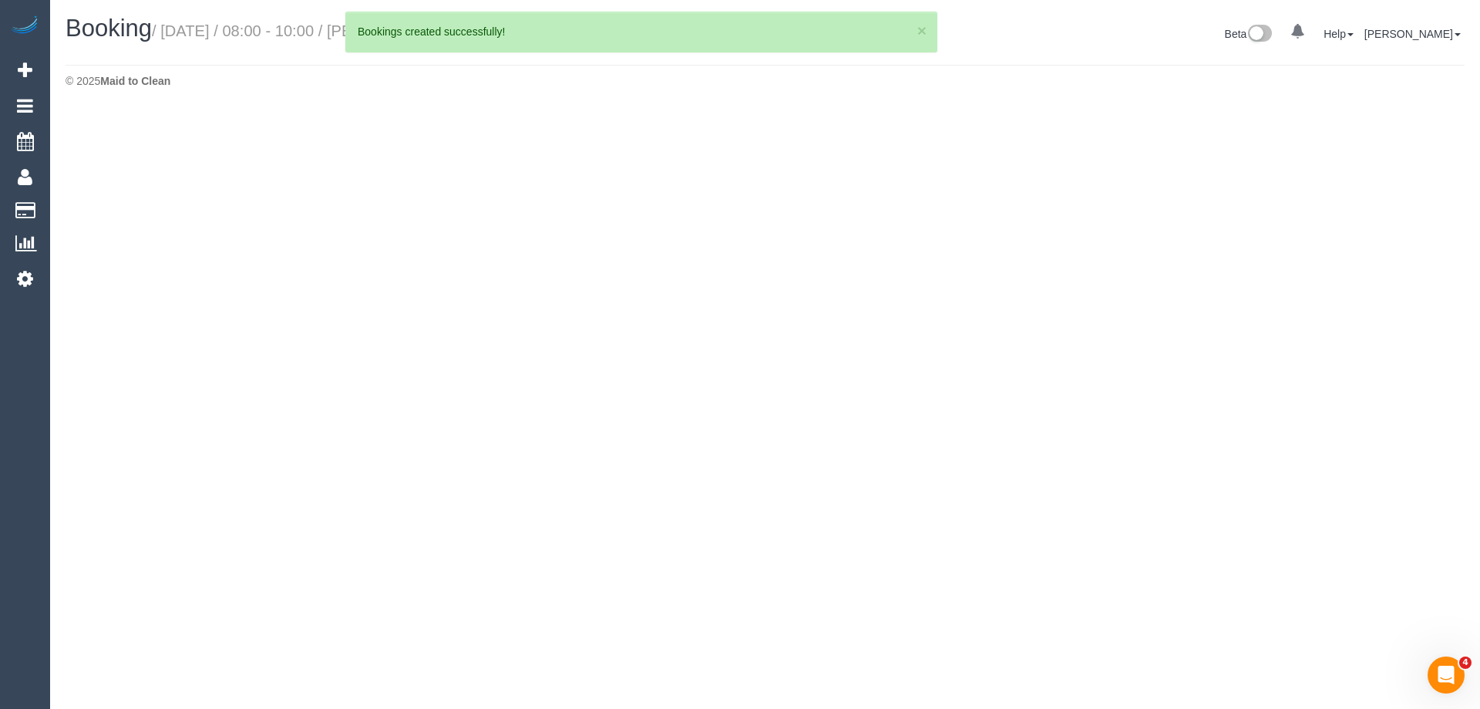
select select "VIC"
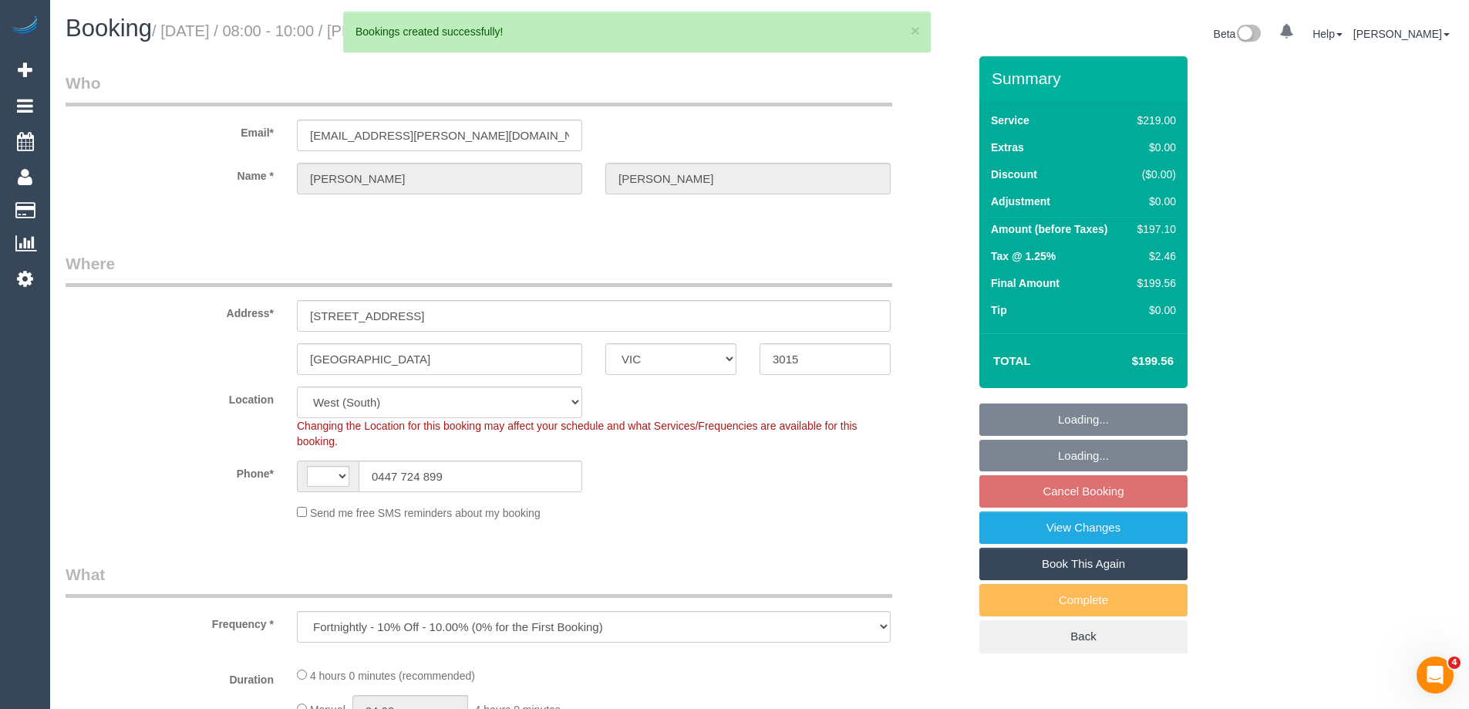
select select "object:1404"
select select "string:AU"
select select "string:stripe-pm_1RSub92GScqysDRV2qAD1XTt"
select select "number:29"
select select "number:14"
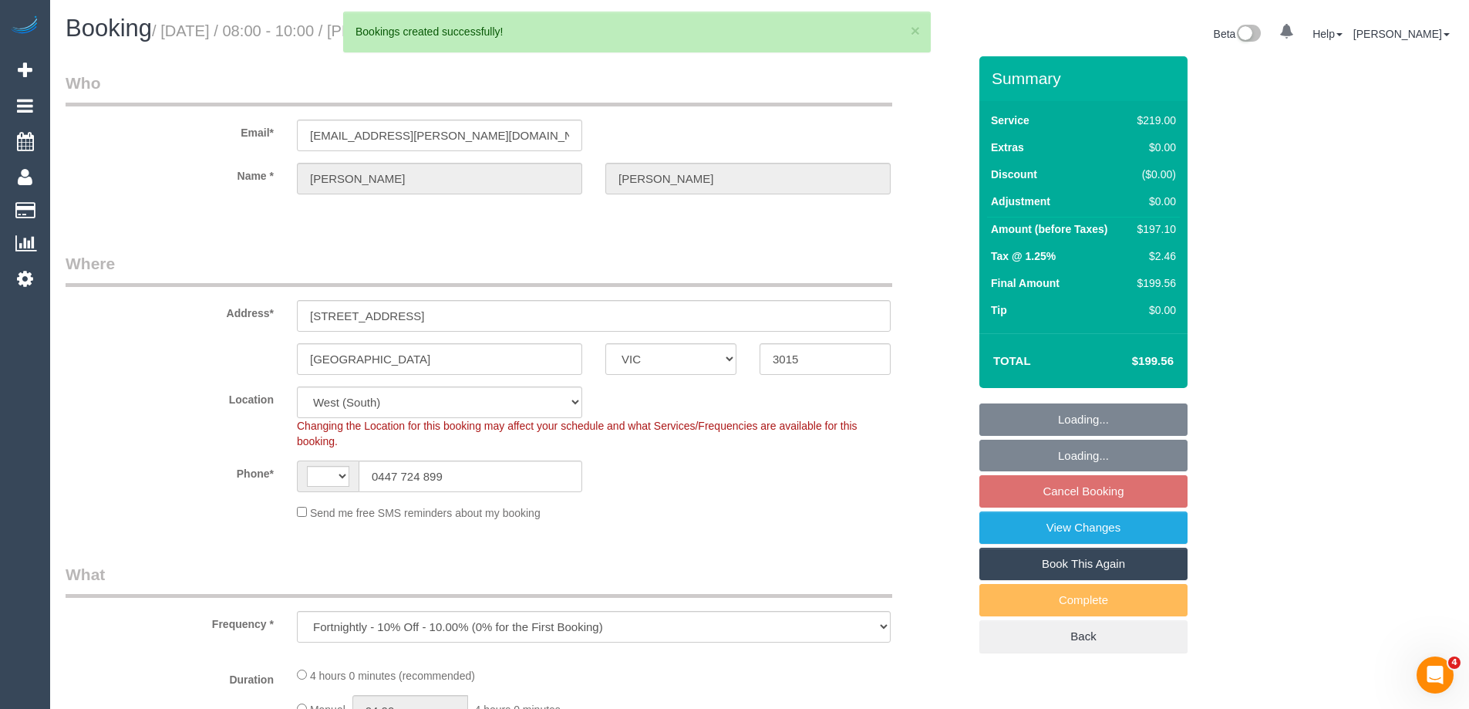
select select "number:19"
select select "number:36"
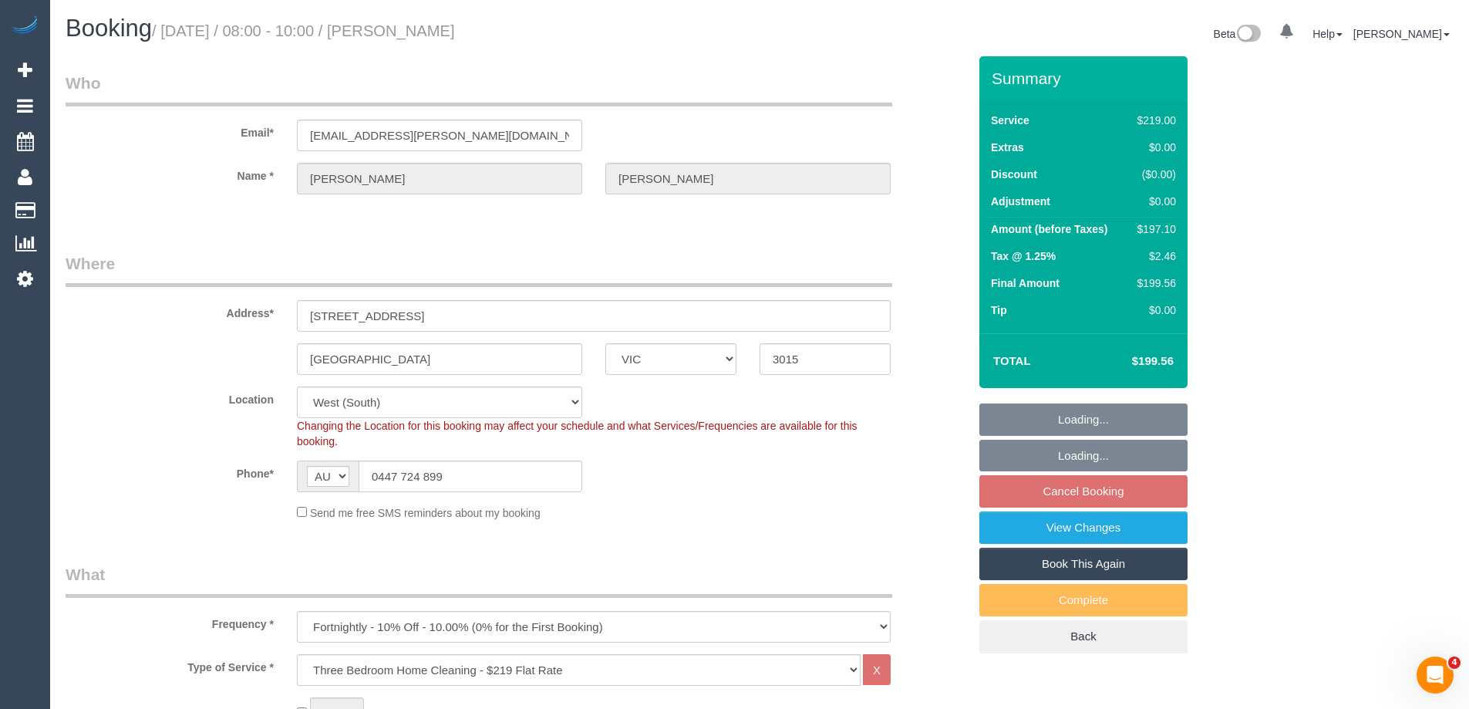
select select "spot2"
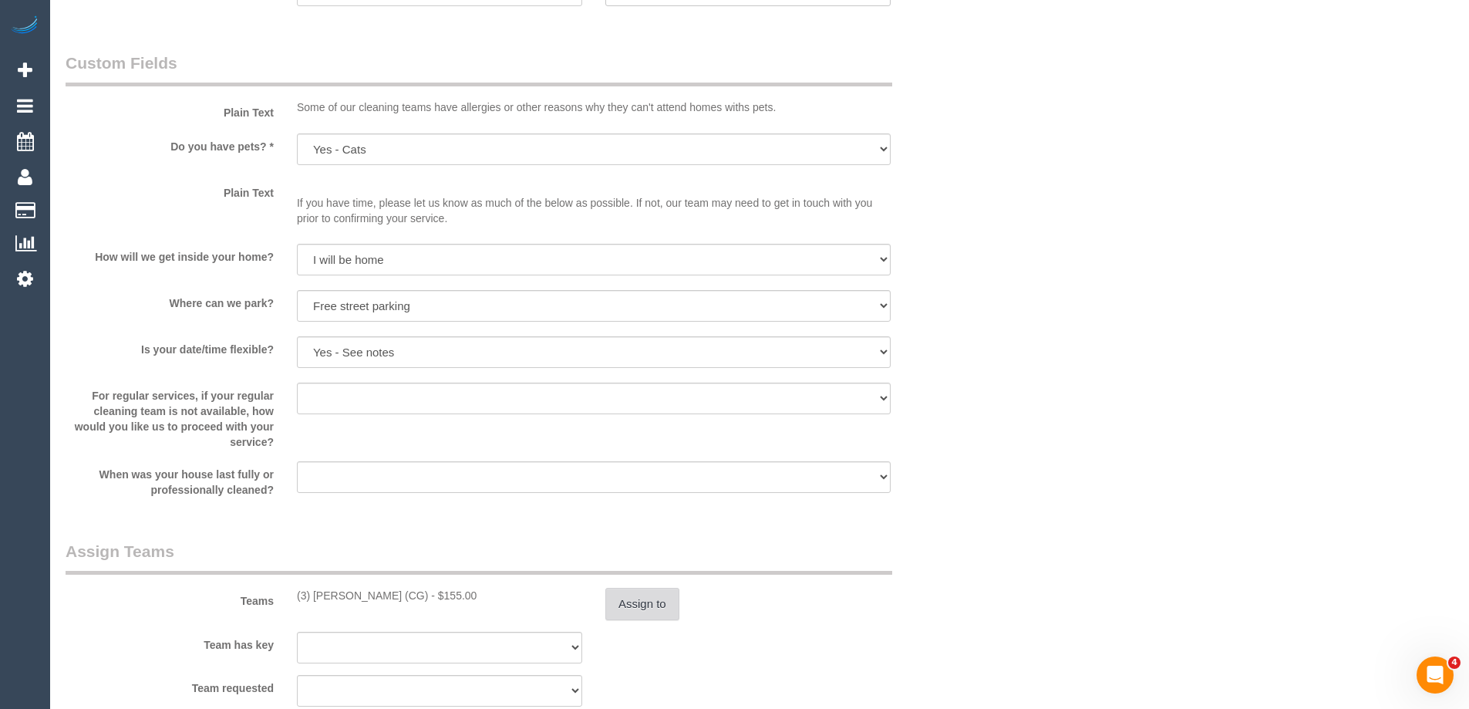
scroll to position [1851, 0]
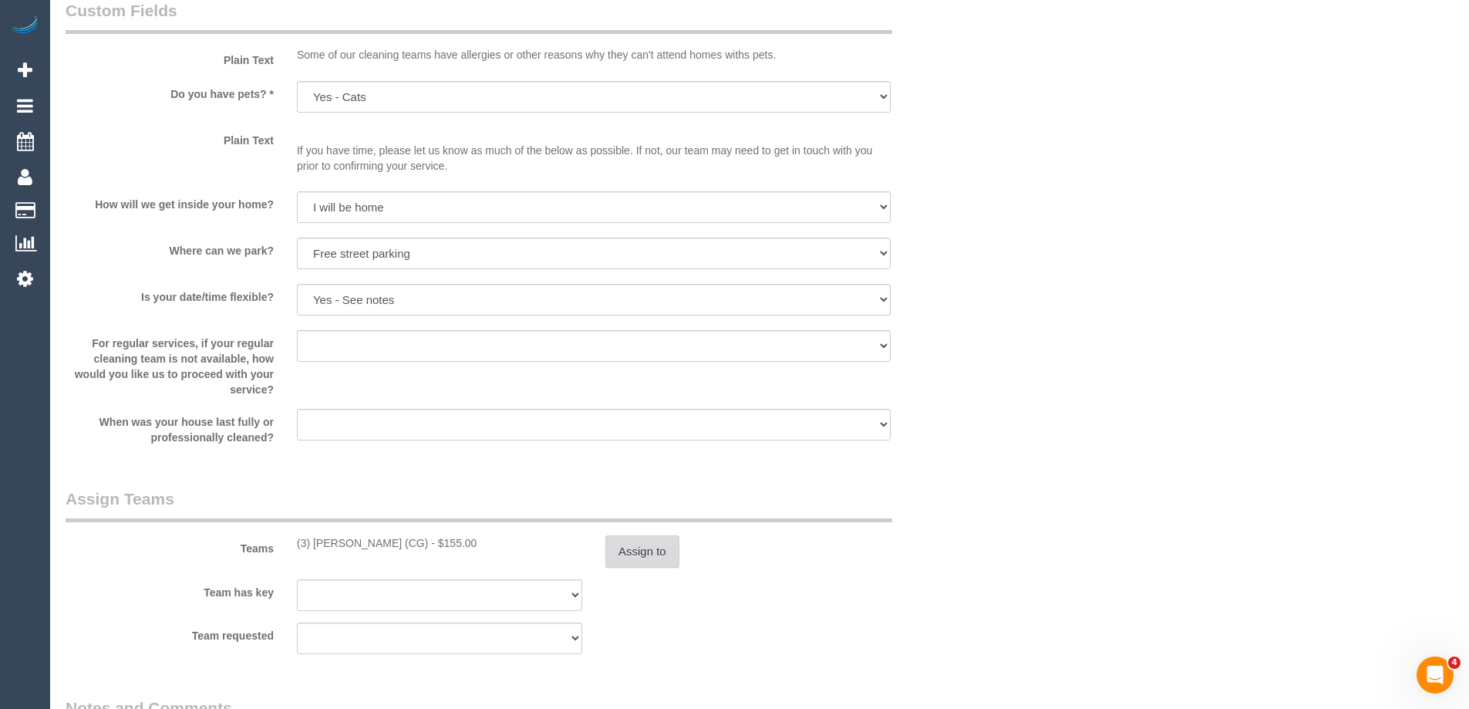
click at [649, 549] on button "Assign to" at bounding box center [642, 551] width 74 height 32
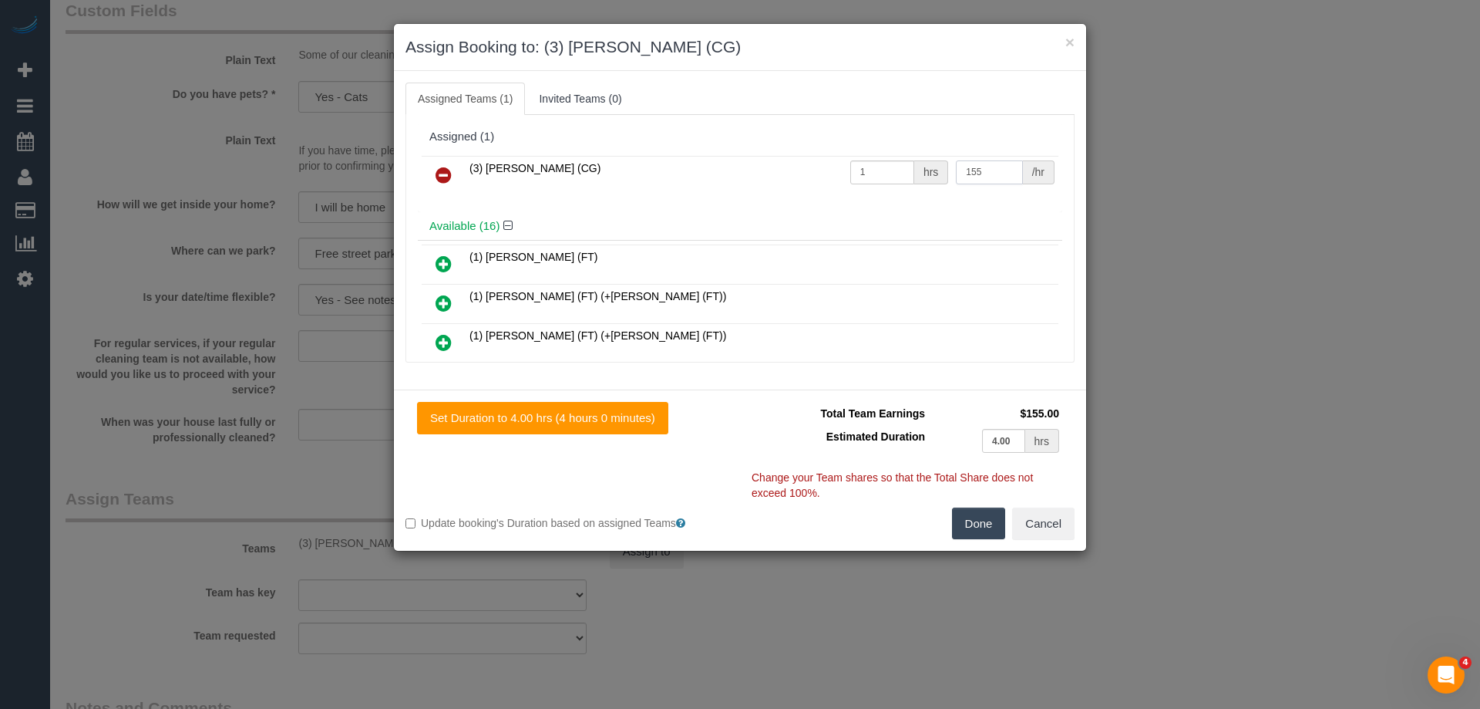
drag, startPoint x: 982, startPoint y: 170, endPoint x: 787, endPoint y: 166, distance: 194.4
click at [787, 166] on tr "(3) John Schuster (CG) 1 hrs 155 /hr" at bounding box center [740, 175] width 637 height 39
type input "140"
click at [975, 528] on button "Done" at bounding box center [979, 523] width 54 height 32
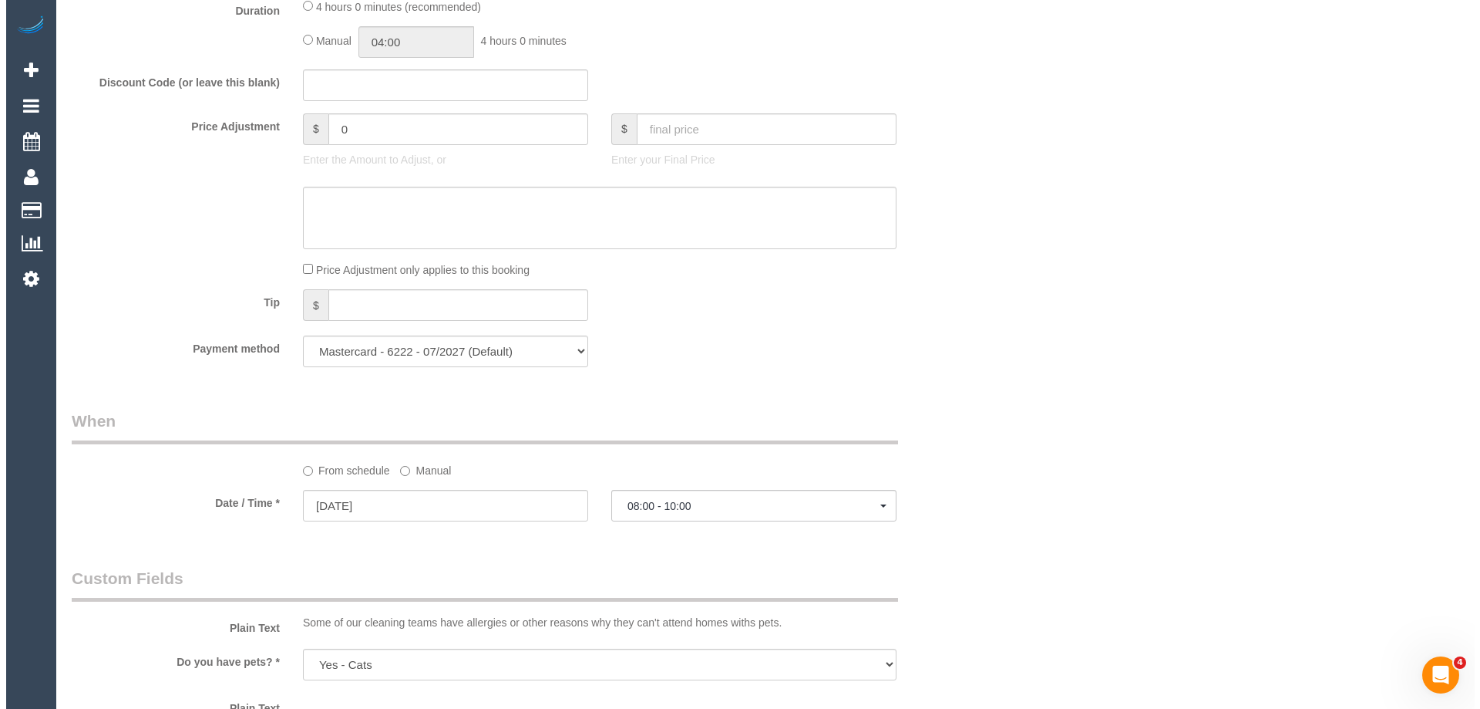
scroll to position [0, 0]
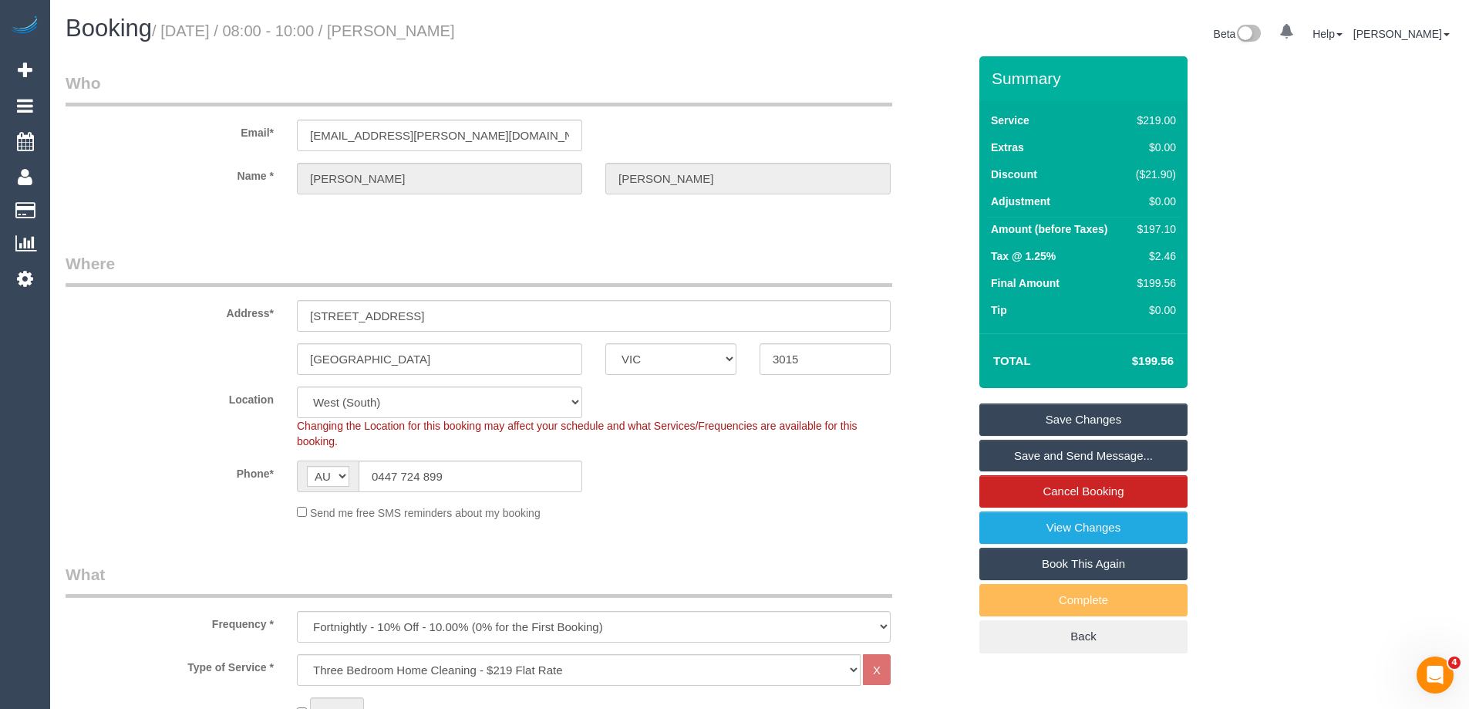
click at [1025, 433] on link "Save Changes" at bounding box center [1083, 419] width 208 height 32
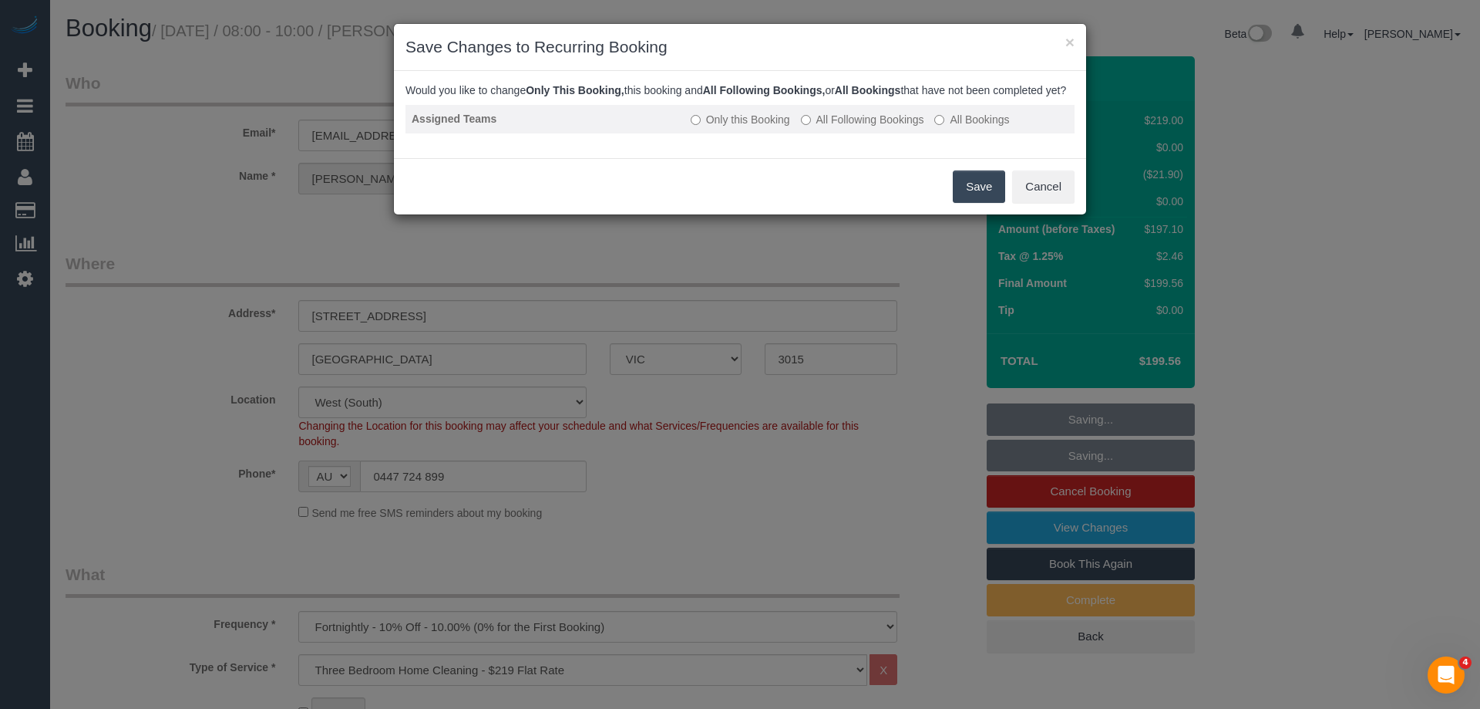
click at [831, 127] on label "All Following Bookings" at bounding box center [862, 119] width 123 height 15
click at [969, 202] on button "Save" at bounding box center [979, 186] width 52 height 32
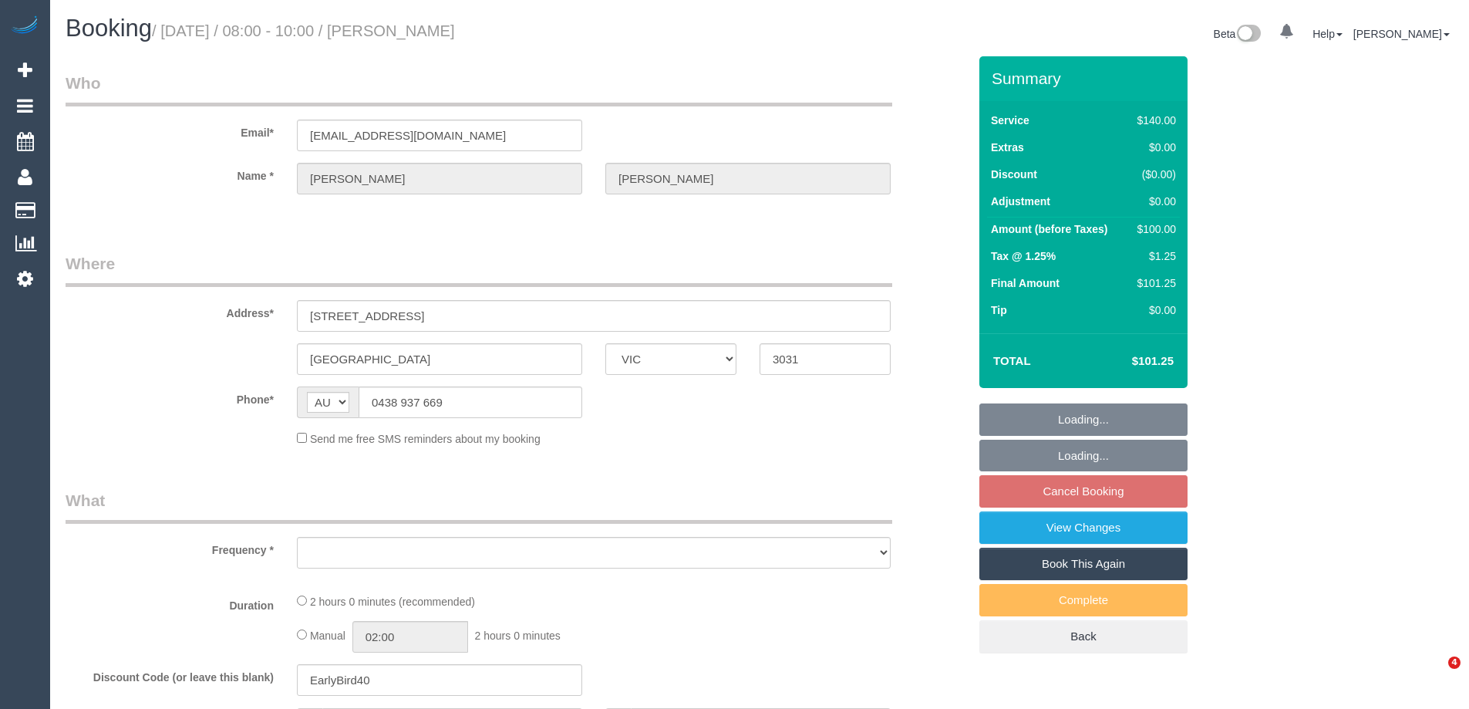
select select "VIC"
select select "string:stripe-pm_1PsG1w2GScqysDRVU0cxQ7Ds"
select select "number:28"
select select "number:14"
select select "number:19"
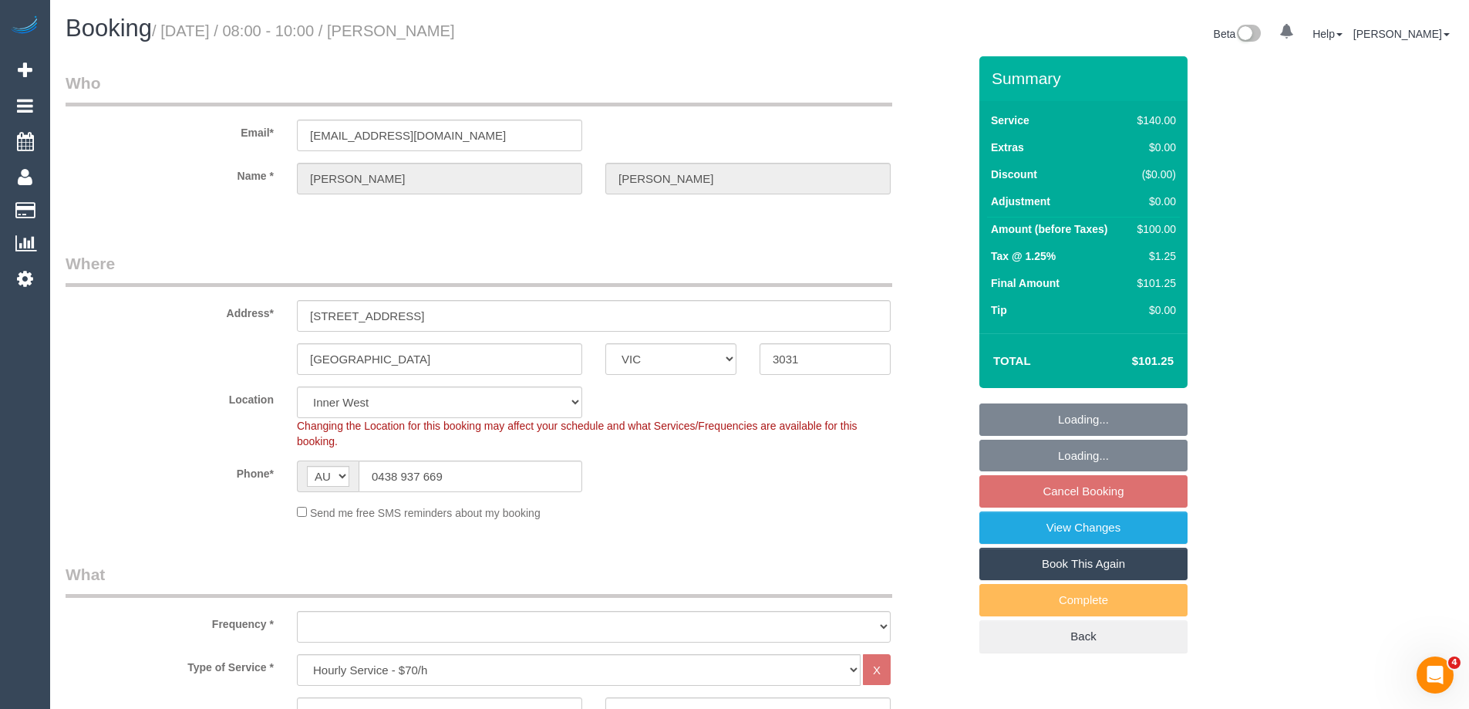
select select "object:855"
select select "spot2"
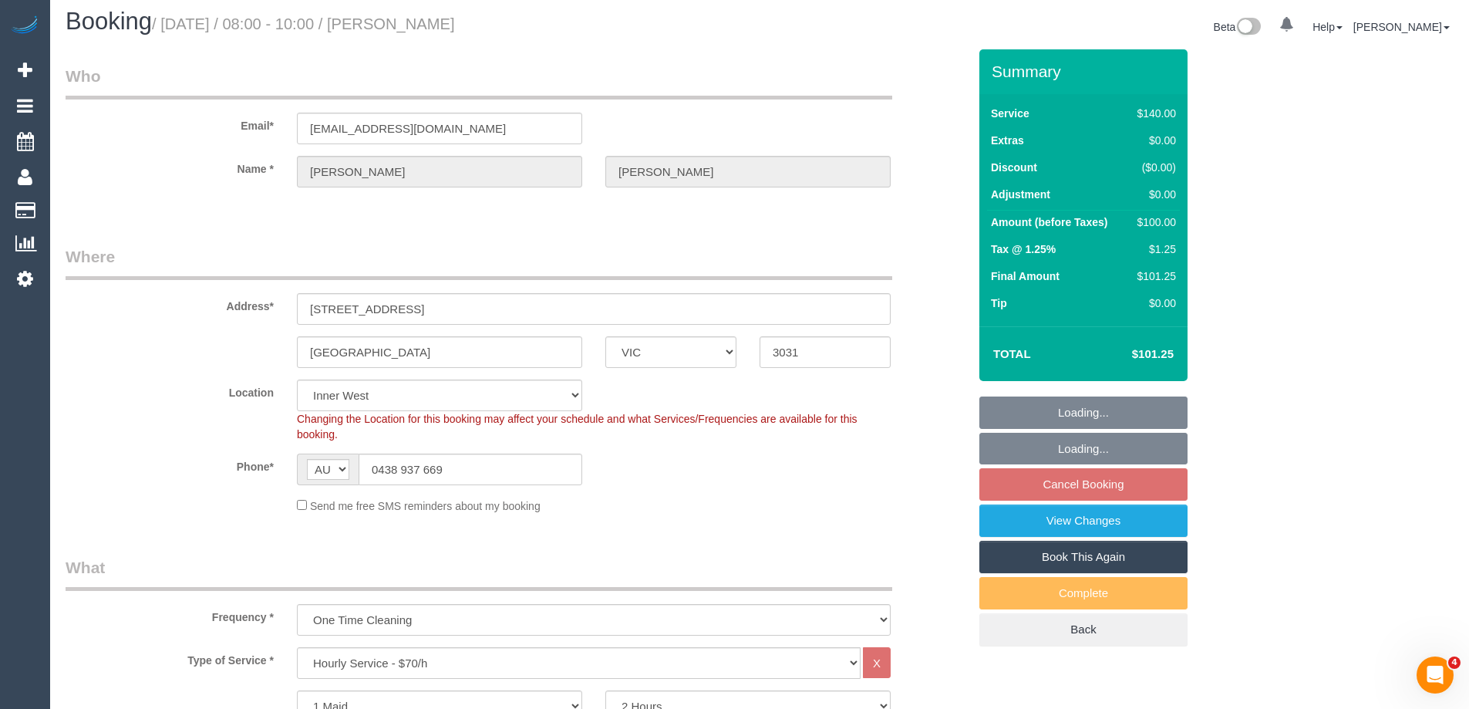
select select "object:865"
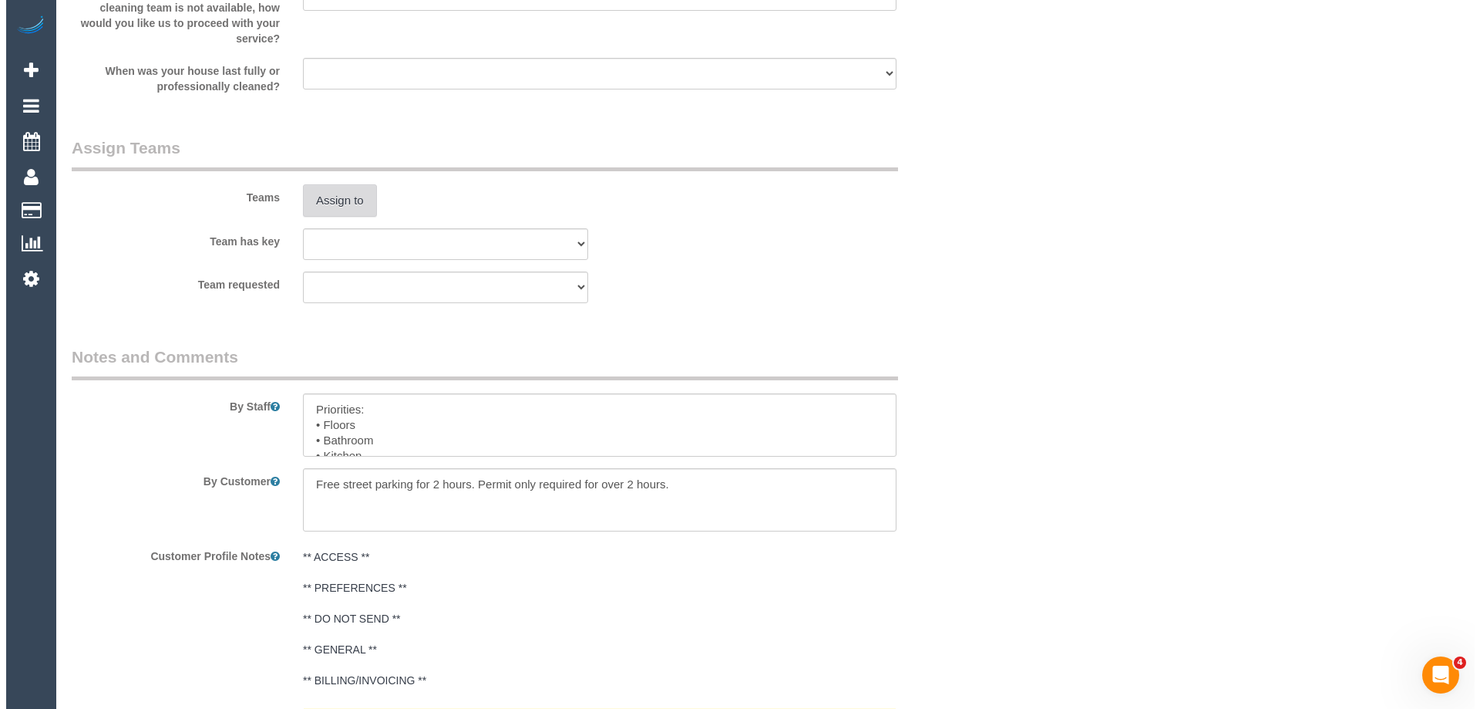
scroll to position [2159, 0]
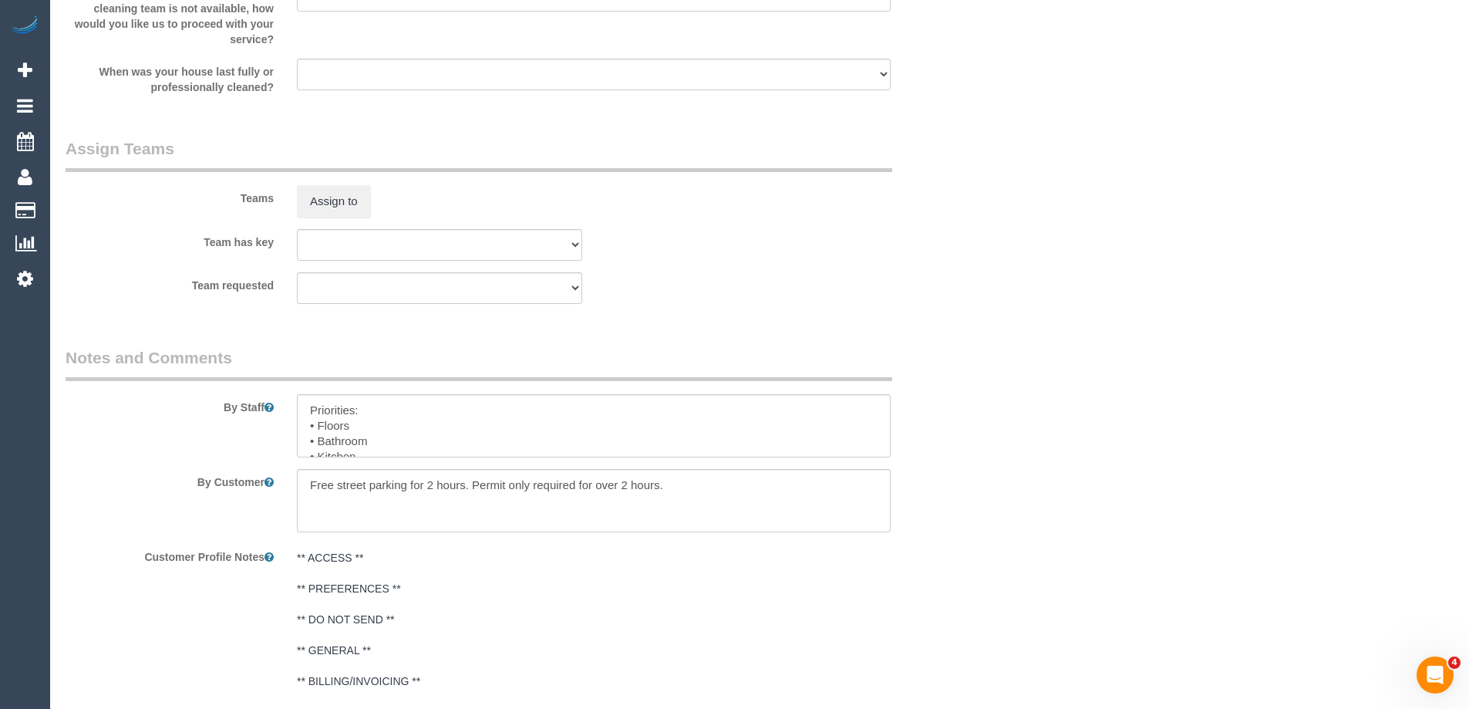
click at [355, 184] on div "Teams Assign to" at bounding box center [516, 177] width 925 height 80
click at [338, 204] on button "Assign to" at bounding box center [334, 201] width 74 height 32
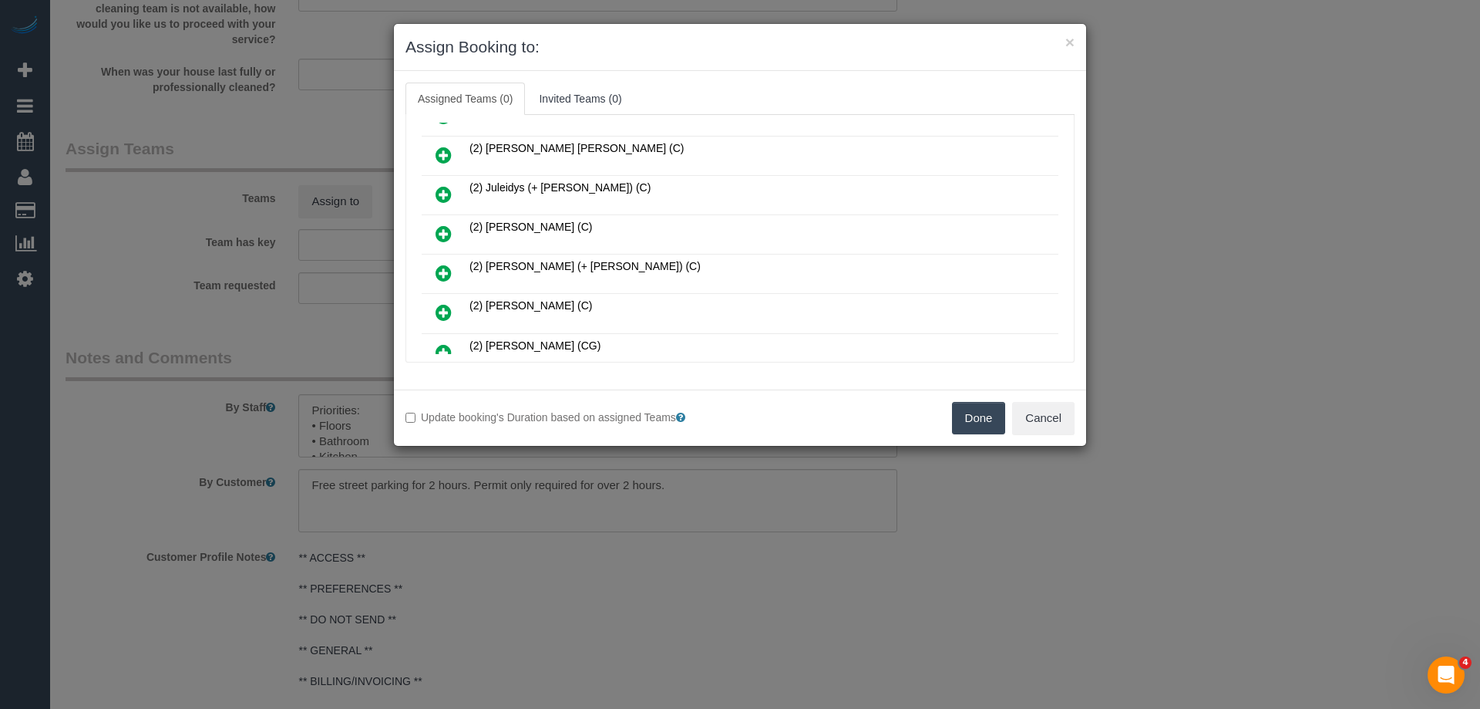
drag, startPoint x: 463, startPoint y: 234, endPoint x: 445, endPoint y: 231, distance: 18.0
click at [460, 234] on td at bounding box center [444, 234] width 44 height 39
click at [445, 231] on icon at bounding box center [444, 233] width 16 height 19
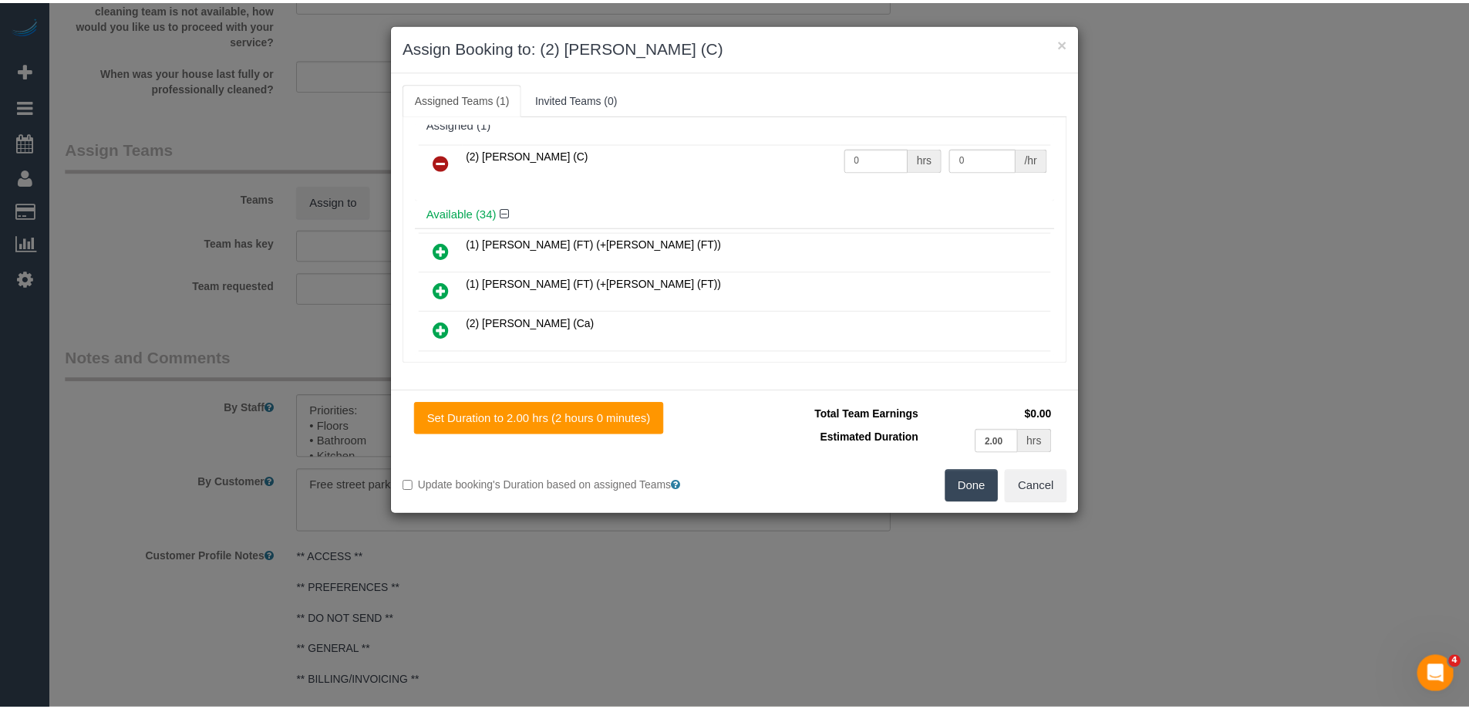
scroll to position [0, 0]
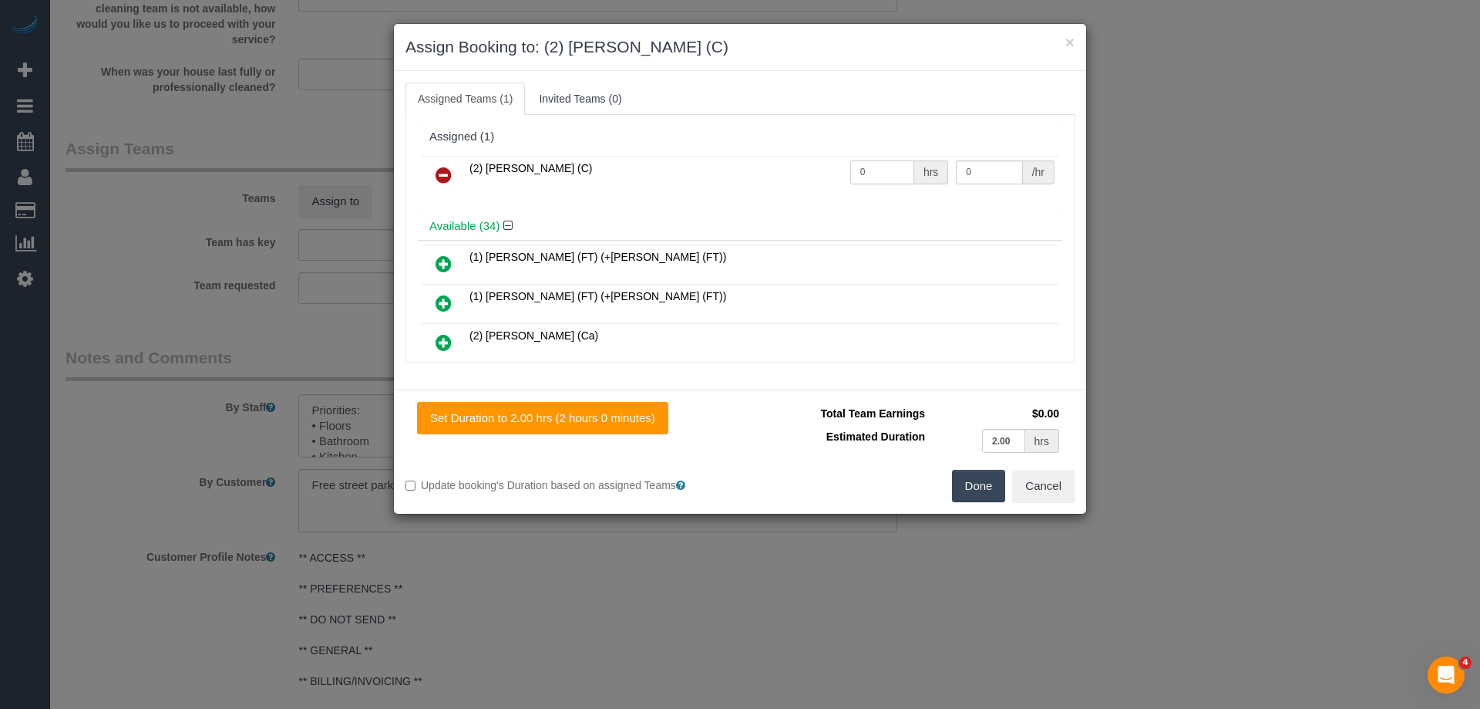
drag, startPoint x: 889, startPoint y: 176, endPoint x: 749, endPoint y: 171, distance: 139.6
click at [749, 170] on tr "(2) [PERSON_NAME] (C) 0 hrs 0 /hr" at bounding box center [740, 175] width 637 height 39
type input "2"
drag, startPoint x: 968, startPoint y: 169, endPoint x: 891, endPoint y: 168, distance: 77.9
click at [892, 168] on tr "(2) Karen Pinto (C) 2 hrs 0 /hr" at bounding box center [740, 175] width 637 height 39
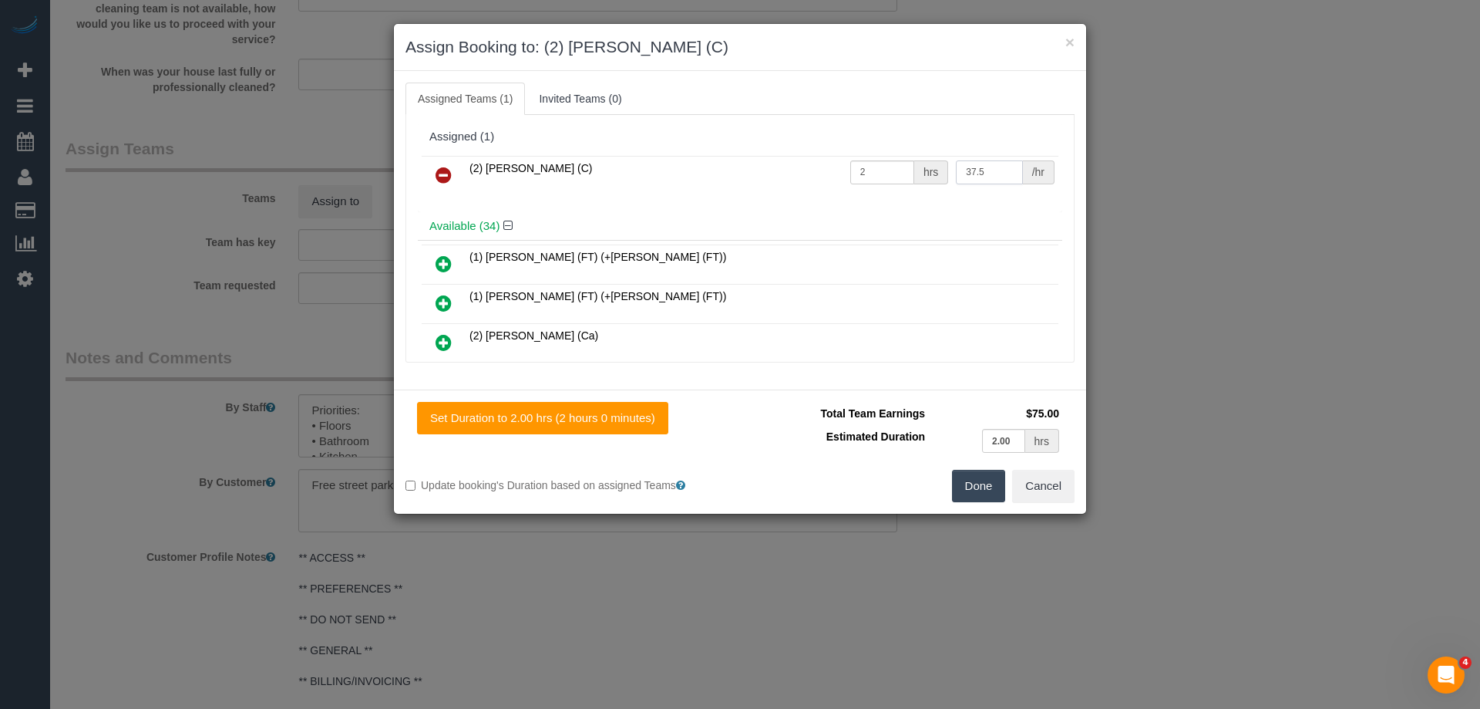
type input "37.5"
click at [969, 489] on button "Done" at bounding box center [979, 486] width 54 height 32
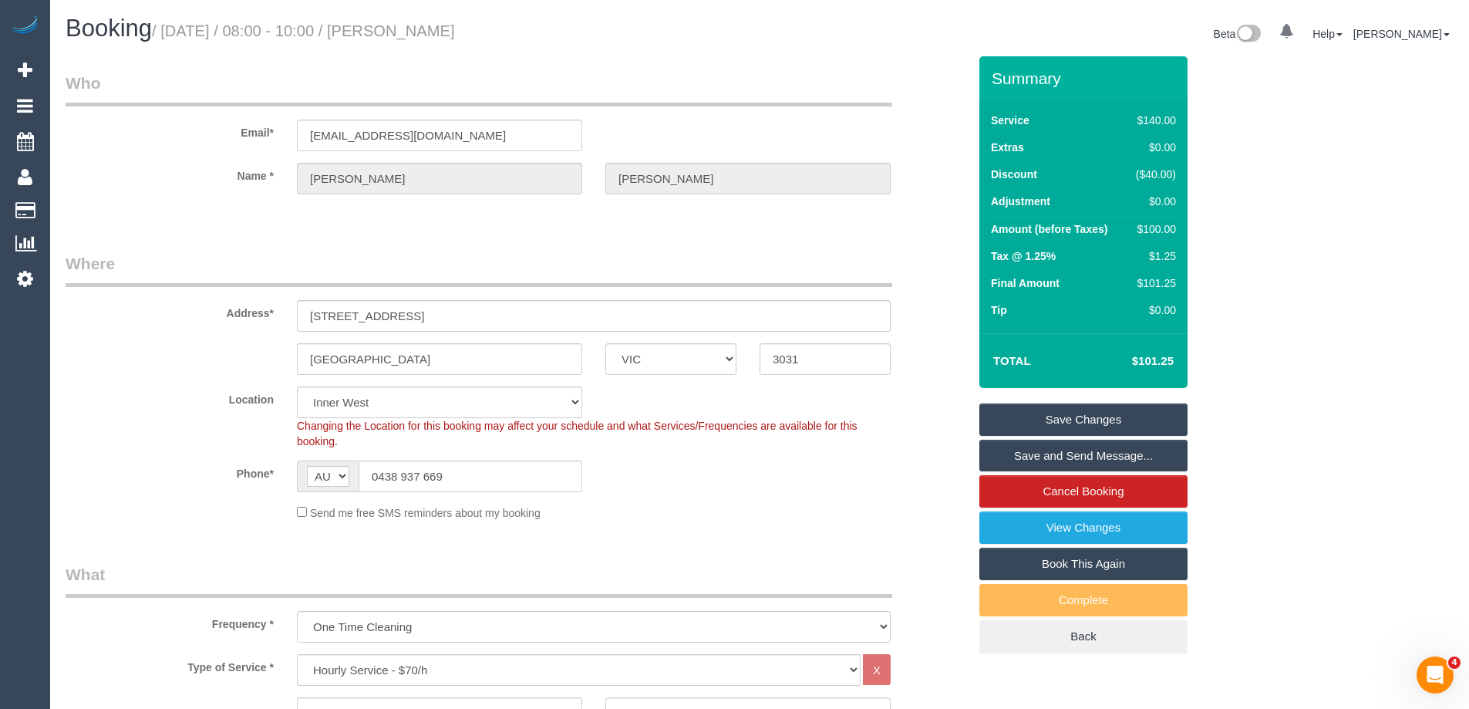
drag, startPoint x: 530, startPoint y: 28, endPoint x: 425, endPoint y: 29, distance: 105.6
click at [425, 29] on h1 "Booking / September 01, 2025 / 08:00 - 10:00 / Maxime Bodin" at bounding box center [407, 28] width 682 height 26
copy small "Maxime Bodin"
click at [1029, 460] on link "Save and Send Message..." at bounding box center [1083, 456] width 208 height 32
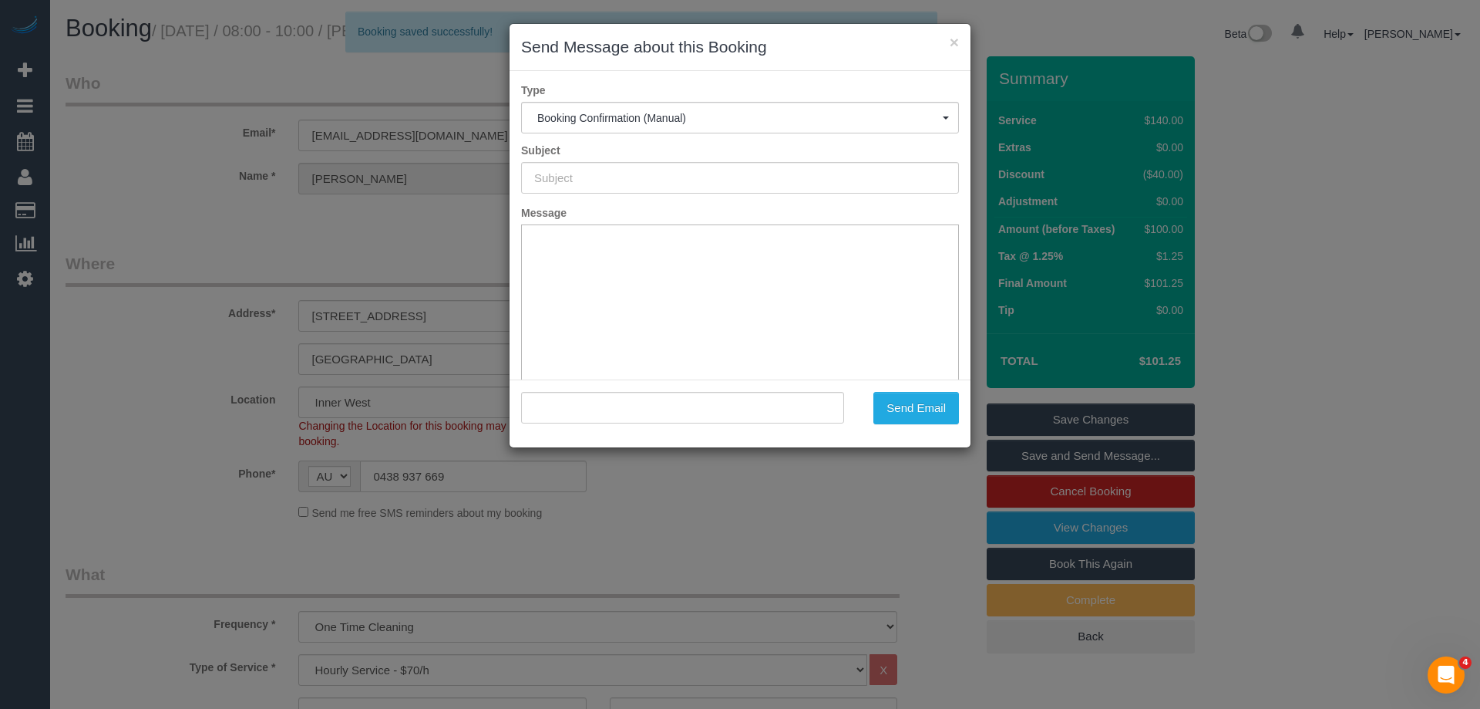
type input "Booking Confirmed"
type input ""Maxime Bodin" <maxime_bodin@yahoo.com>"
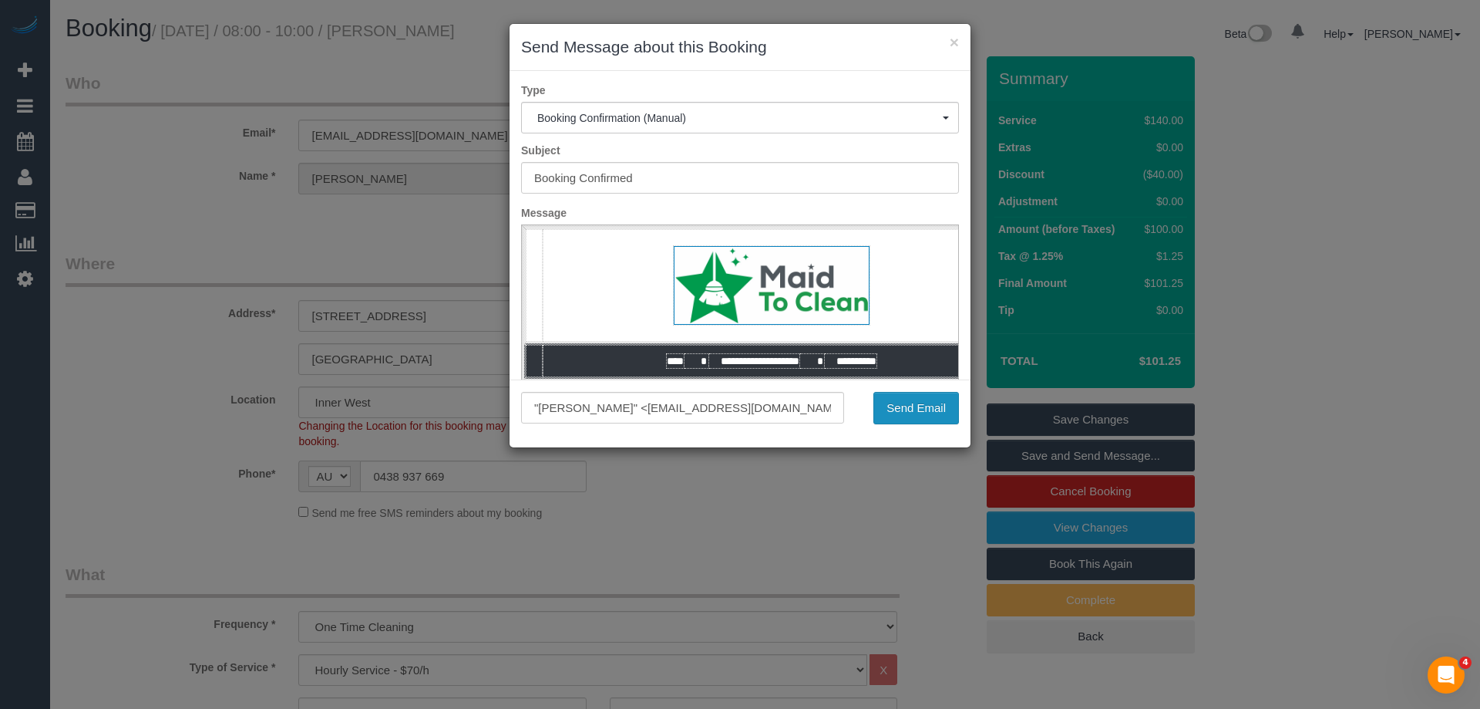
click at [908, 406] on button "Send Email" at bounding box center [917, 408] width 86 height 32
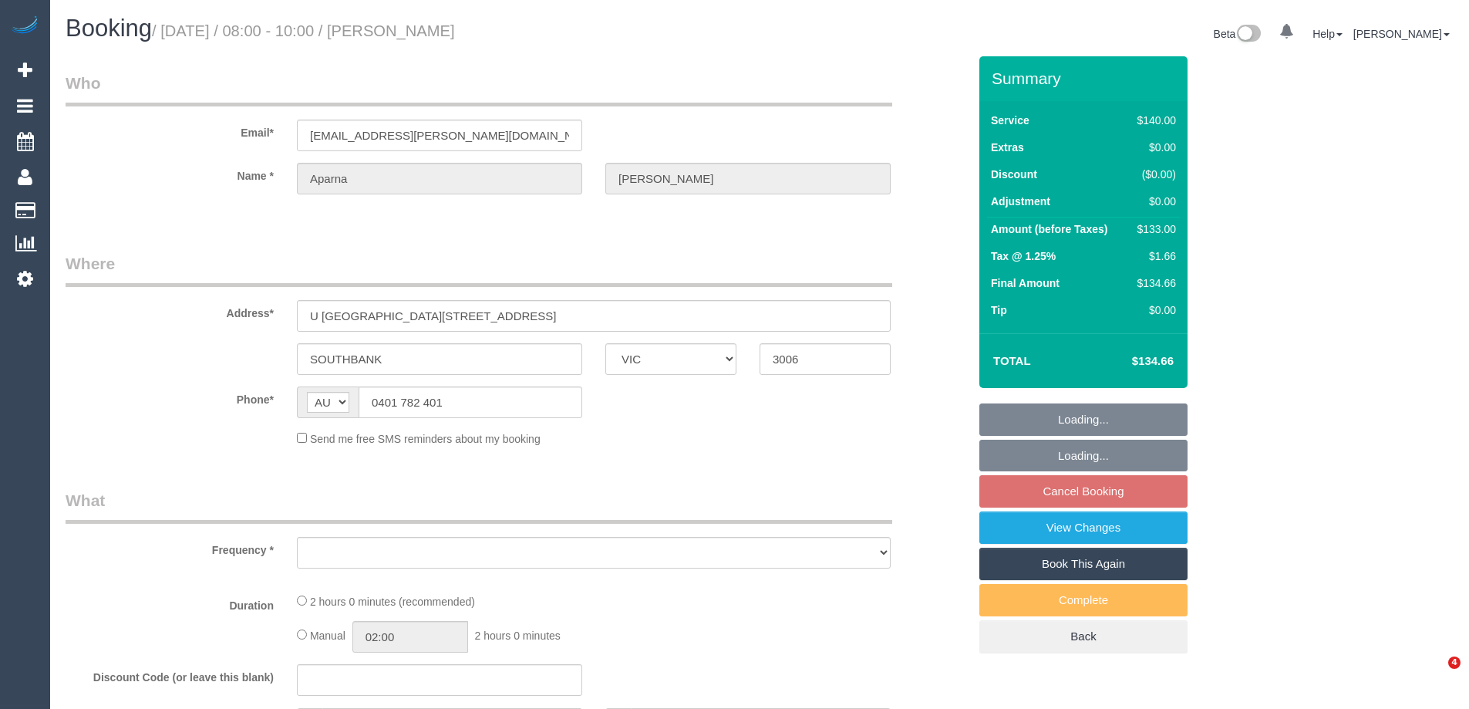
select select "VIC"
select select "object:522"
select select "number:28"
select select "number:14"
select select "number:20"
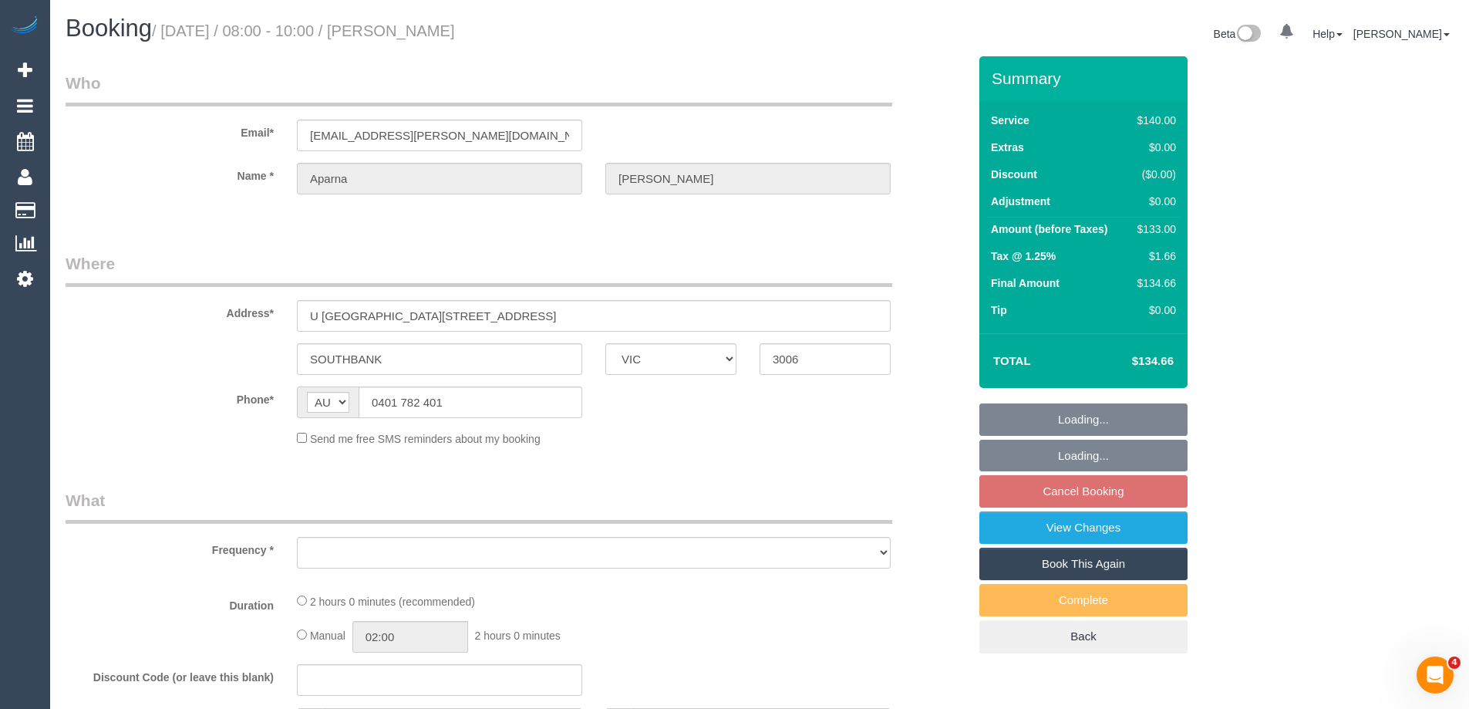
select select "number:24"
select select "number:35"
select select "number:12"
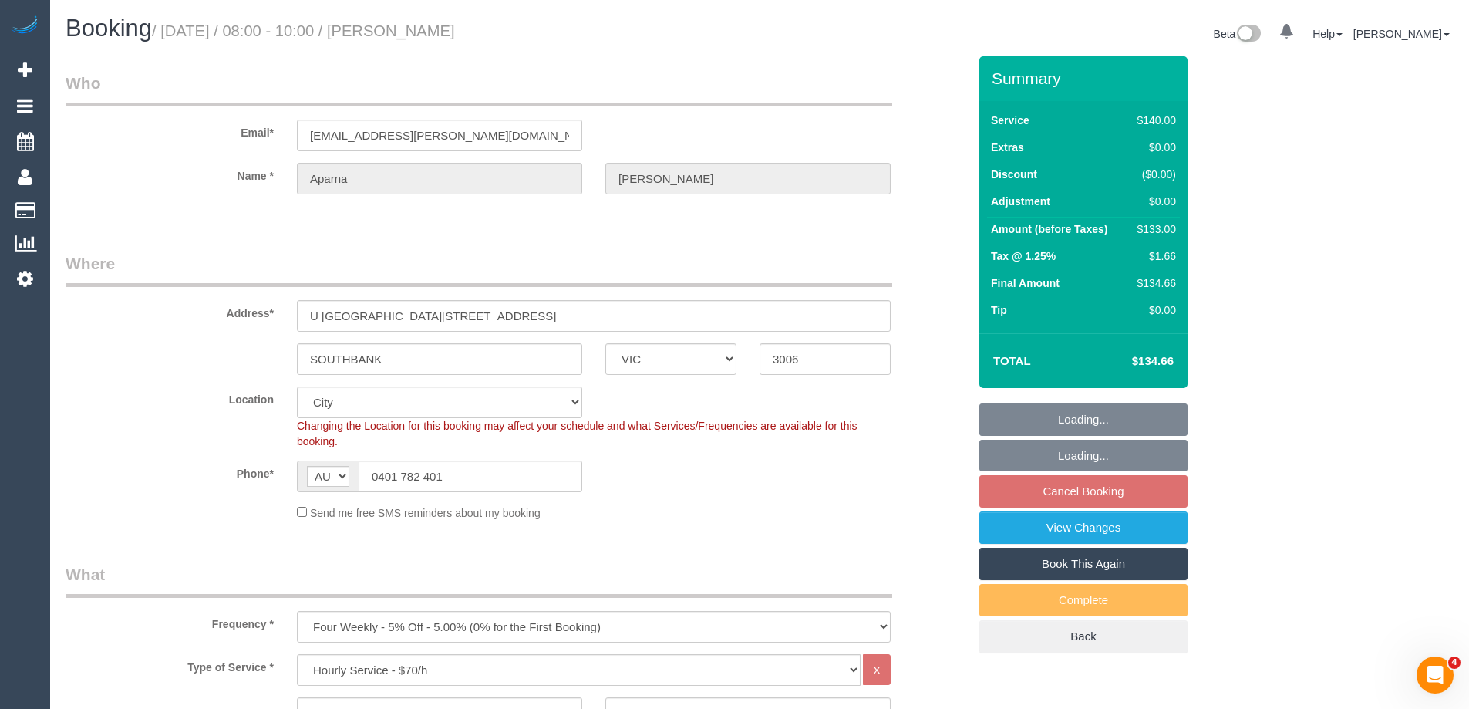
select select "object:1235"
select select "string:stripe-pm_1QTg8z2GScqysDRVAjIMsjXD"
select select "spot2"
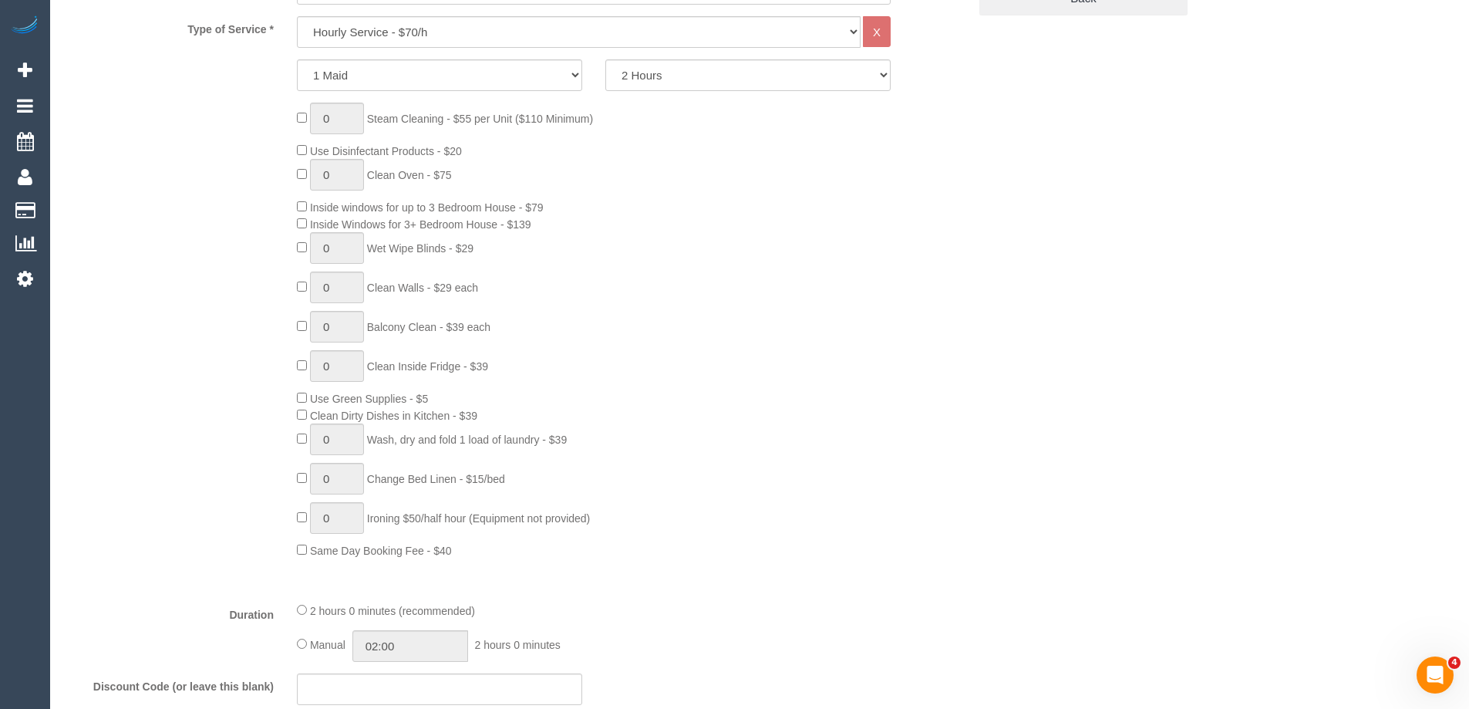
scroll to position [925, 0]
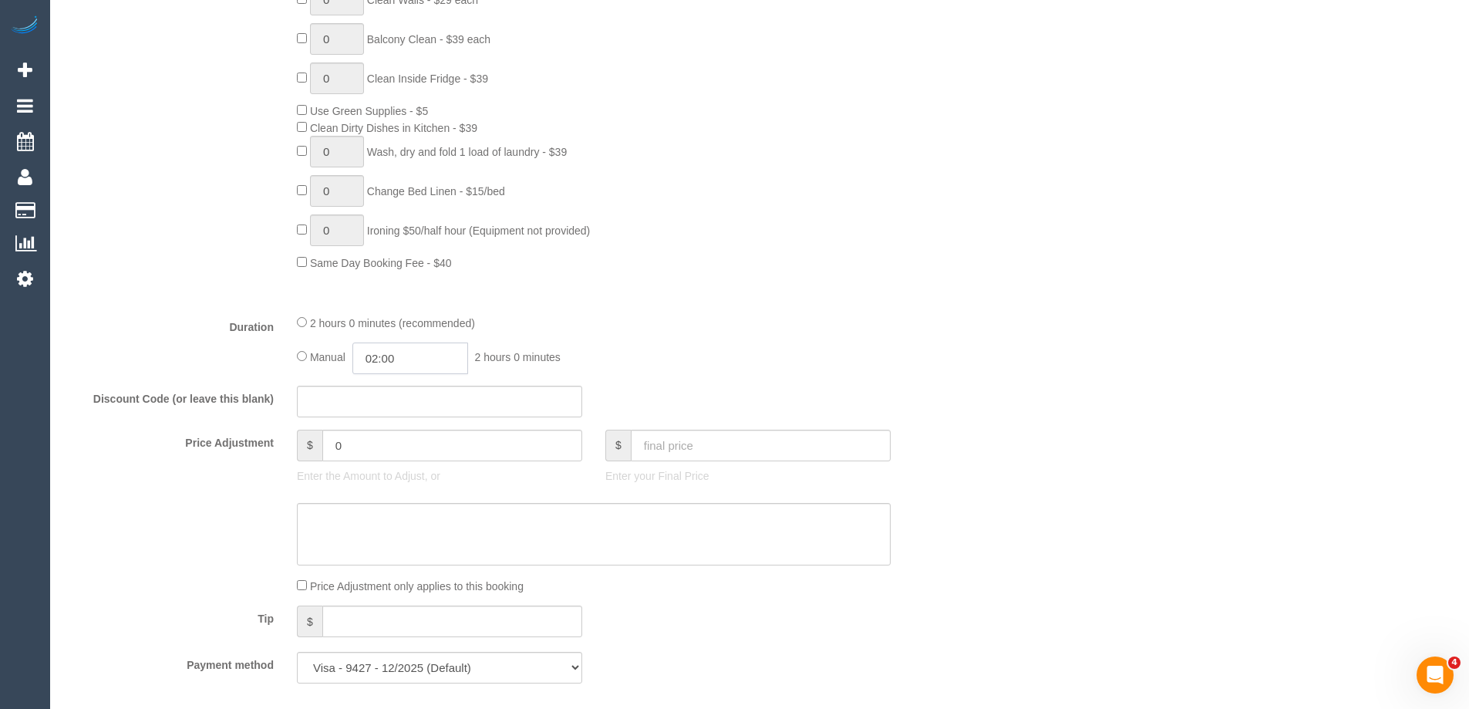
drag, startPoint x: 404, startPoint y: 358, endPoint x: 412, endPoint y: 360, distance: 8.1
click at [405, 358] on input "02:00" at bounding box center [410, 358] width 116 height 32
type input "01:00"
click at [377, 393] on li "01:00" at bounding box center [393, 396] width 69 height 20
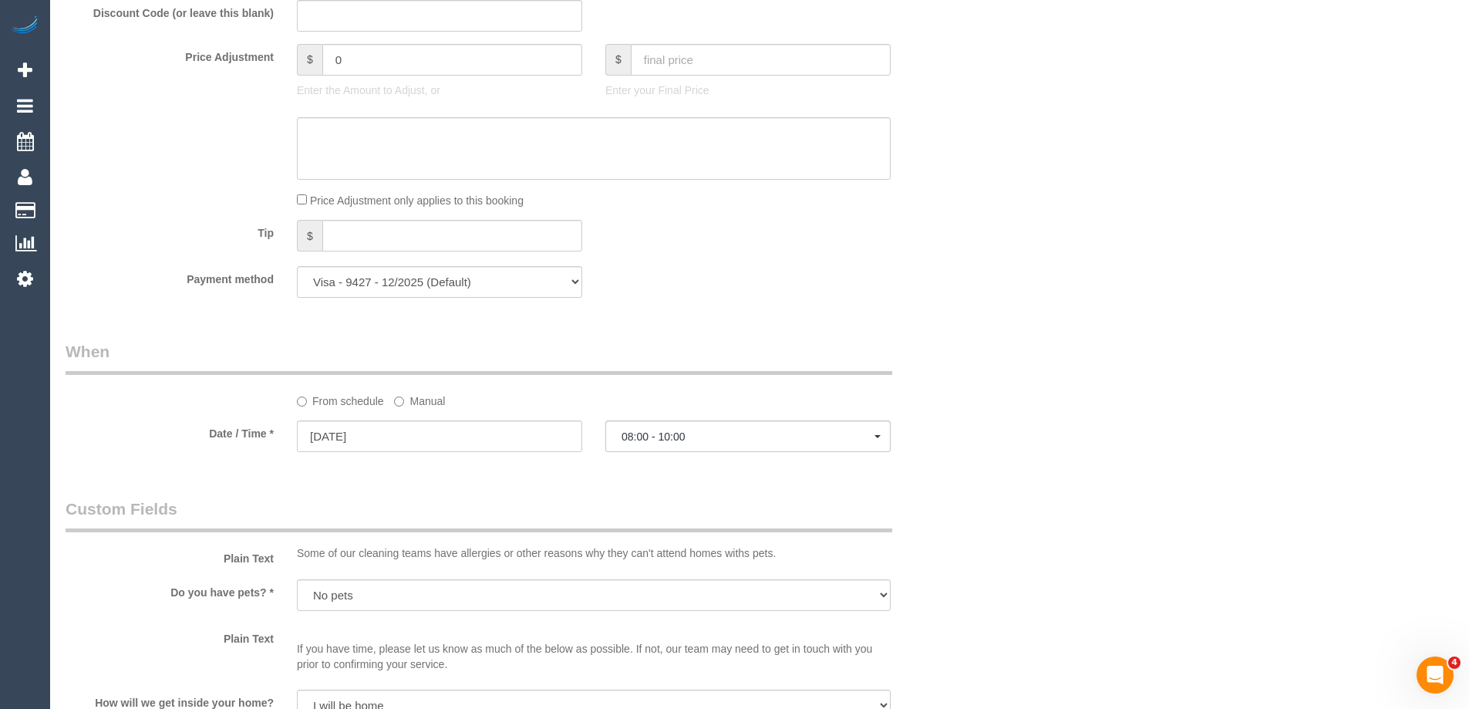
select select "spot26"
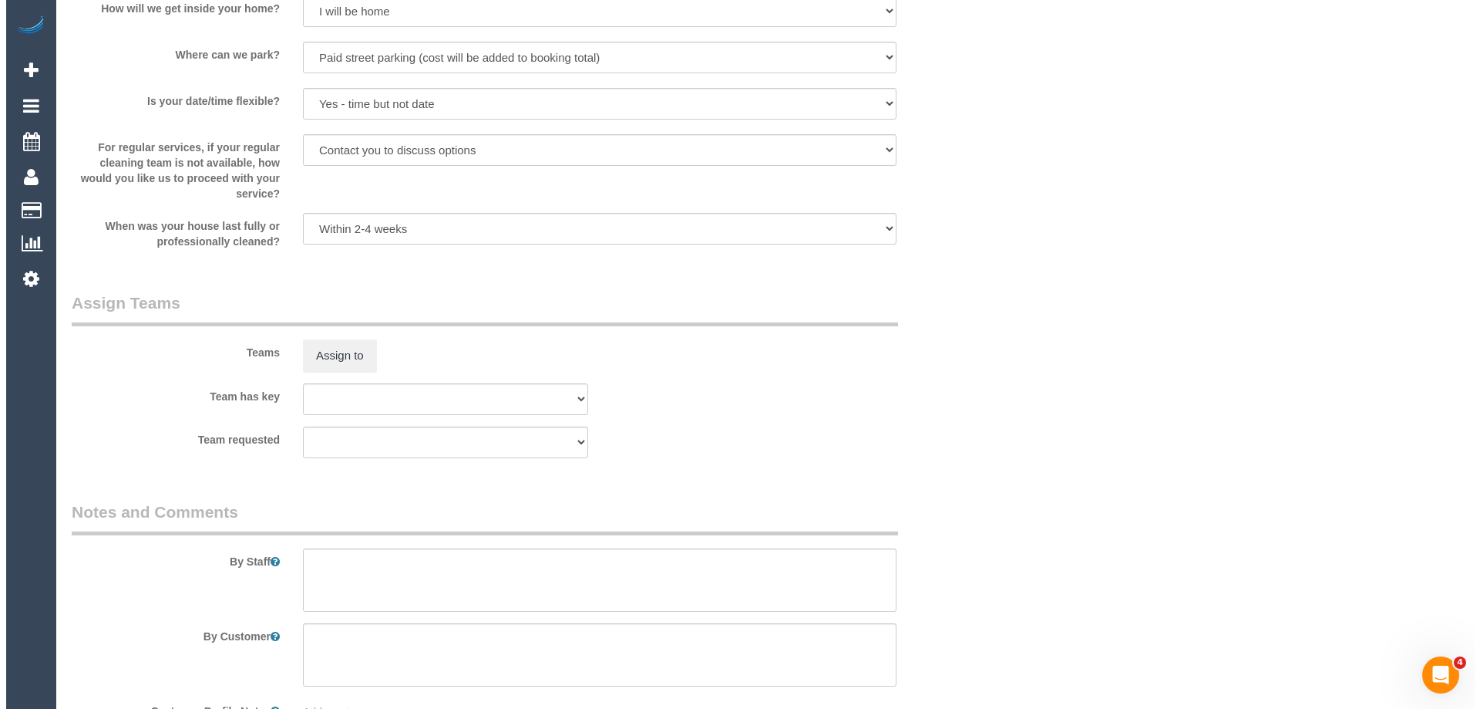
scroll to position [2211, 0]
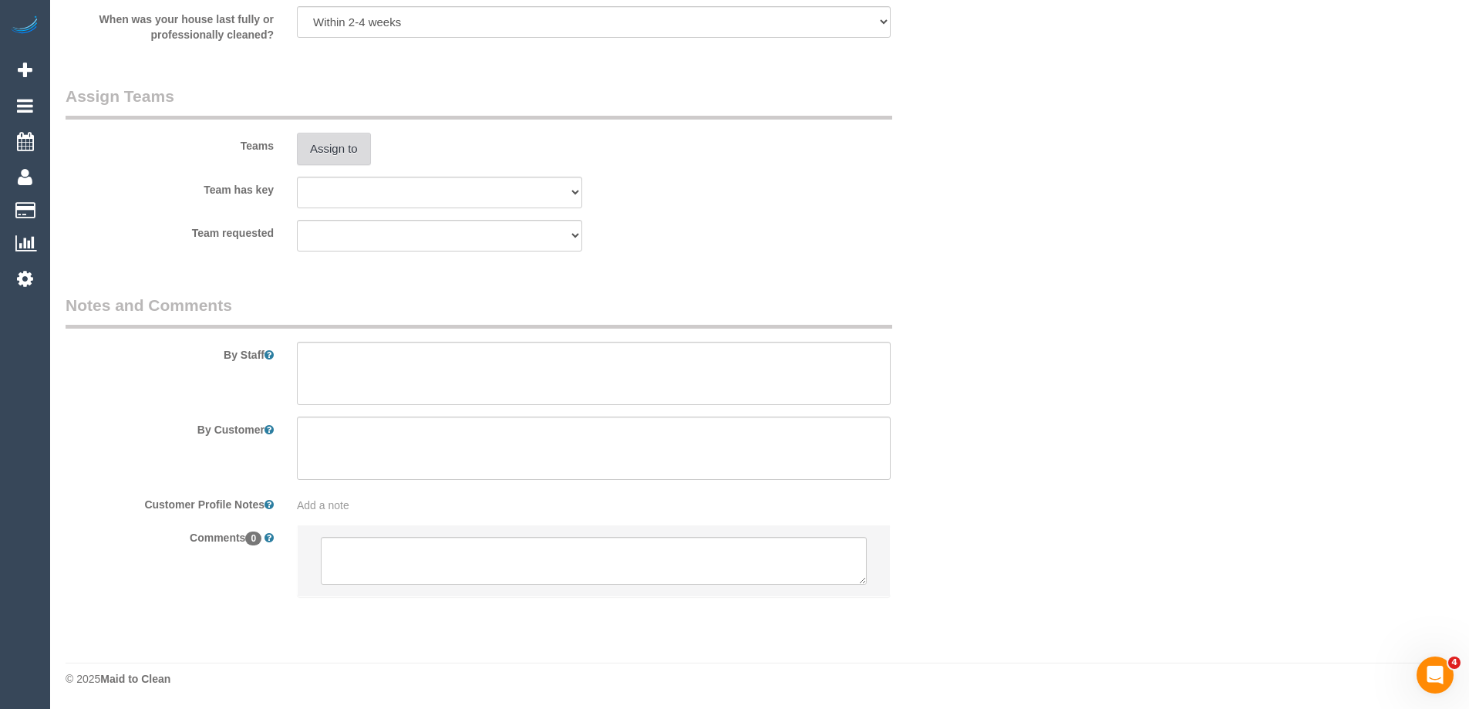
click at [326, 150] on button "Assign to" at bounding box center [334, 149] width 74 height 32
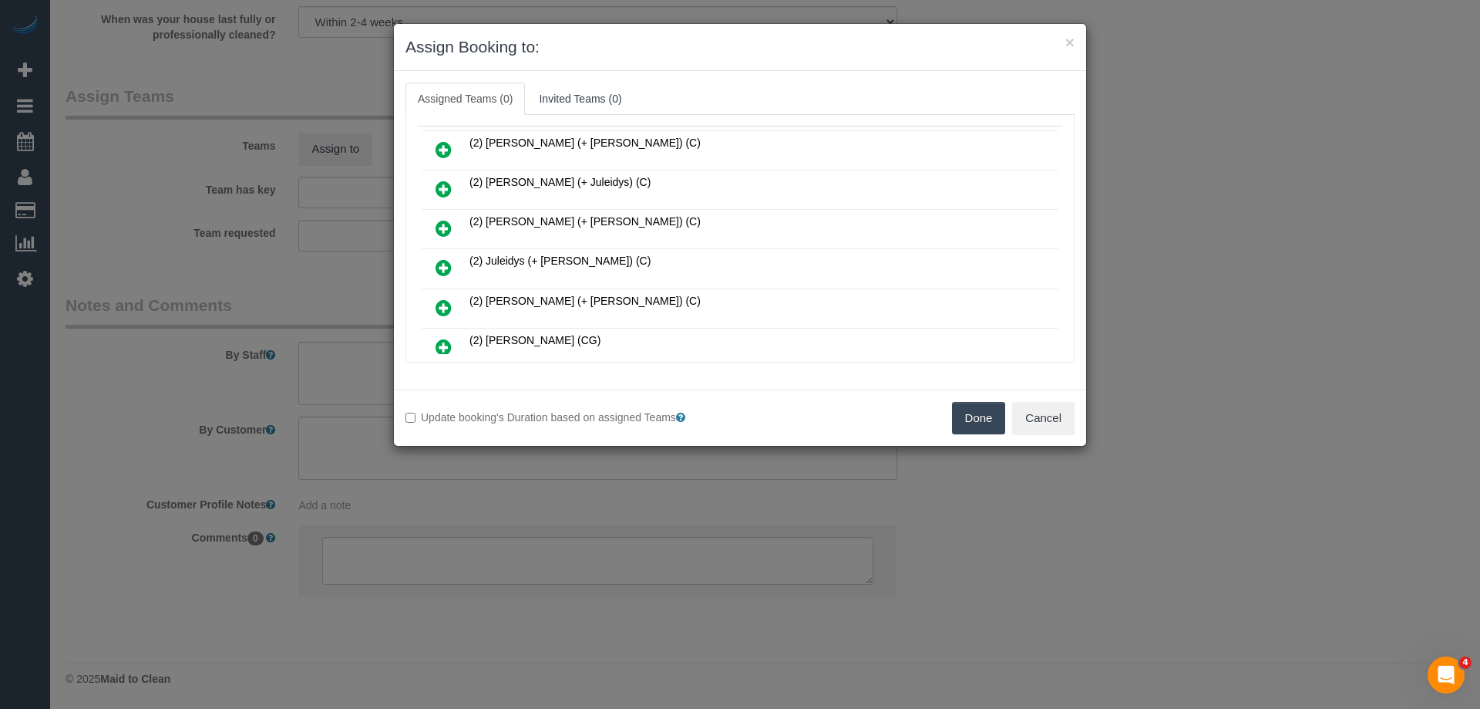
click at [443, 229] on icon at bounding box center [444, 228] width 16 height 19
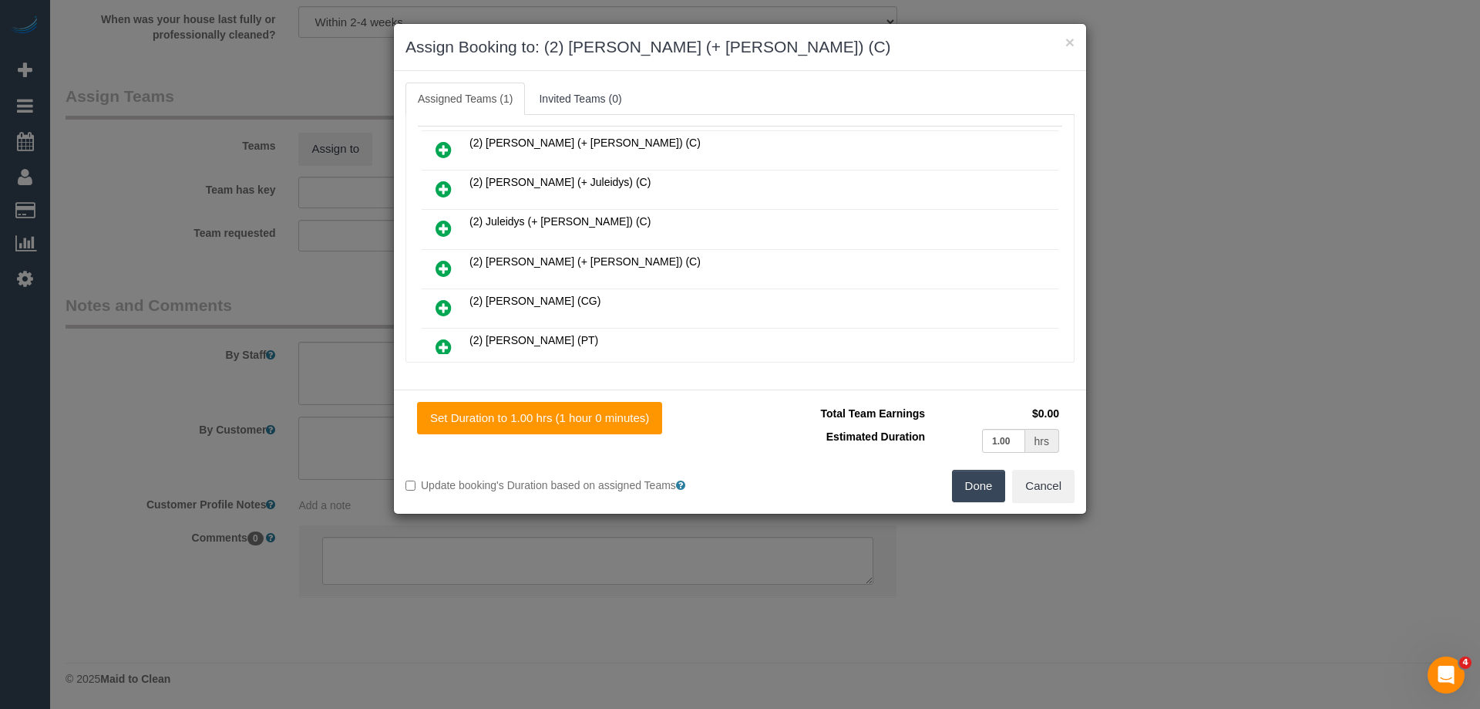
click at [443, 263] on icon at bounding box center [444, 268] width 16 height 19
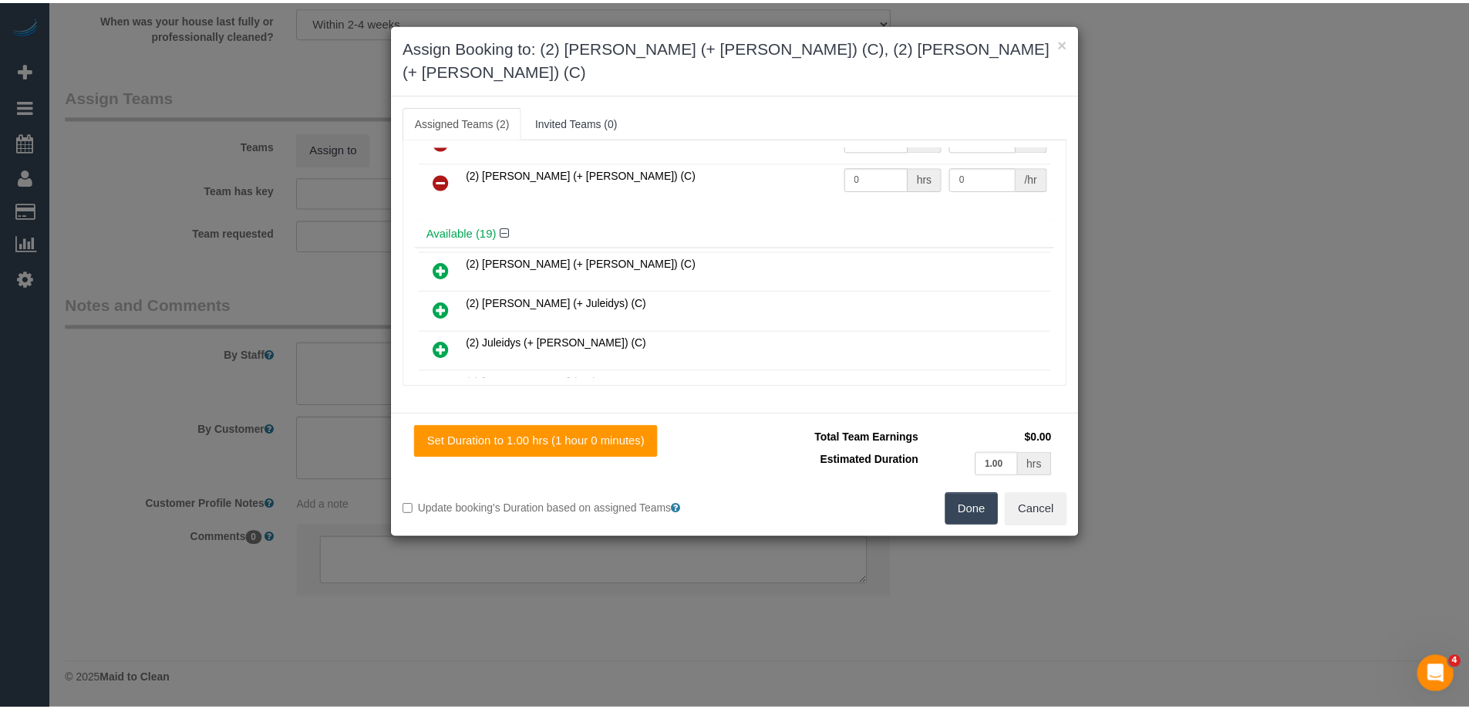
scroll to position [0, 0]
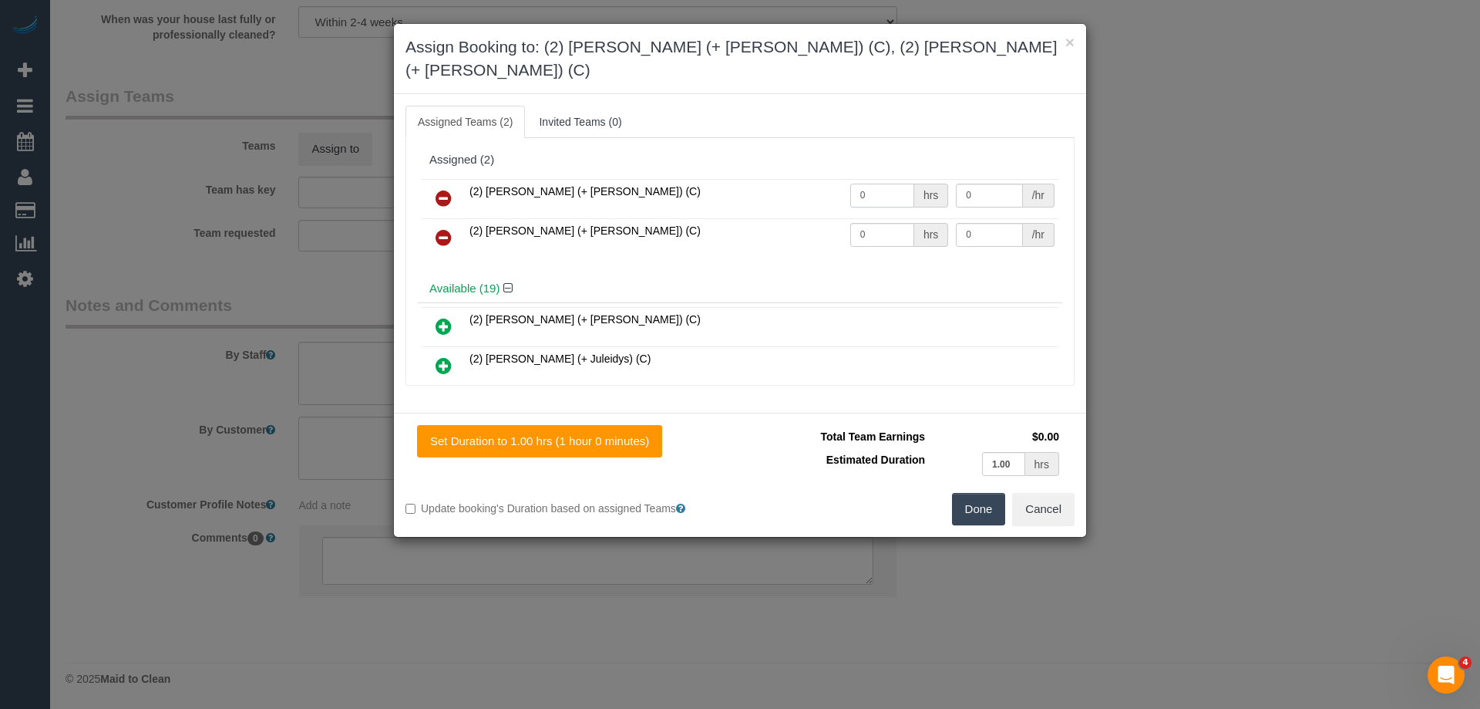
drag, startPoint x: 834, startPoint y: 170, endPoint x: 857, endPoint y: 200, distance: 37.3
click at [816, 179] on tr "(2) Daniela (+ Kevin) (C) 0 hrs 0 /hr" at bounding box center [740, 198] width 637 height 39
type input "1"
drag, startPoint x: 880, startPoint y: 216, endPoint x: 777, endPoint y: 208, distance: 102.8
click at [777, 218] on tr "(2) Kevin (+ Daniela) (C) 0 hrs 0 /hr" at bounding box center [740, 237] width 637 height 39
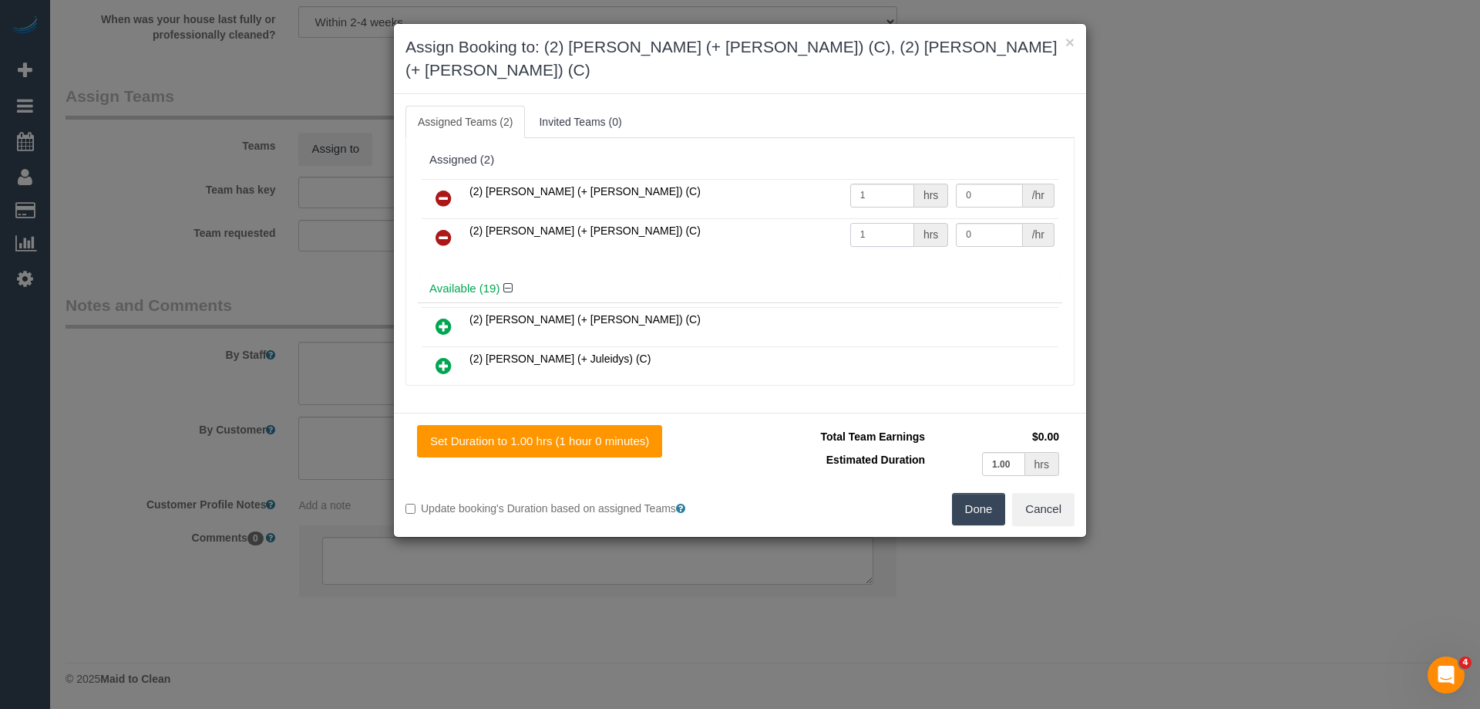
type input "1"
drag, startPoint x: 973, startPoint y: 212, endPoint x: 856, endPoint y: 195, distance: 118.4
click at [856, 218] on tr "(2) Kevin (+ Daniela) (C) 1 hrs 0 /hr" at bounding box center [740, 237] width 637 height 39
type input "37.5"
click at [873, 179] on tr "(2) Daniela (+ Kevin) (C) 1 hrs 0 /hr" at bounding box center [740, 198] width 637 height 39
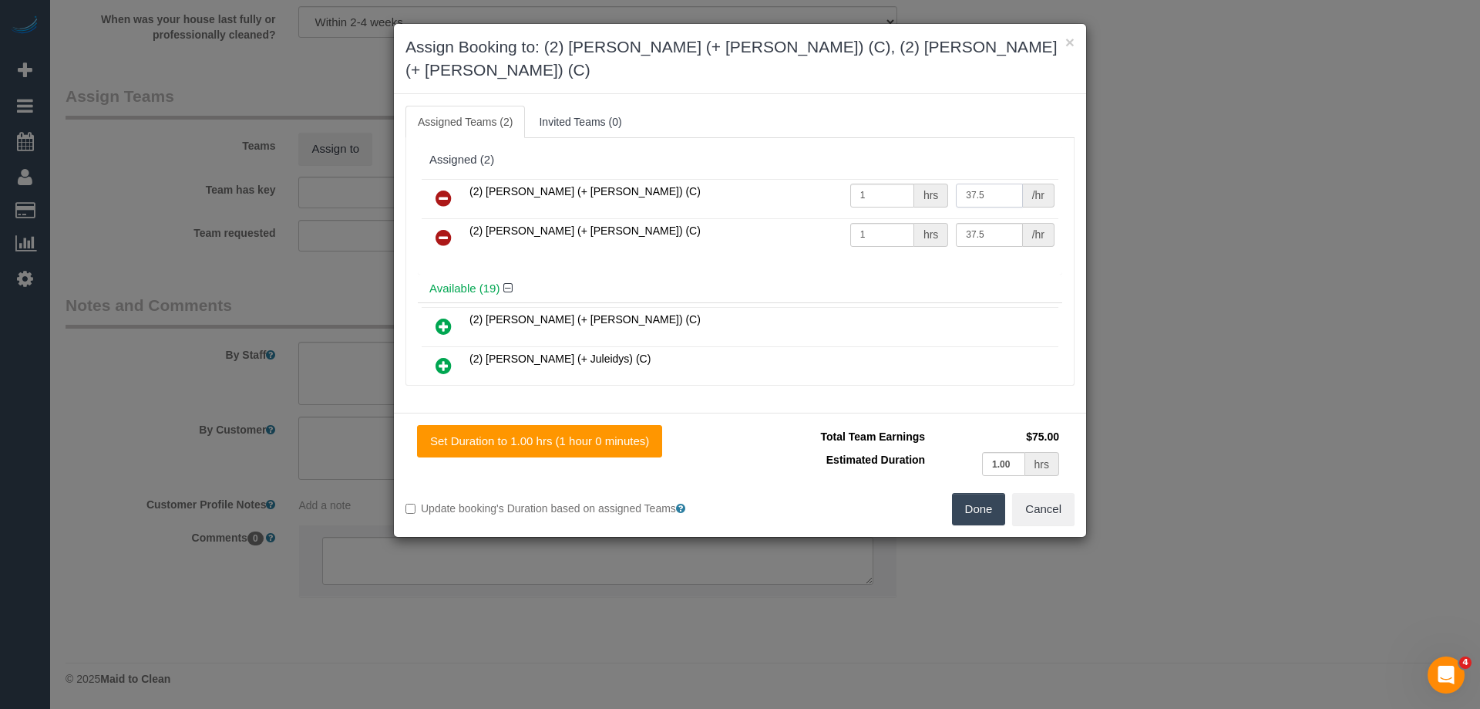
type input "37.5"
drag, startPoint x: 969, startPoint y: 480, endPoint x: 978, endPoint y: 480, distance: 8.5
click at [970, 493] on button "Done" at bounding box center [979, 509] width 54 height 32
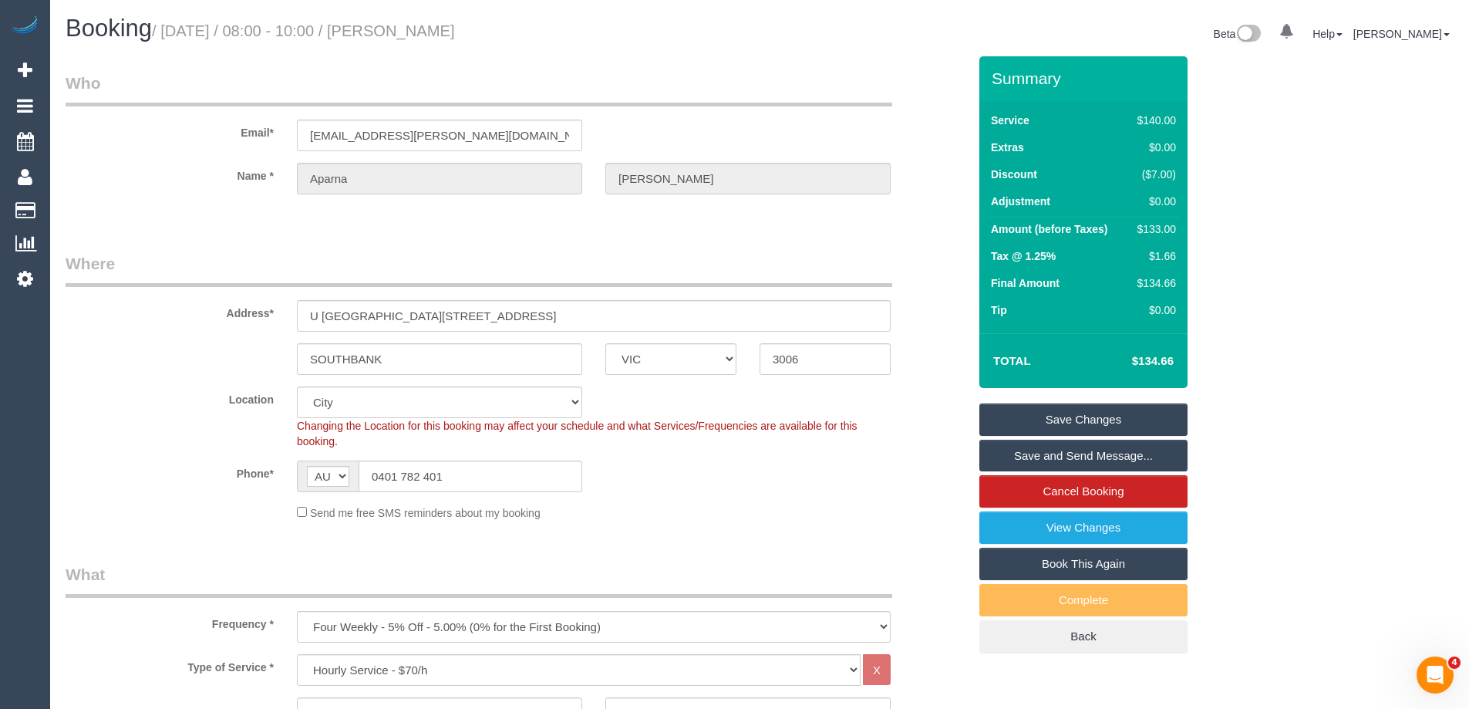
drag, startPoint x: 560, startPoint y: 29, endPoint x: 429, endPoint y: 27, distance: 130.3
click at [429, 27] on h1 "Booking / September 01, 2025 / 08:00 - 10:00 / Aparna Vemulapati" at bounding box center [407, 28] width 682 height 26
copy small "Aparna Vemulapati"
click at [1022, 416] on link "Save Changes" at bounding box center [1083, 419] width 208 height 32
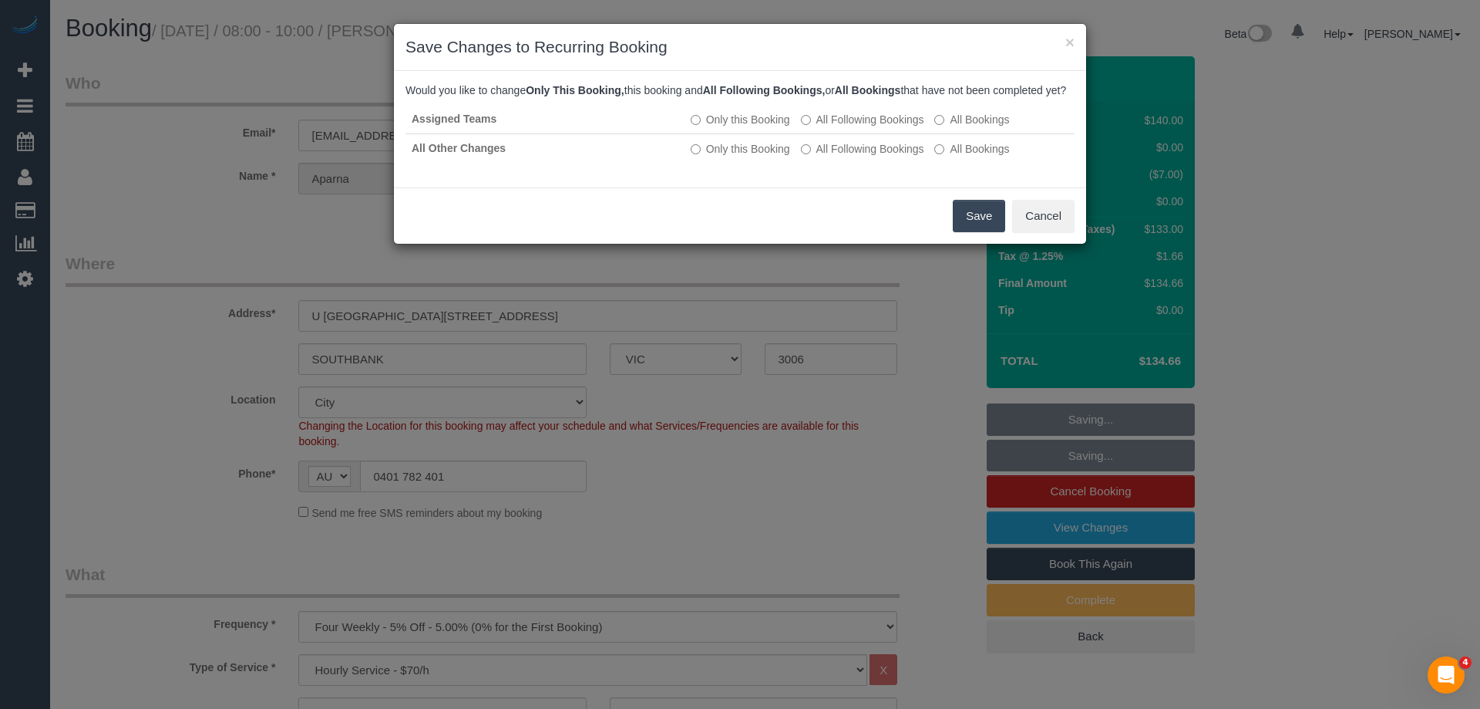
click at [982, 228] on button "Save" at bounding box center [979, 216] width 52 height 32
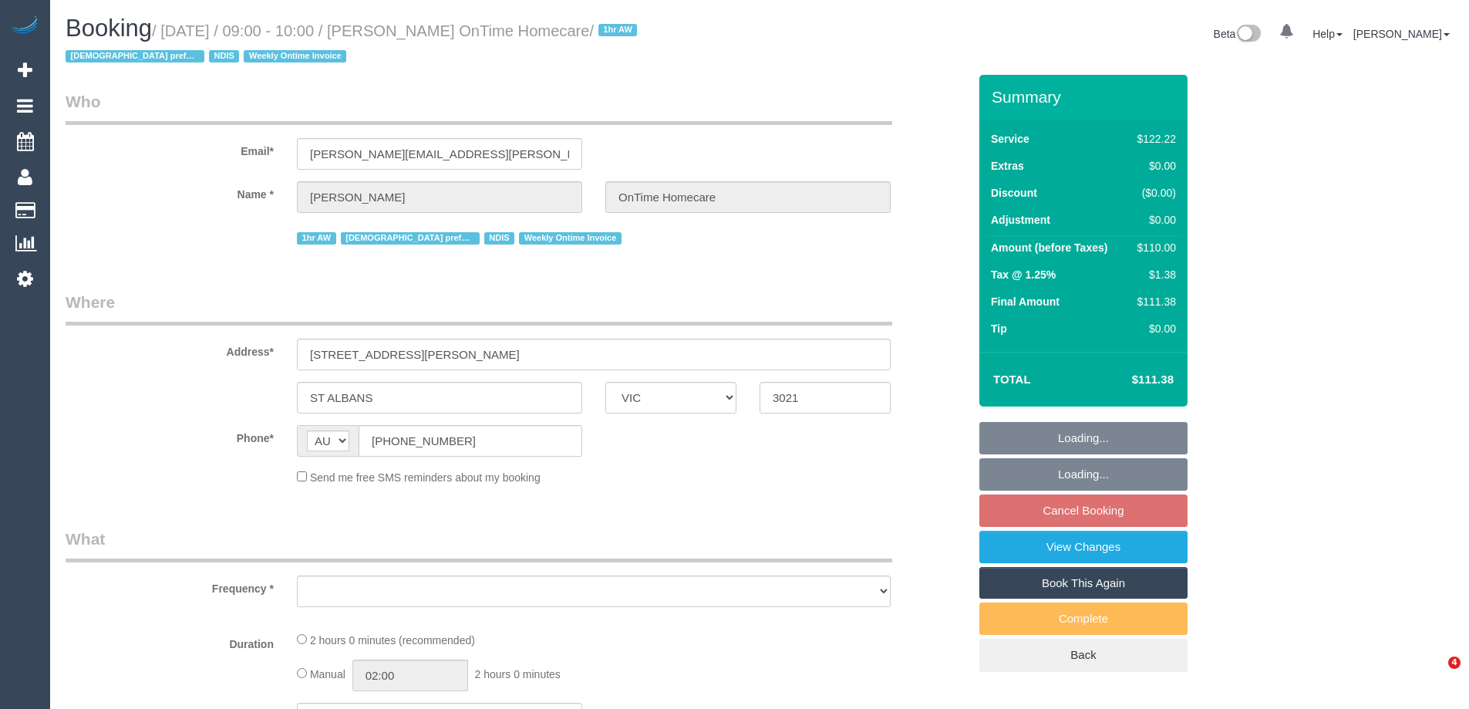
select select "VIC"
select select "object:548"
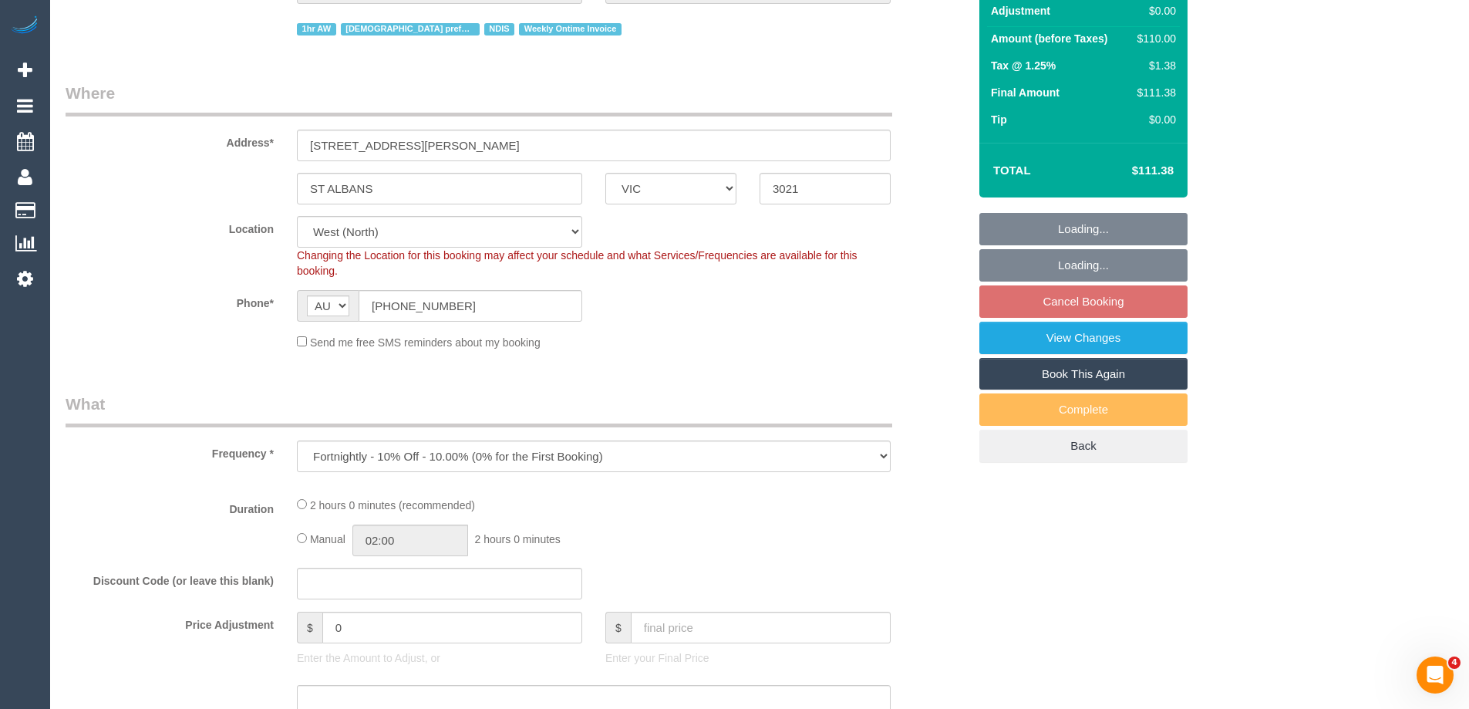
select select "number:27"
select select "number:14"
select select "number:19"
select select "number:22"
select select "number:35"
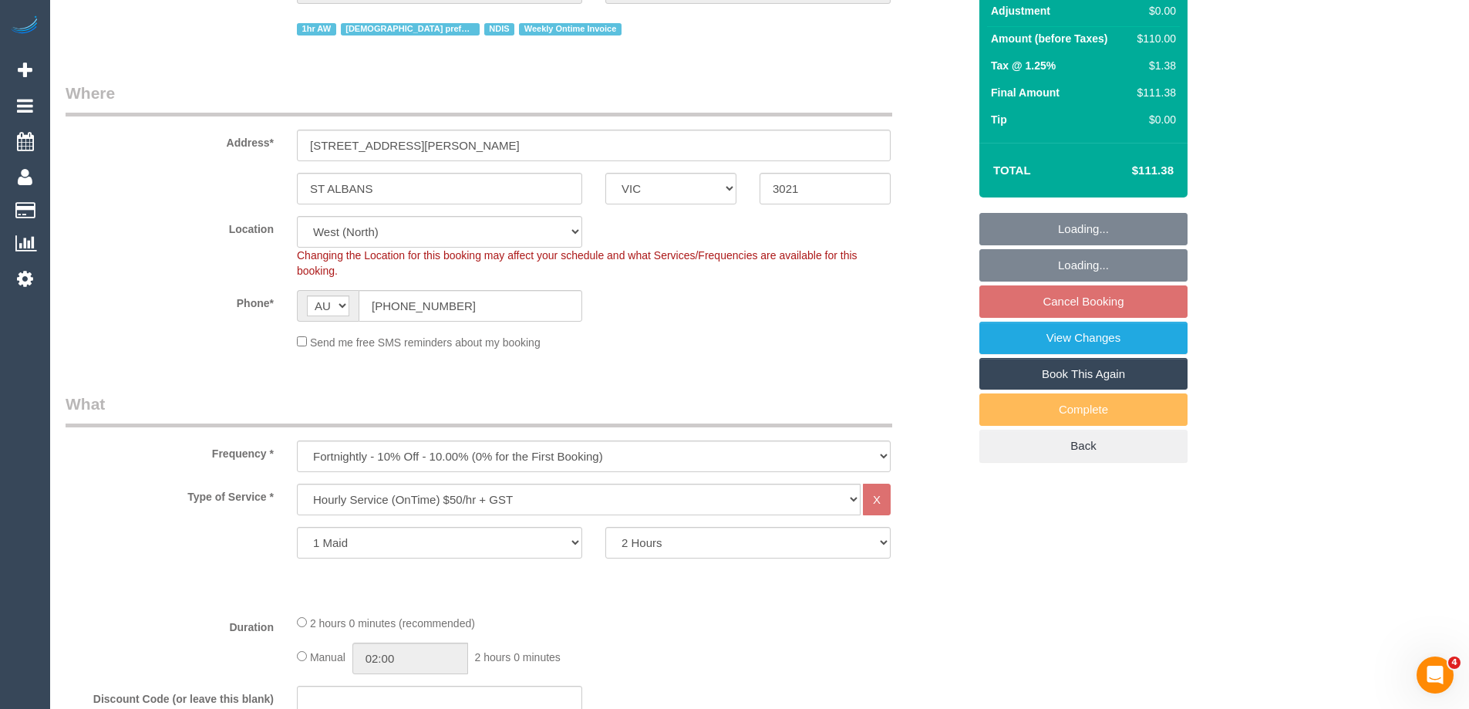
select select "object:1160"
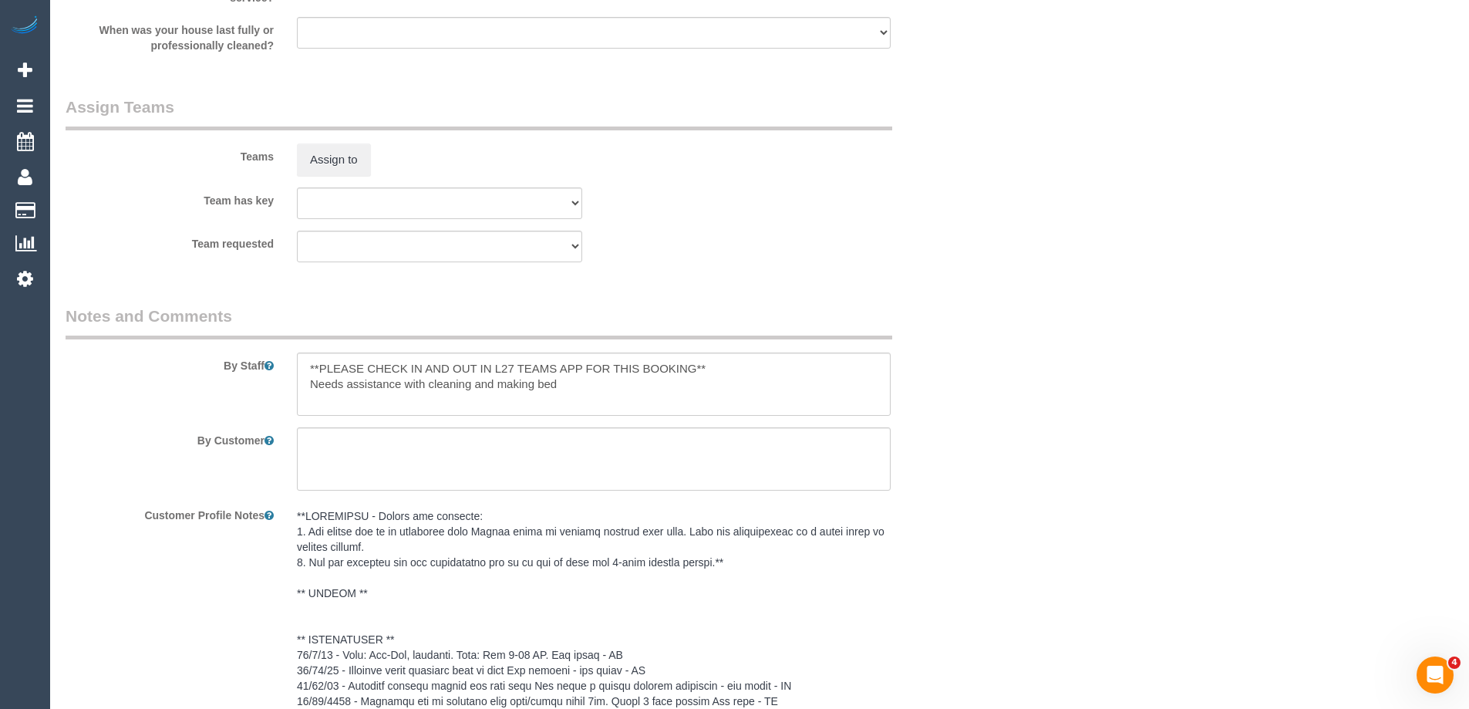
scroll to position [1851, 0]
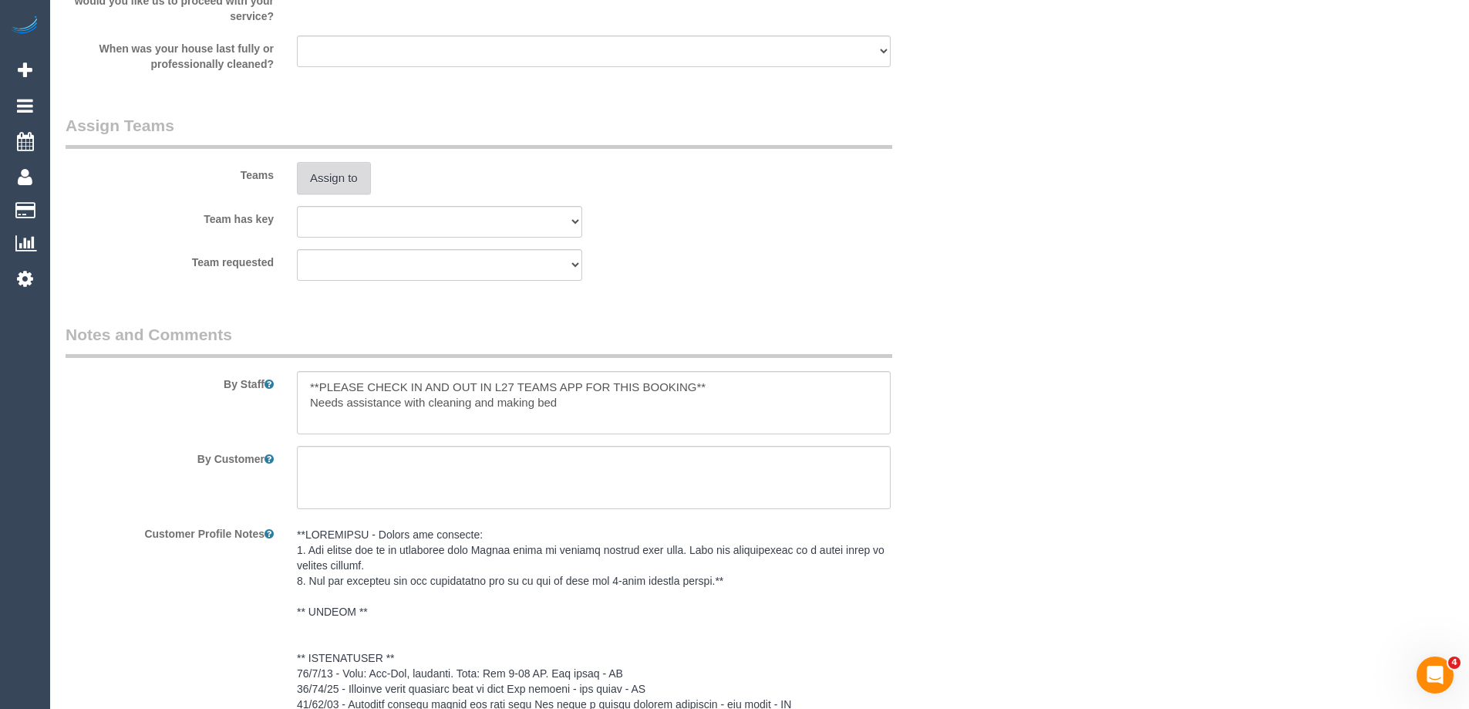
click at [326, 177] on button "Assign to" at bounding box center [334, 178] width 74 height 32
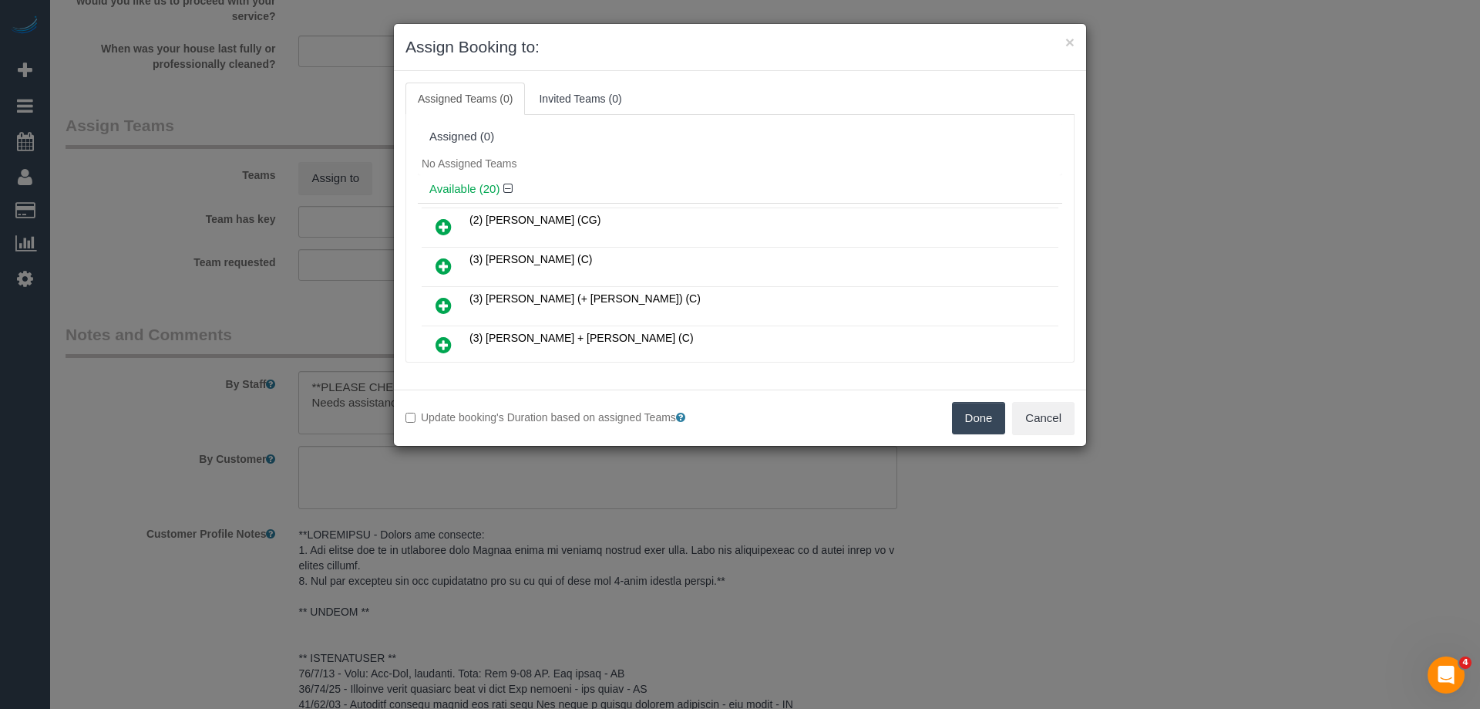
click at [439, 220] on icon at bounding box center [444, 226] width 16 height 19
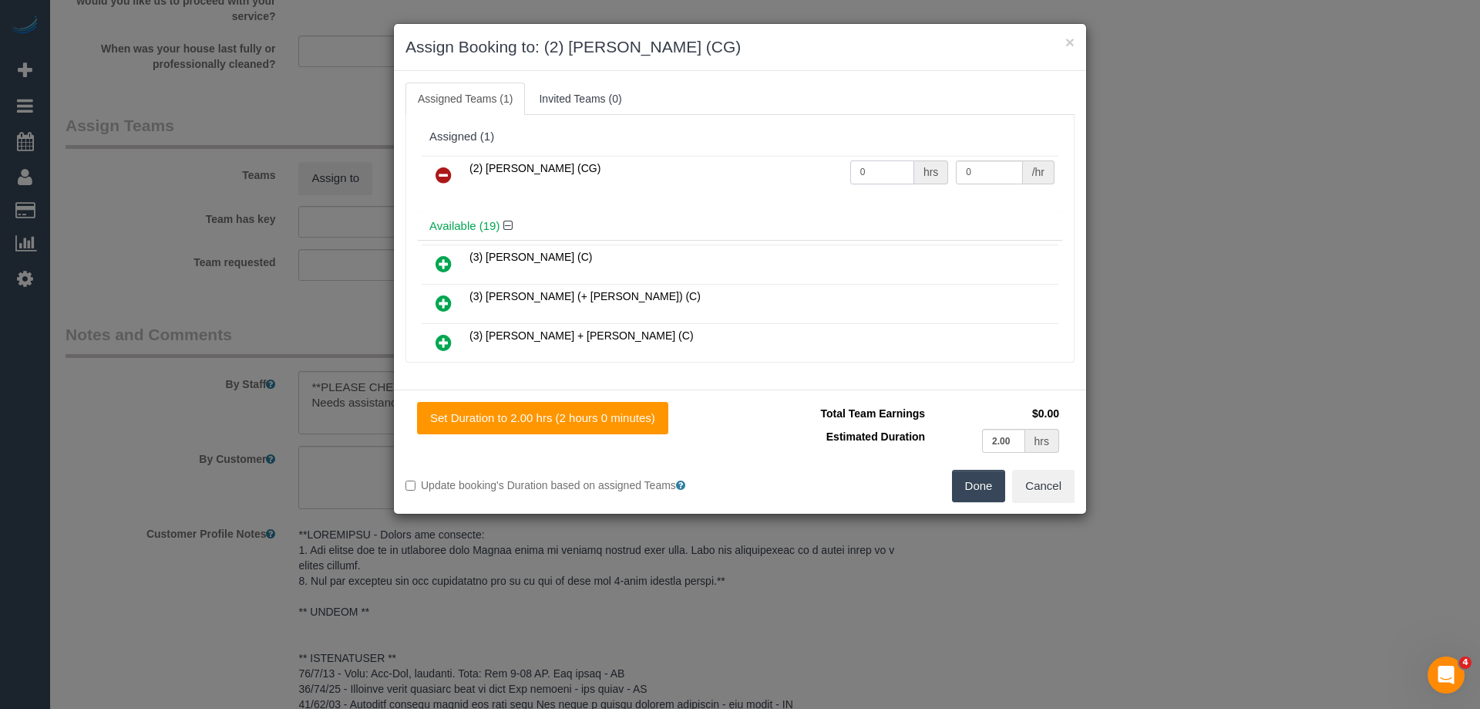
drag, startPoint x: 889, startPoint y: 175, endPoint x: 805, endPoint y: 168, distance: 84.3
click at [805, 168] on tr "(2) Paris Webb (CG) 0 hrs 0 /hr" at bounding box center [740, 175] width 637 height 39
type input "2"
drag, startPoint x: 969, startPoint y: 171, endPoint x: 923, endPoint y: 171, distance: 46.3
click at [923, 171] on tr "(2) Paris Webb (CG) 2 hrs 0 /hr" at bounding box center [740, 175] width 637 height 39
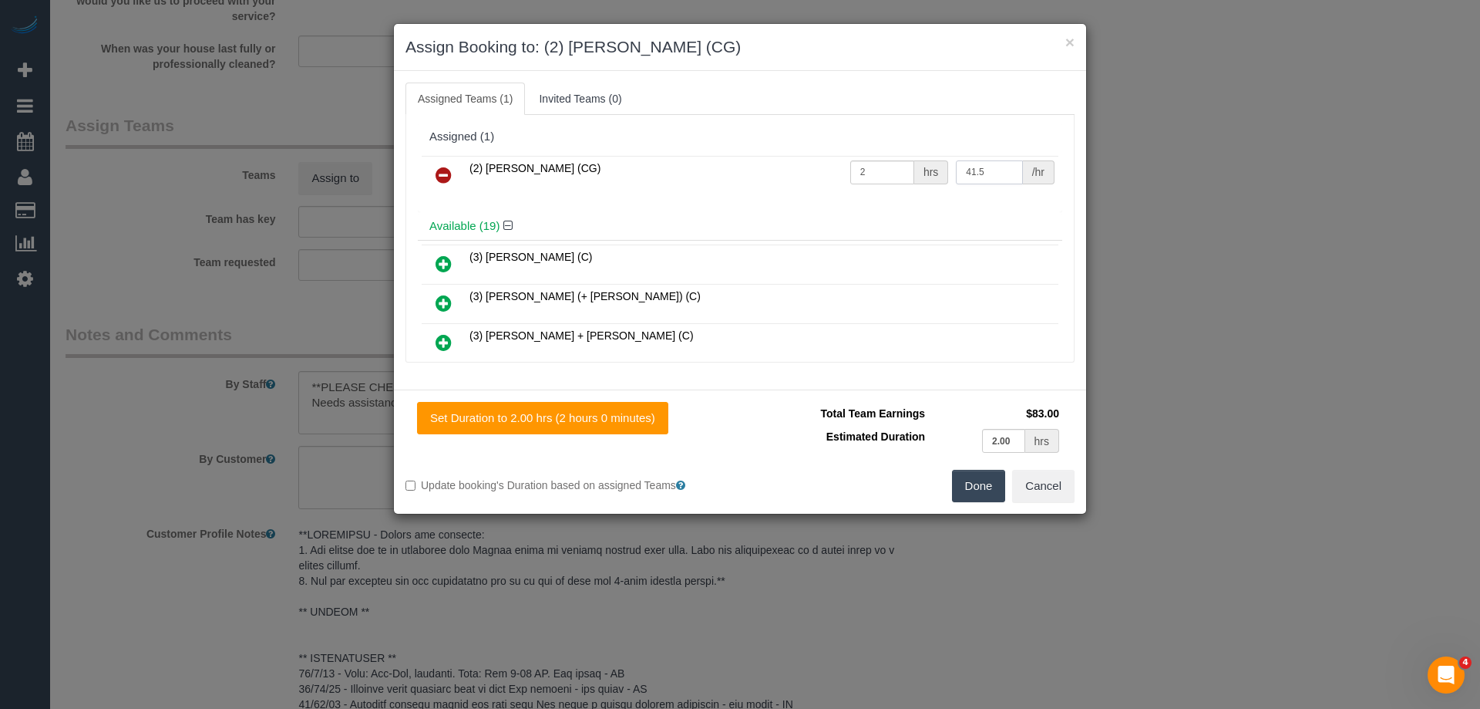
click at [985, 168] on input "41.5" at bounding box center [989, 172] width 66 height 24
type input "41.25"
click at [973, 474] on button "Done" at bounding box center [979, 486] width 54 height 32
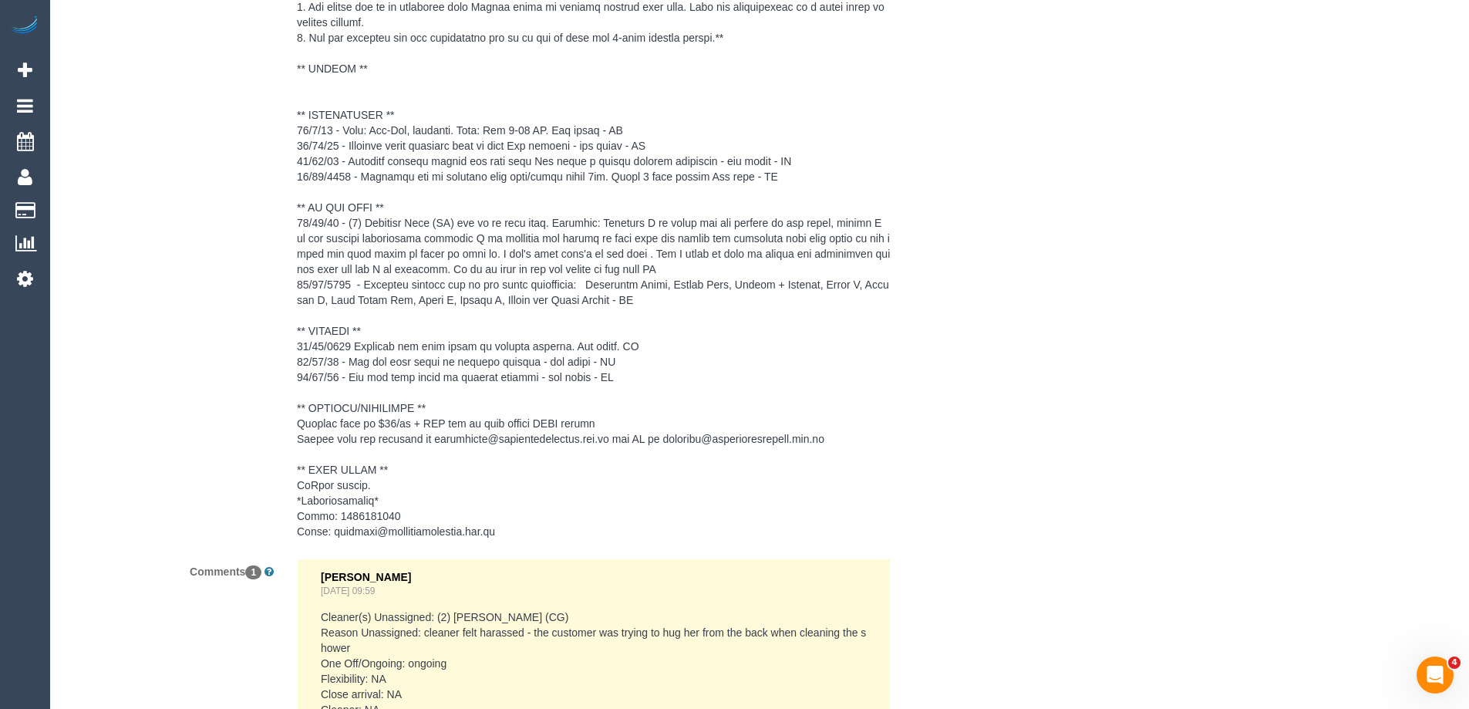
scroll to position [2667, 0]
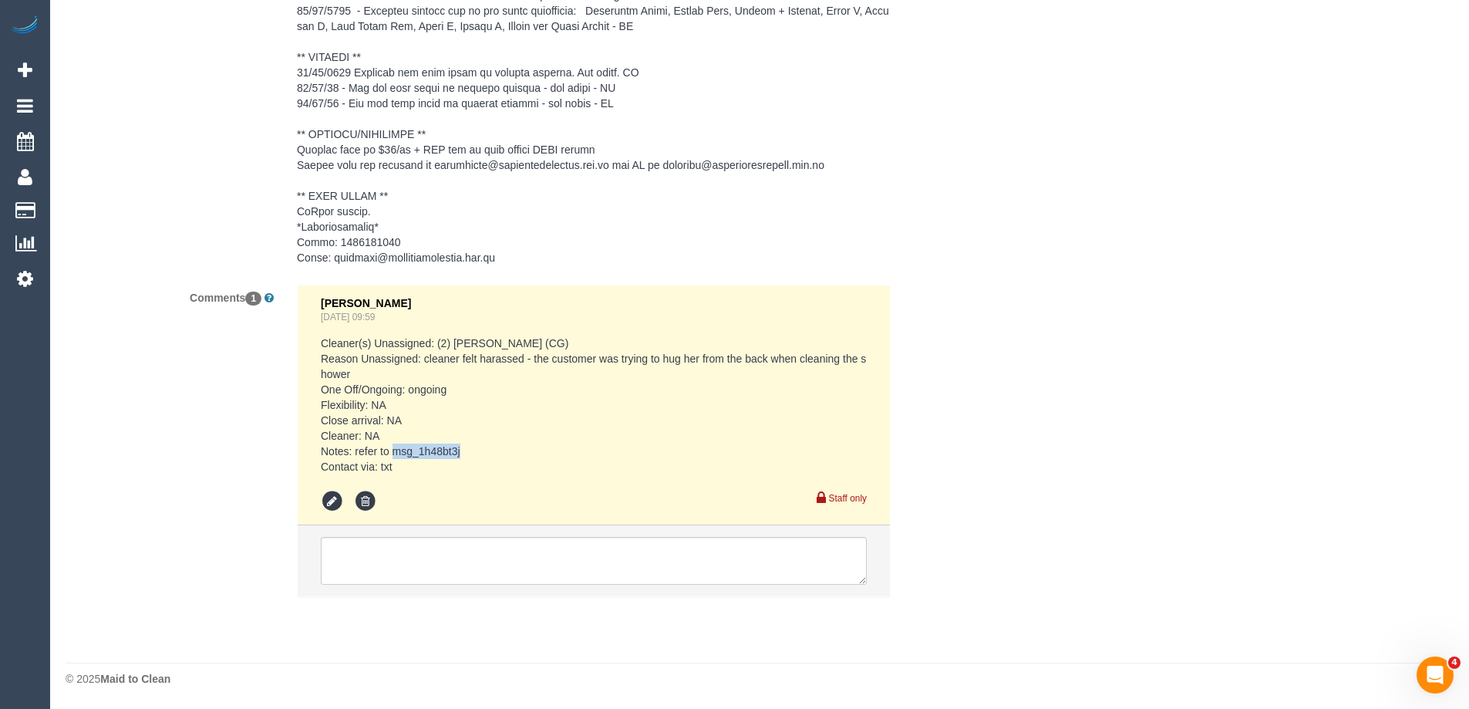
drag, startPoint x: 470, startPoint y: 451, endPoint x: 395, endPoint y: 446, distance: 75.8
click at [395, 446] on pre "Cleaner(s) Unassigned: (2) Gurpreet Kaur (CG) Reason Unassigned: cleaner felt h…" at bounding box center [594, 404] width 546 height 139
copy pre "msg_1h48bt3j"
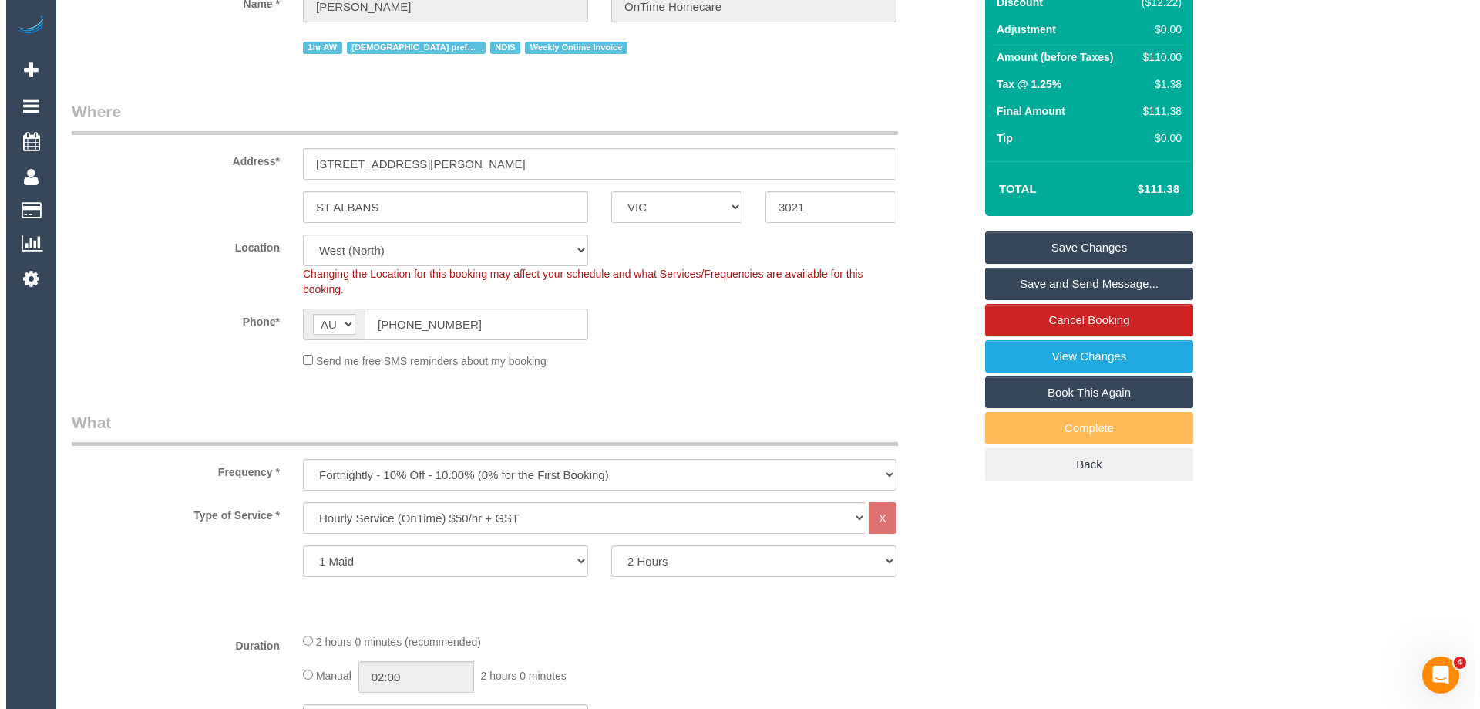
scroll to position [0, 0]
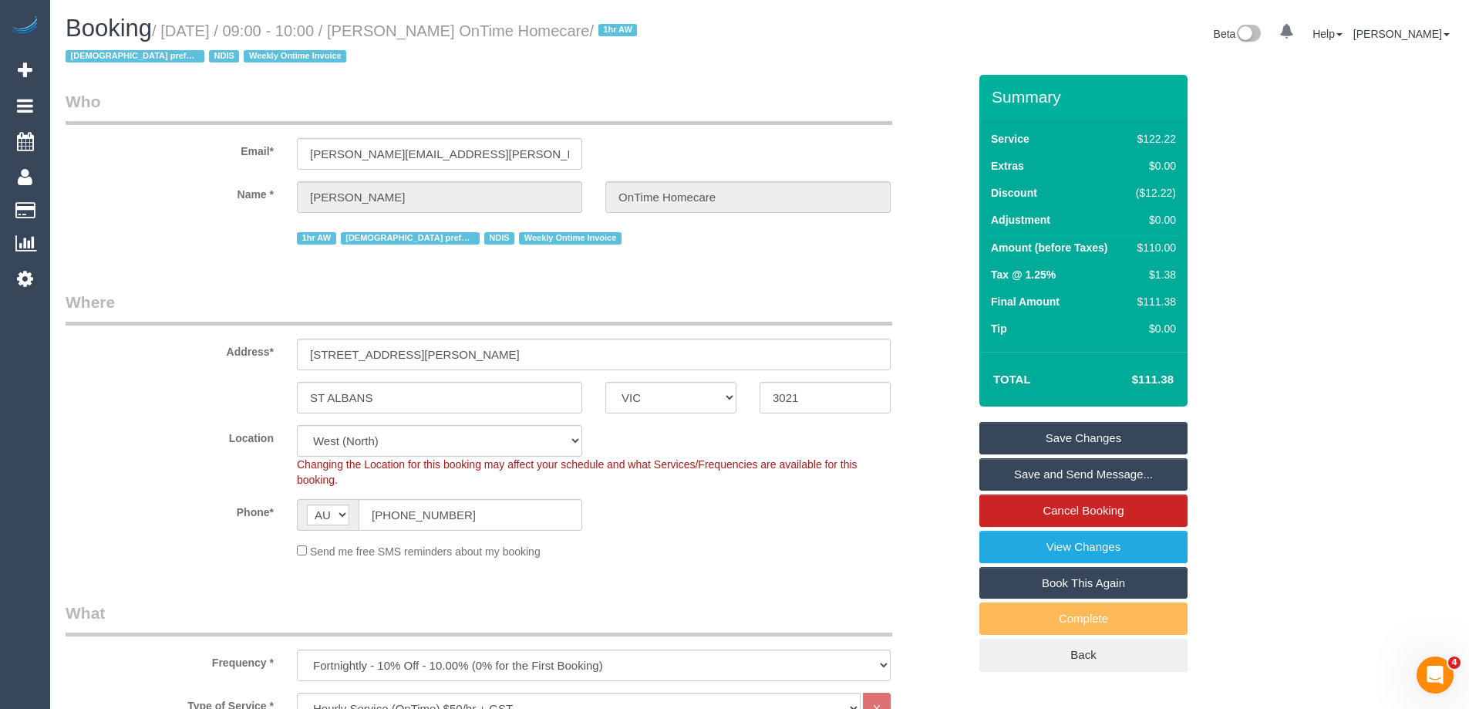
drag, startPoint x: 642, startPoint y: 30, endPoint x: 432, endPoint y: 39, distance: 210.7
click at [432, 39] on h1 "Booking / September 01, 2025 / 09:00 - 10:00 / Michael Bray OnTime Homecare / 1…" at bounding box center [407, 41] width 682 height 52
copy small "Michael Bray OnTime Homecare"
click at [1019, 441] on link "Save Changes" at bounding box center [1083, 438] width 208 height 32
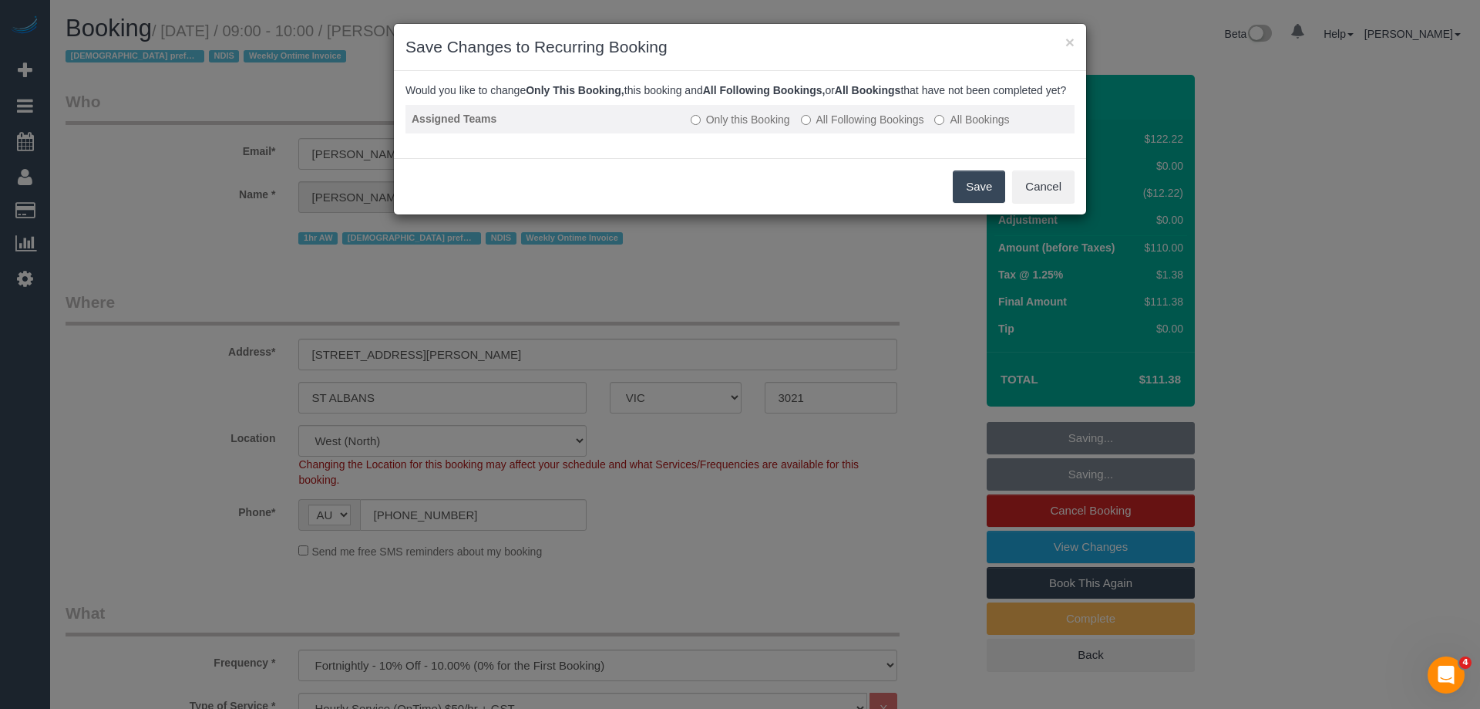
click at [828, 127] on label "All Following Bookings" at bounding box center [862, 119] width 123 height 15
click at [985, 202] on button "Save" at bounding box center [979, 186] width 52 height 32
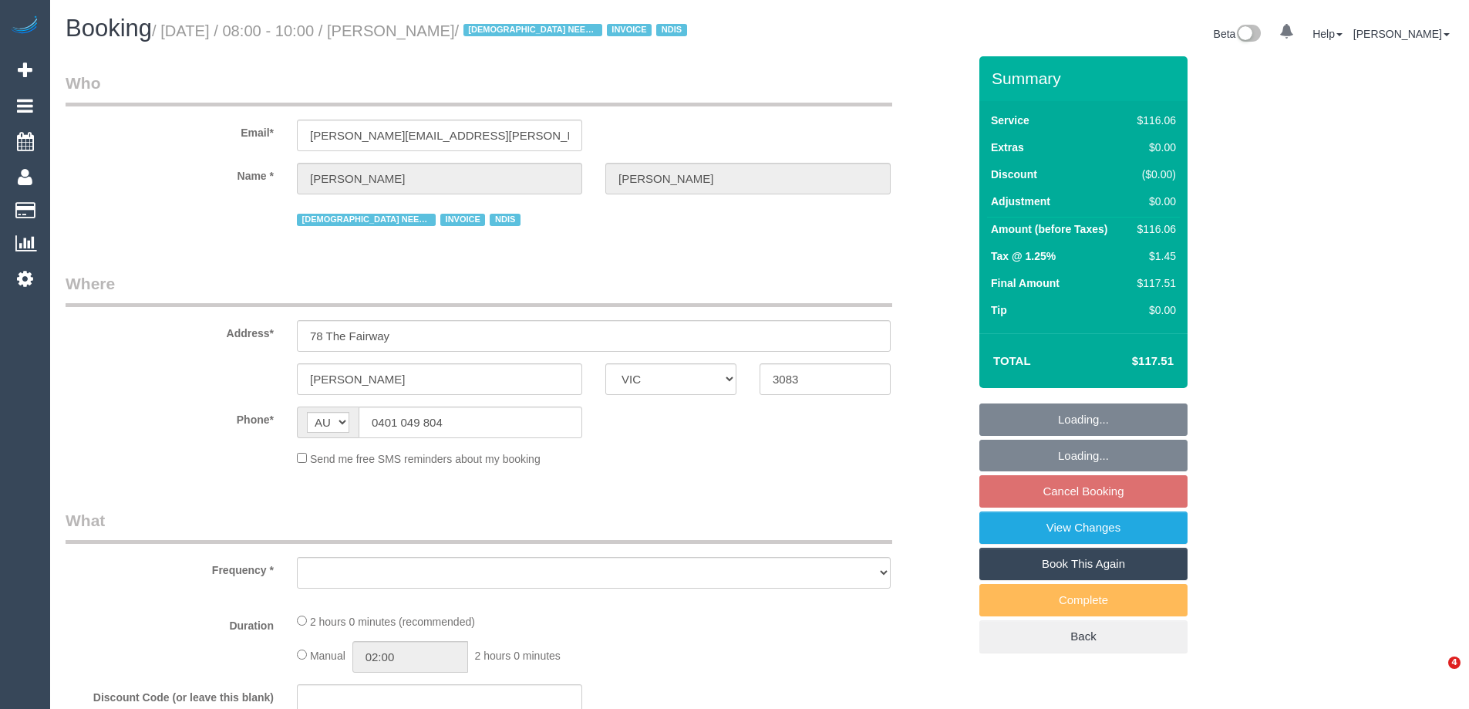
select select "VIC"
select select "number:29"
select select "number:14"
select select "number:18"
select select "number:24"
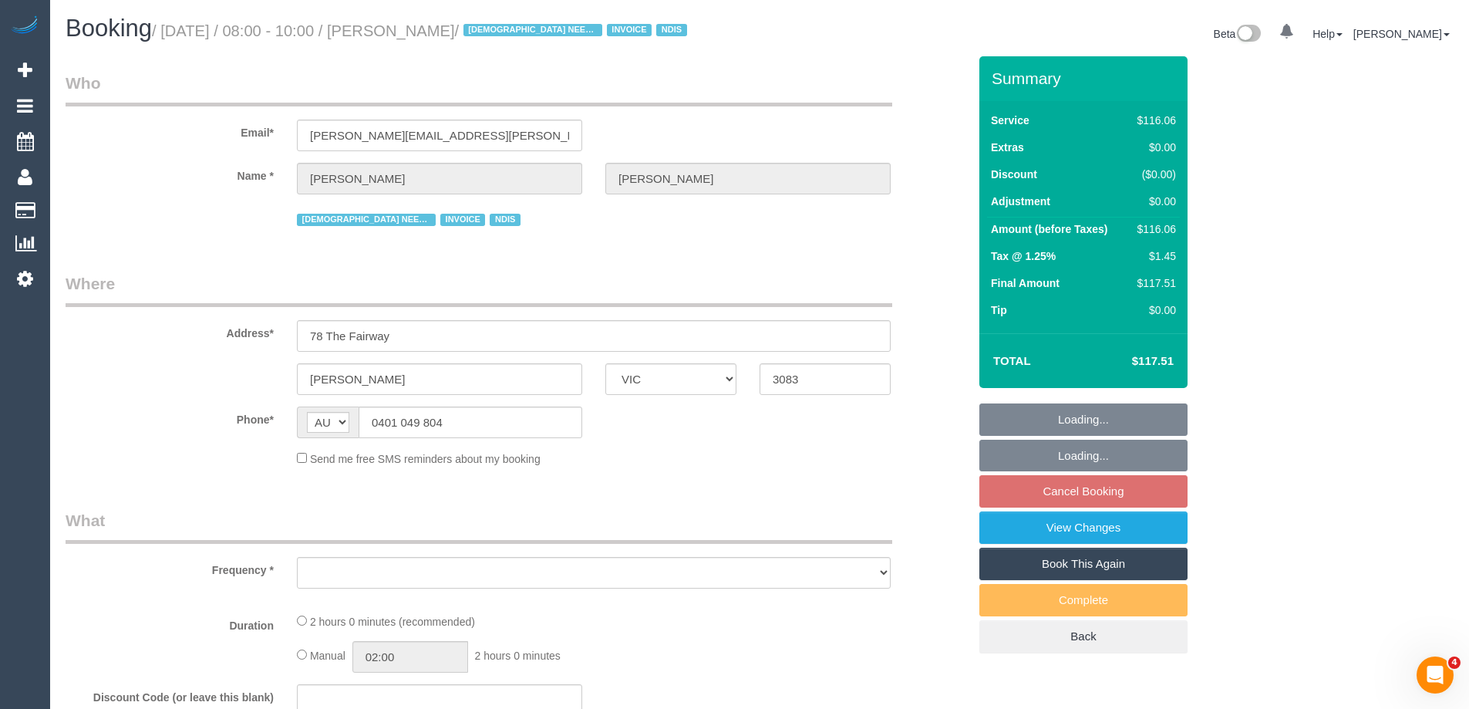
select select "number:35"
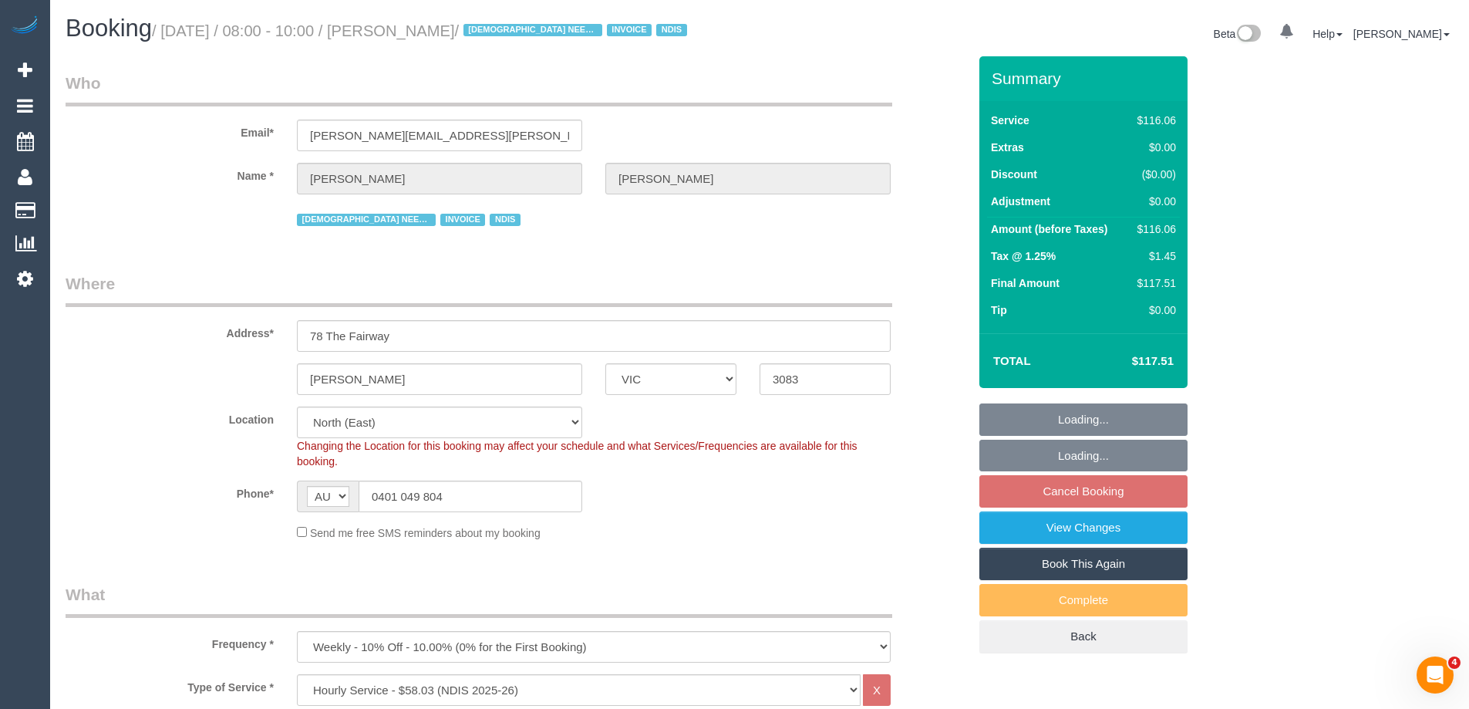
select select "object:1386"
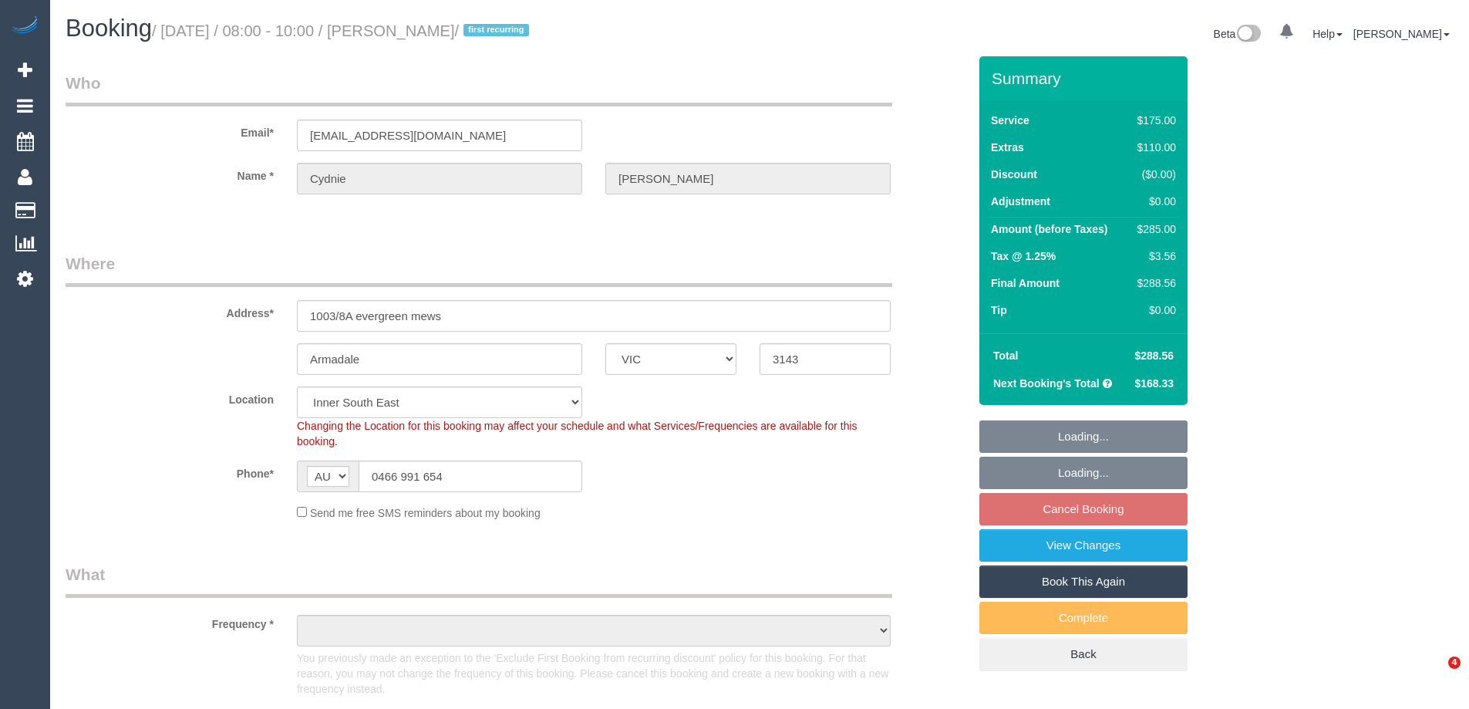
select select "VIC"
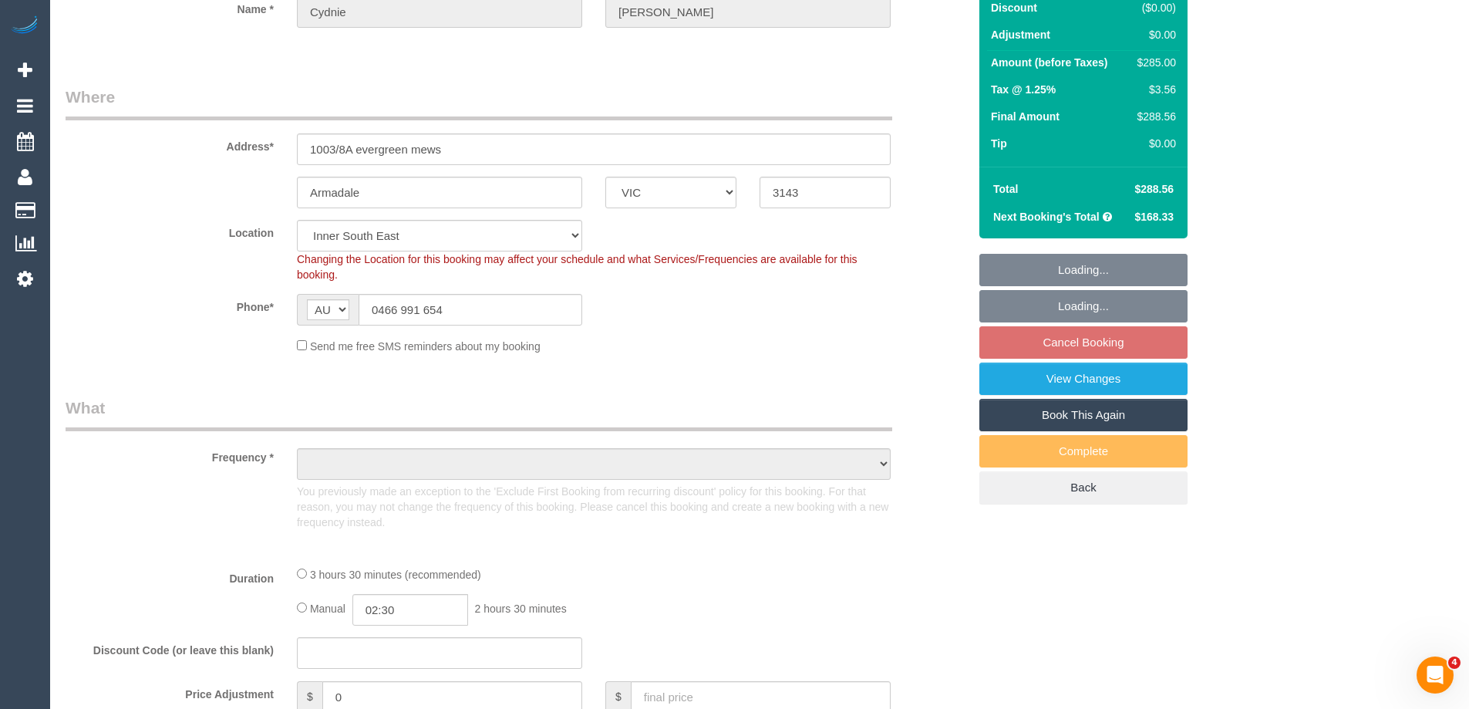
scroll to position [231, 0]
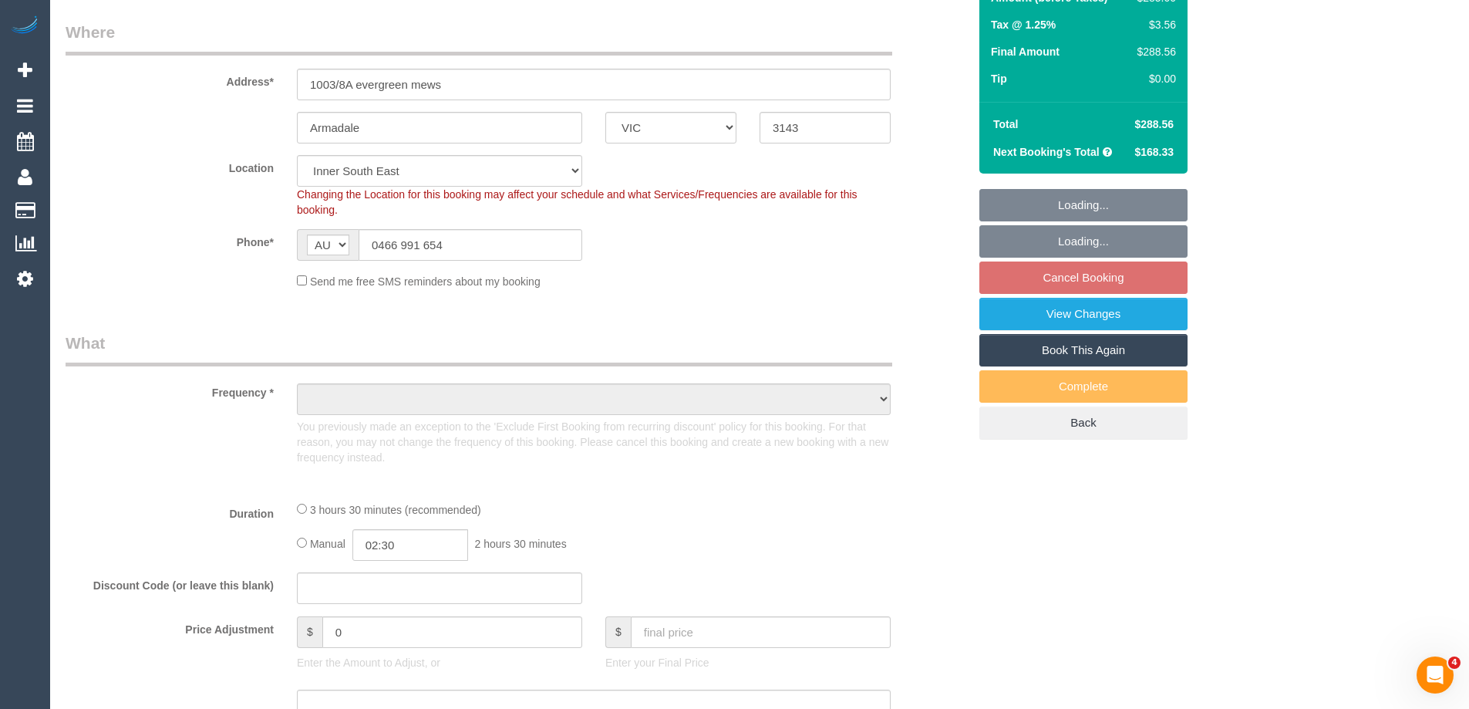
select select "object:724"
select select "string:stripe-pm_1Rcg9f2GScqysDRVmvwdbGtc"
select select "number:27"
select select "number:14"
select select "number:19"
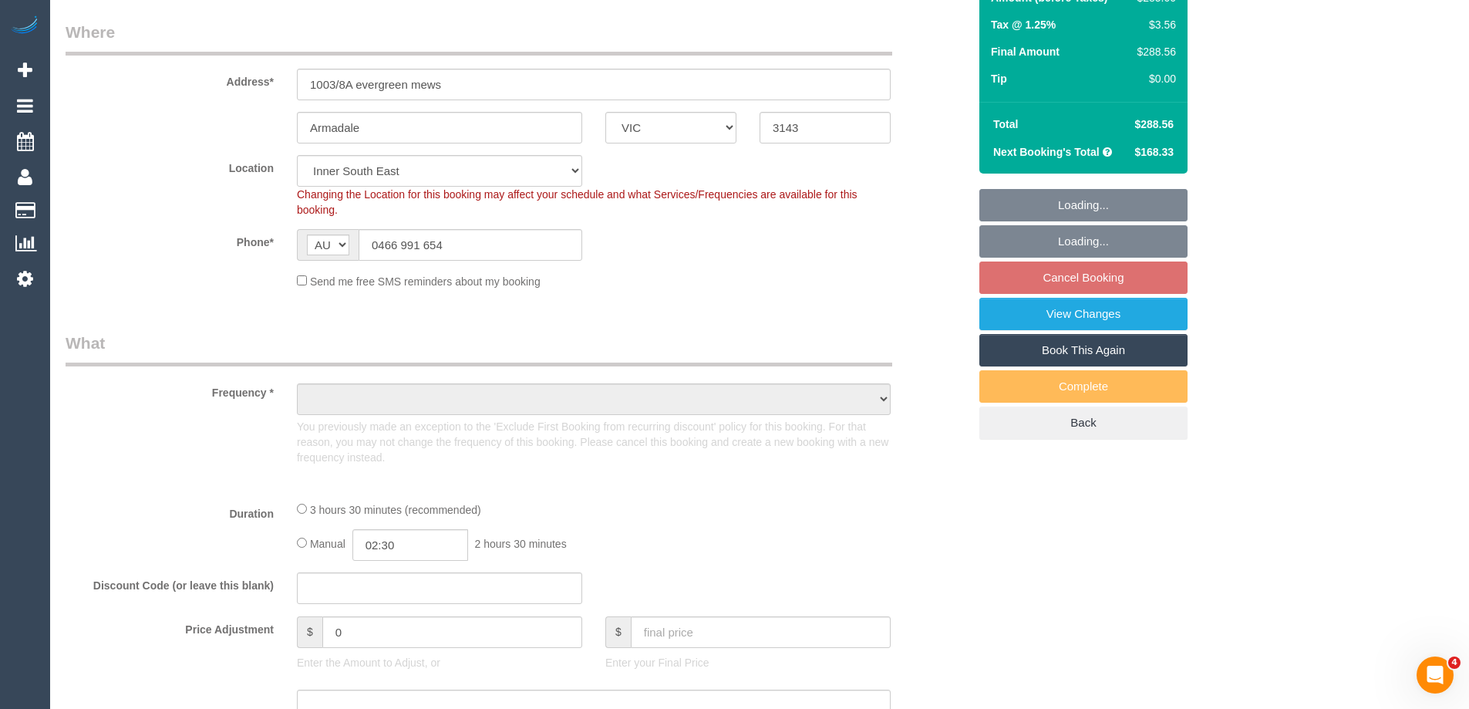
select select "number:22"
select select "number:12"
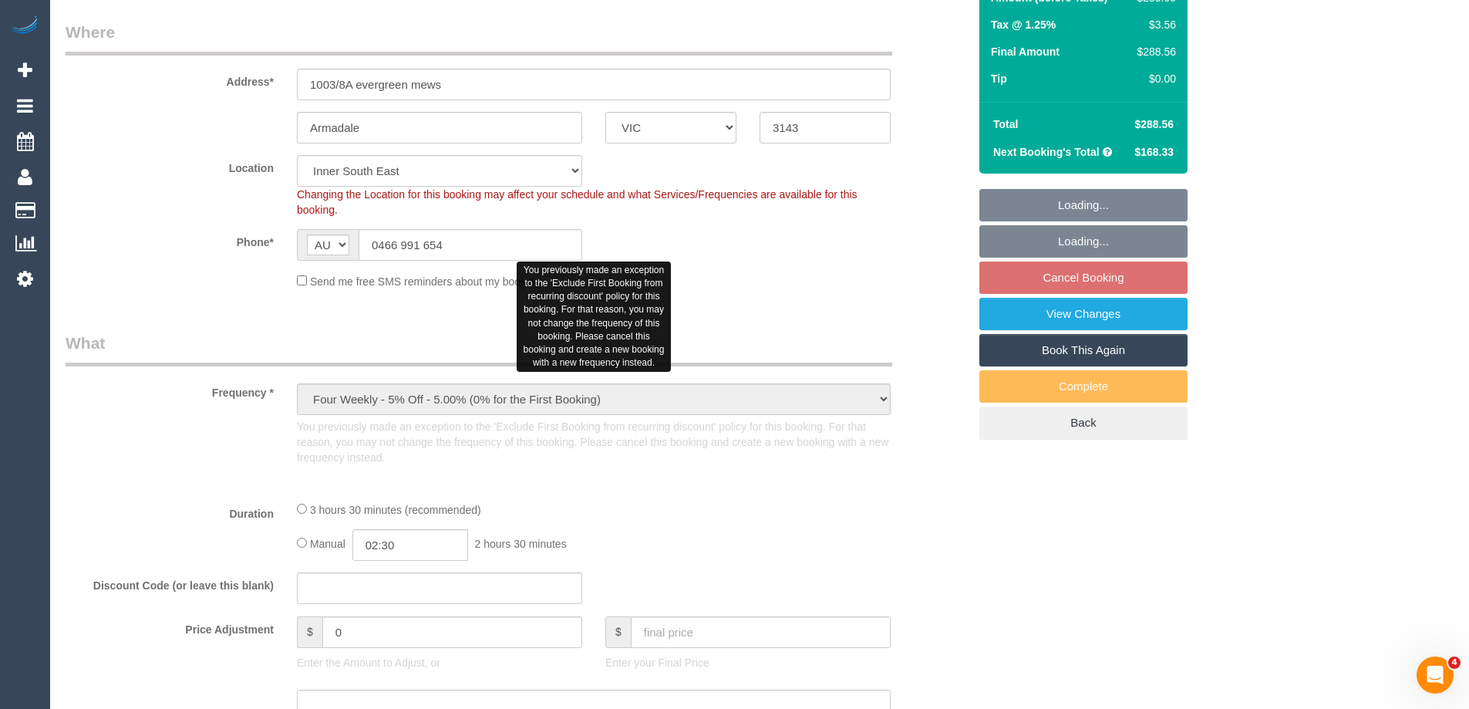
select select "object:733"
select select "150"
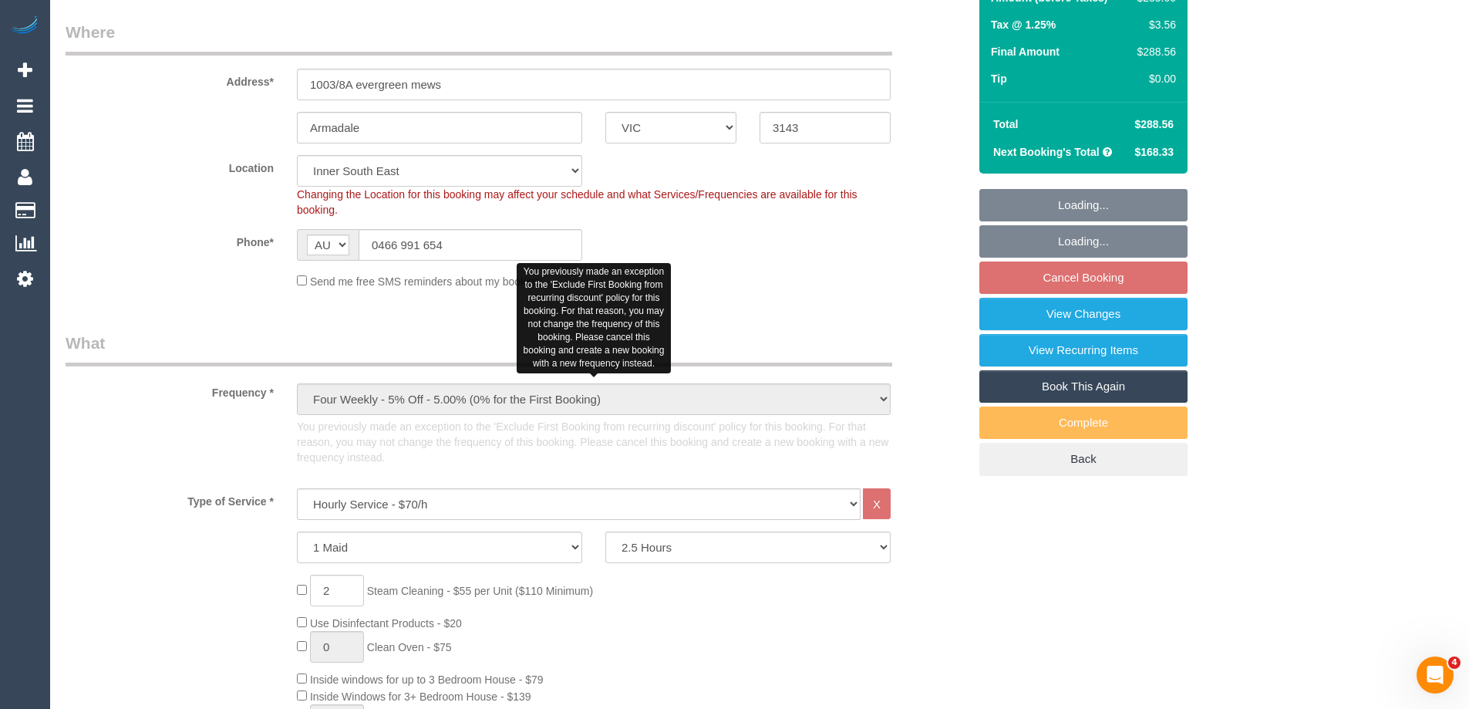
select select "spot2"
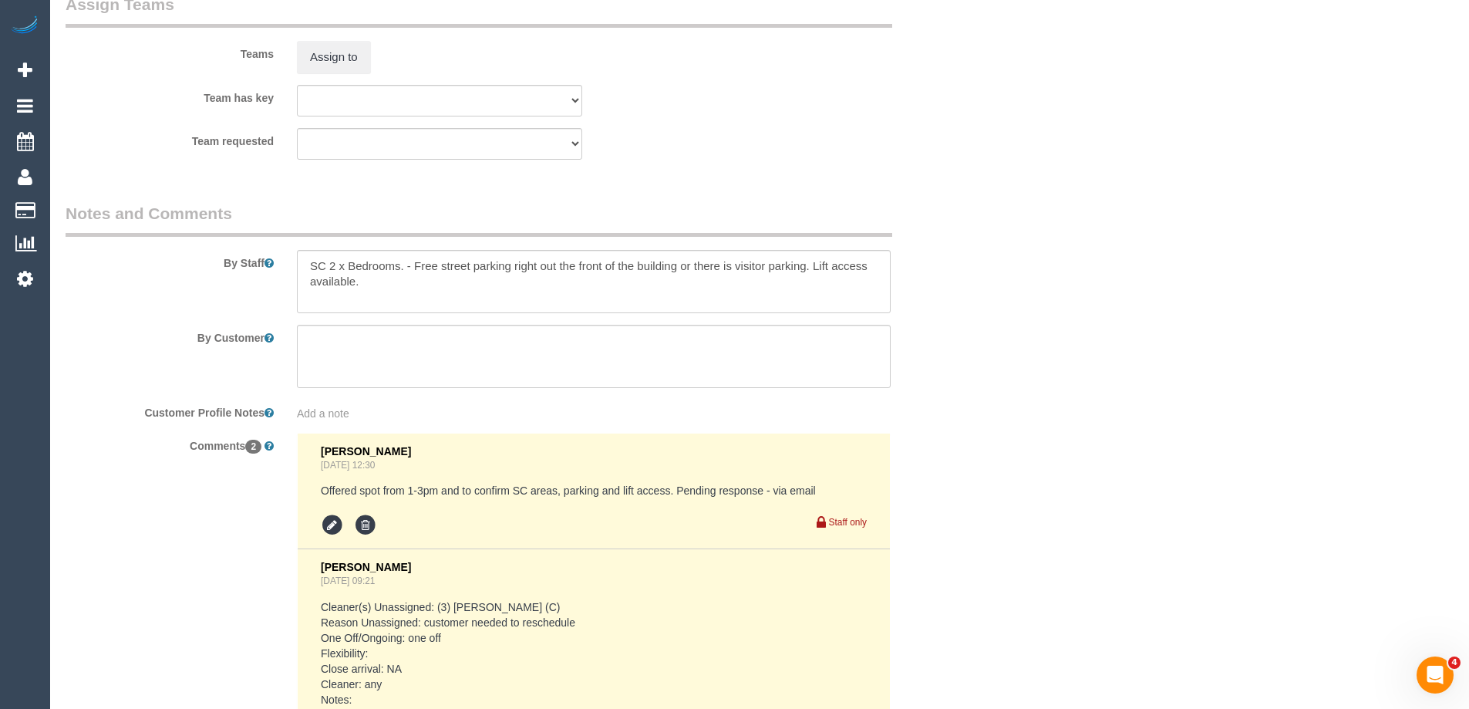
scroll to position [2444, 0]
